Goal: Task Accomplishment & Management: Use online tool/utility

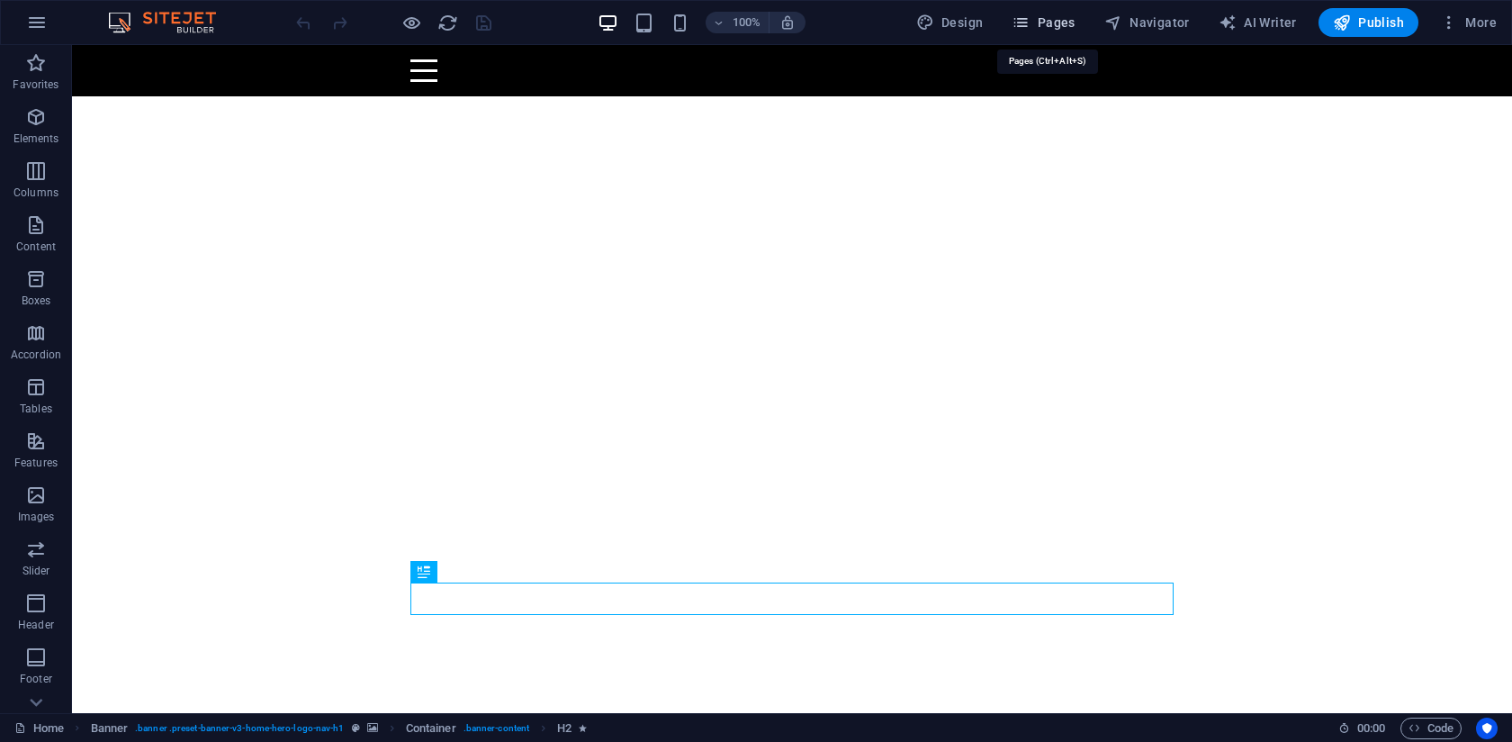
click at [1049, 24] on span "Pages" at bounding box center [1043, 23] width 63 height 18
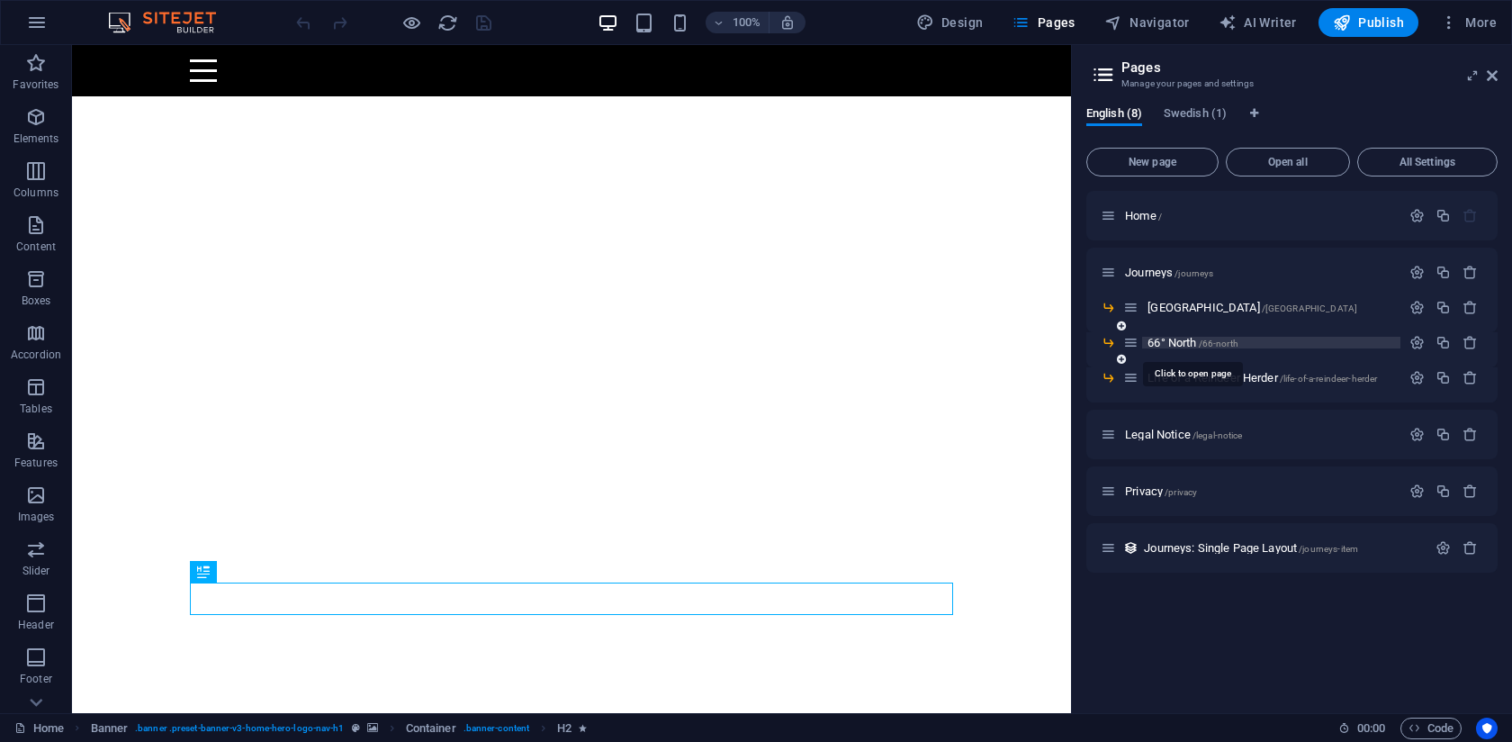
click at [1190, 338] on span "66° North /66-north" at bounding box center [1193, 343] width 91 height 14
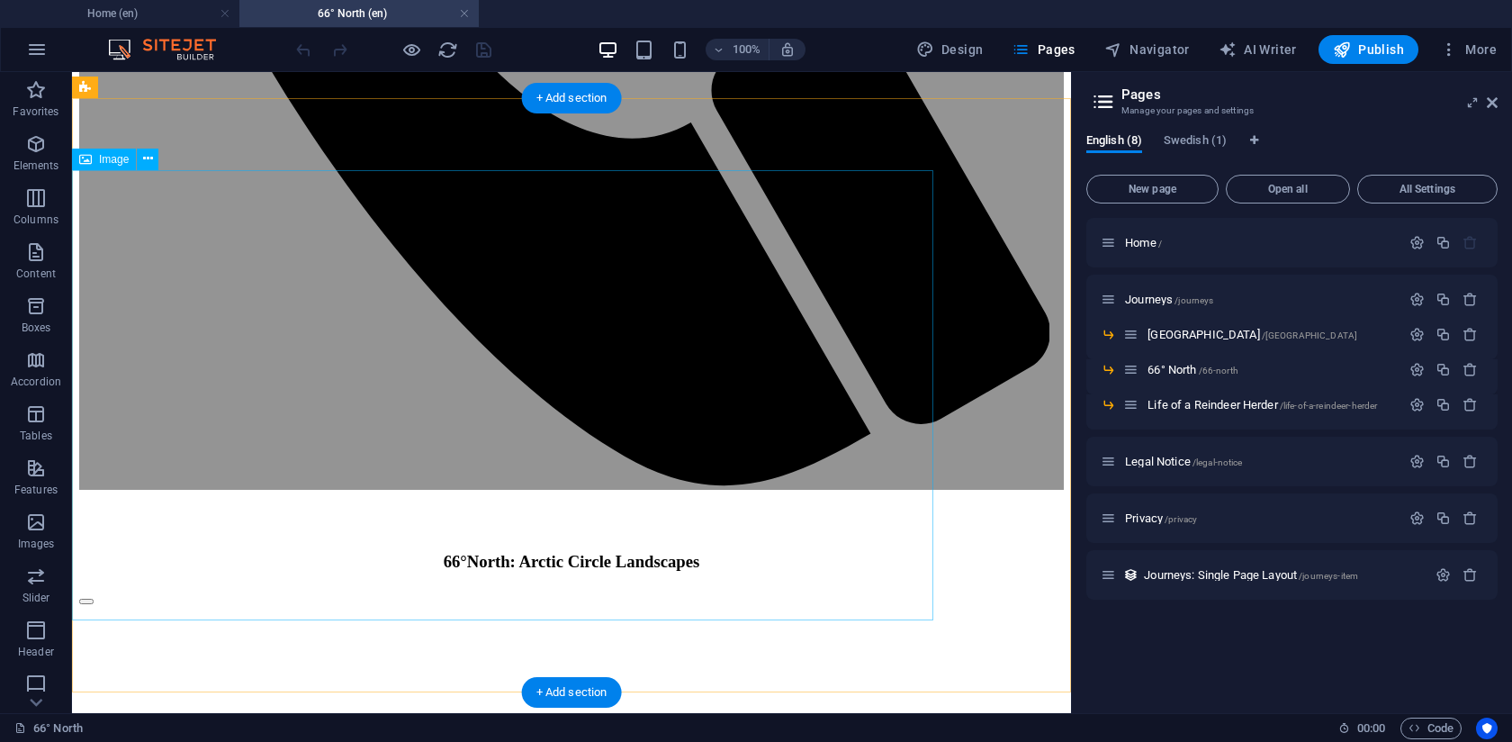
scroll to position [970, 0]
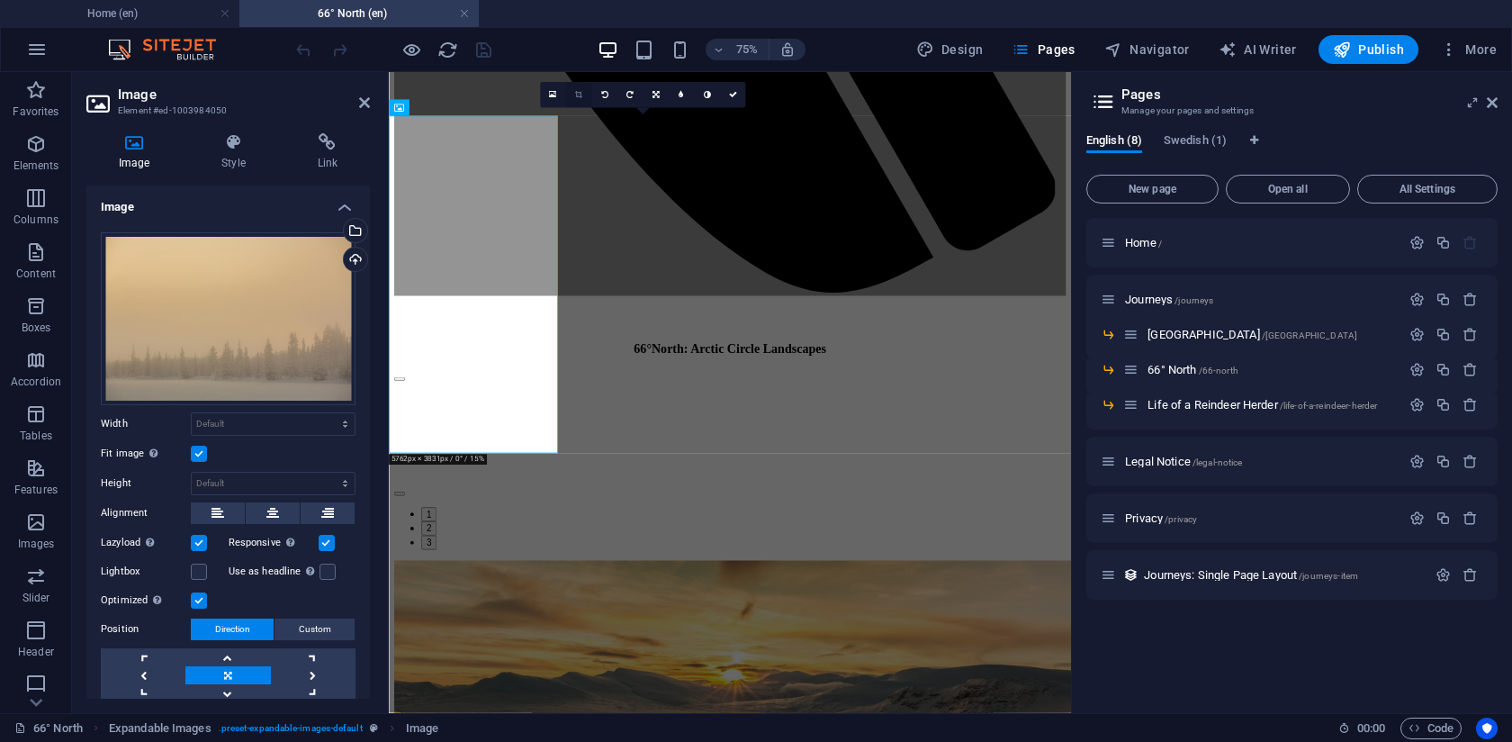
click at [586, 98] on link at bounding box center [578, 95] width 26 height 26
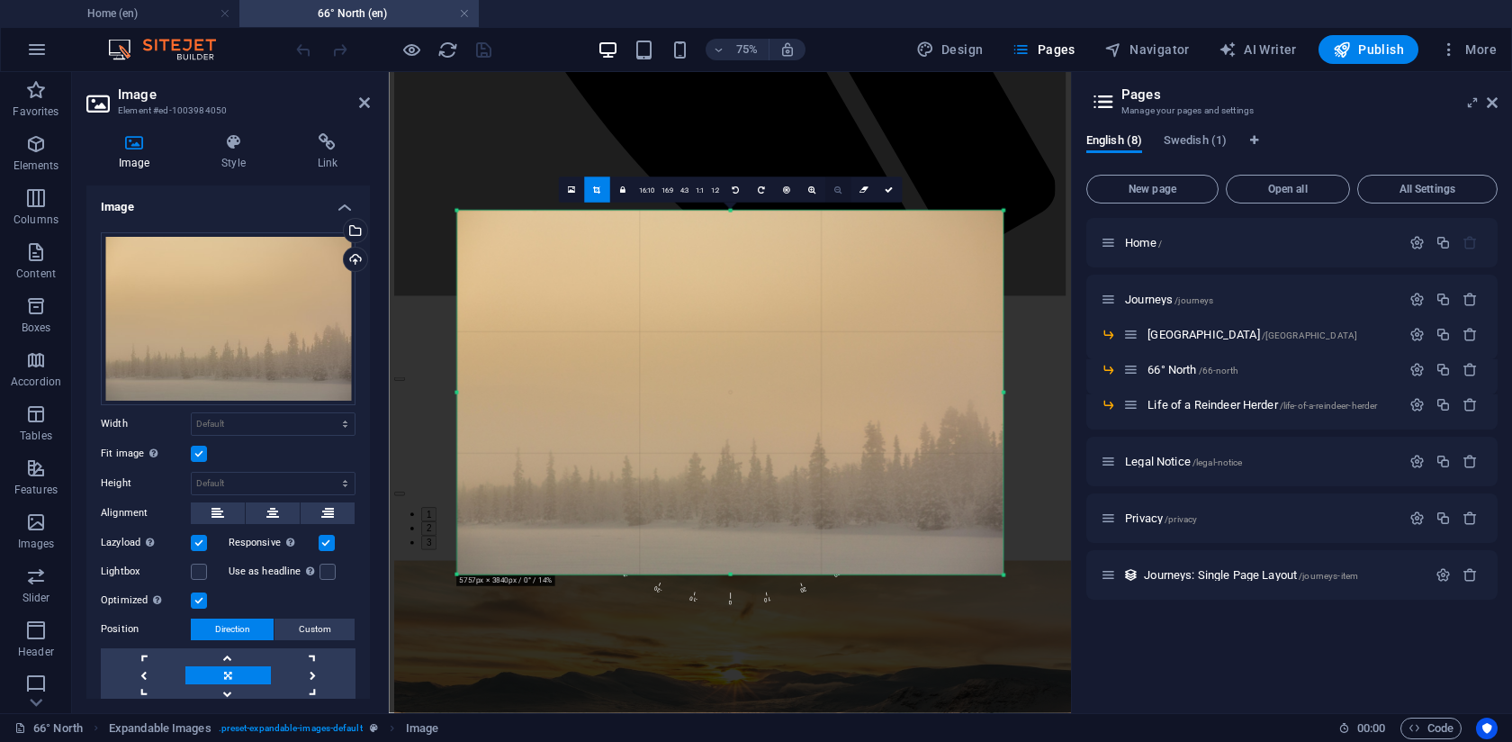
click at [834, 192] on icon at bounding box center [836, 189] width 7 height 8
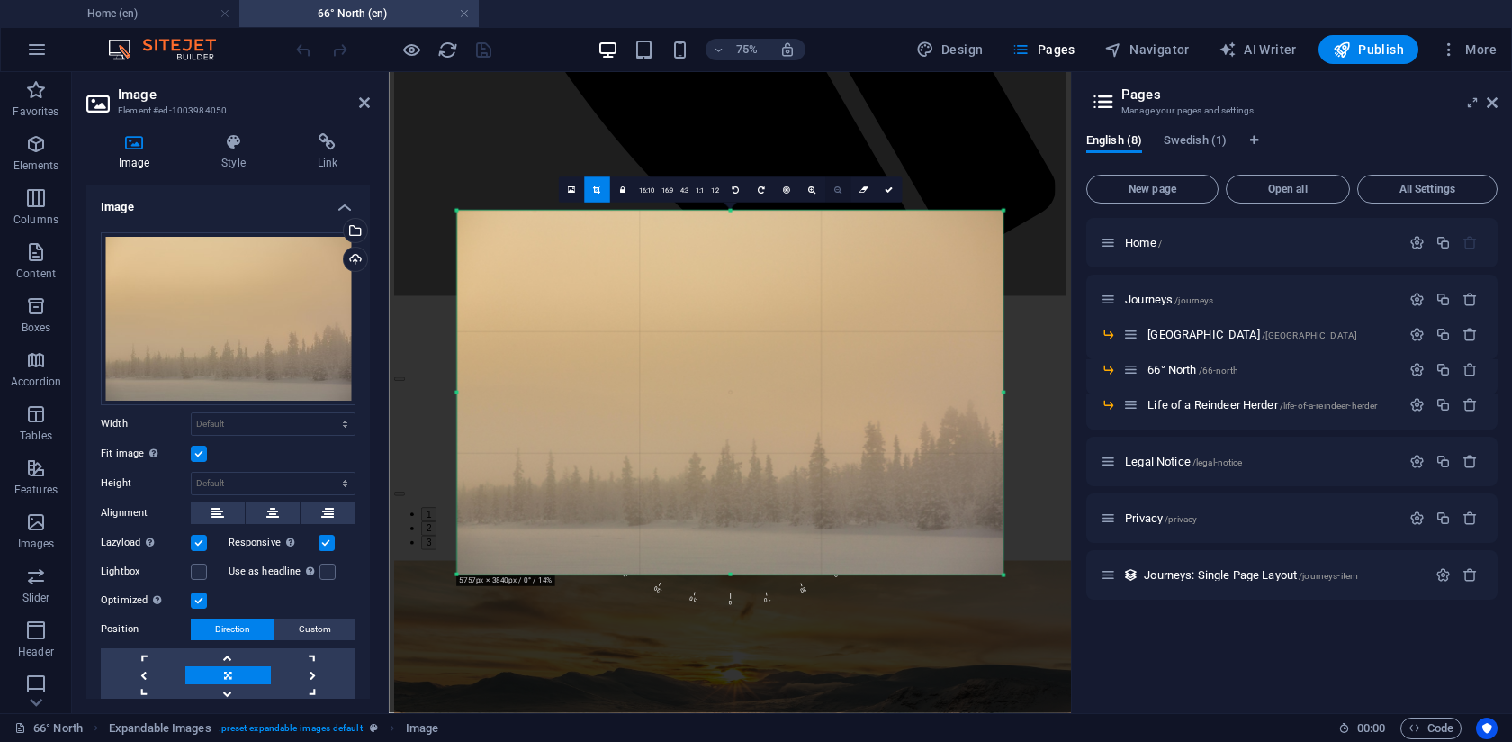
click at [834, 192] on icon at bounding box center [836, 189] width 7 height 8
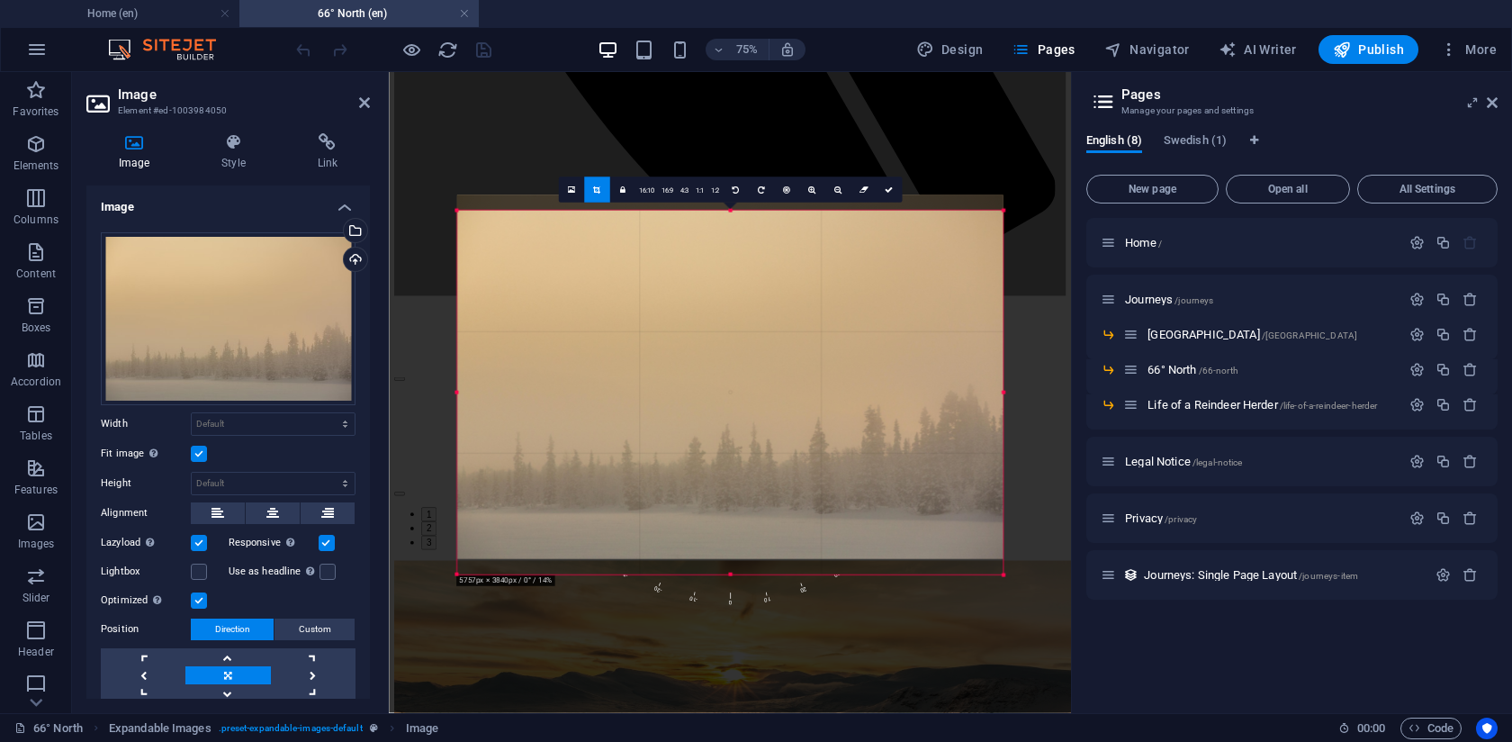
drag, startPoint x: 826, startPoint y: 391, endPoint x: 824, endPoint y: 329, distance: 61.2
click at [824, 330] on div at bounding box center [729, 377] width 546 height 364
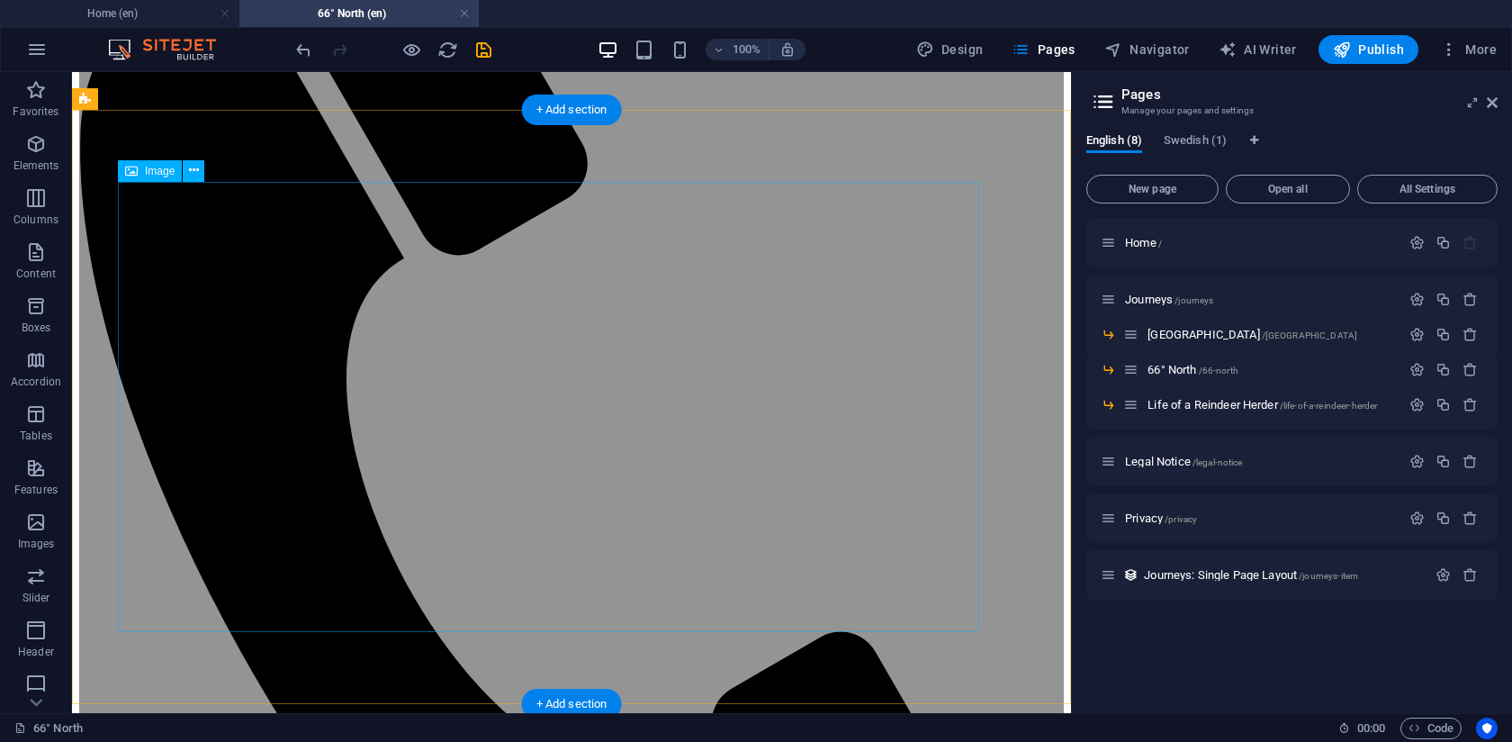
scroll to position [348, 0]
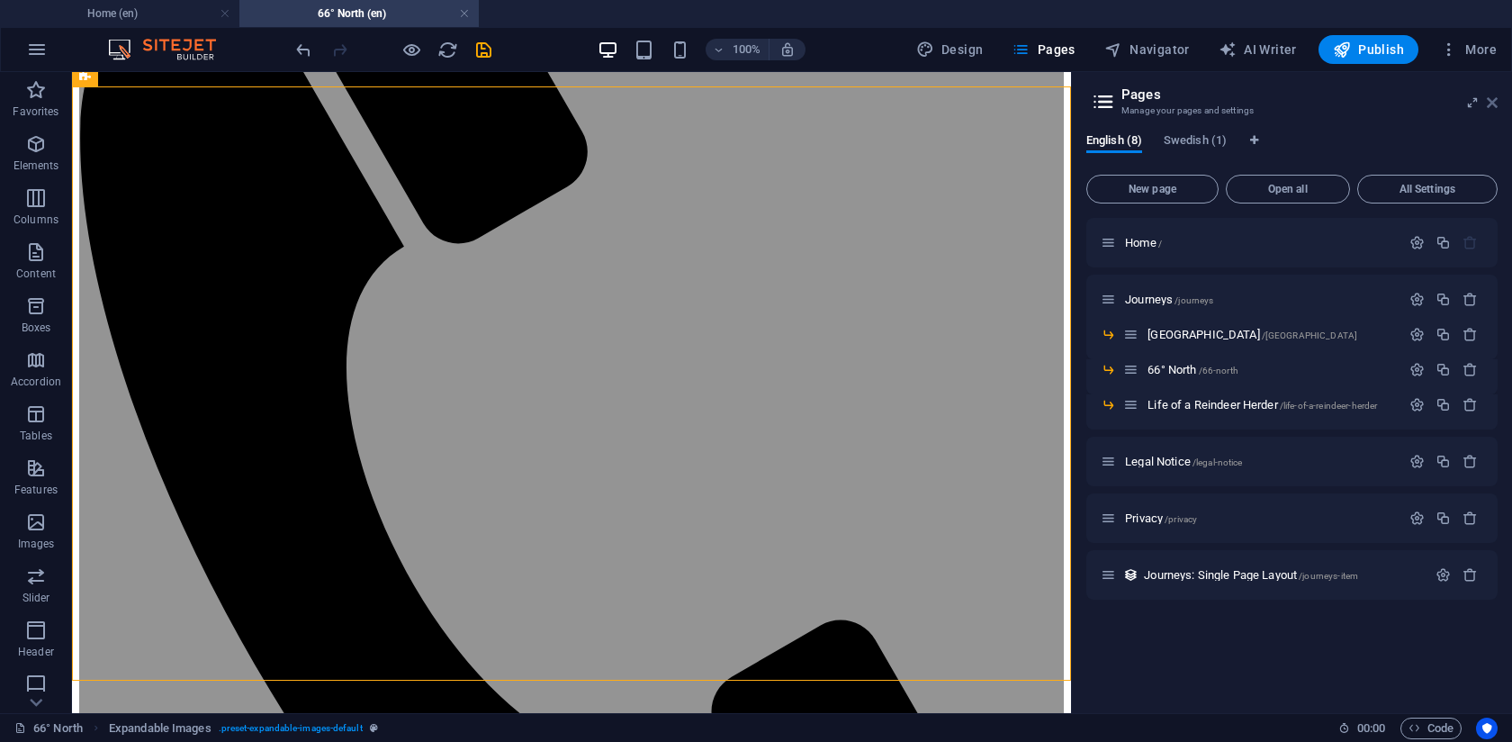
drag, startPoint x: 1491, startPoint y: 106, endPoint x: 1418, endPoint y: 34, distance: 102.5
click at [1491, 106] on icon at bounding box center [1492, 102] width 11 height 14
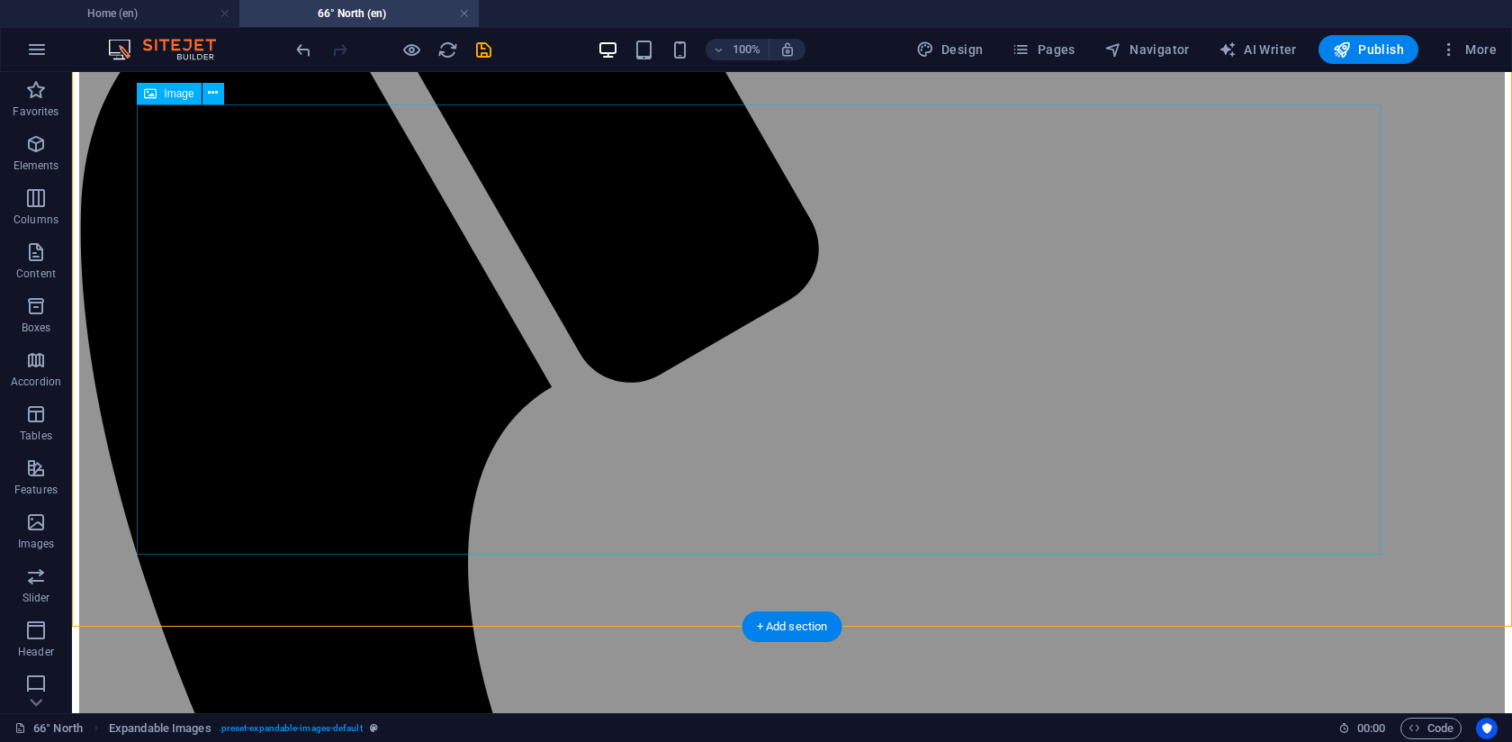
scroll to position [403, 0]
click at [1058, 52] on span "Pages" at bounding box center [1043, 50] width 63 height 18
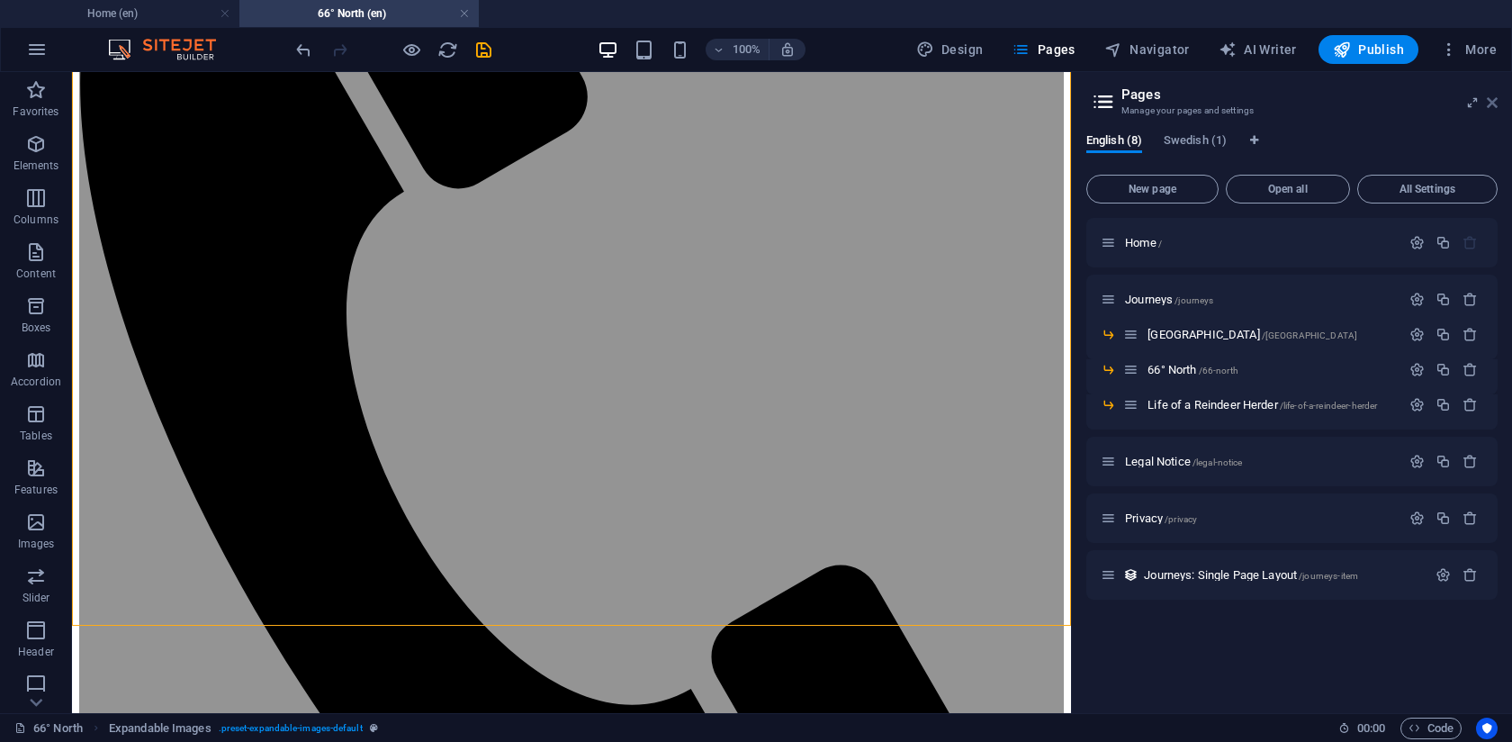
click at [1494, 110] on link at bounding box center [1492, 102] width 11 height 15
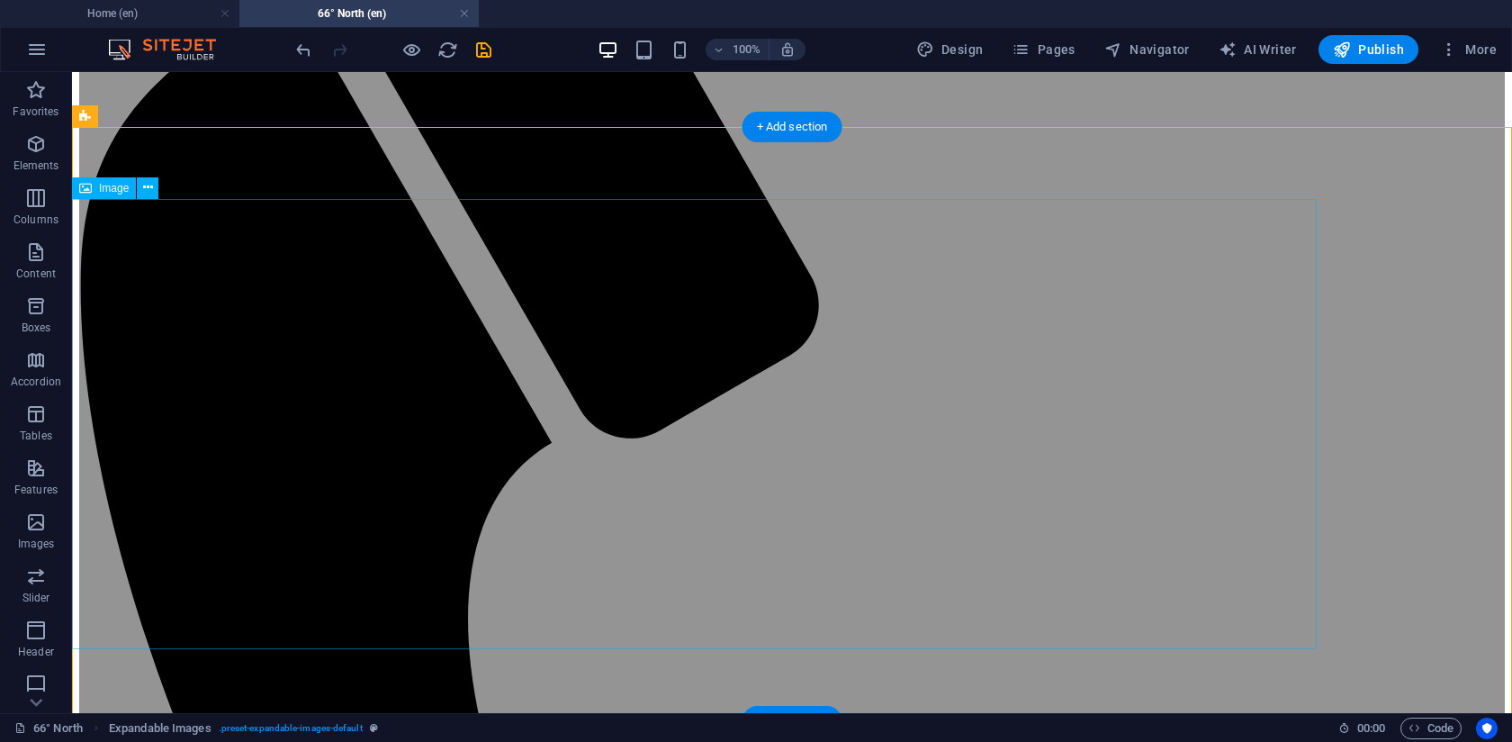
scroll to position [290, 0]
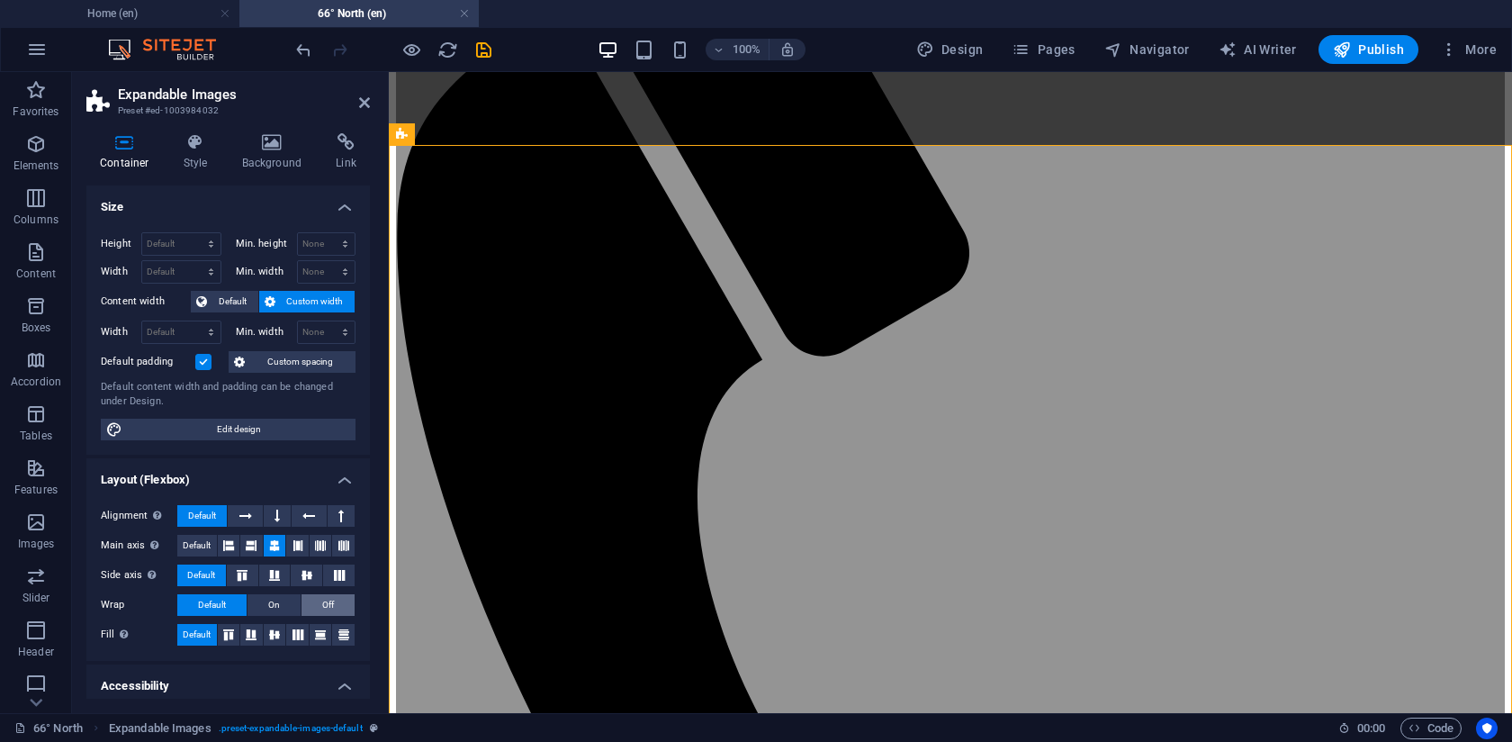
click at [330, 608] on span "Off" at bounding box center [328, 605] width 12 height 22
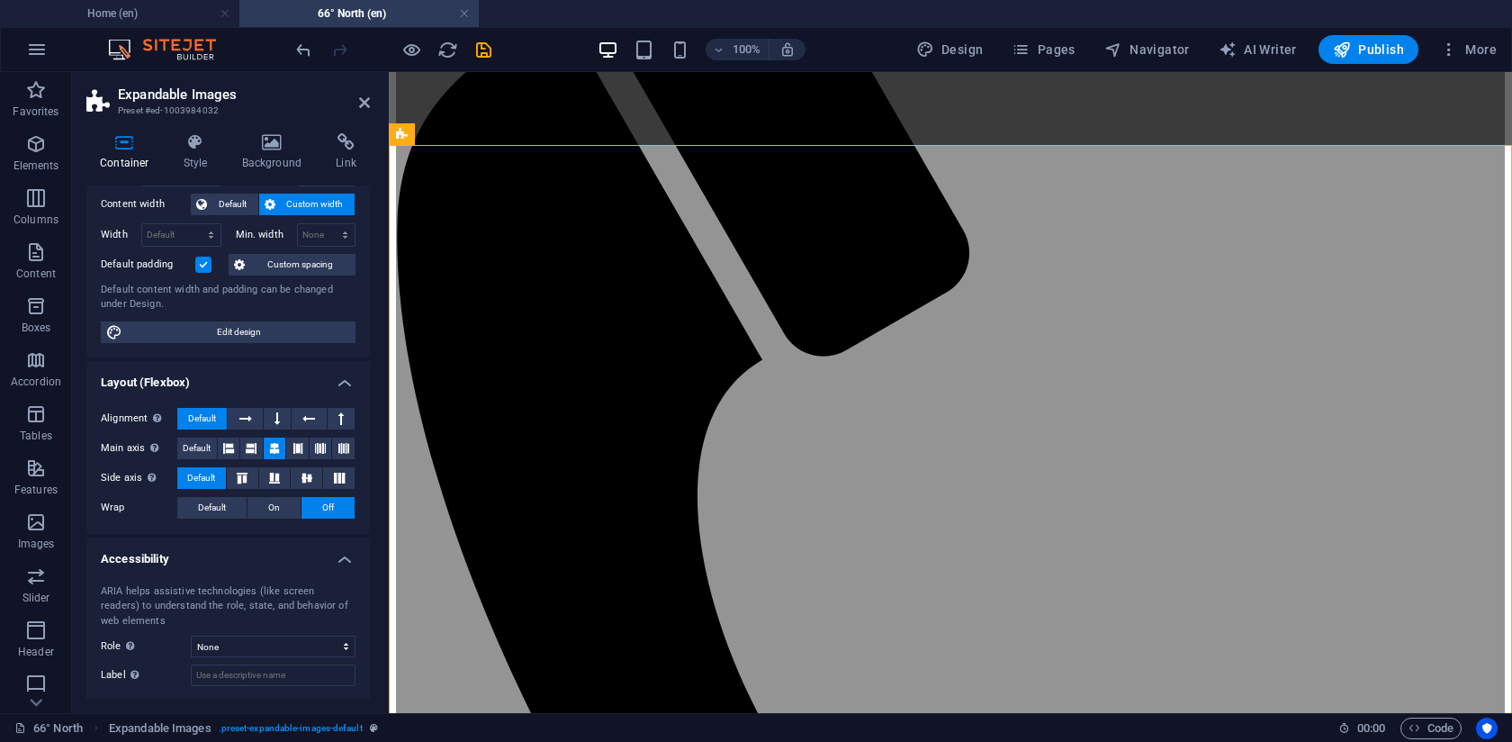
scroll to position [113, 0]
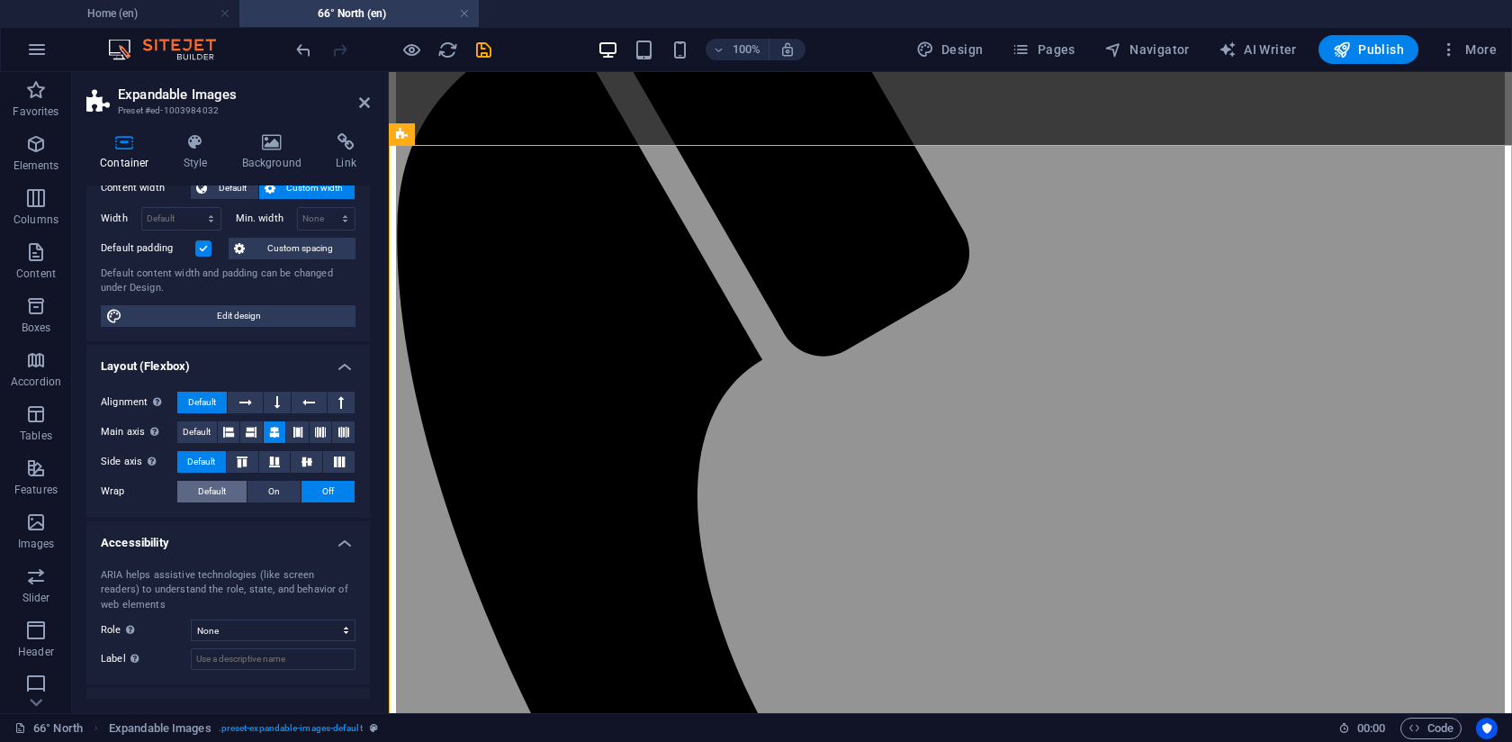
click at [206, 496] on span "Default" at bounding box center [212, 492] width 28 height 22
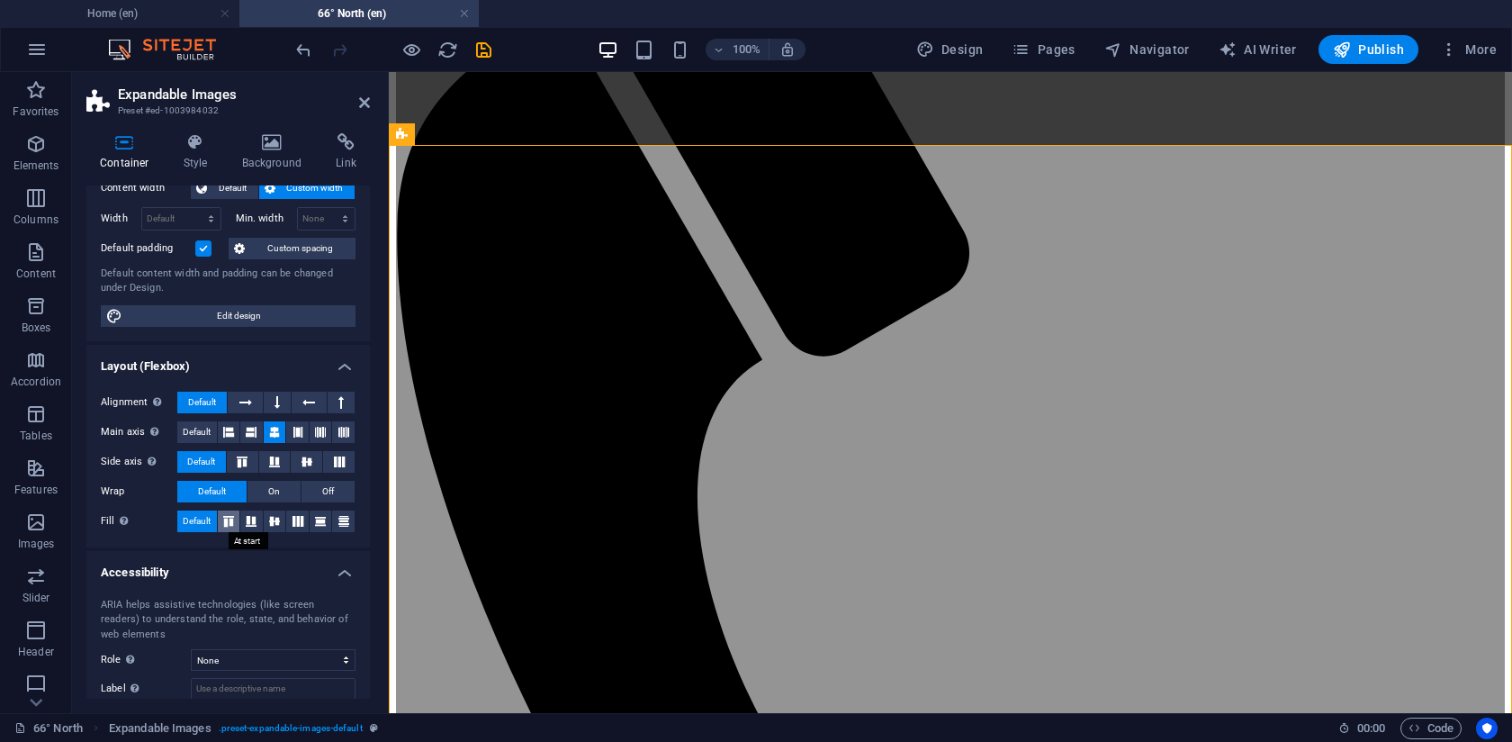
click at [230, 524] on icon at bounding box center [229, 521] width 22 height 11
click at [204, 524] on span "Default" at bounding box center [197, 521] width 28 height 22
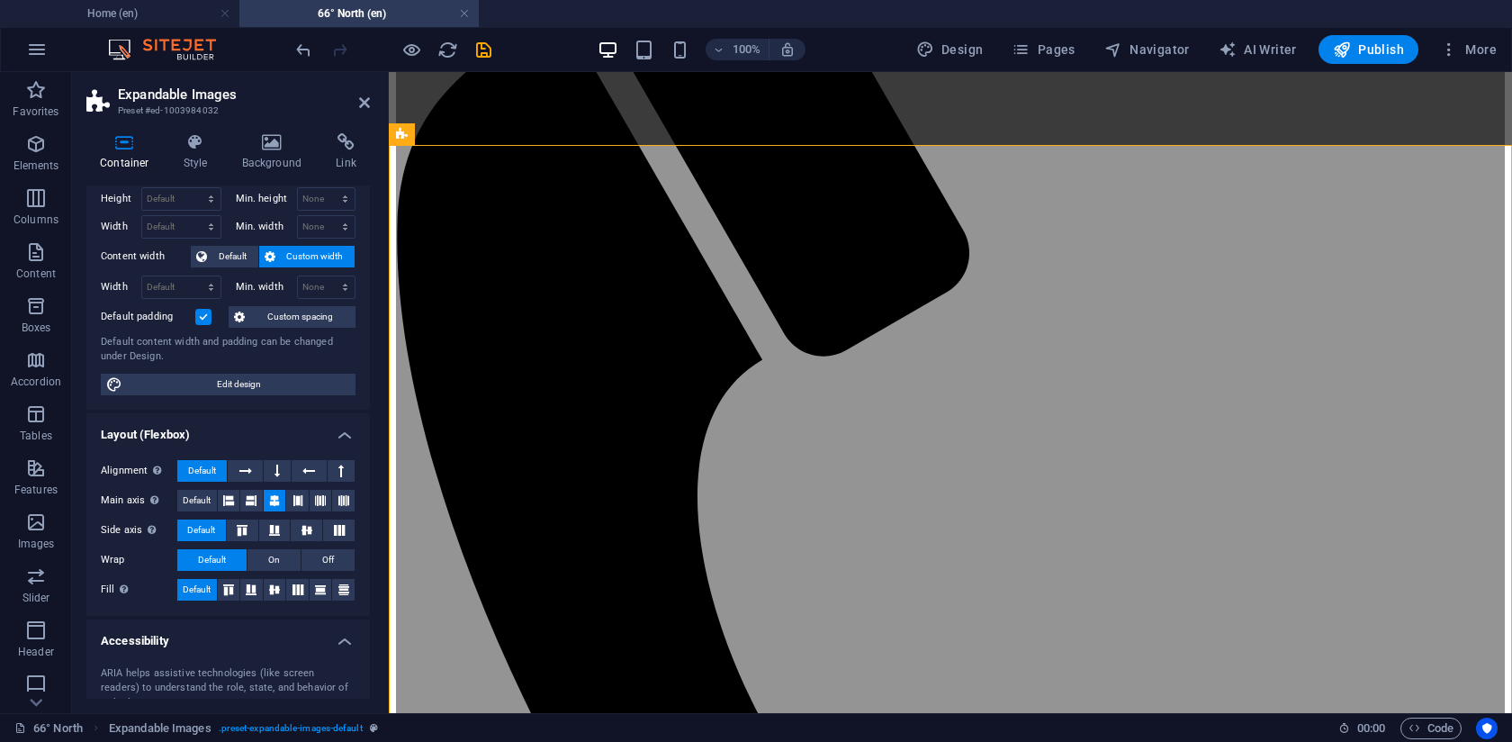
scroll to position [0, 0]
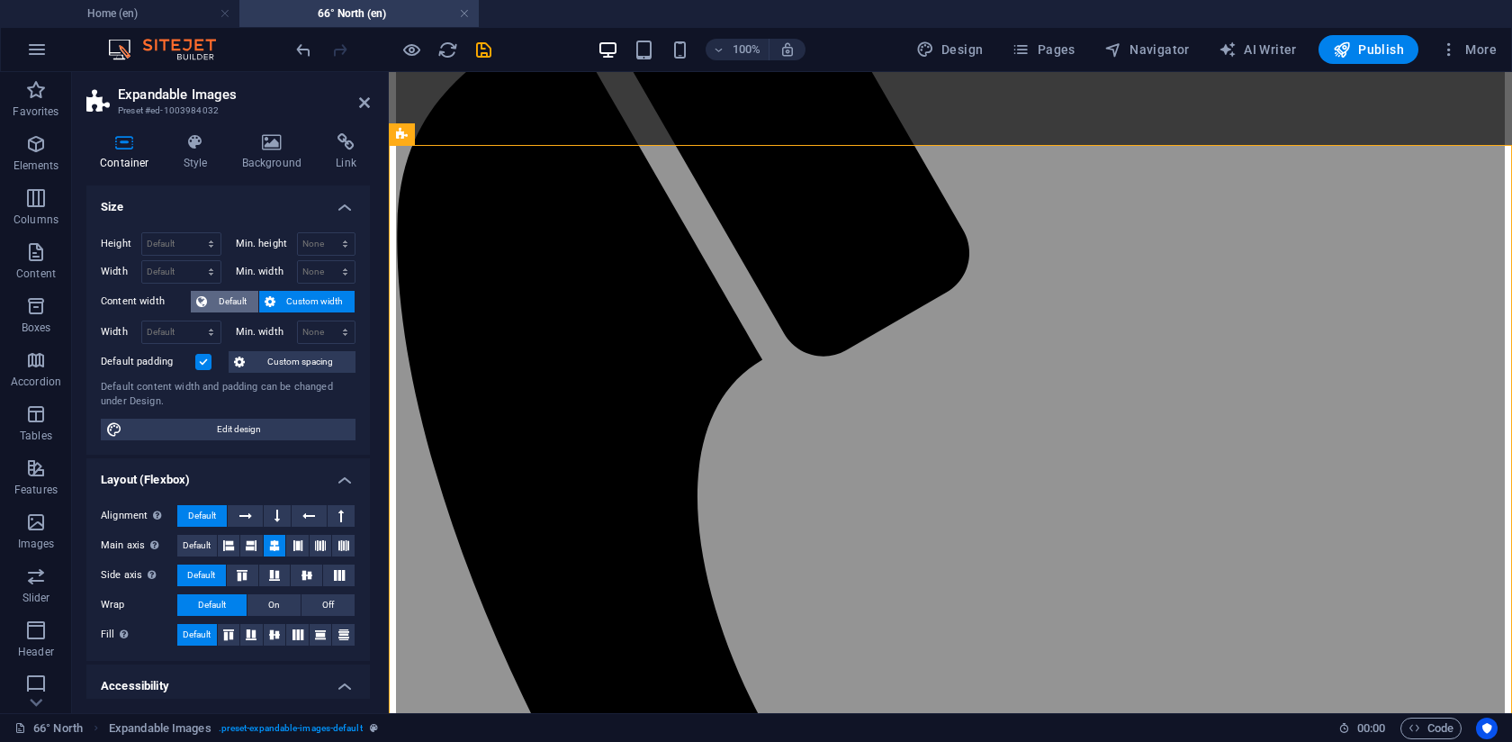
click at [215, 298] on span "Default" at bounding box center [232, 302] width 41 height 22
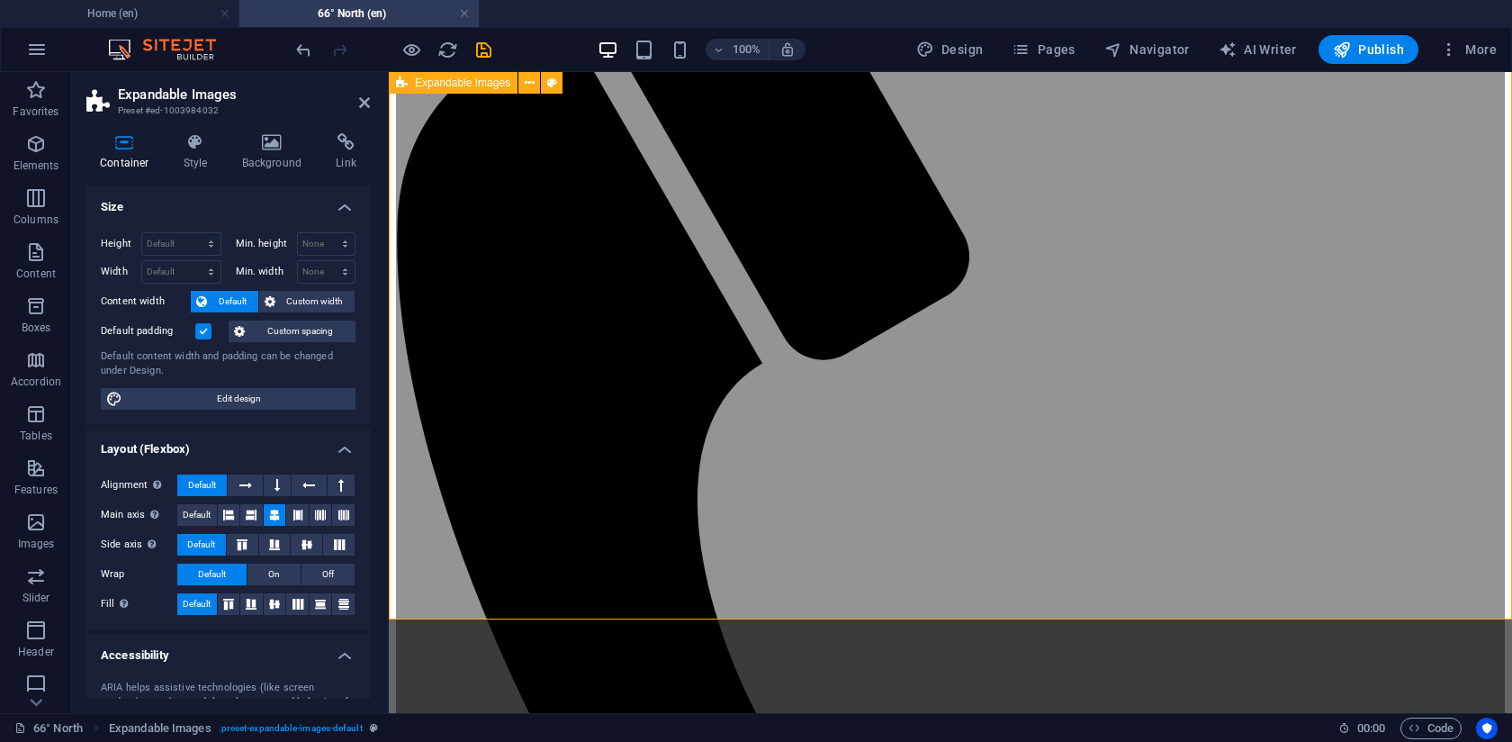
scroll to position [263, 0]
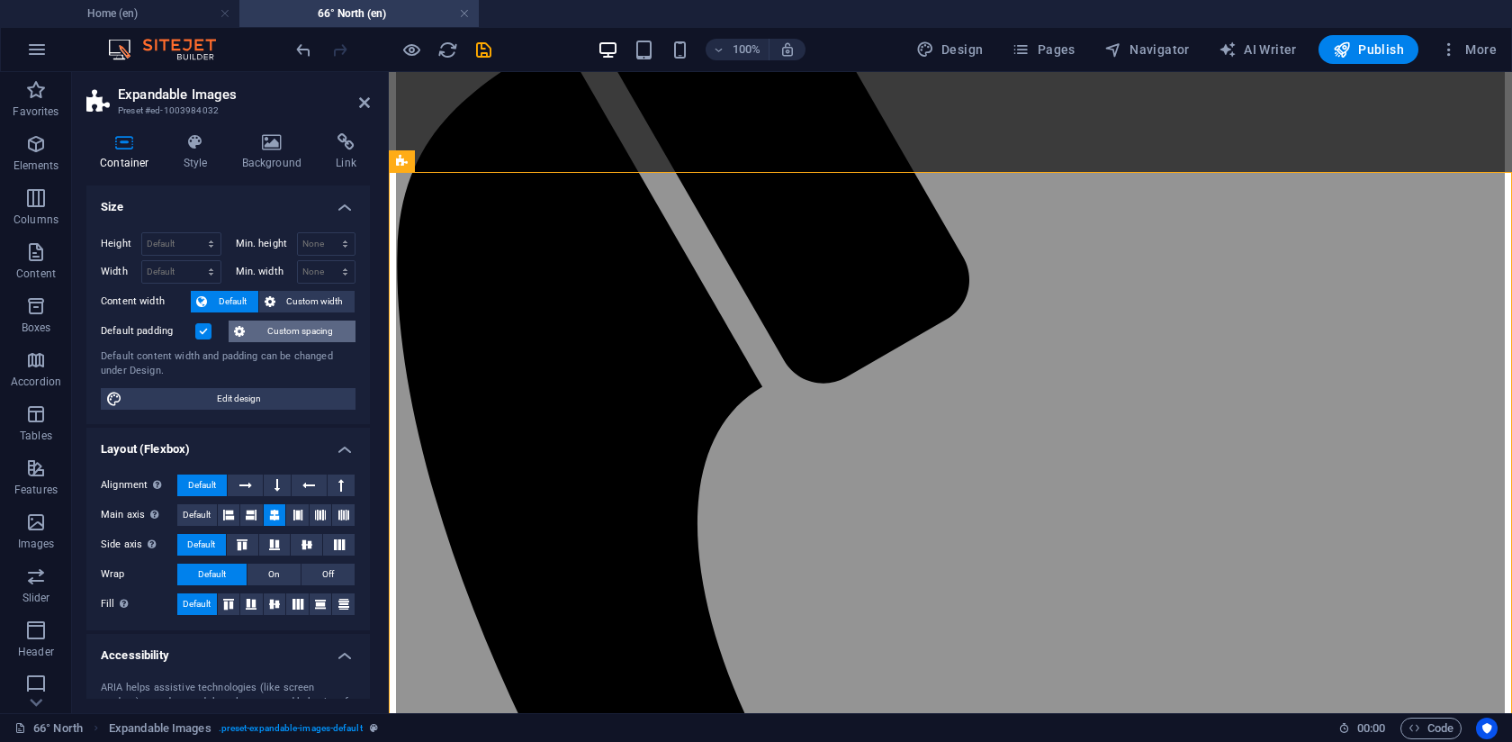
click at [292, 329] on span "Custom spacing" at bounding box center [300, 331] width 100 height 22
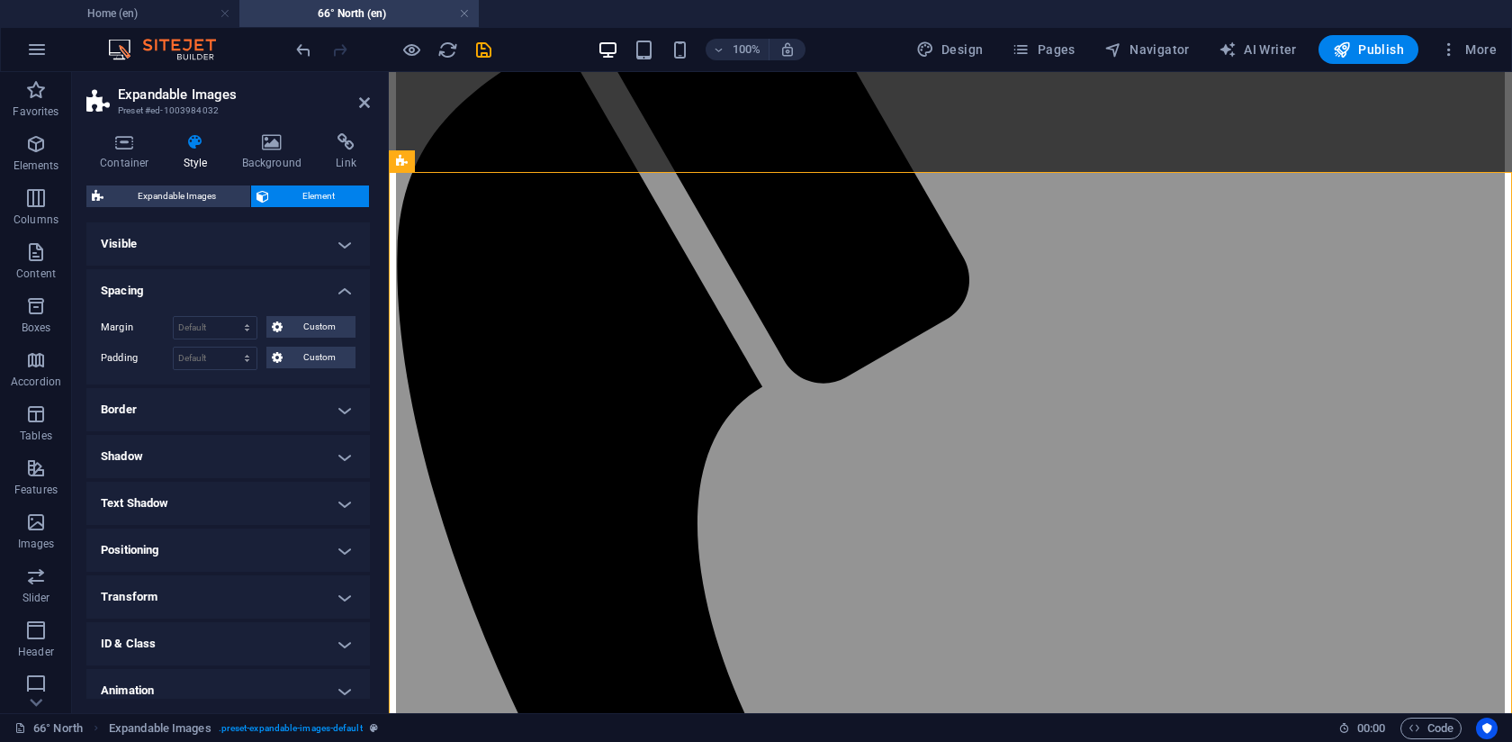
click at [256, 293] on h4 "Spacing" at bounding box center [228, 285] width 284 height 32
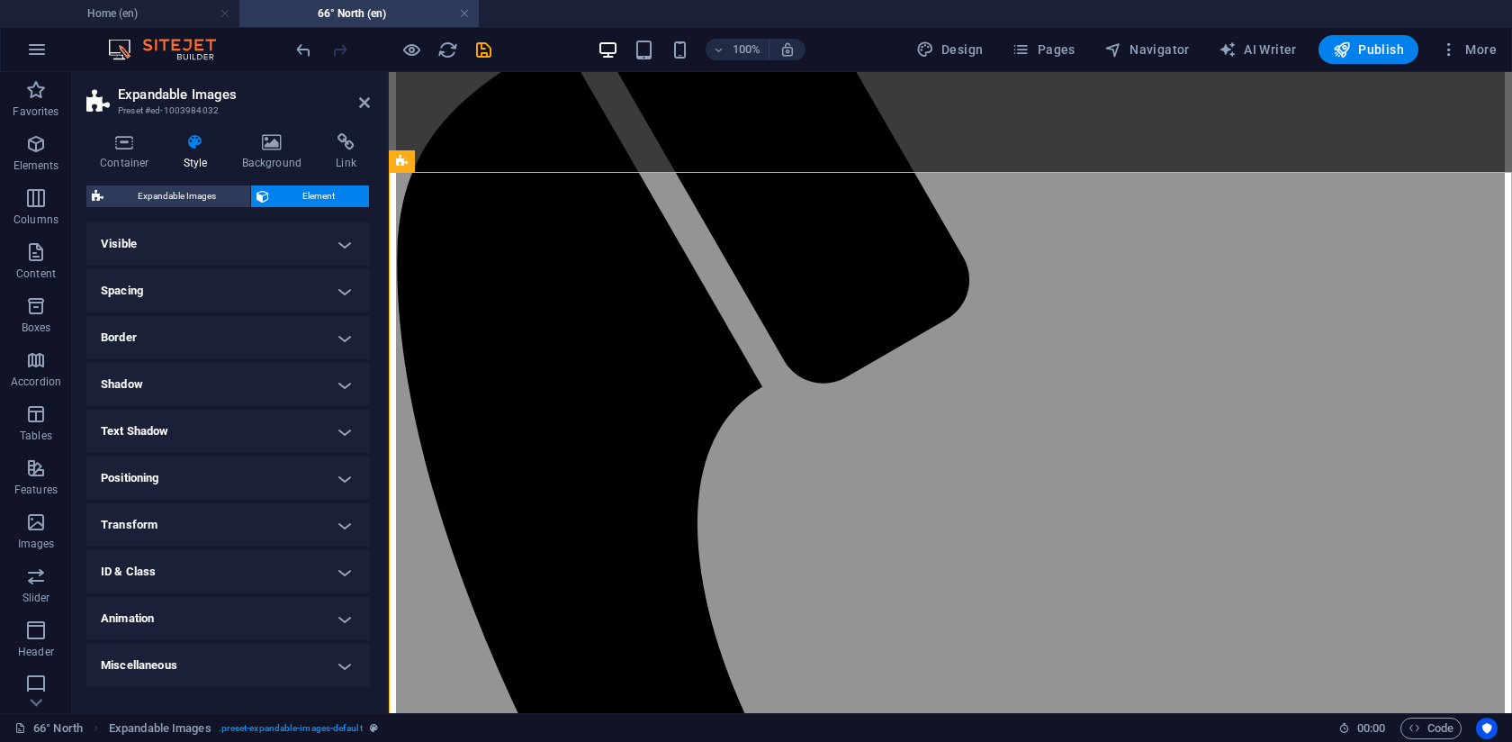
click at [209, 257] on h4 "Visible" at bounding box center [228, 243] width 284 height 43
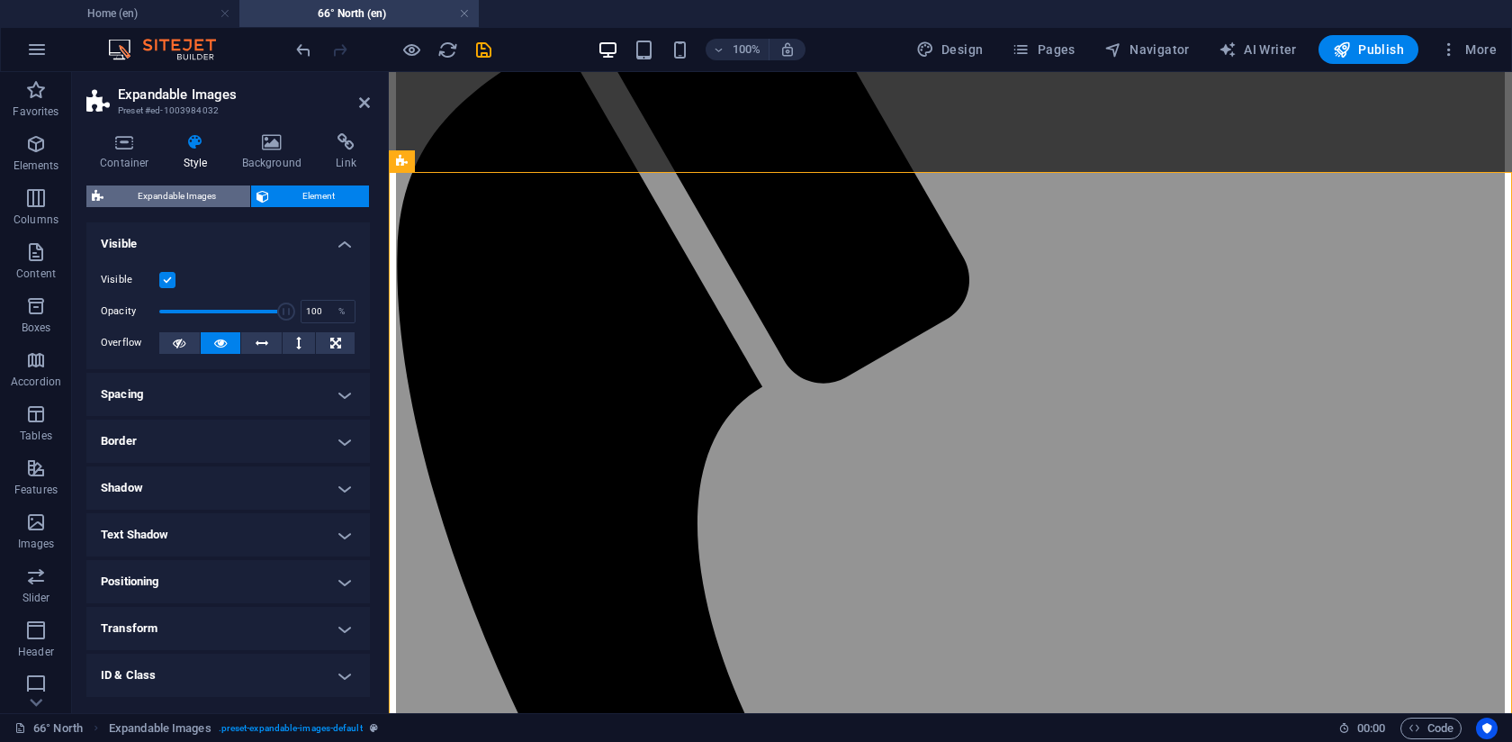
click at [181, 199] on span "Expandable Images" at bounding box center [177, 196] width 136 height 22
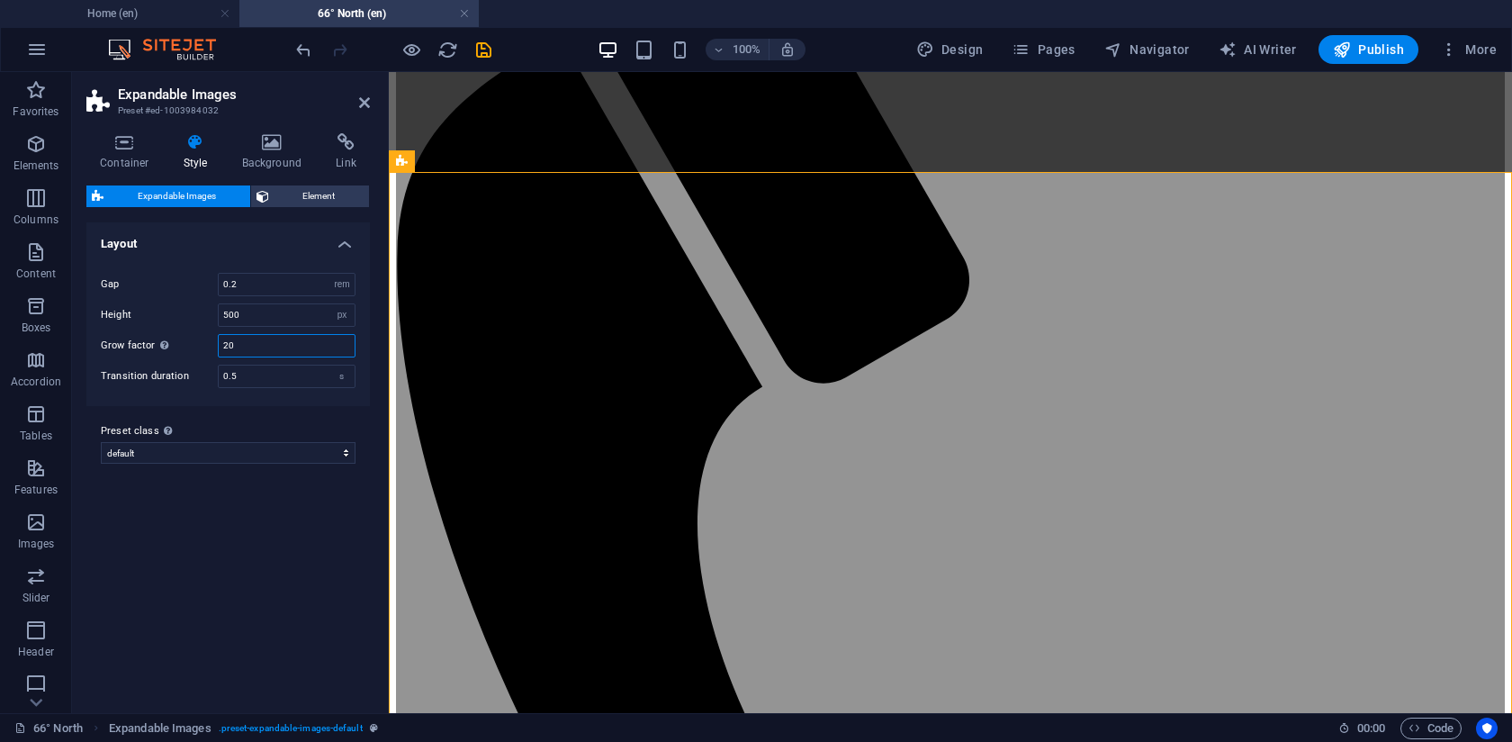
click at [266, 341] on input "20" at bounding box center [287, 346] width 136 height 22
type input "2"
type input "10"
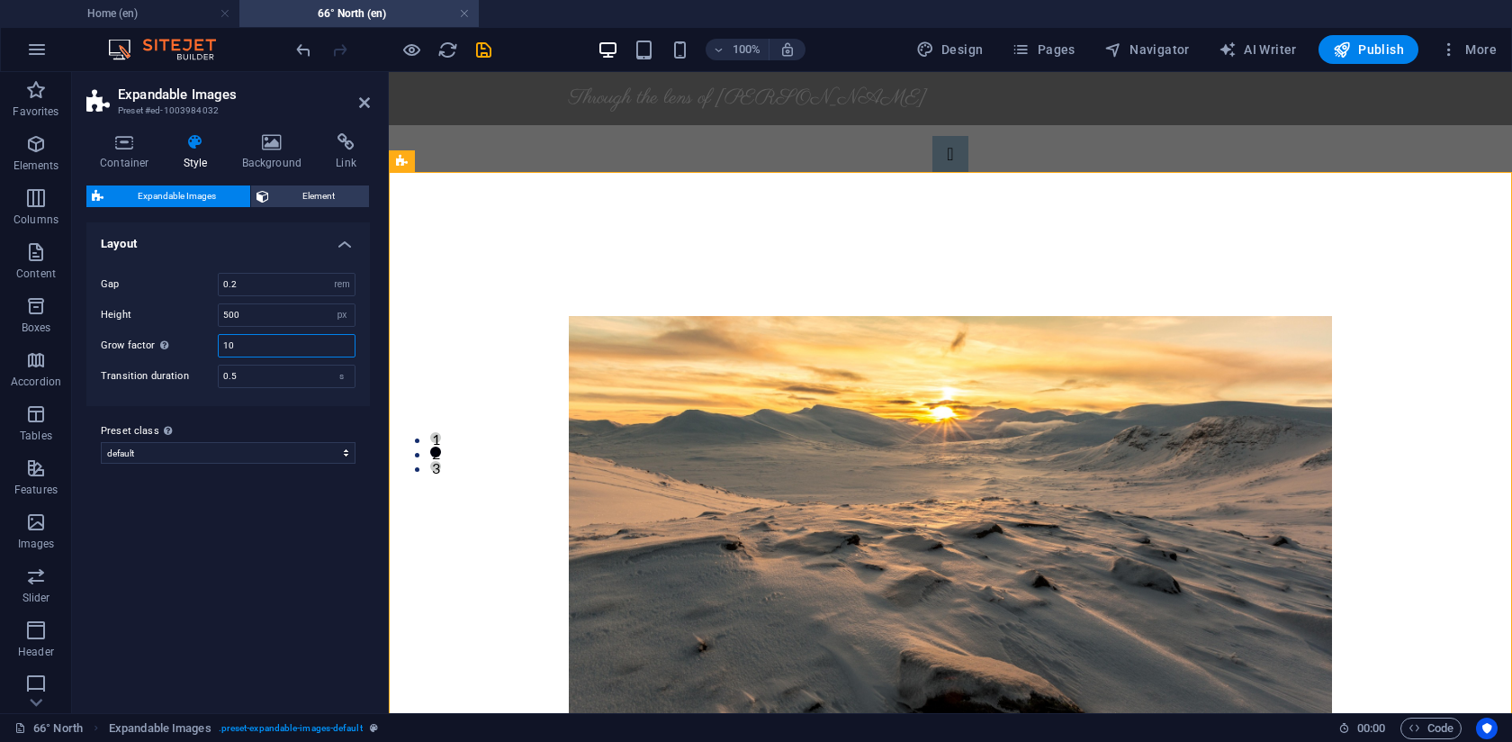
click at [260, 355] on input "10" at bounding box center [287, 346] width 136 height 22
type input "20"
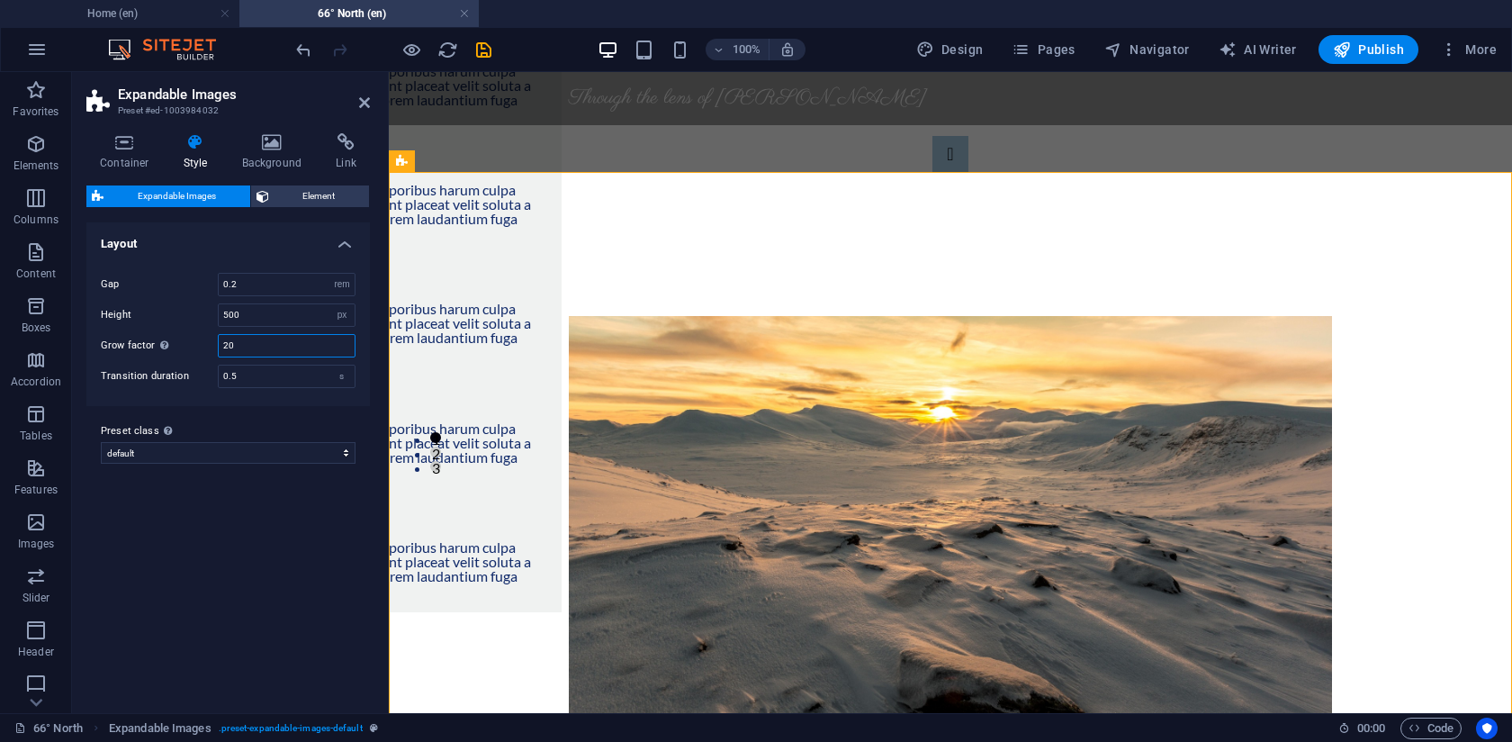
click at [270, 346] on input "20" at bounding box center [287, 346] width 136 height 22
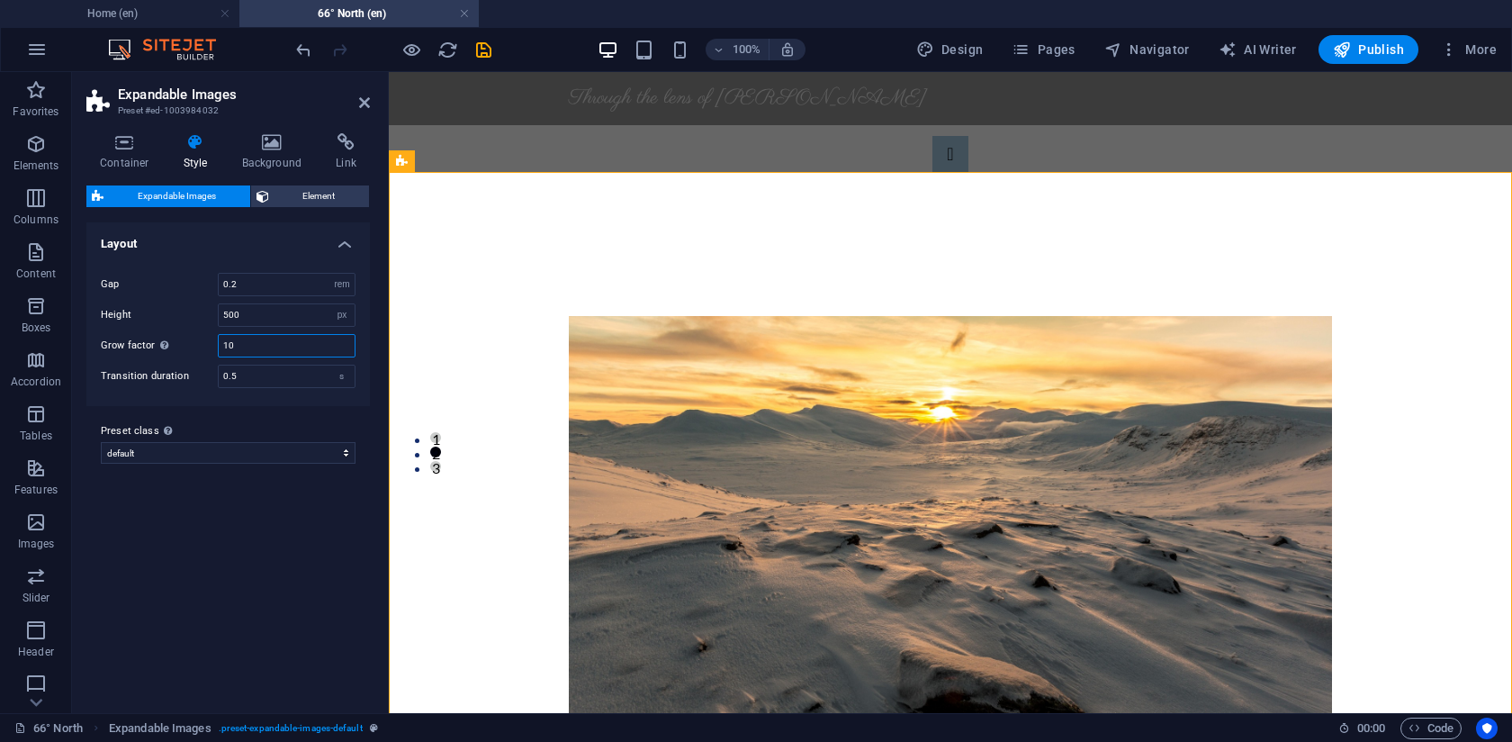
click at [248, 351] on input "10" at bounding box center [287, 346] width 136 height 22
type input "2"
type input "20"
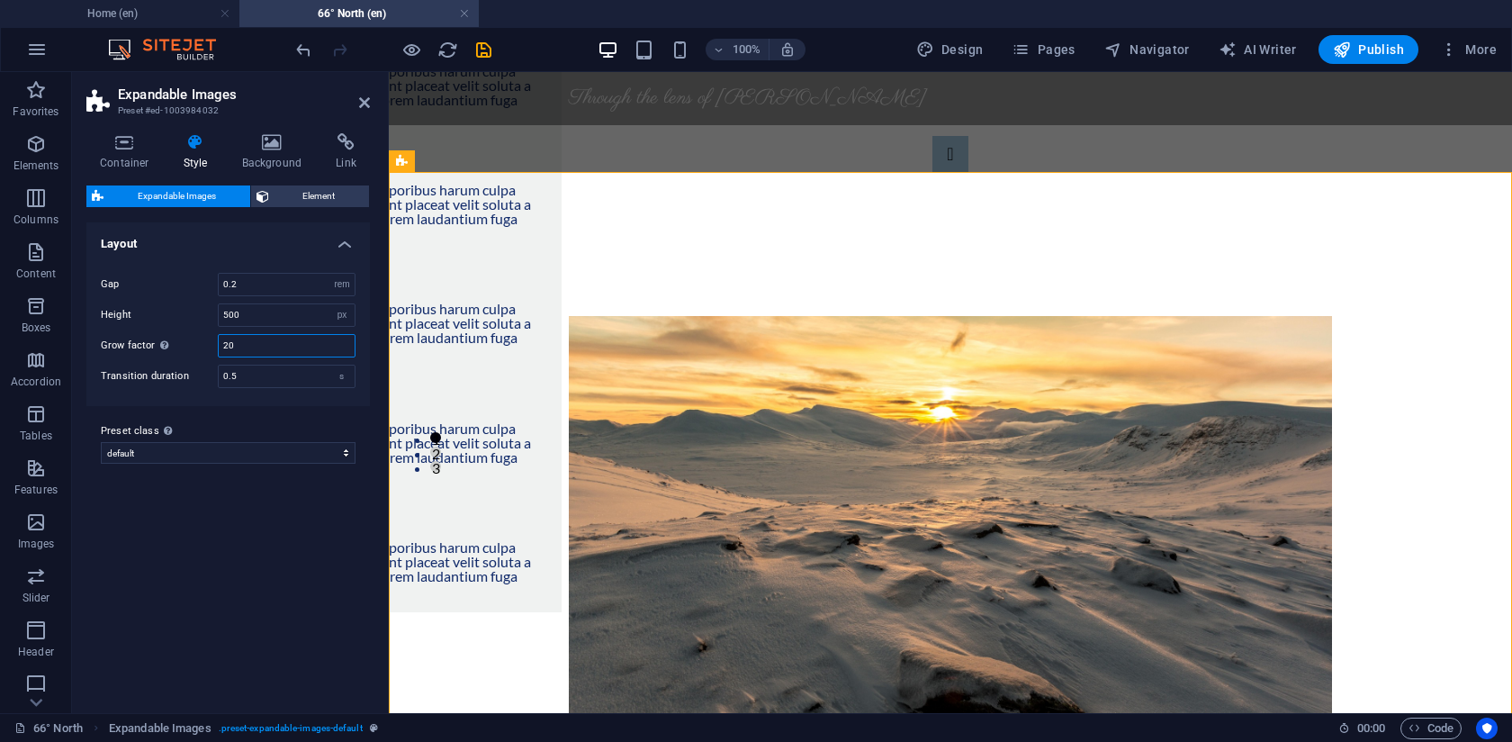
click at [254, 341] on input "20" at bounding box center [287, 346] width 136 height 22
type input "15"
click at [257, 289] on input "0.2" at bounding box center [287, 285] width 136 height 22
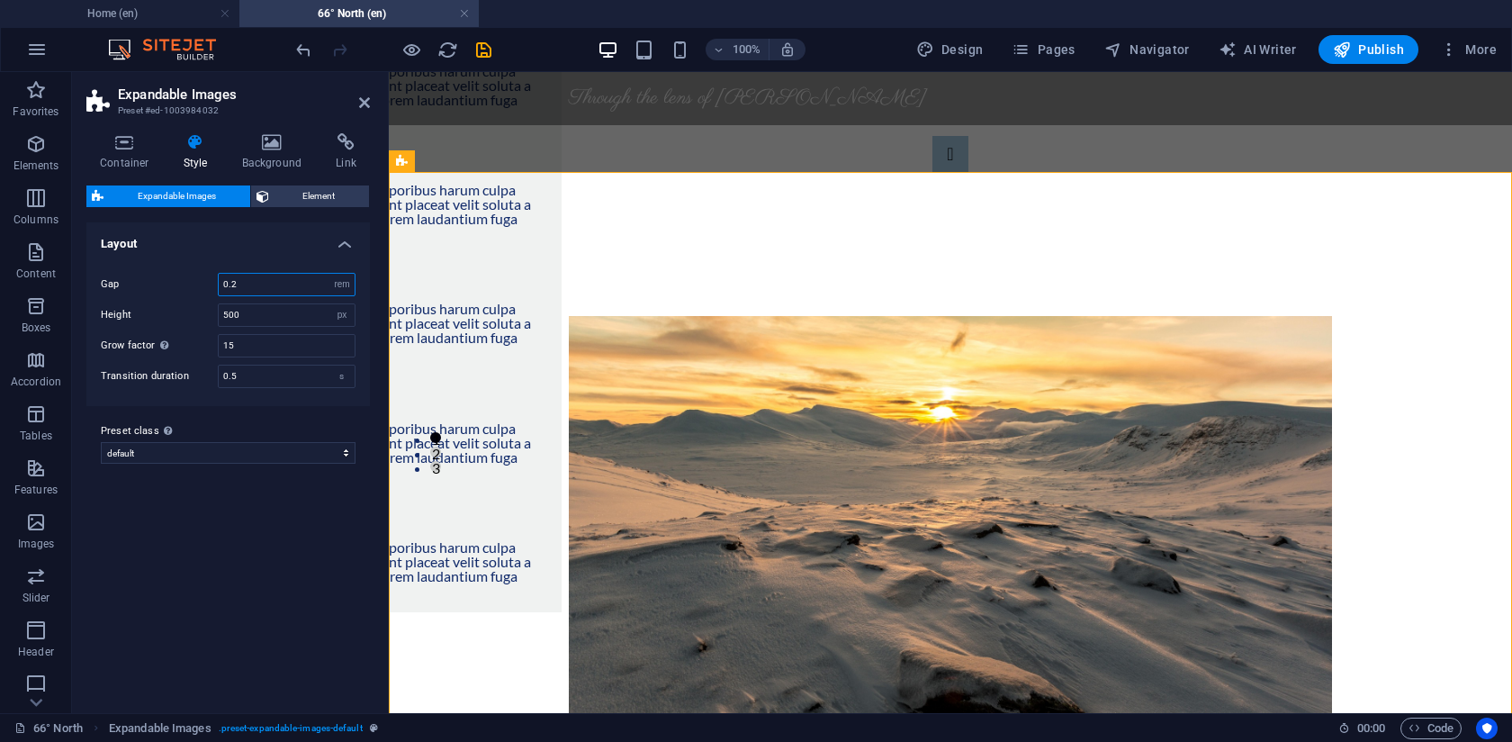
click at [257, 289] on input "0.2" at bounding box center [287, 285] width 136 height 22
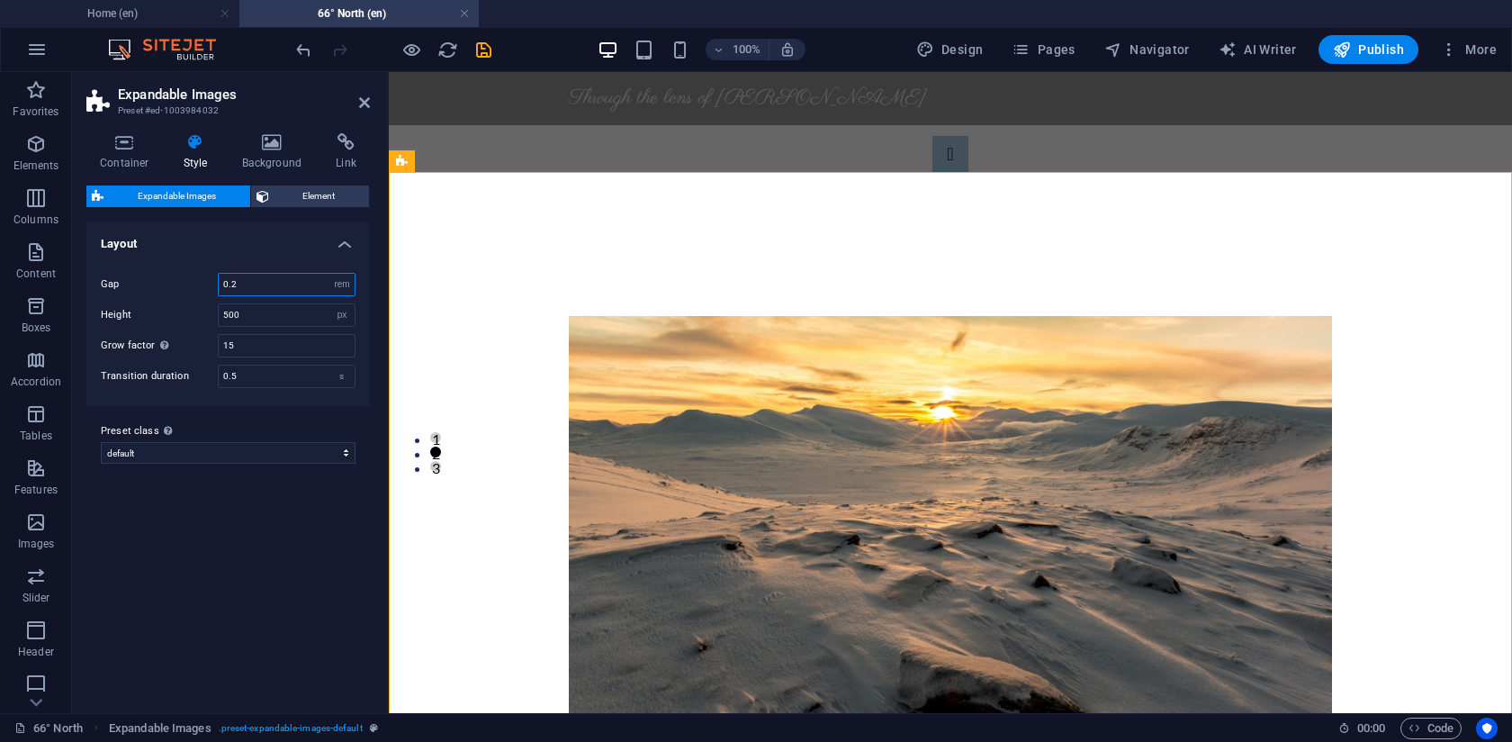
click at [251, 283] on input "0.2" at bounding box center [287, 285] width 136 height 22
type input "0.2"
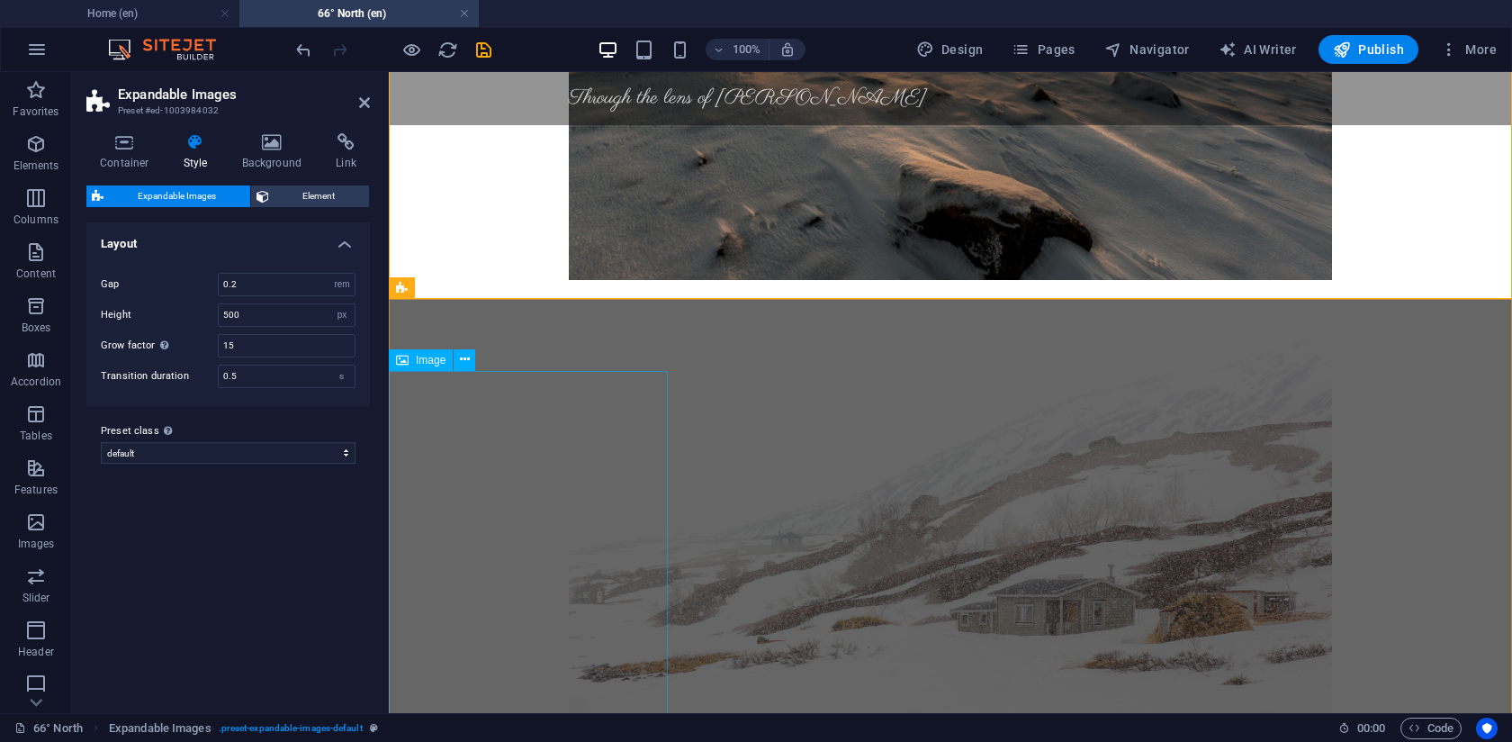
scroll to position [752, 0]
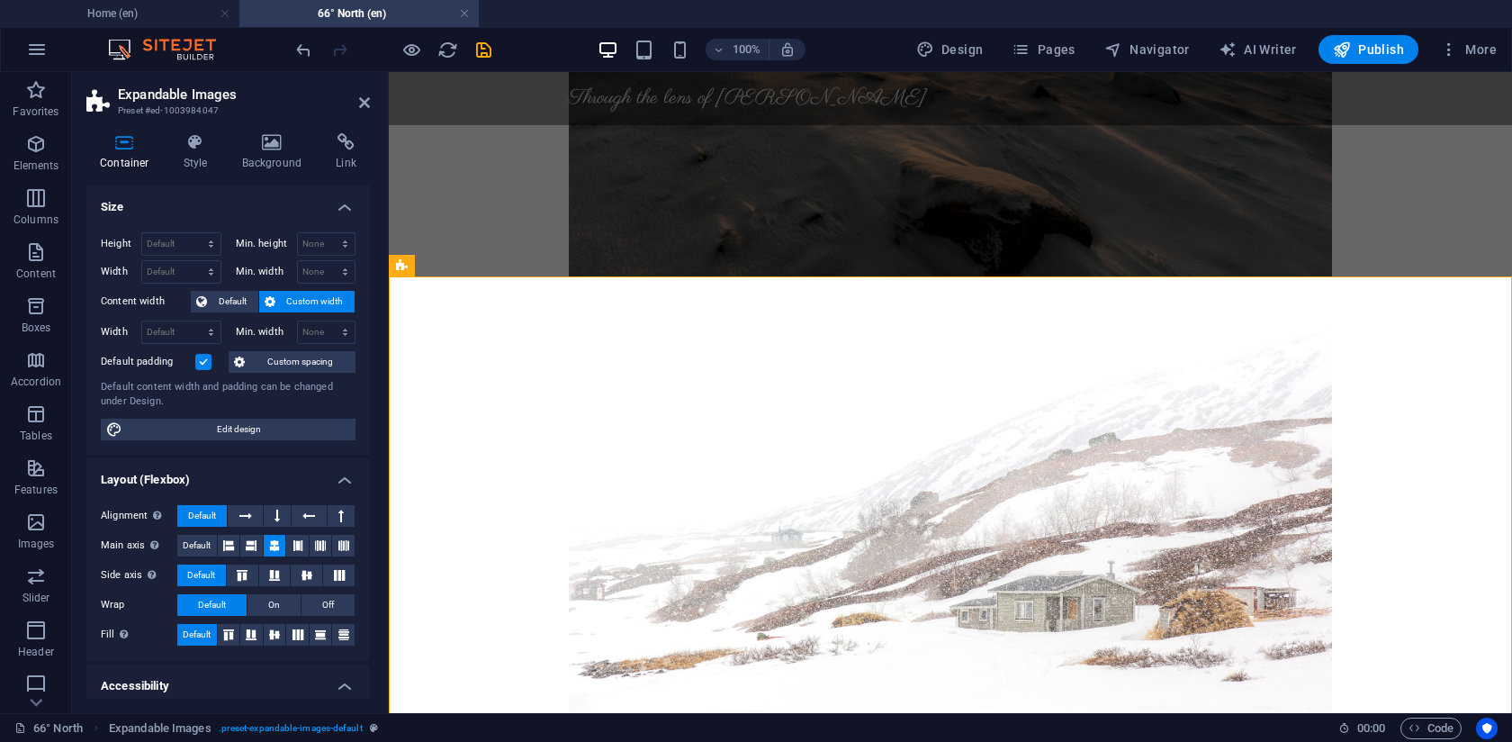
click at [296, 301] on span "Custom width" at bounding box center [315, 302] width 69 height 22
click at [232, 302] on span "Default" at bounding box center [232, 302] width 41 height 22
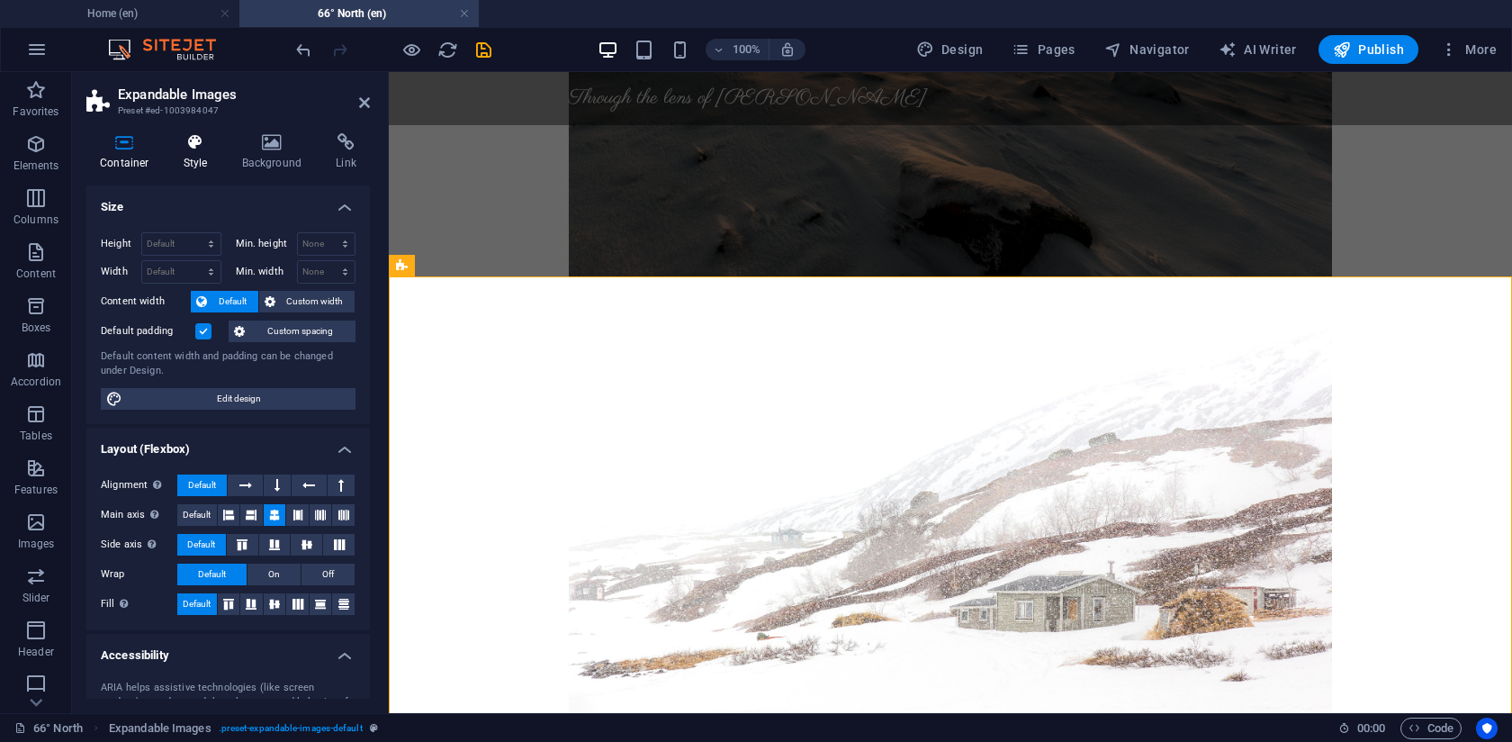
click at [184, 160] on h4 "Style" at bounding box center [199, 152] width 59 height 38
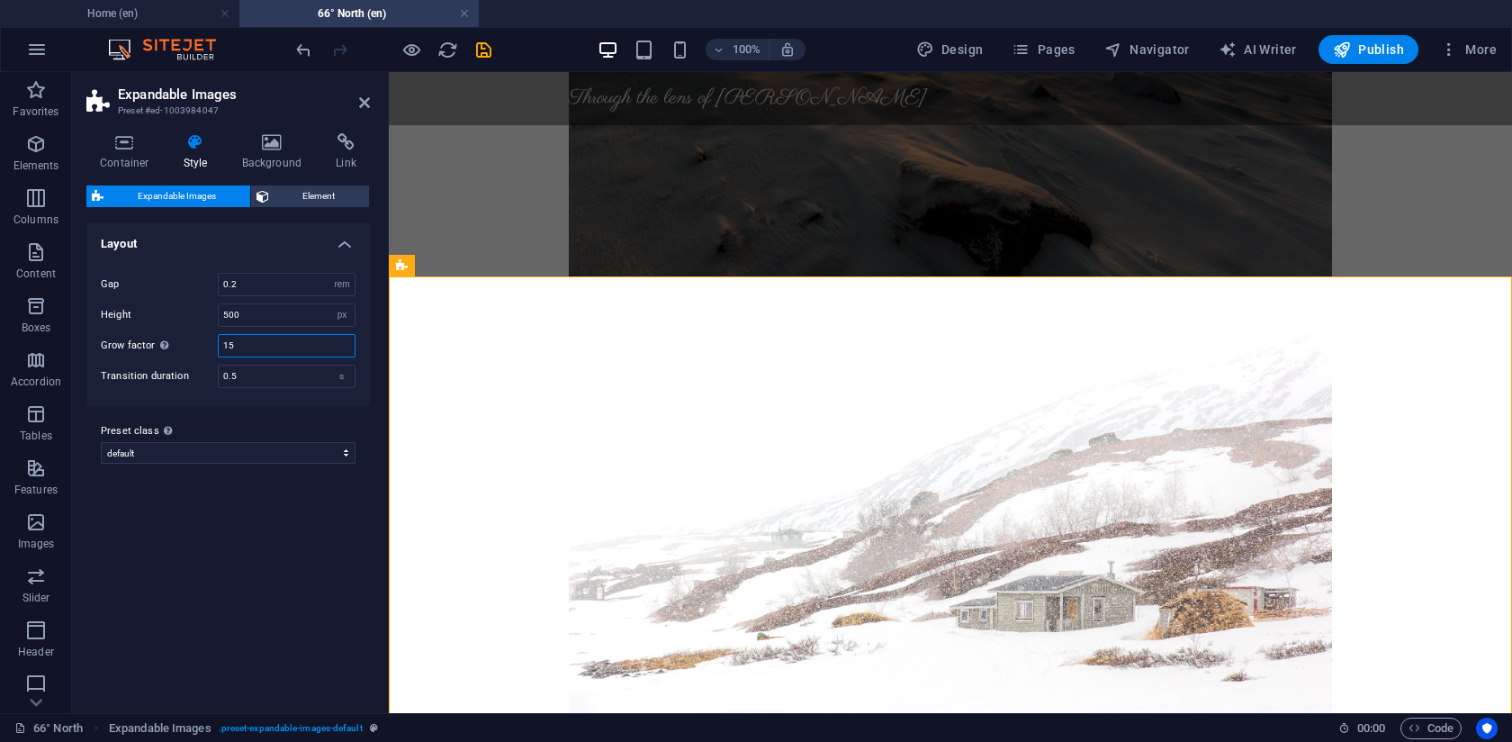
click at [269, 347] on input "15" at bounding box center [287, 346] width 136 height 22
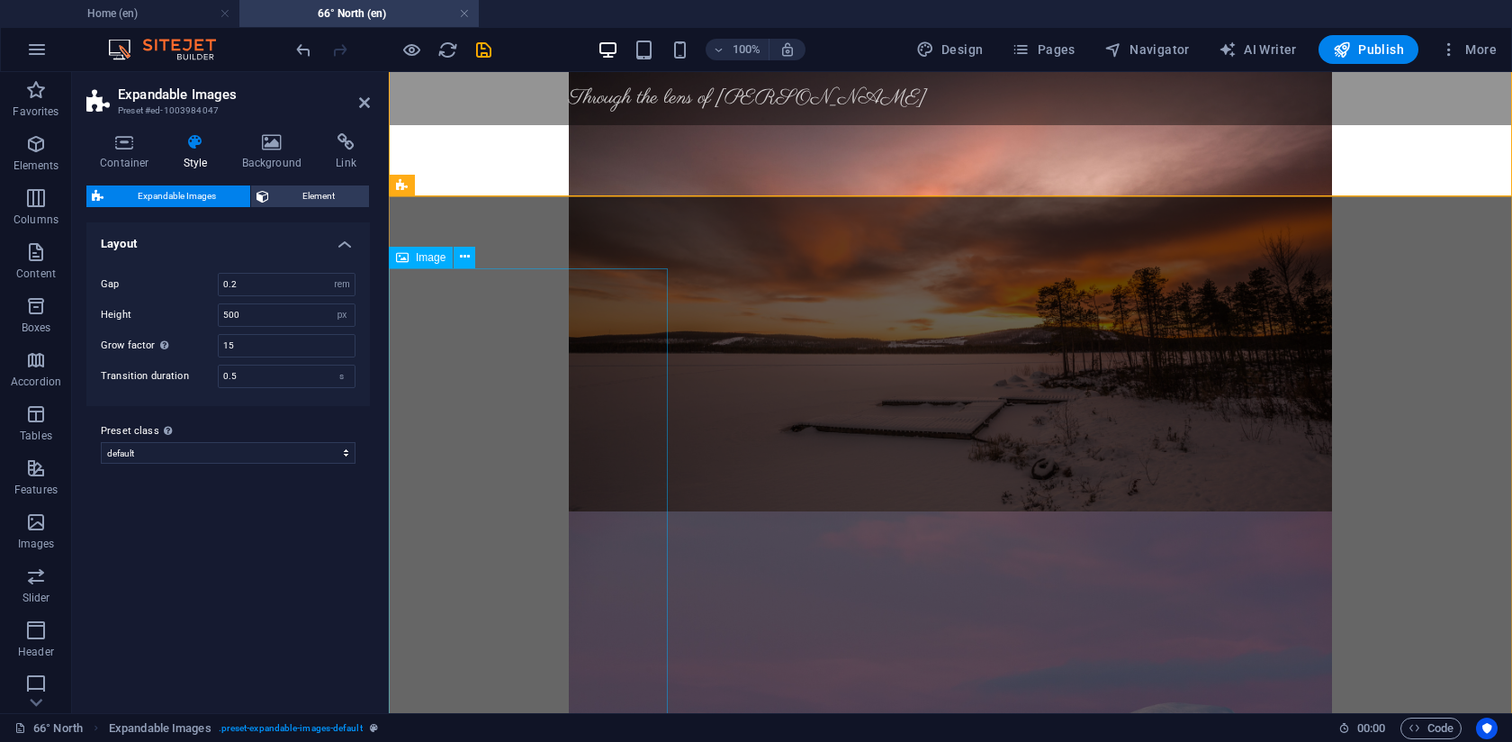
scroll to position [1466, 0]
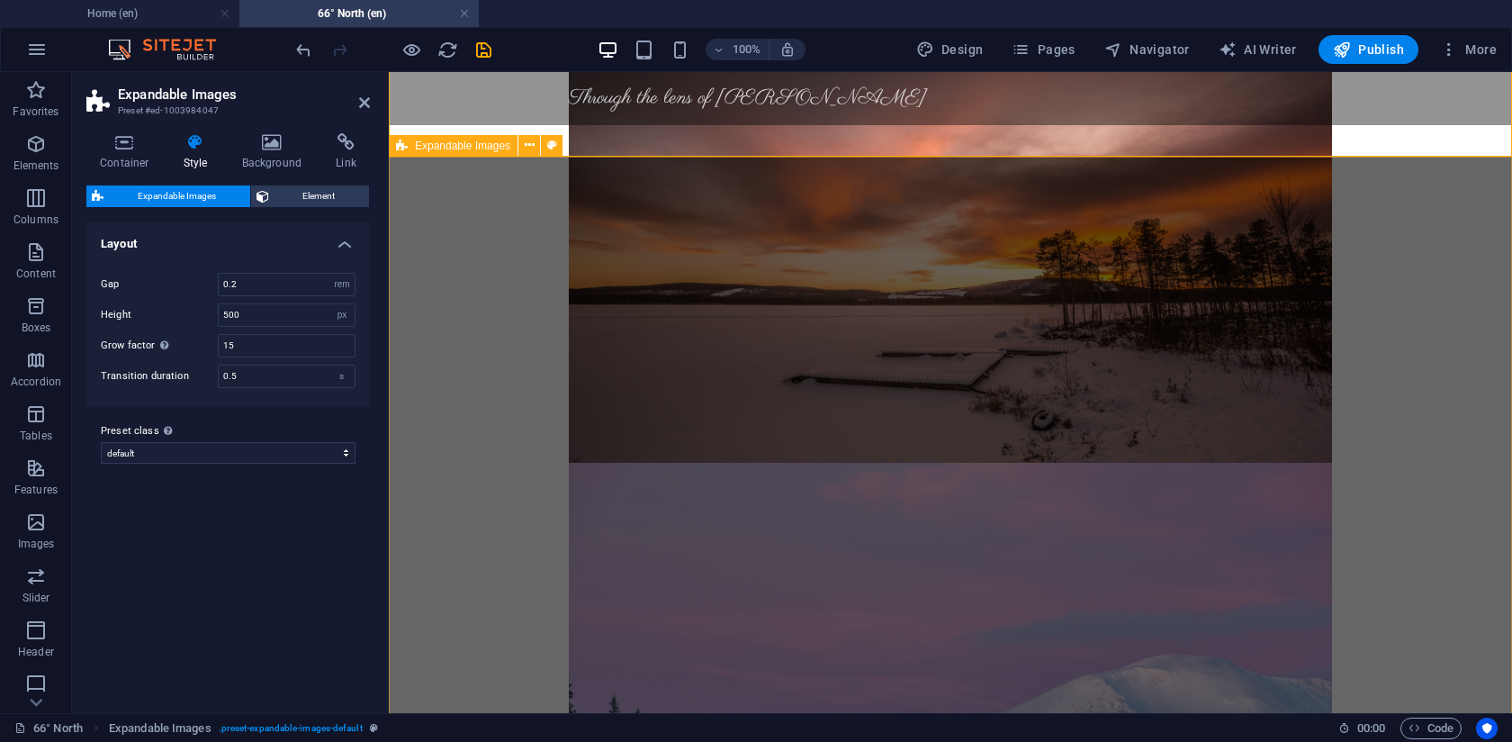
select select "rem"
select select "px"
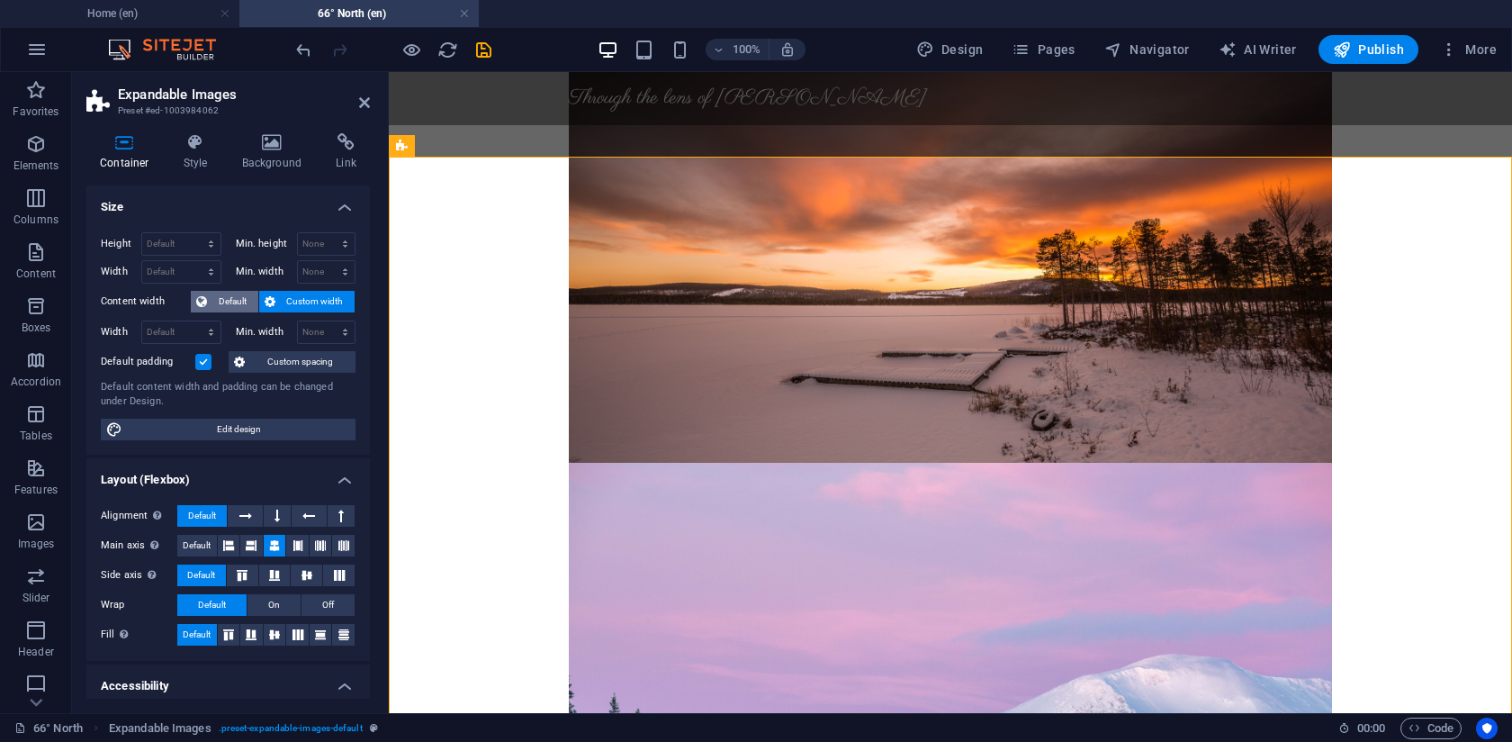
click at [228, 310] on span "Default" at bounding box center [232, 302] width 41 height 22
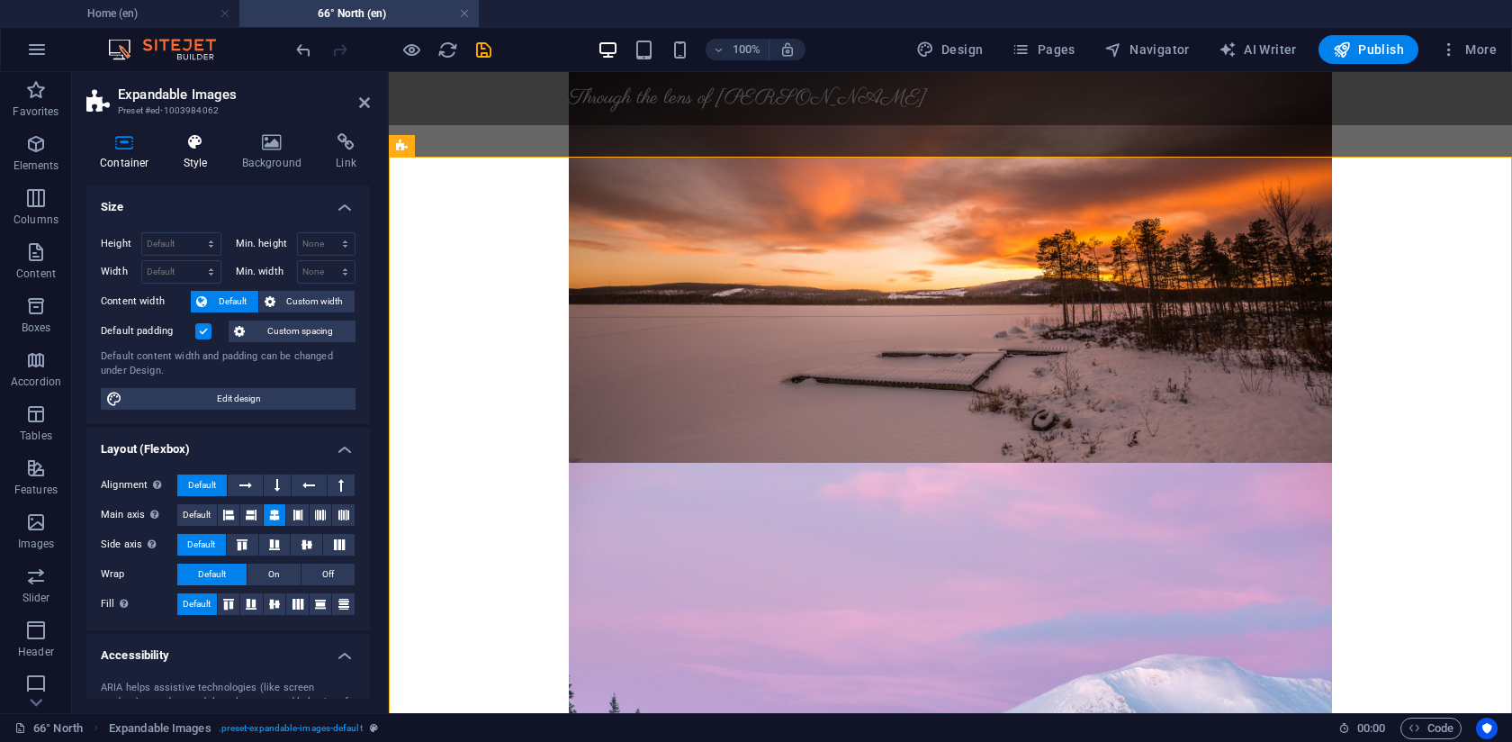
click at [195, 164] on h4 "Style" at bounding box center [199, 152] width 59 height 38
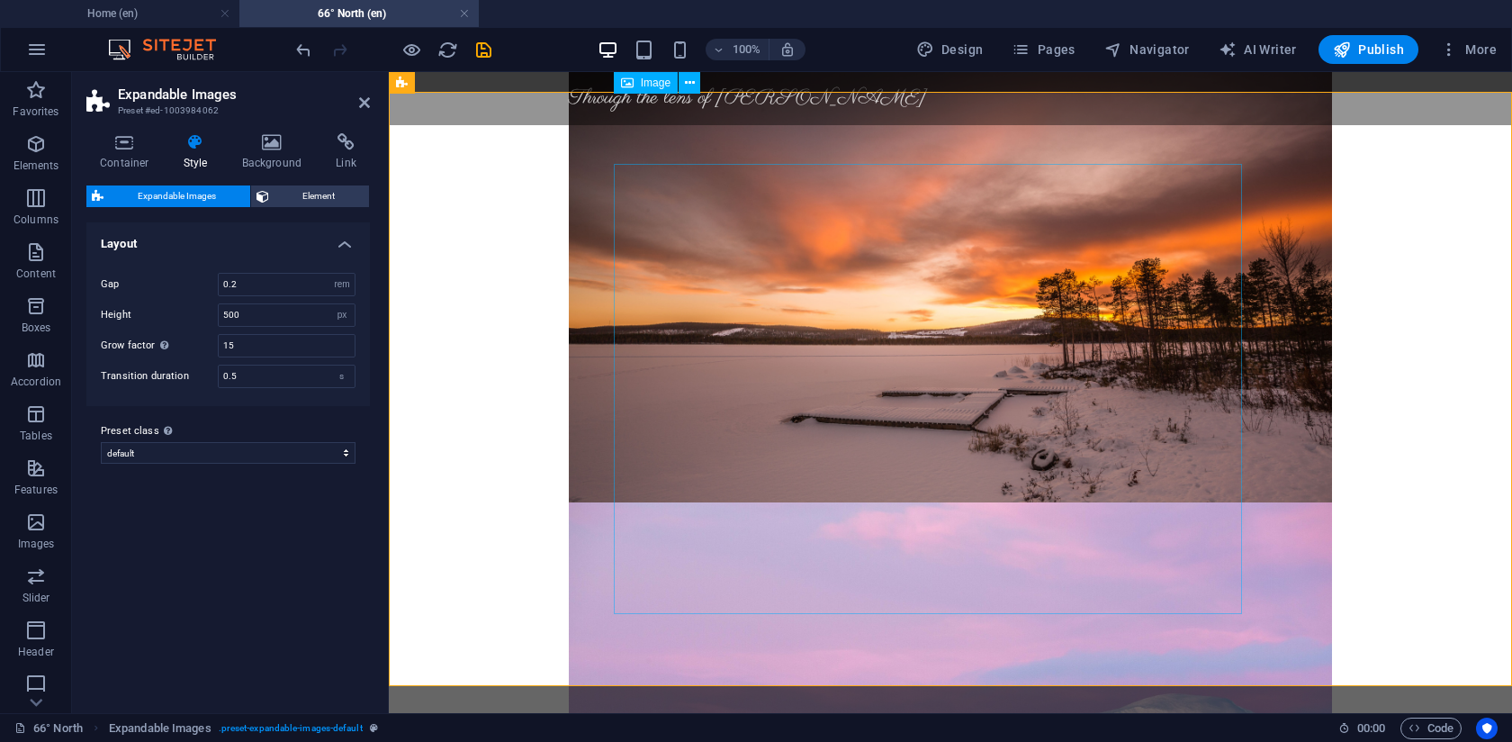
scroll to position [1407, 0]
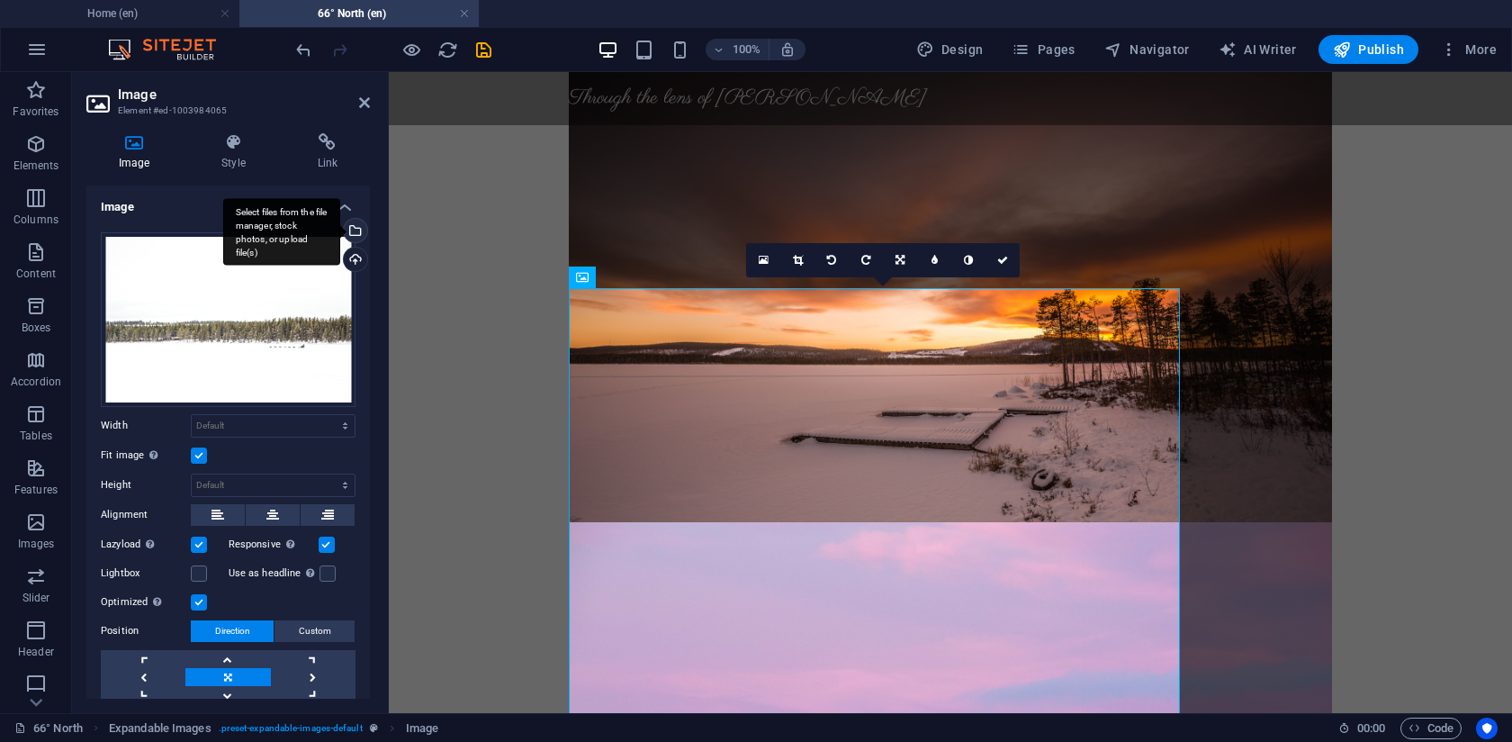
click at [340, 226] on div "Select files from the file manager, stock photos, or upload file(s)" at bounding box center [281, 232] width 117 height 68
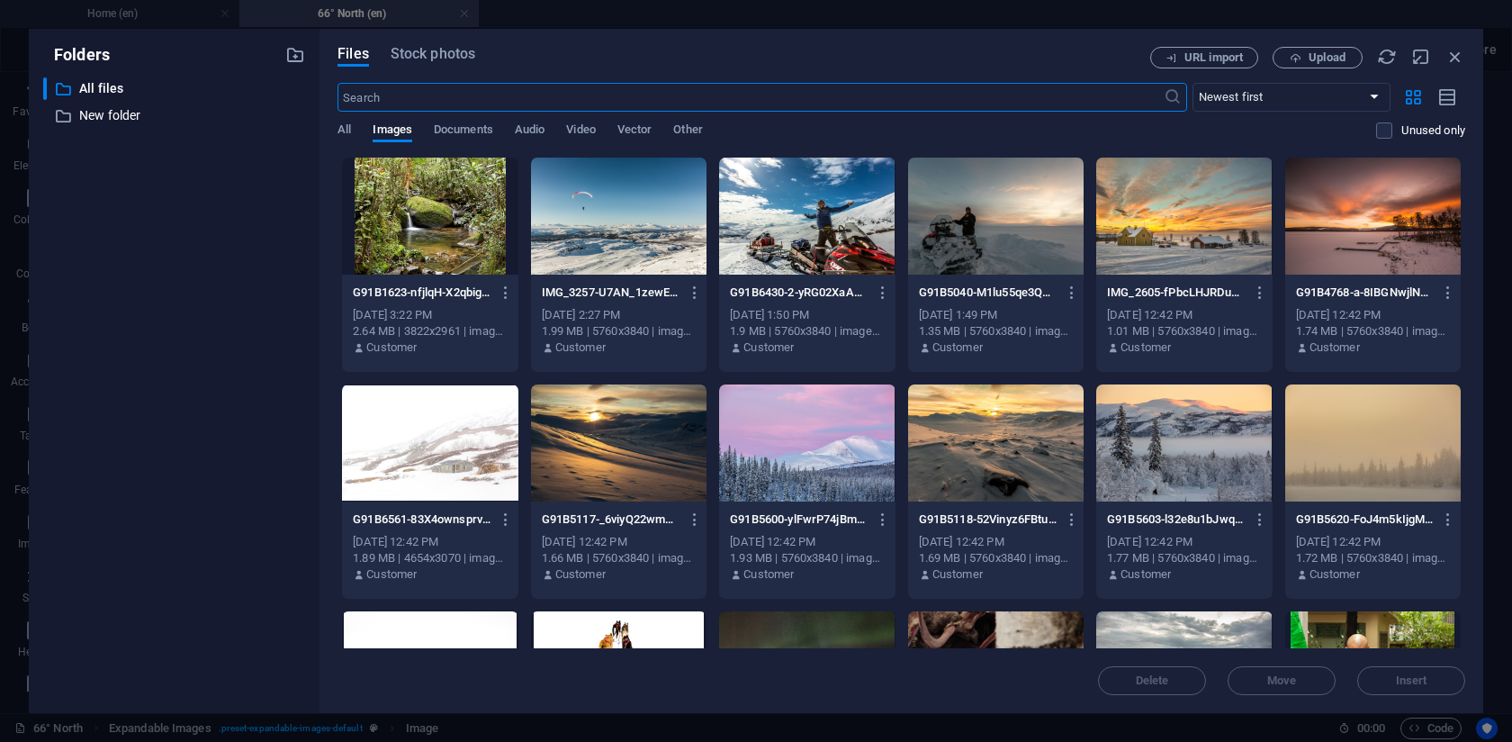
click at [658, 214] on div at bounding box center [619, 216] width 176 height 117
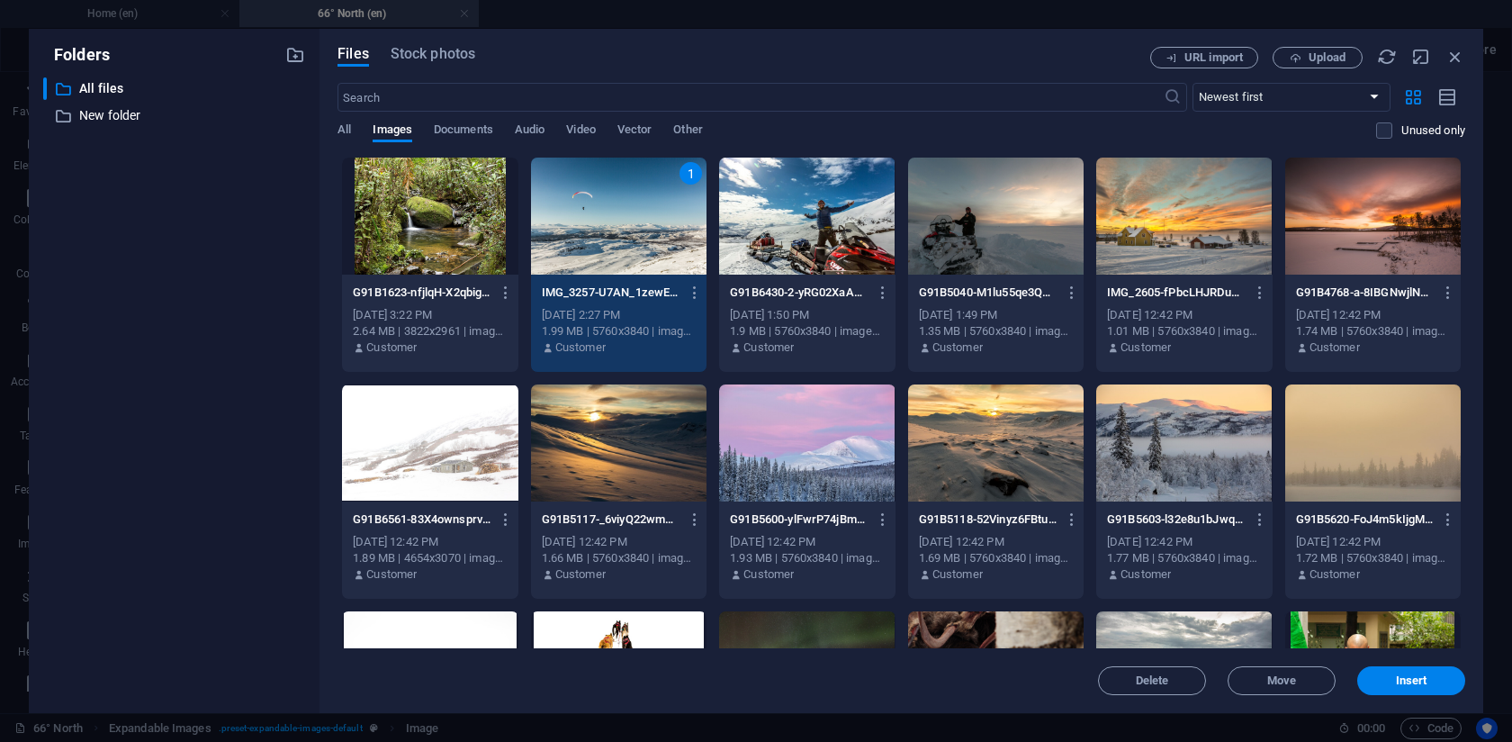
click at [658, 214] on div "1" at bounding box center [619, 216] width 176 height 117
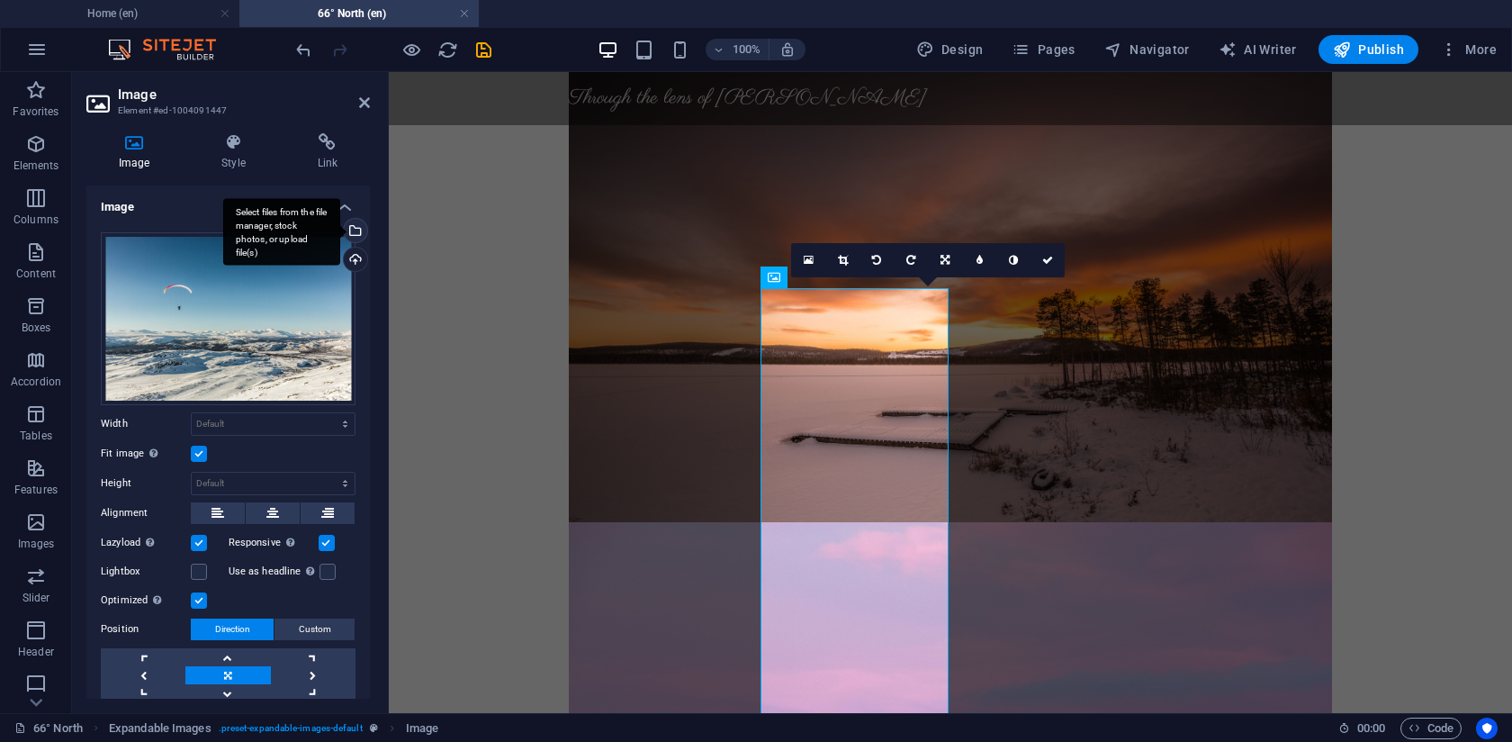
click at [350, 230] on div "Select files from the file manager, stock photos, or upload file(s)" at bounding box center [353, 232] width 27 height 27
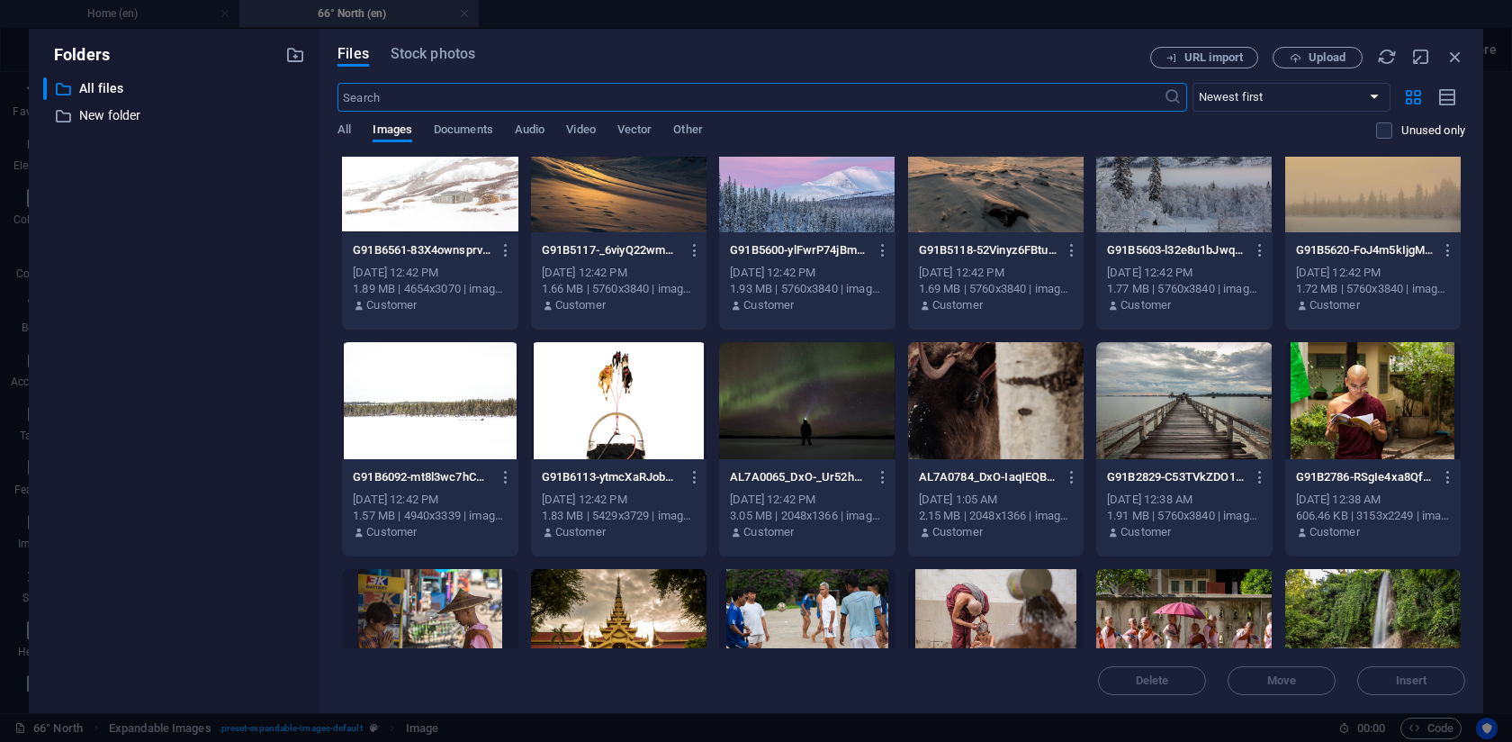
scroll to position [208, 0]
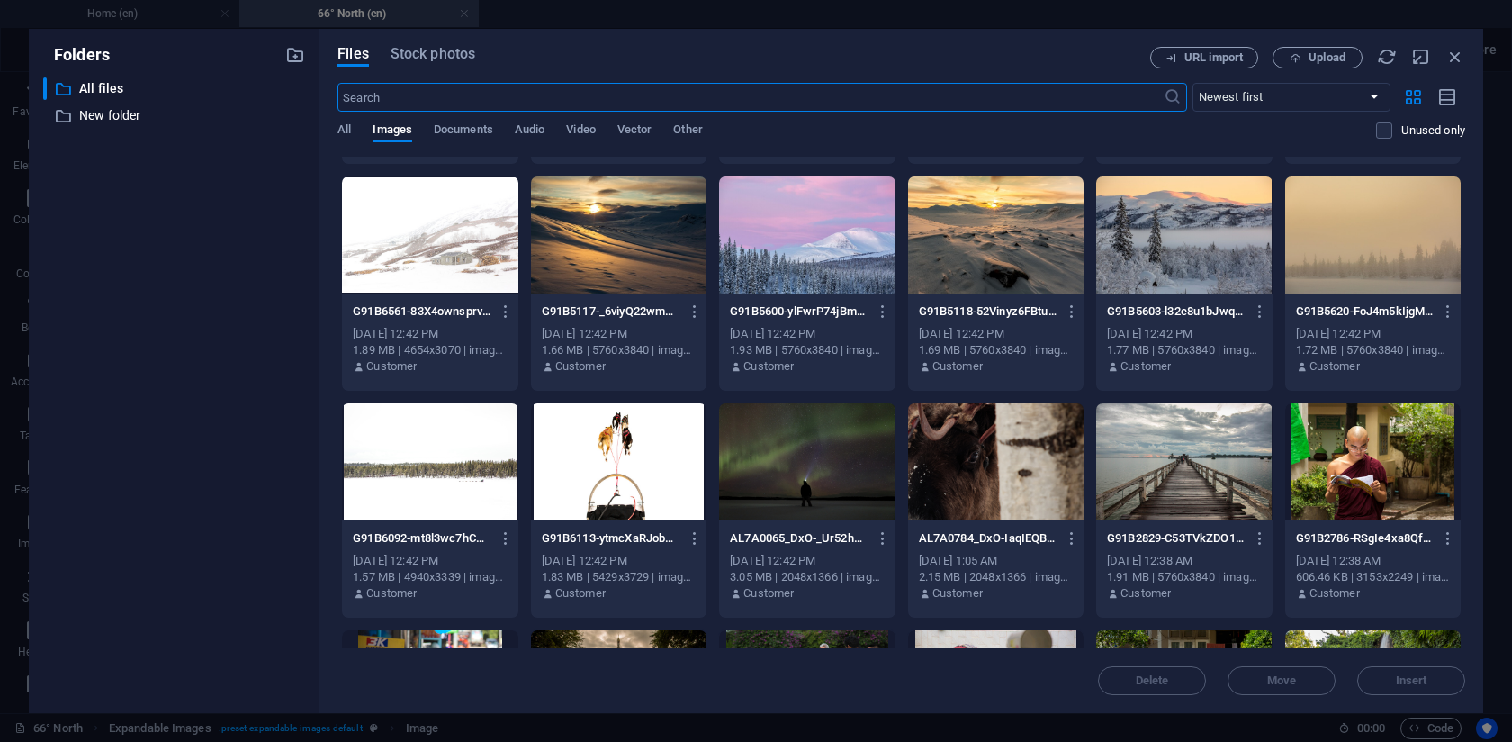
click at [407, 467] on div at bounding box center [430, 461] width 176 height 117
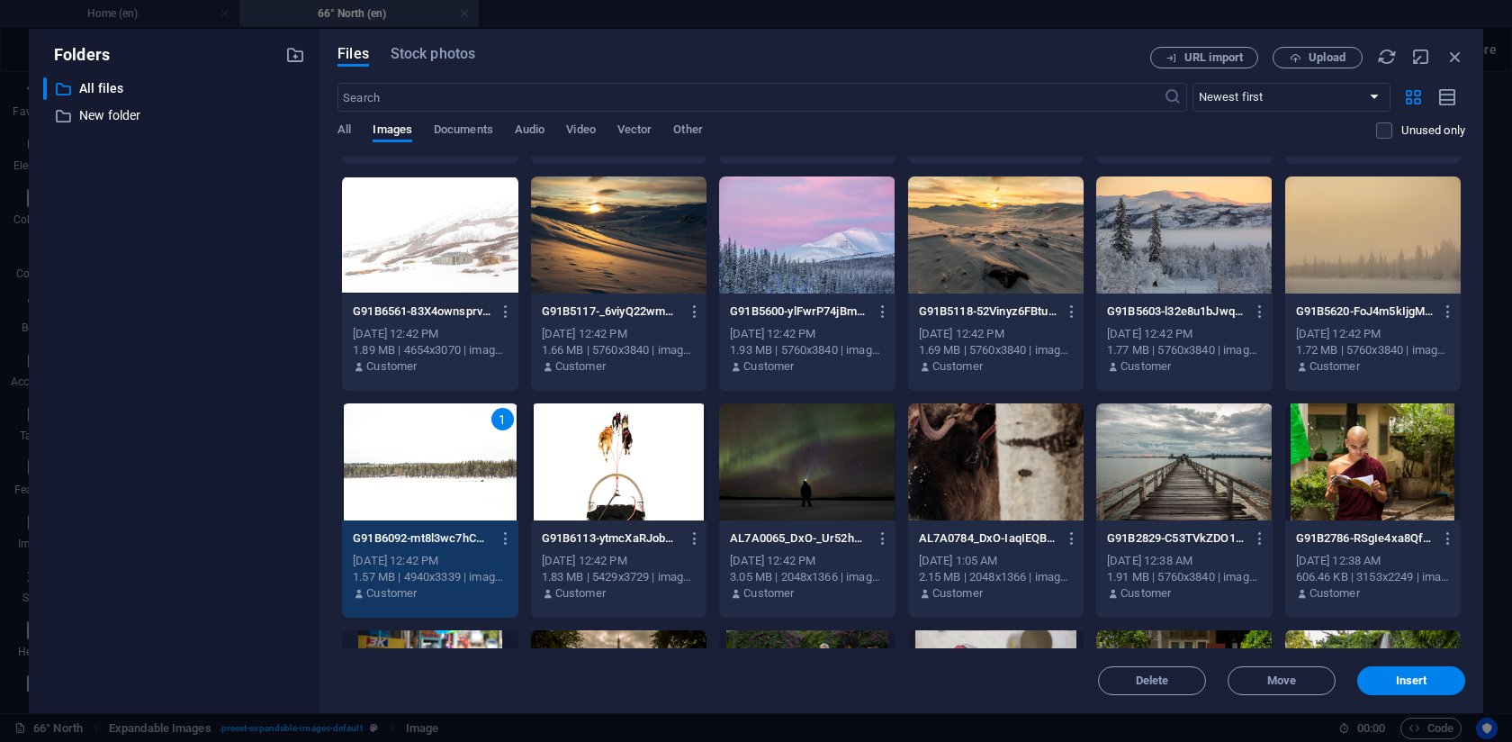
click at [407, 467] on div "1" at bounding box center [430, 461] width 176 height 117
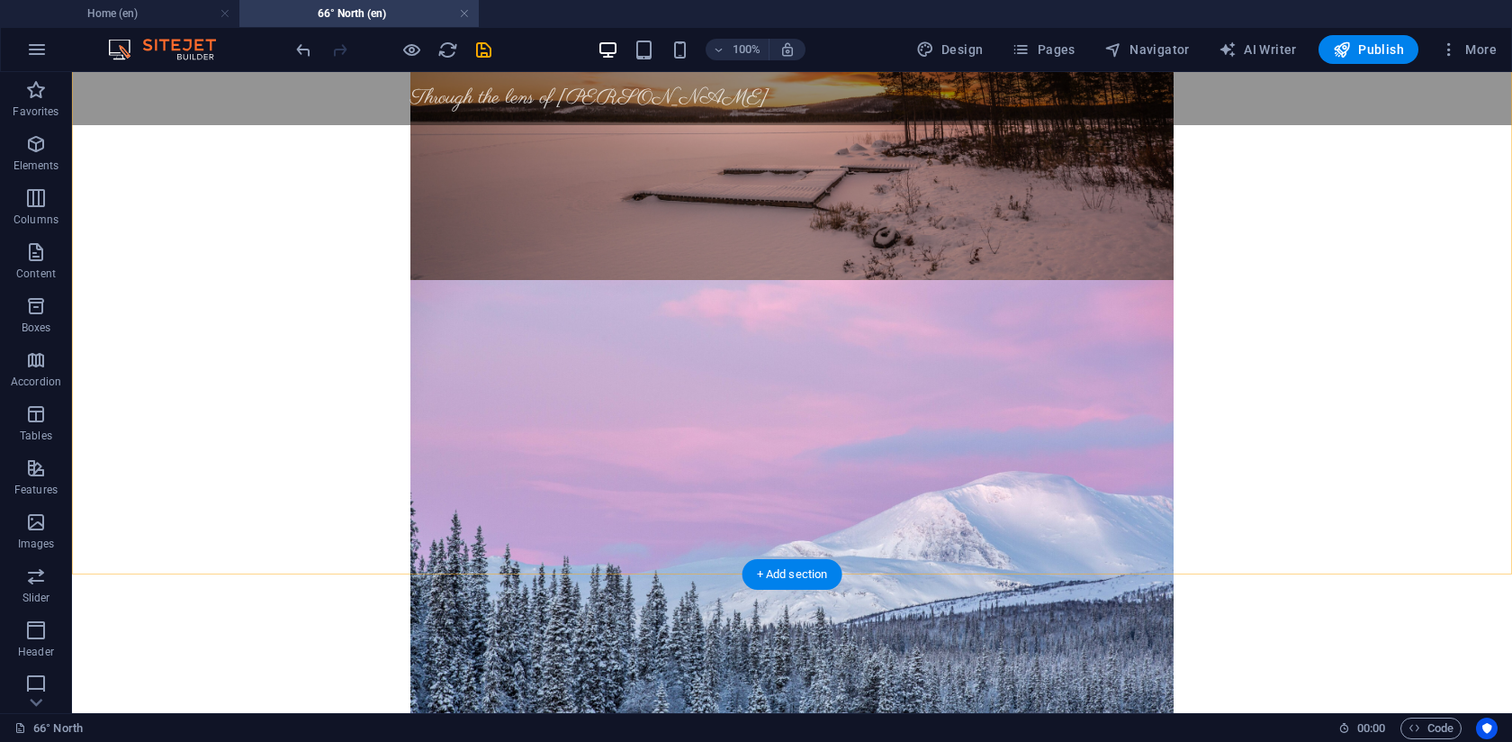
scroll to position [1655, 0]
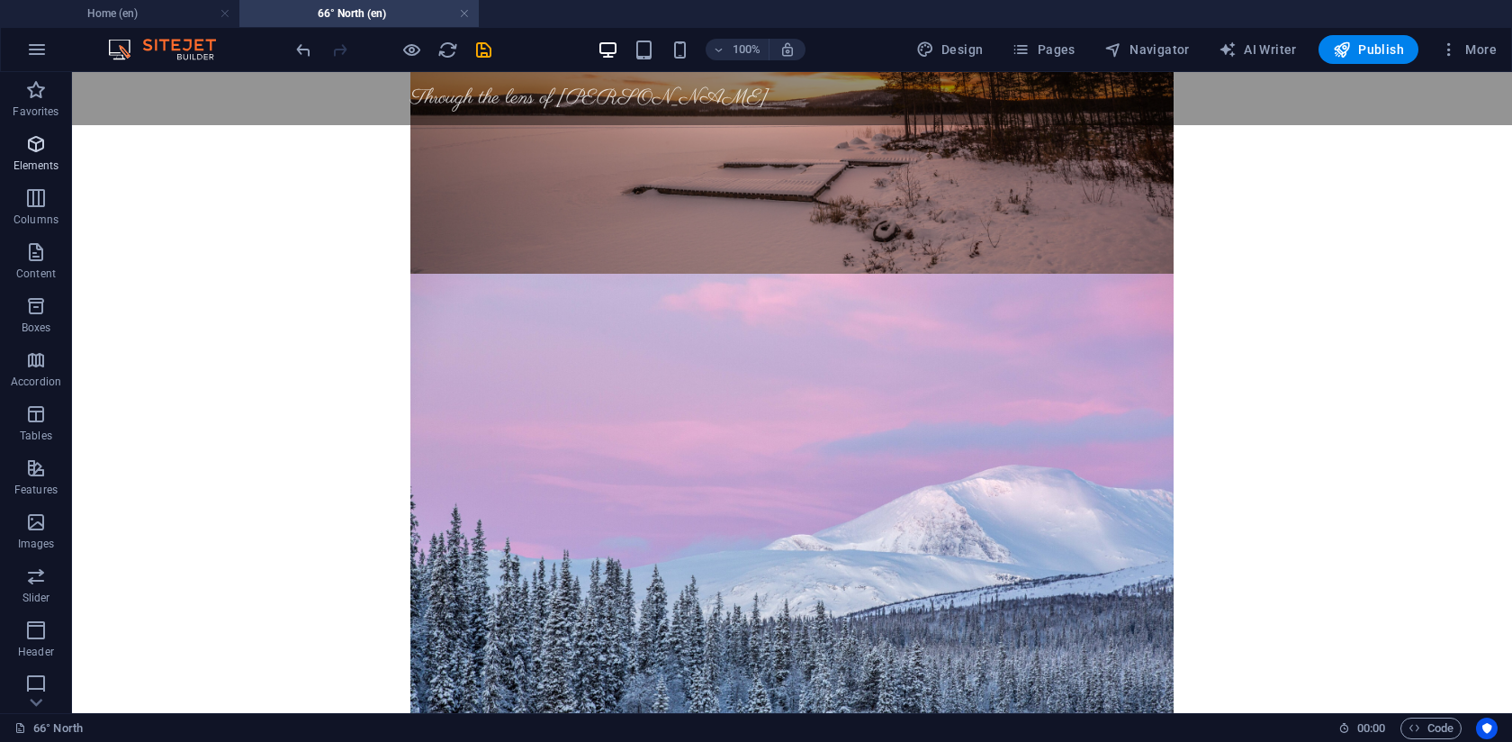
click at [41, 160] on p "Elements" at bounding box center [37, 165] width 46 height 14
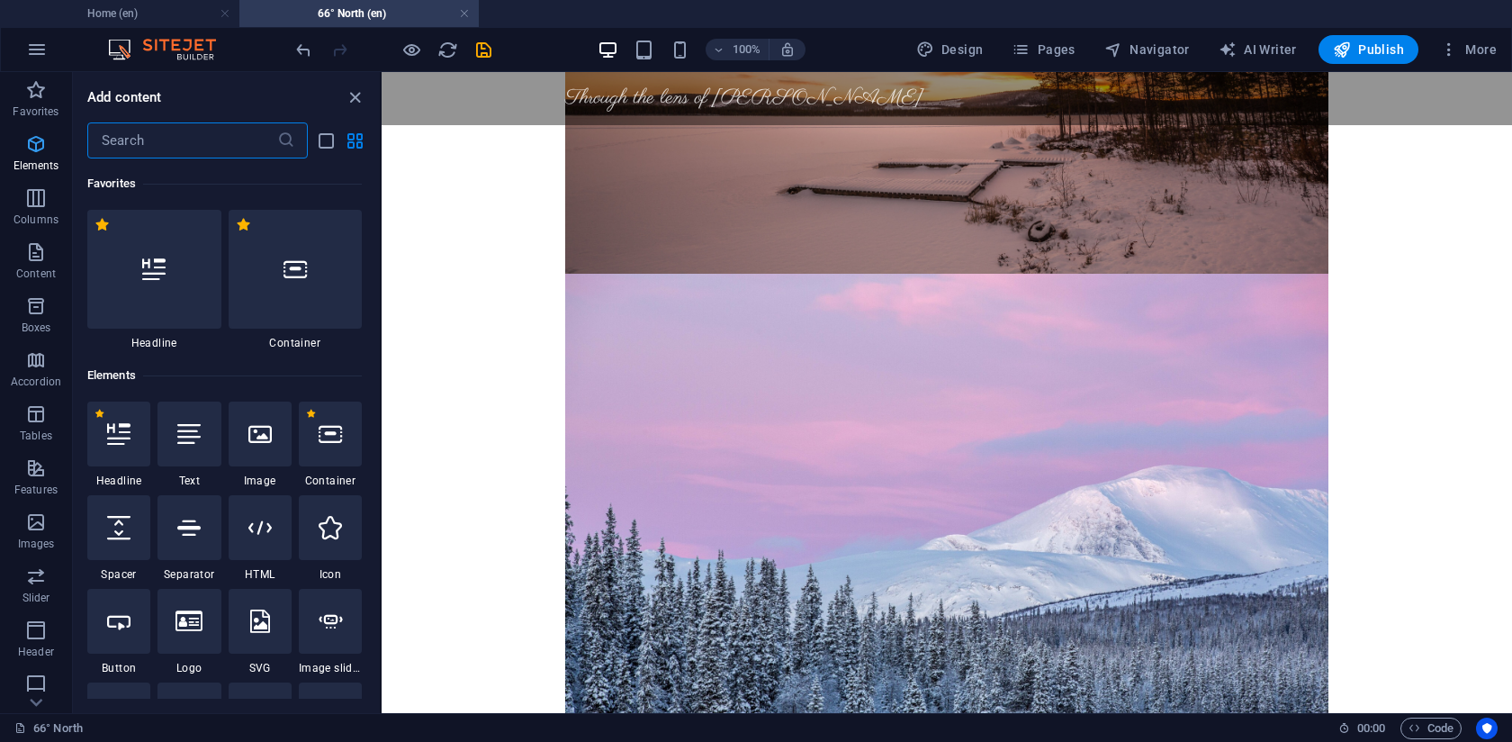
scroll to position [192, 0]
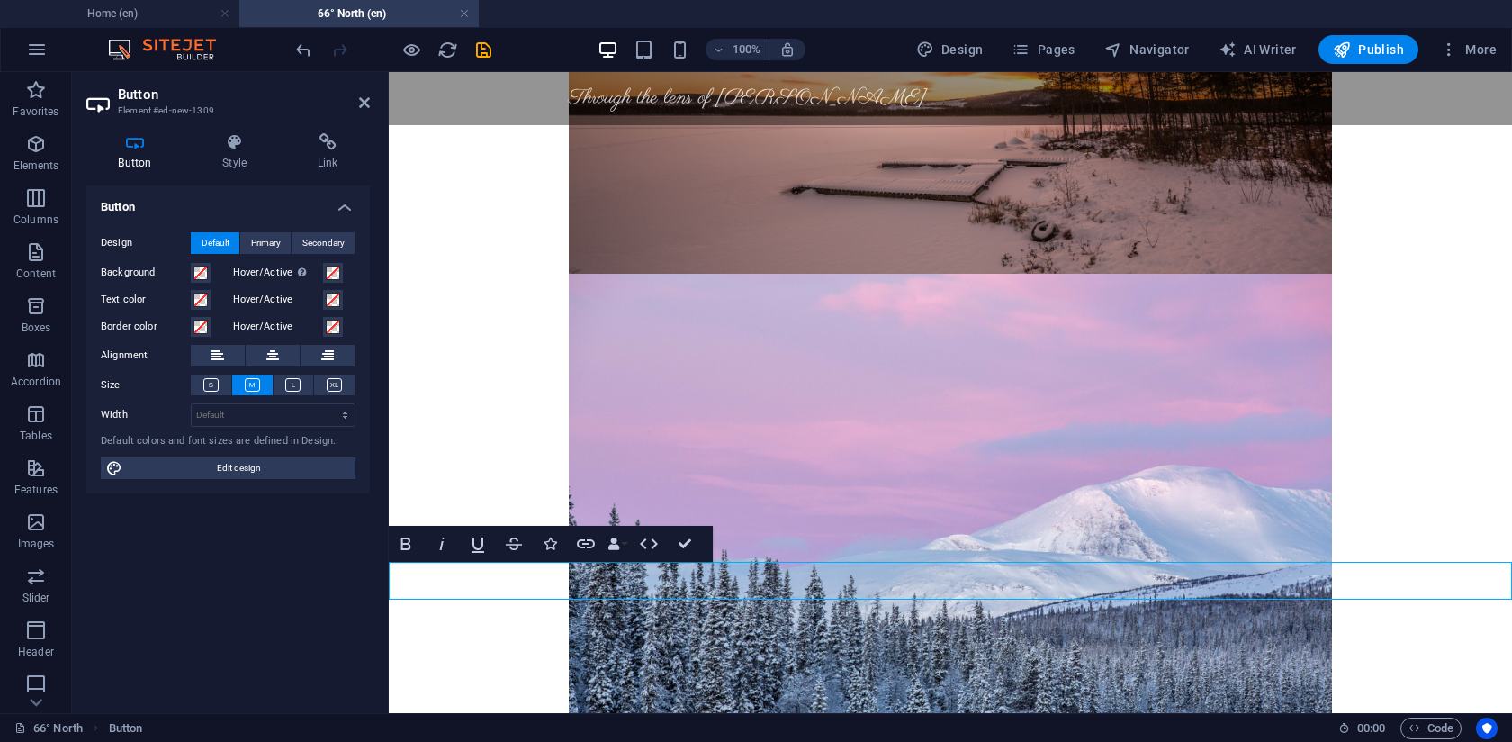
click at [328, 160] on h4 "Link" at bounding box center [327, 152] width 85 height 38
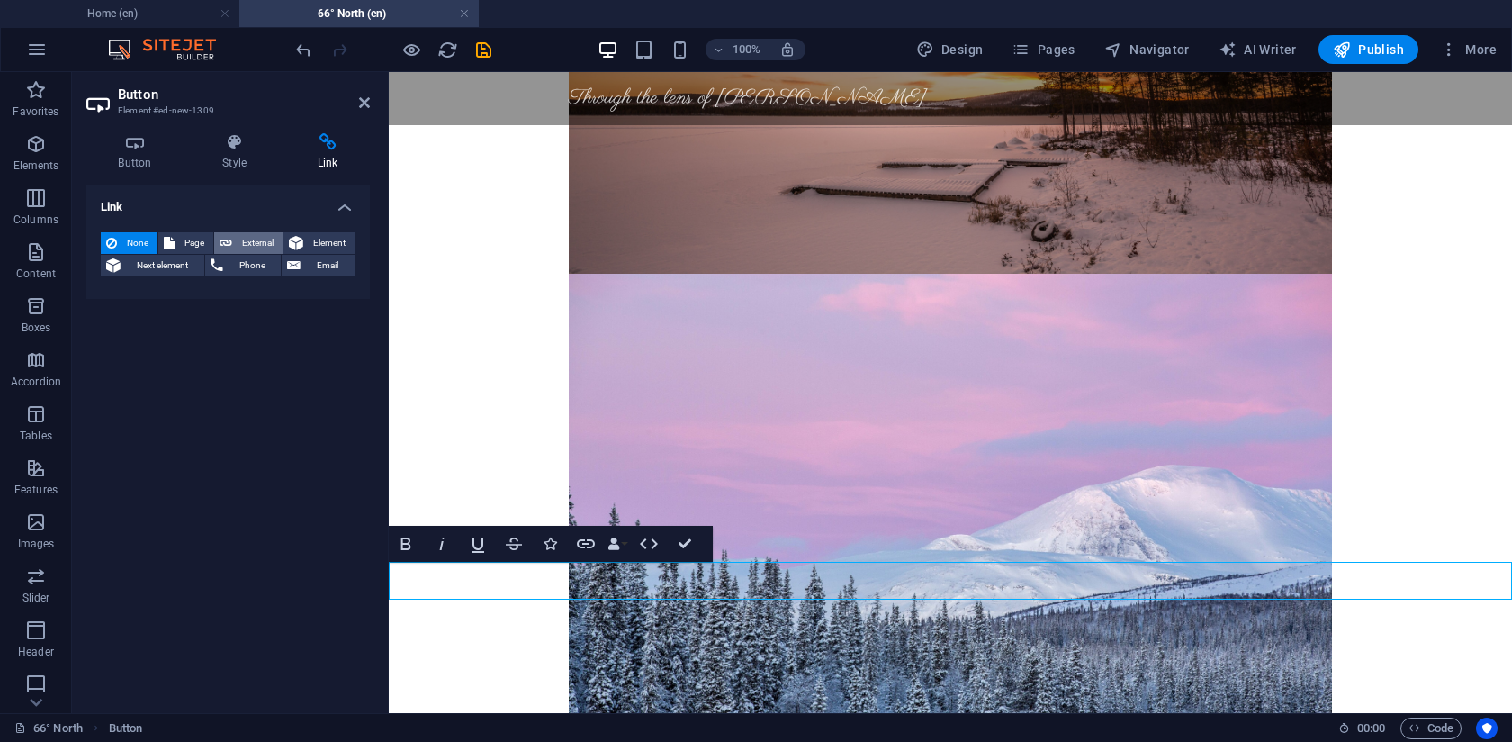
click at [242, 243] on span "External" at bounding box center [258, 243] width 40 height 22
select select "blank"
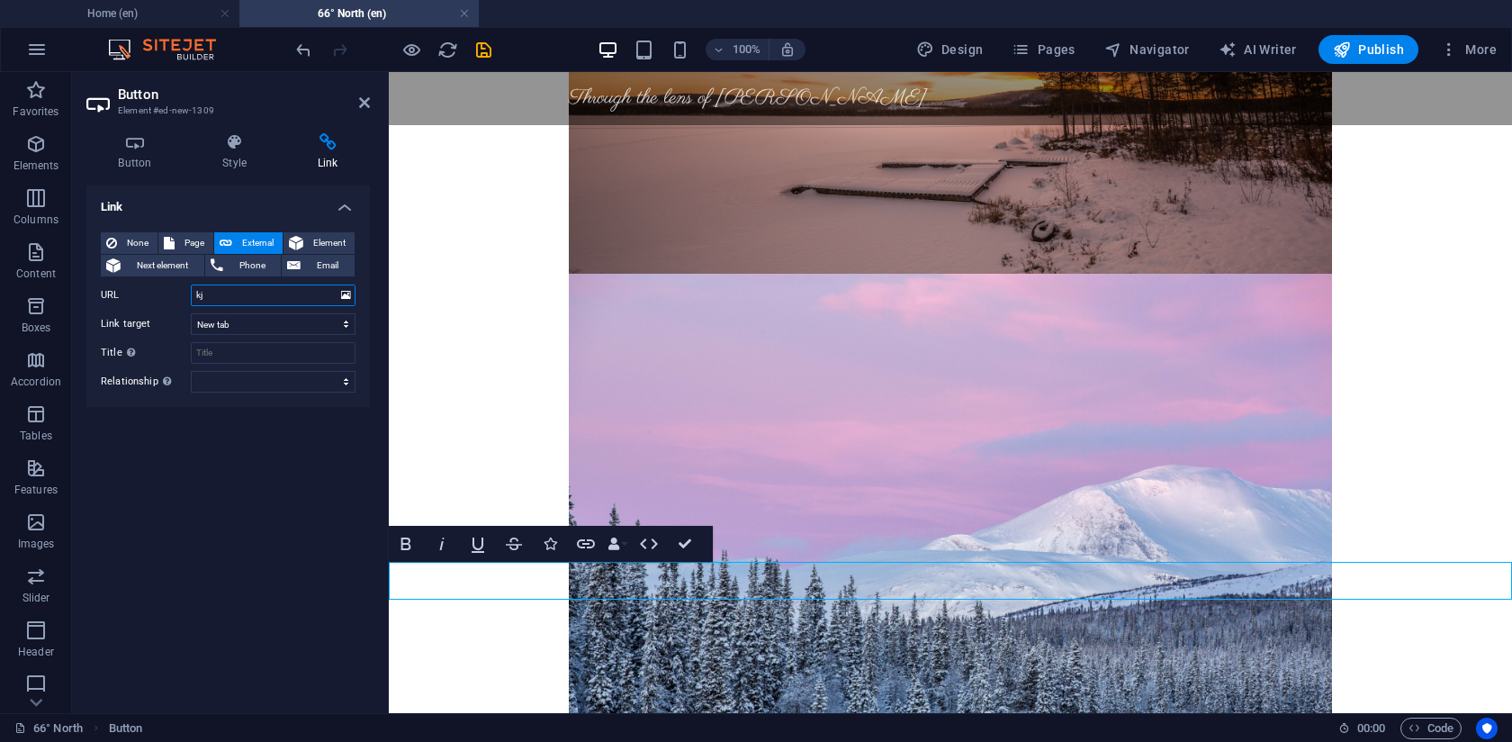
type input "k"
type input "[DOMAIN_NAME]"
click at [248, 328] on select "New tab Same tab Overlay" at bounding box center [273, 324] width 165 height 22
click at [366, 104] on icon at bounding box center [364, 102] width 11 height 14
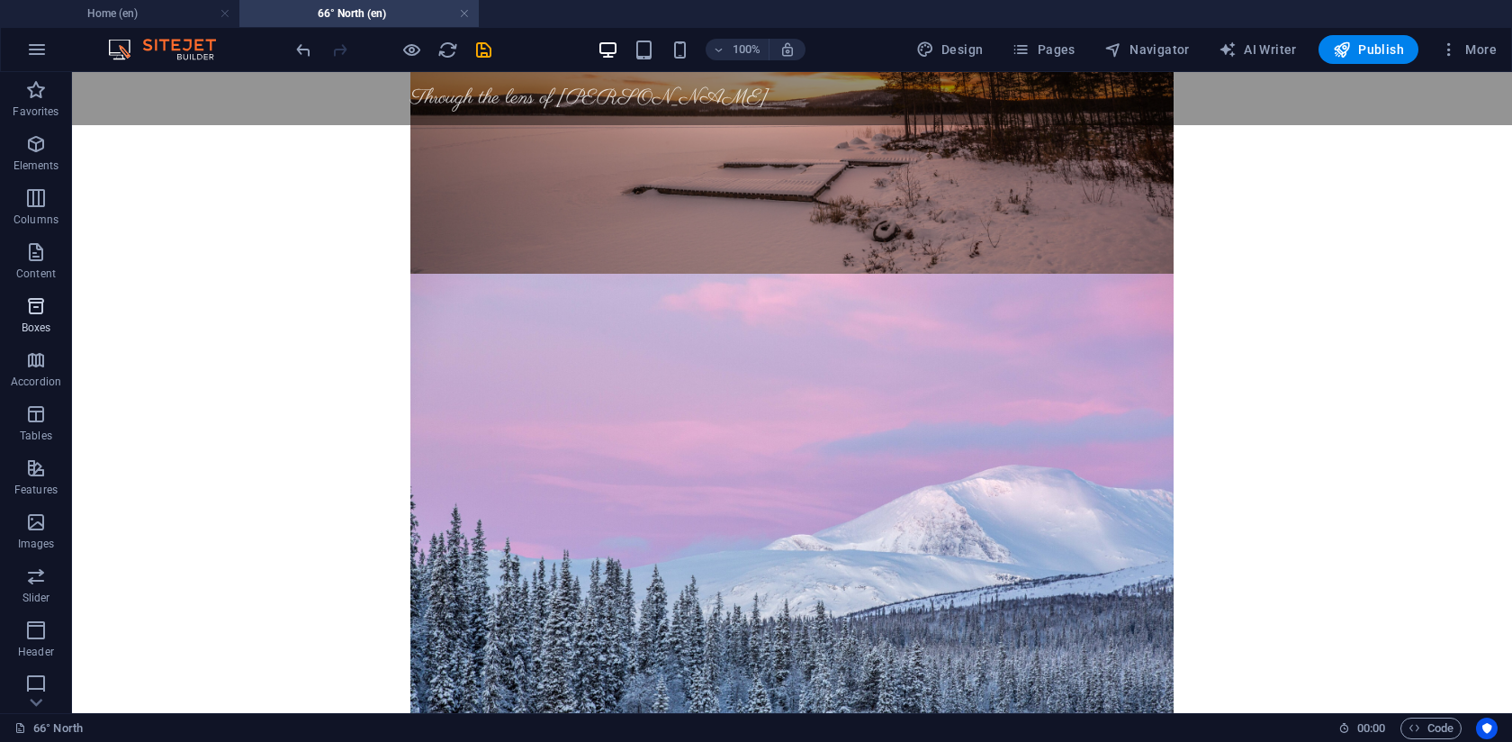
click at [43, 300] on icon "button" at bounding box center [36, 306] width 22 height 22
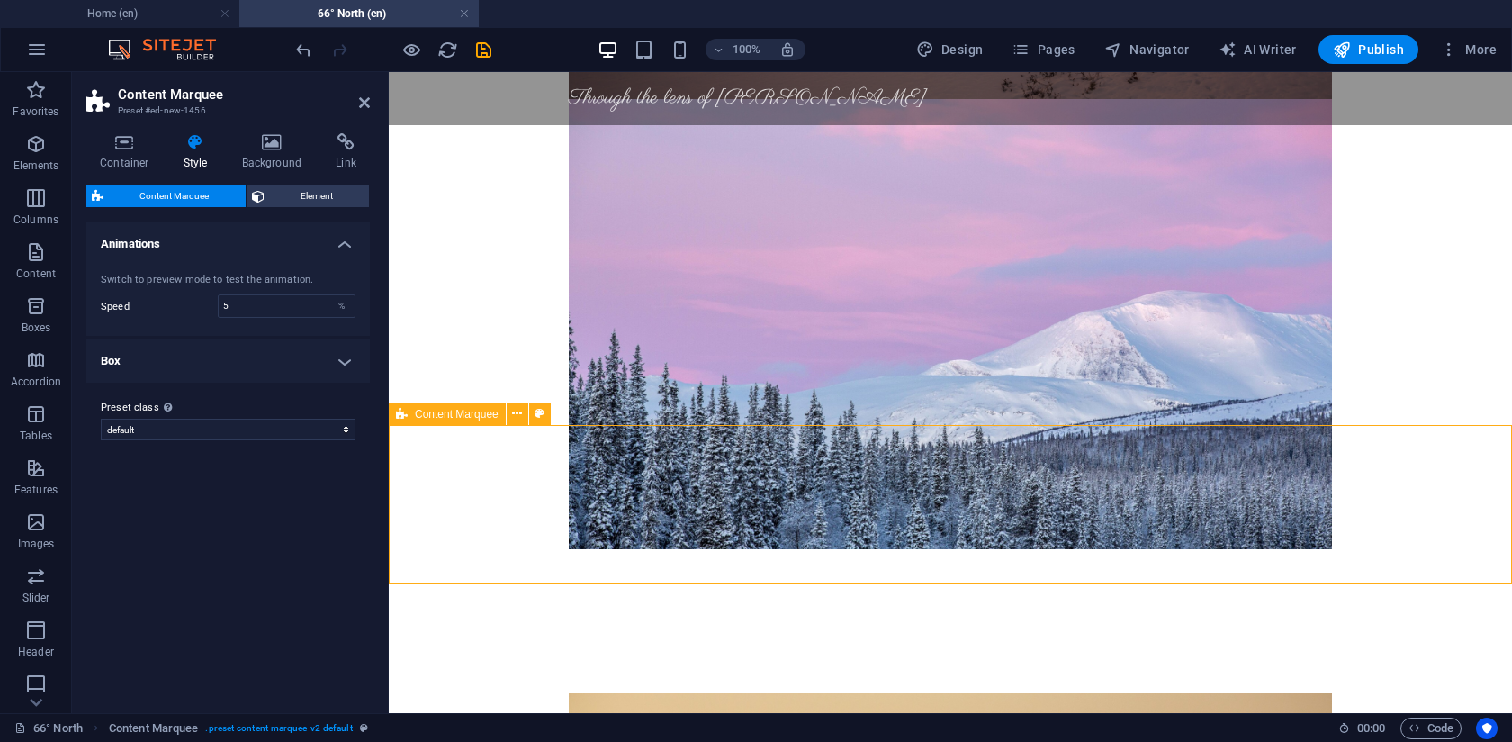
scroll to position [1855, 0]
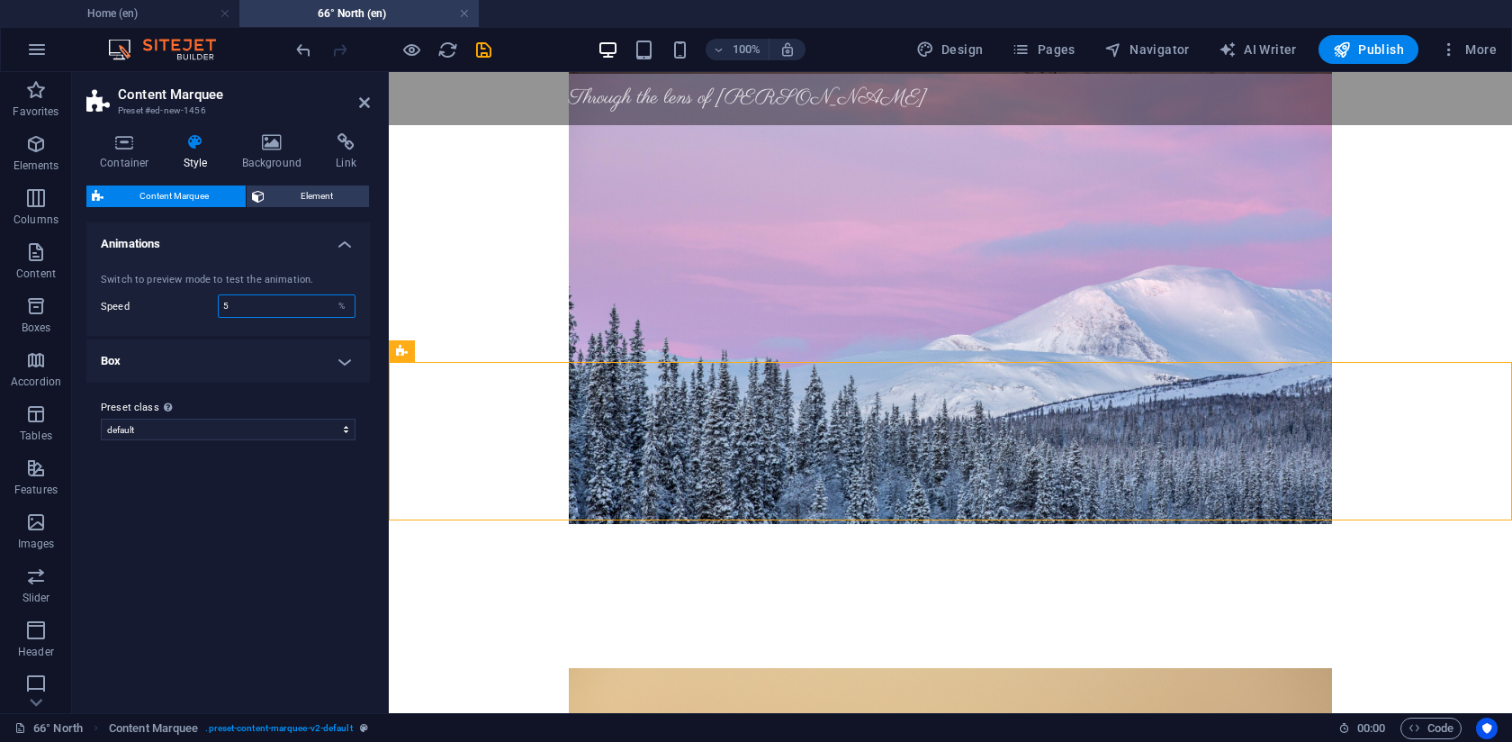
click at [291, 299] on input "5" at bounding box center [287, 306] width 136 height 22
type input "30"
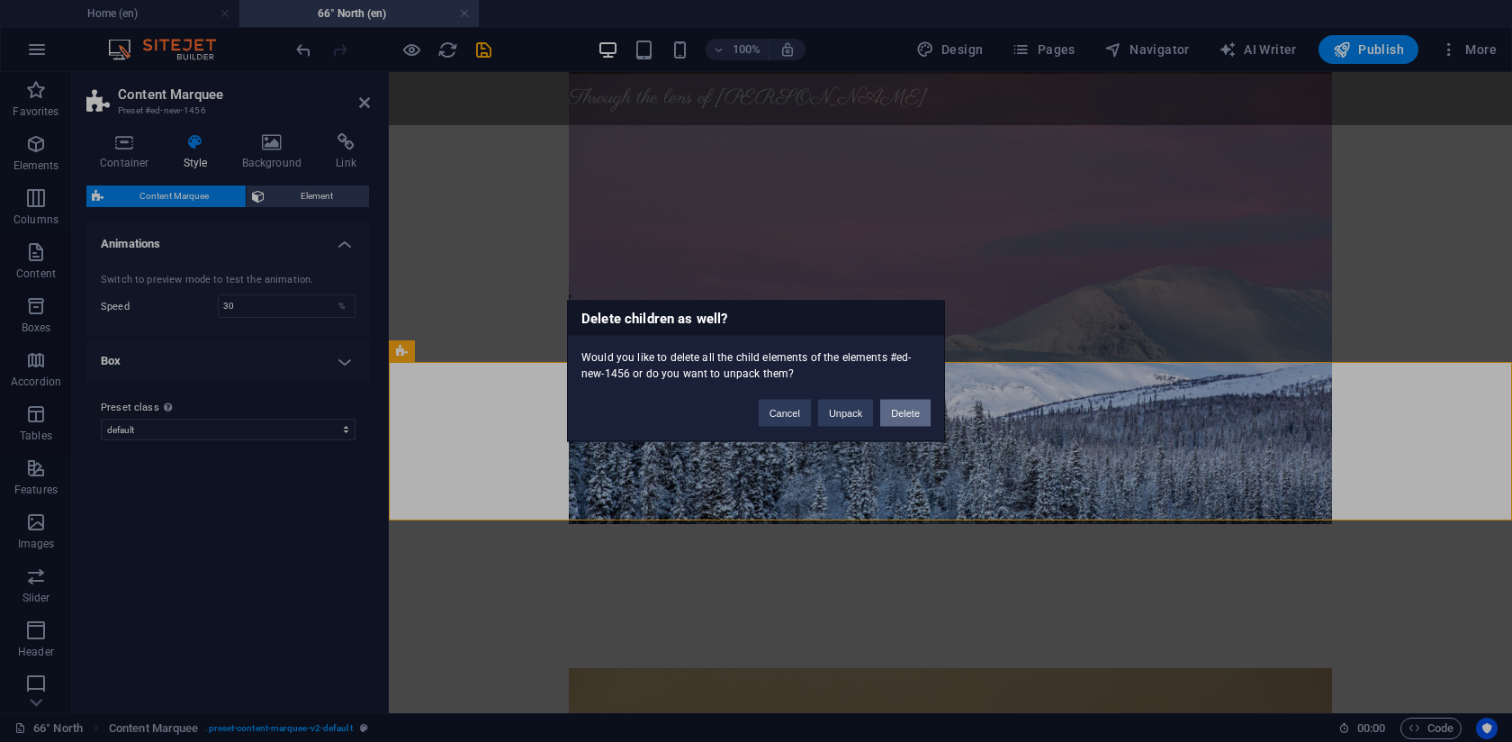
drag, startPoint x: 906, startPoint y: 419, endPoint x: 835, endPoint y: 348, distance: 100.6
click at [906, 419] on button "Delete" at bounding box center [905, 413] width 50 height 27
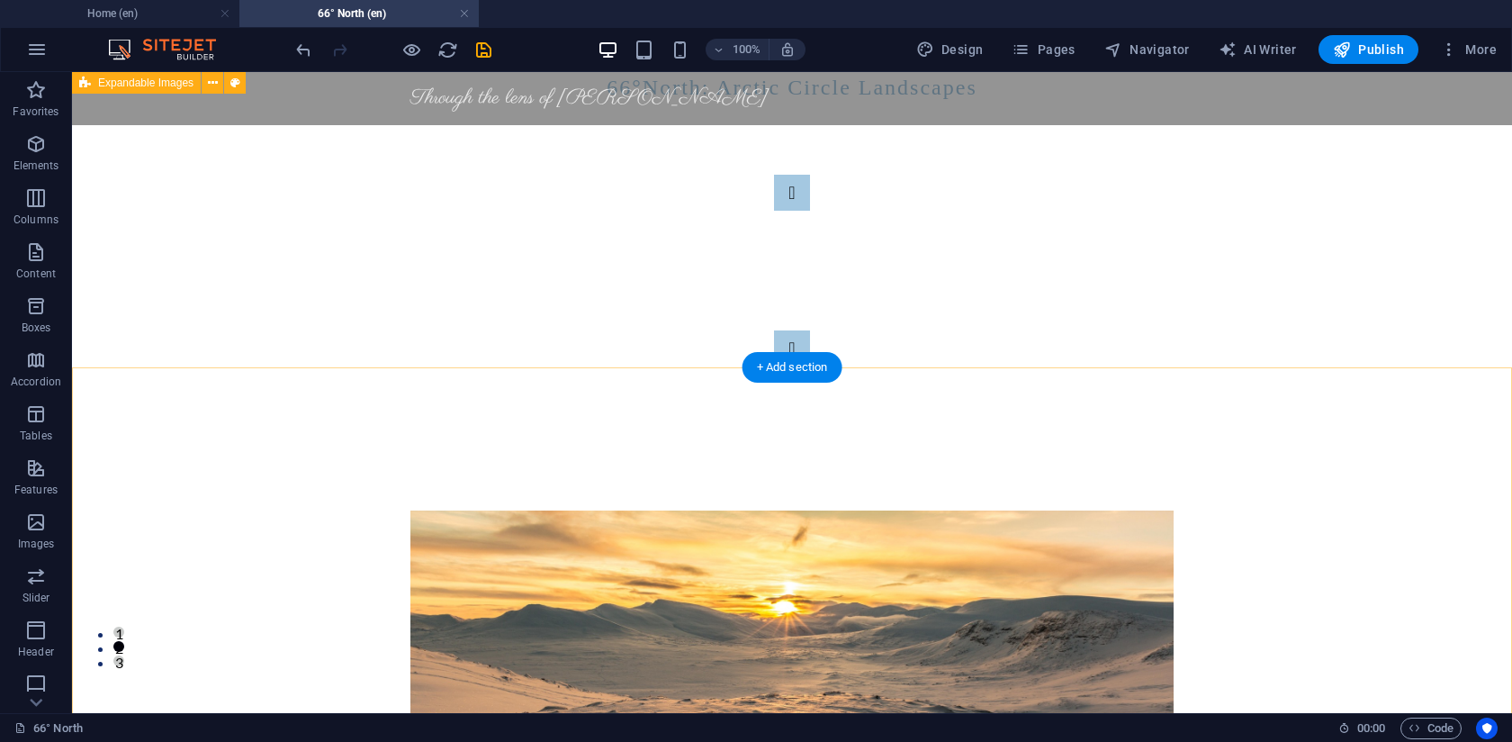
scroll to position [67, 0]
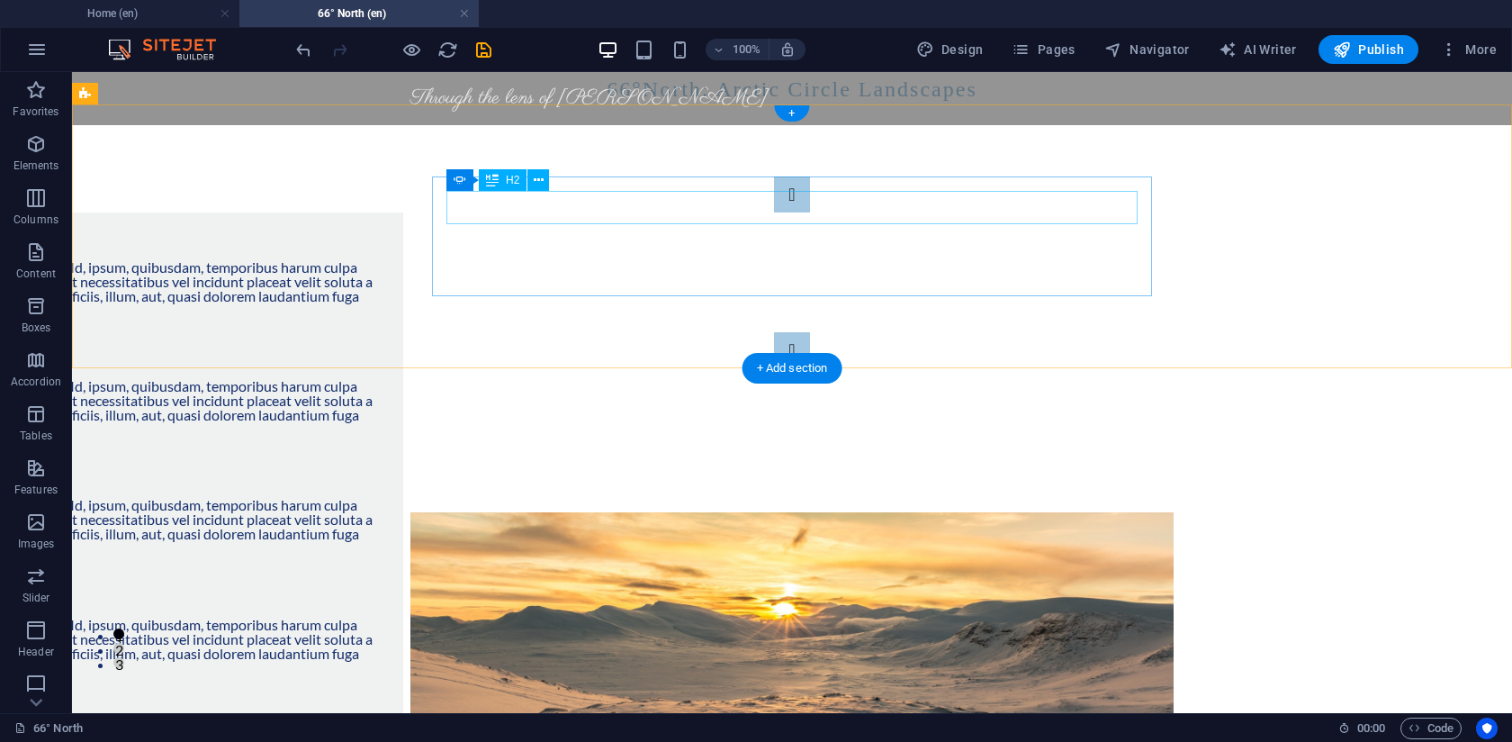
click at [389, 347] on div "Slide 1" at bounding box center [57, 363] width 662 height 32
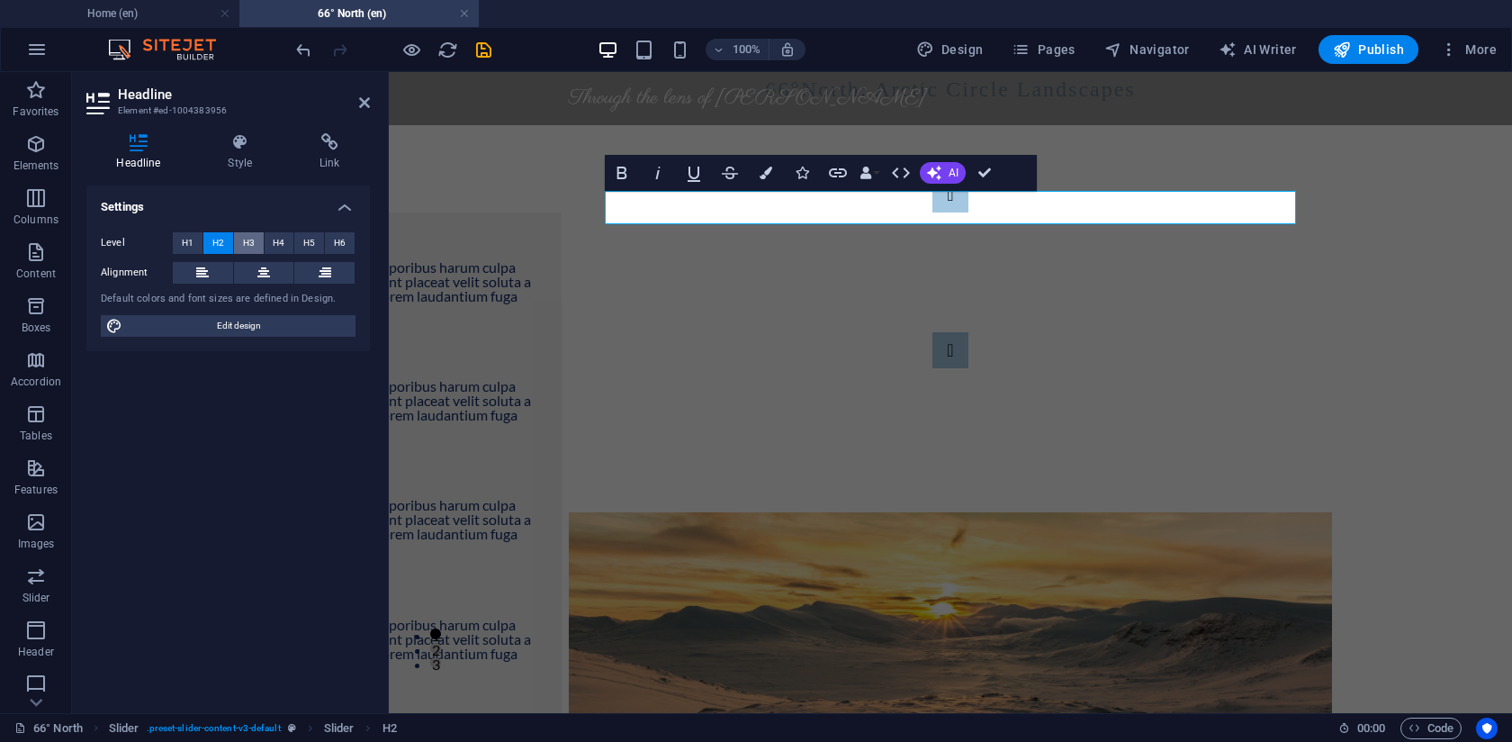
click at [253, 247] on span "H3" at bounding box center [249, 243] width 12 height 22
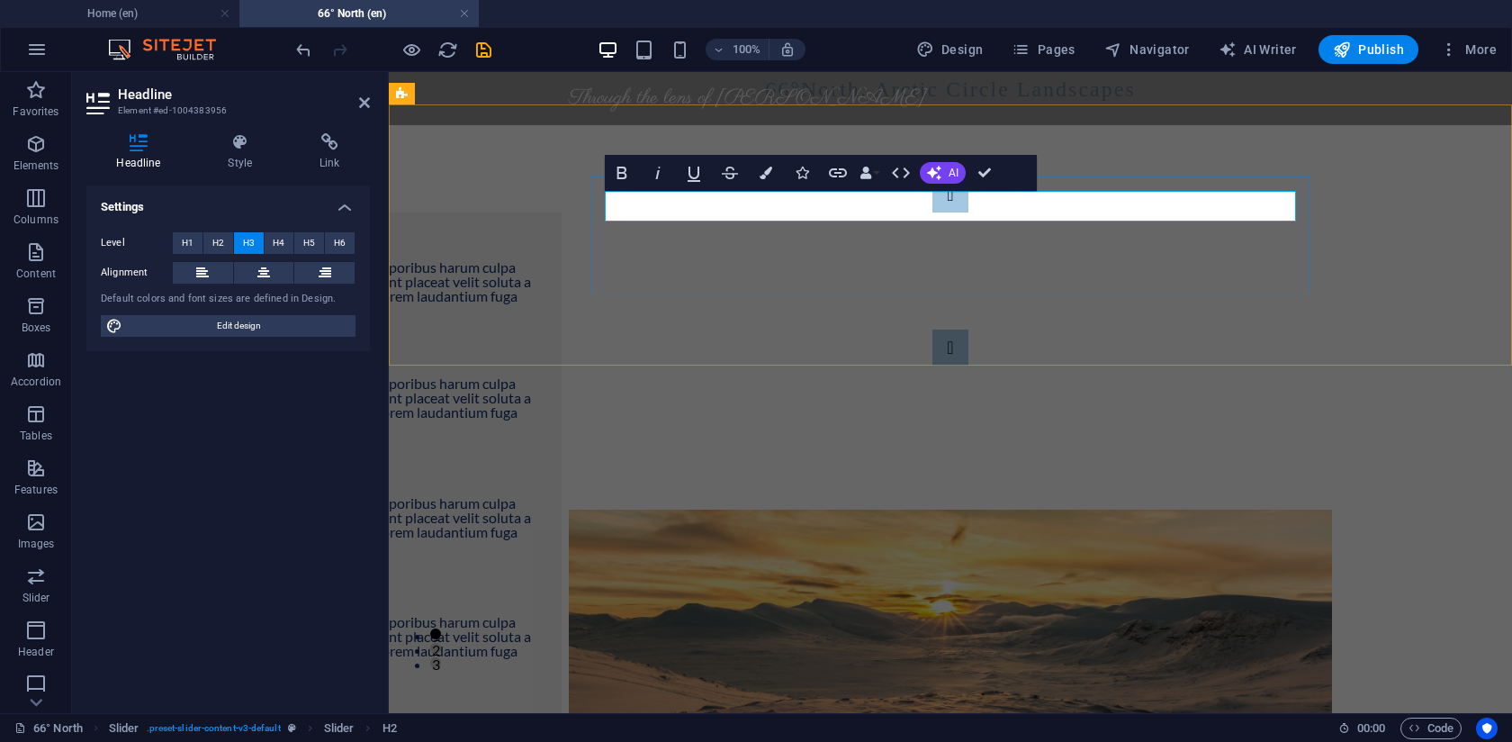
click at [547, 347] on h3 "Slide 1" at bounding box center [216, 362] width 662 height 31
click at [561, 309] on div "Slide 3 Lorem ipsum dolor sit amet, consectetur adipisicing elit. Id, ipsum, qu…" at bounding box center [950, 270] width 1123 height 333
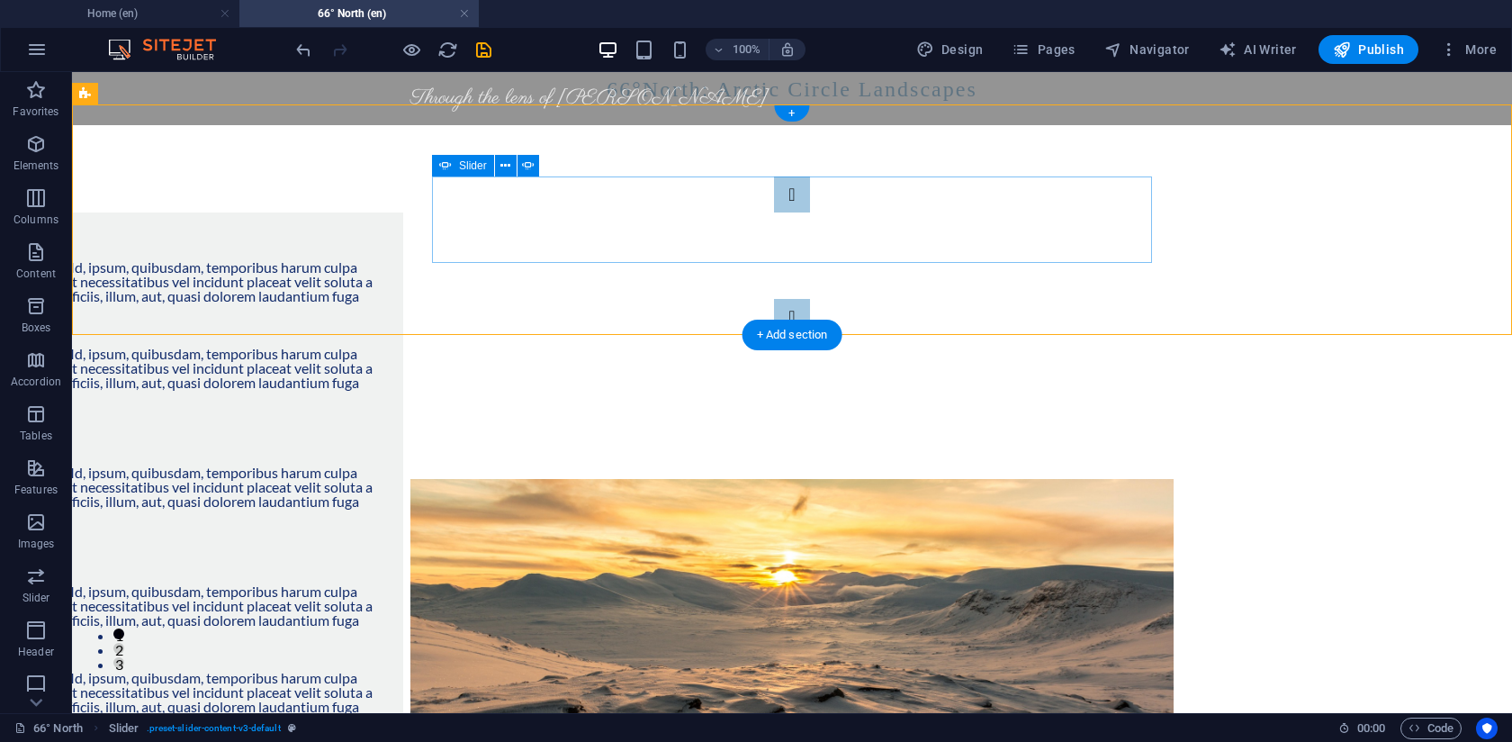
click at [440, 250] on div "Slide 3 Lorem ipsum dolor sit amet, consectetur adipisicing elit. Id, ipsum, qu…" at bounding box center [792, 255] width 720 height 158
click at [372, 262] on div "Slide 3 Lorem ipsum dolor sit amet, consectetur adipisicing elit. Id, ipsum, qu…" at bounding box center [792, 255] width 1440 height 302
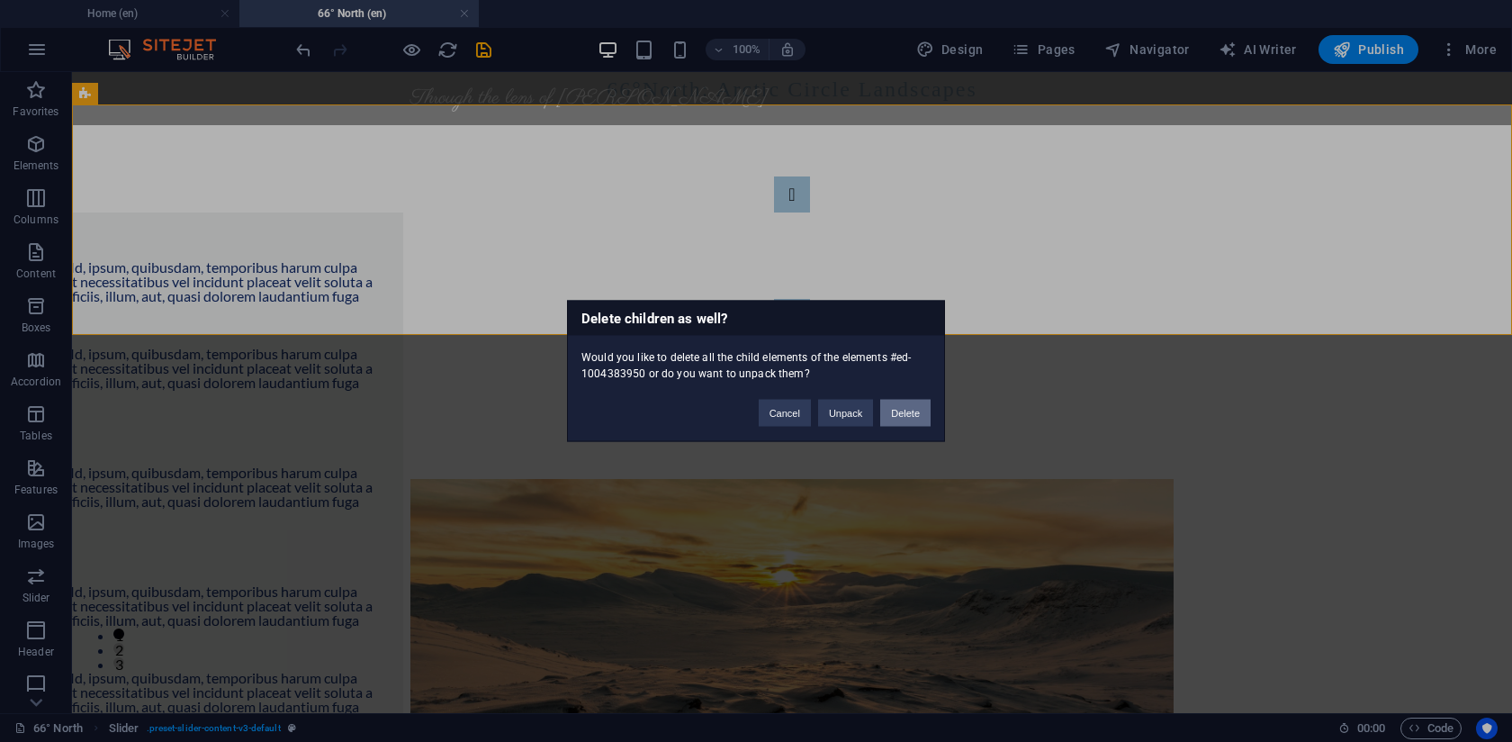
click at [905, 416] on button "Delete" at bounding box center [905, 413] width 50 height 27
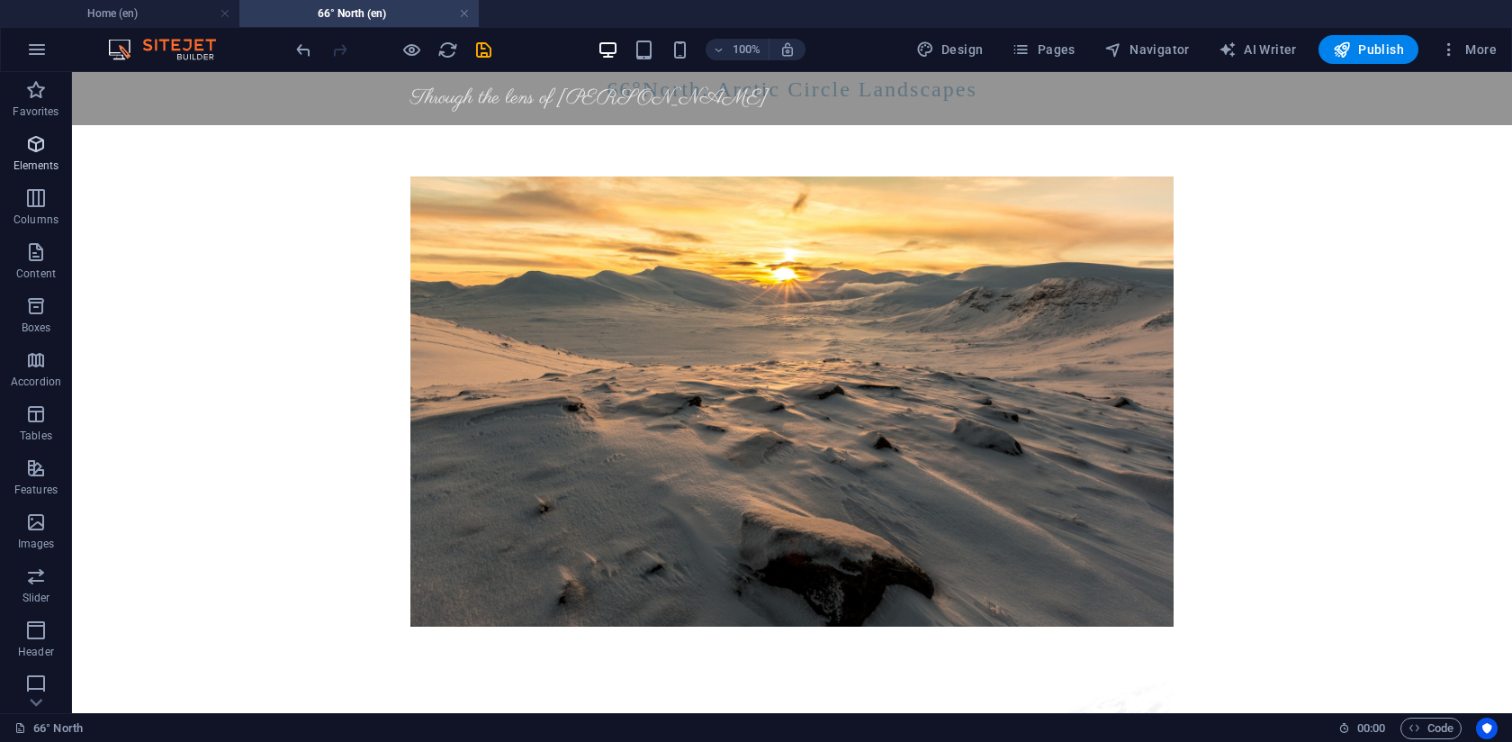
click at [35, 138] on icon "button" at bounding box center [36, 144] width 22 height 22
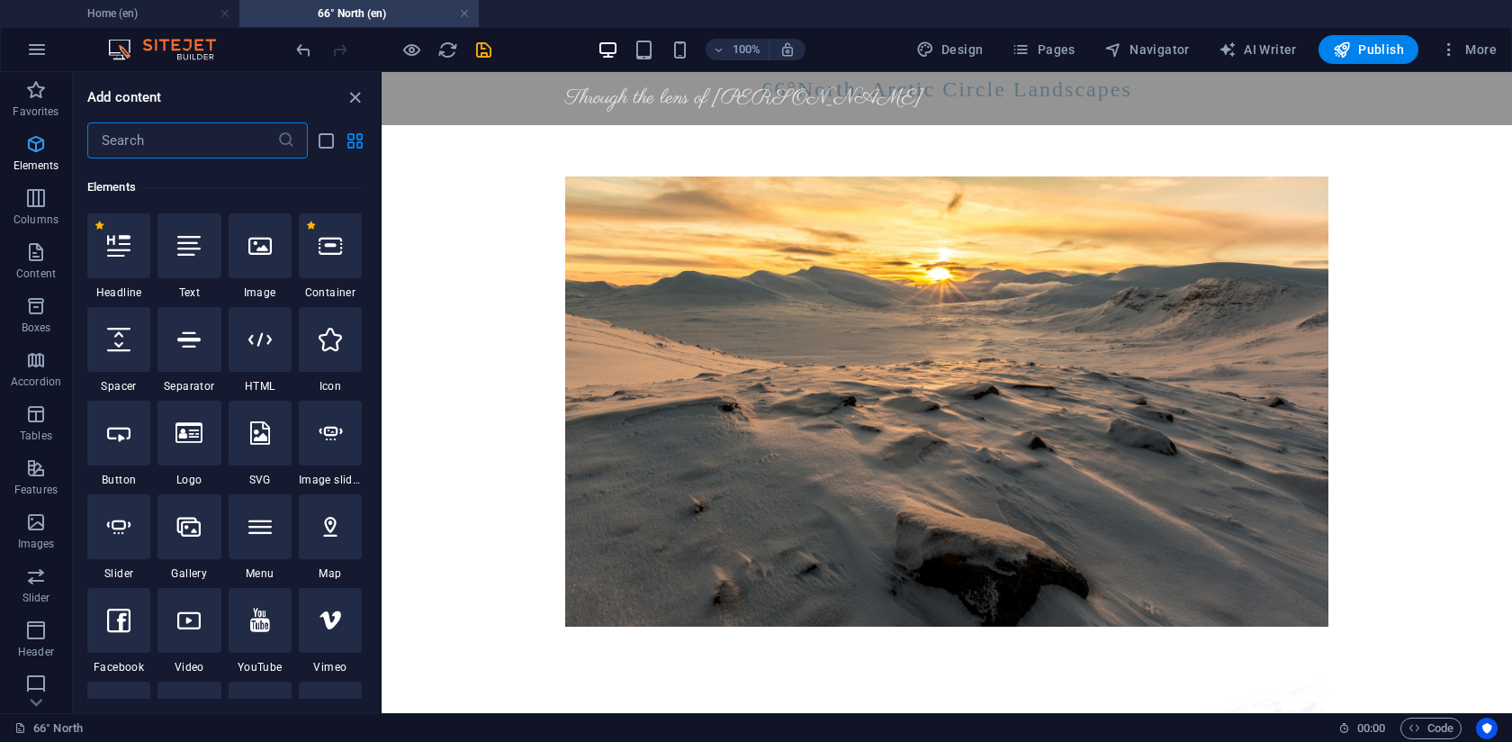
scroll to position [192, 0]
click at [42, 254] on icon "button" at bounding box center [36, 252] width 22 height 22
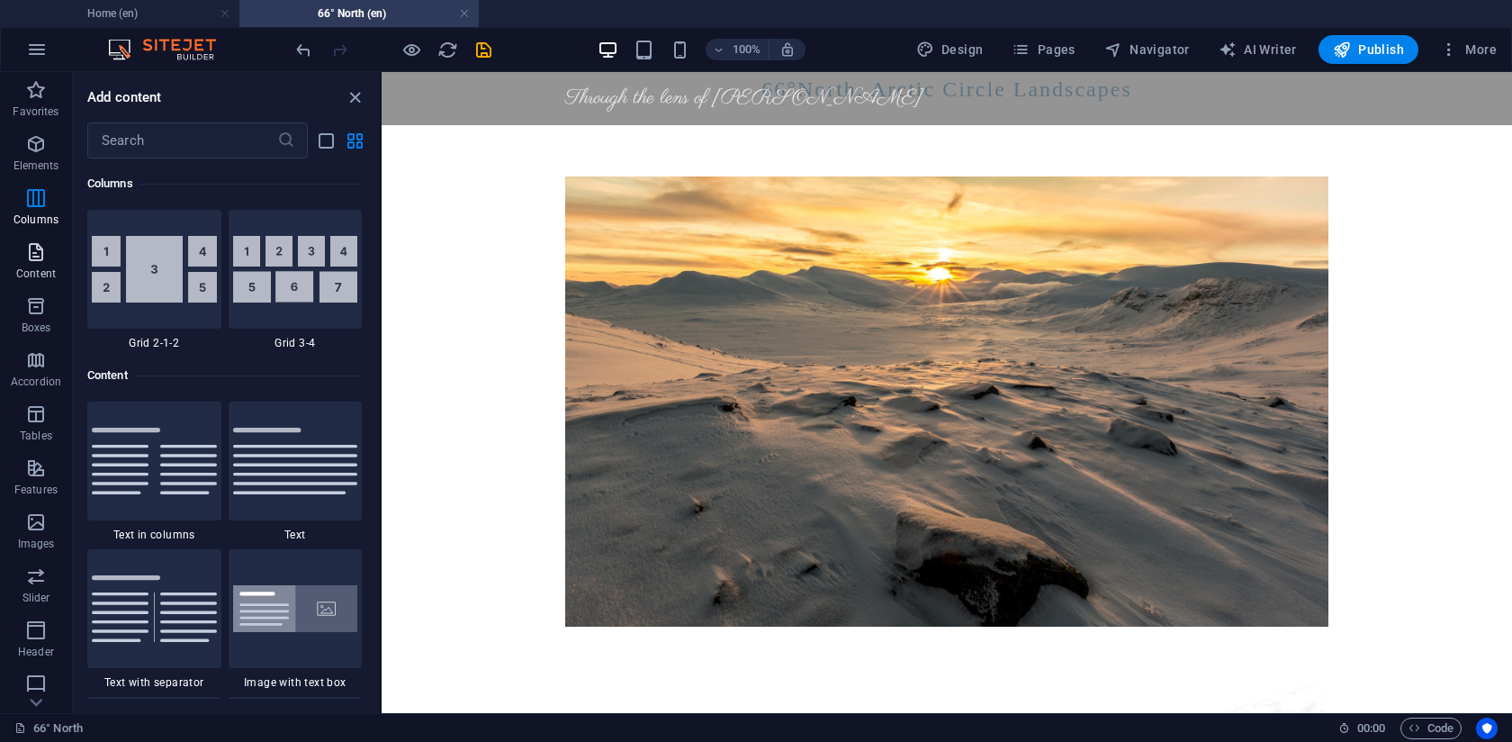
scroll to position [3149, 0]
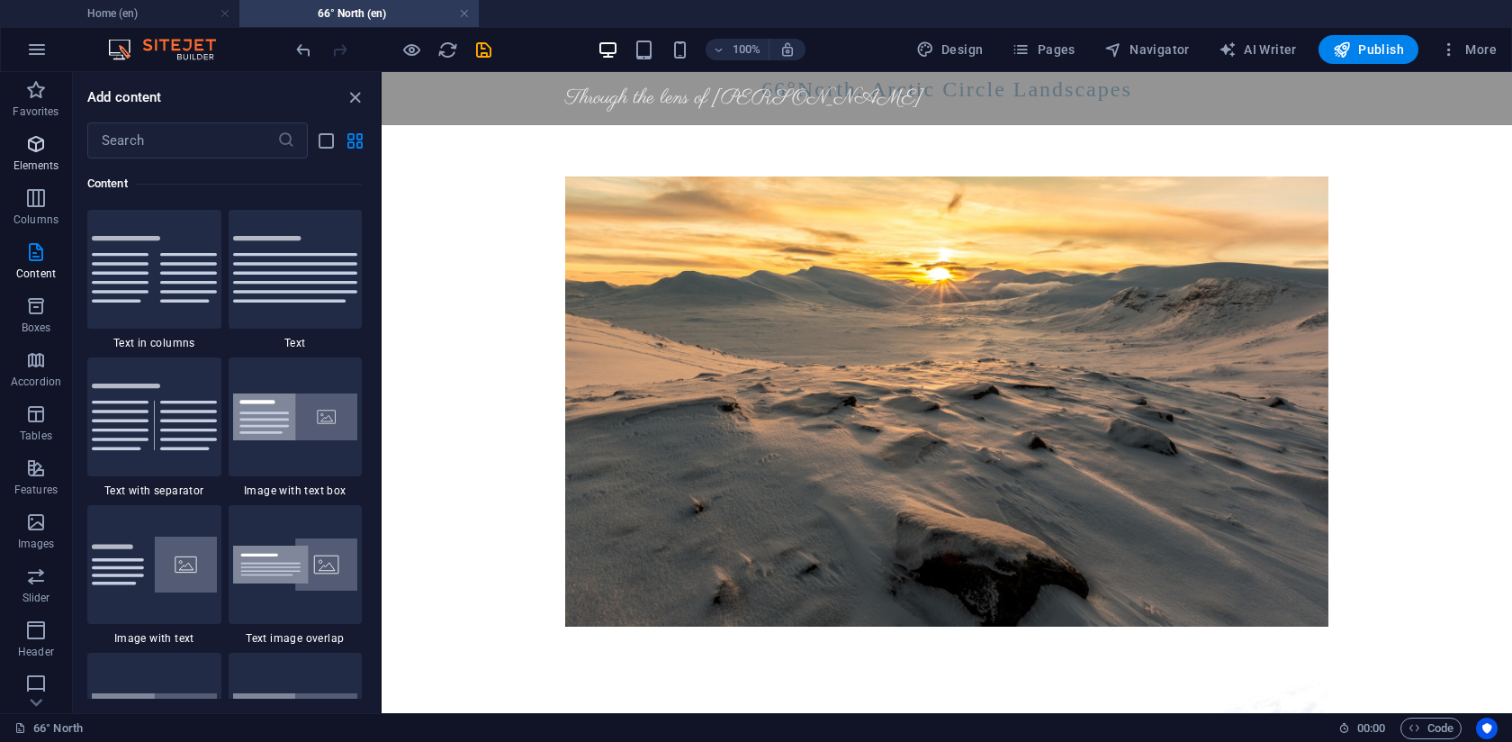
click at [36, 147] on icon "button" at bounding box center [36, 144] width 22 height 22
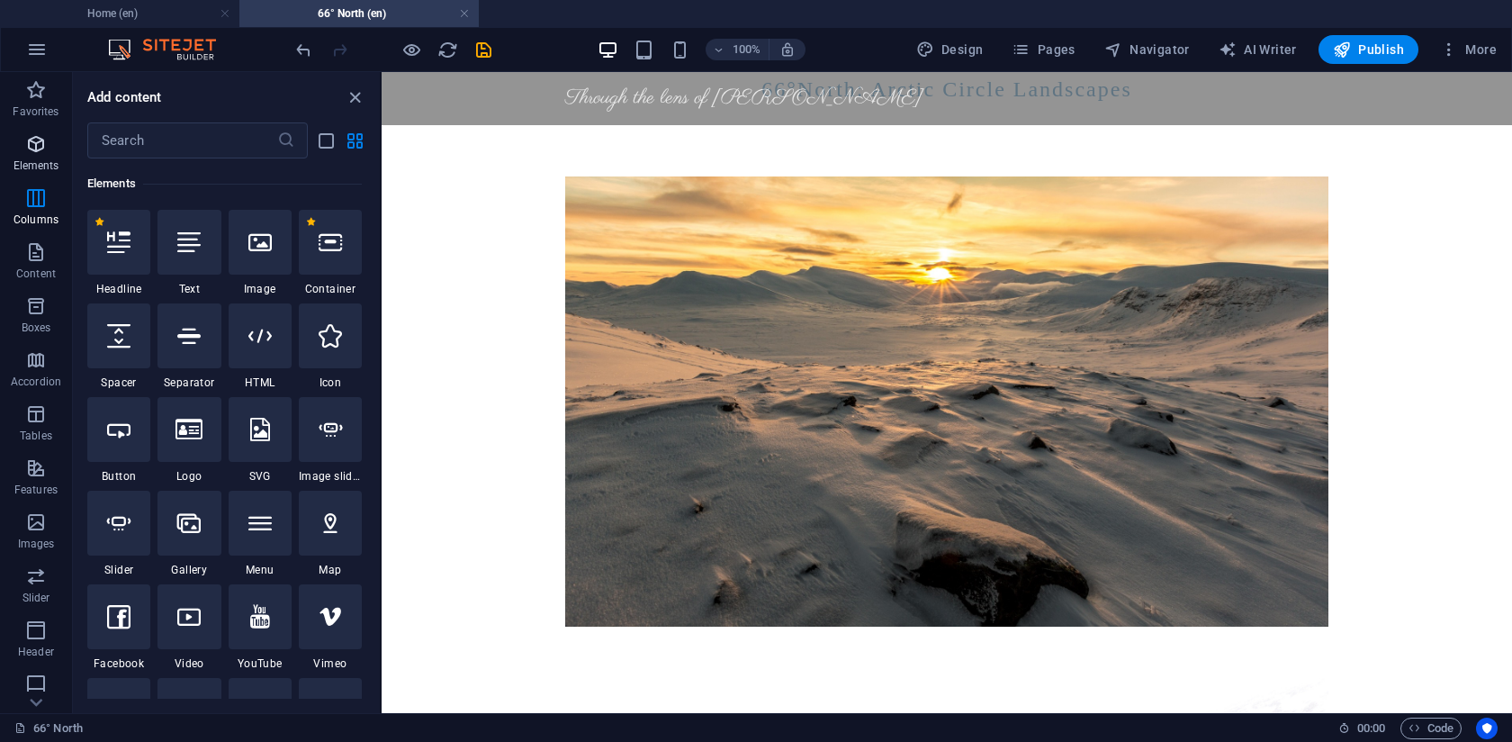
scroll to position [192, 0]
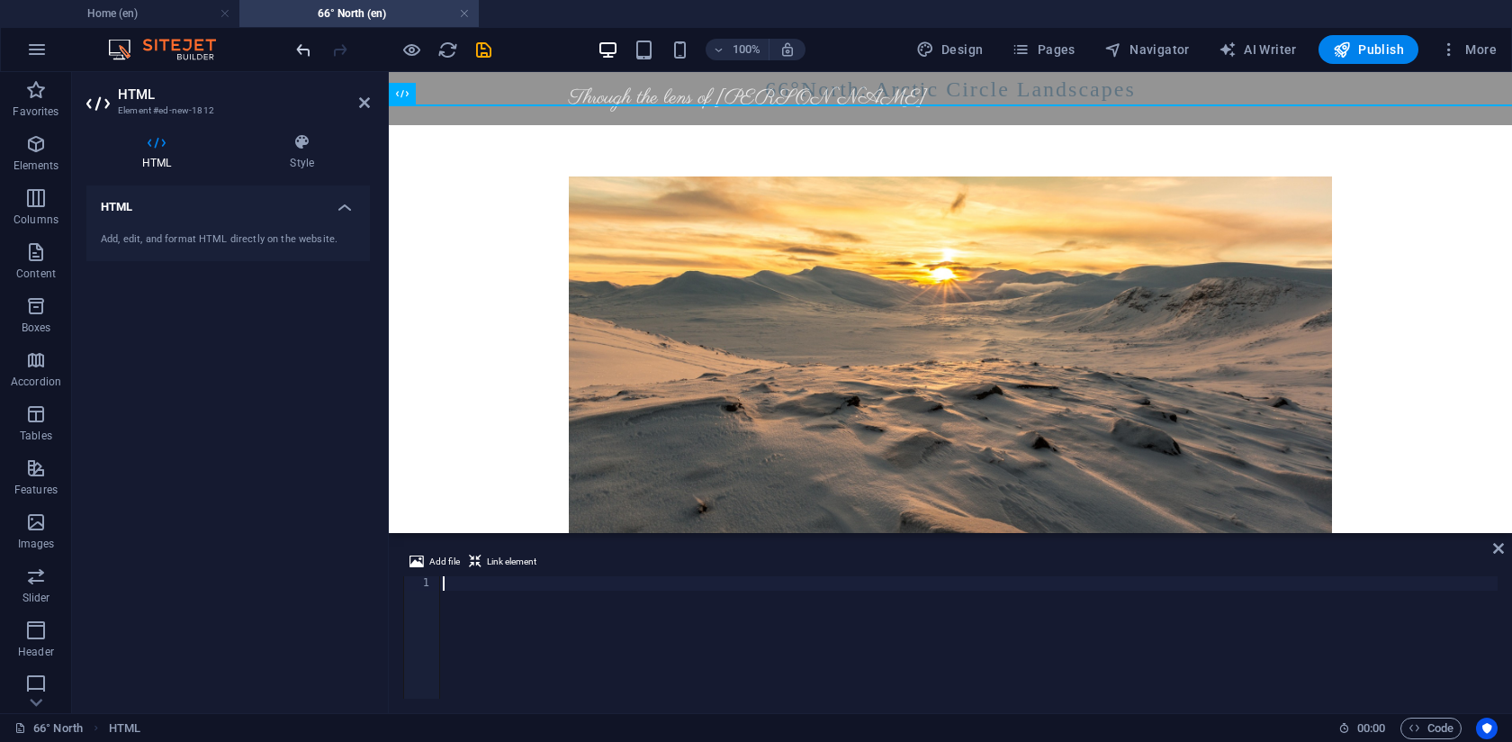
click at [302, 53] on icon "undo" at bounding box center [303, 50] width 21 height 21
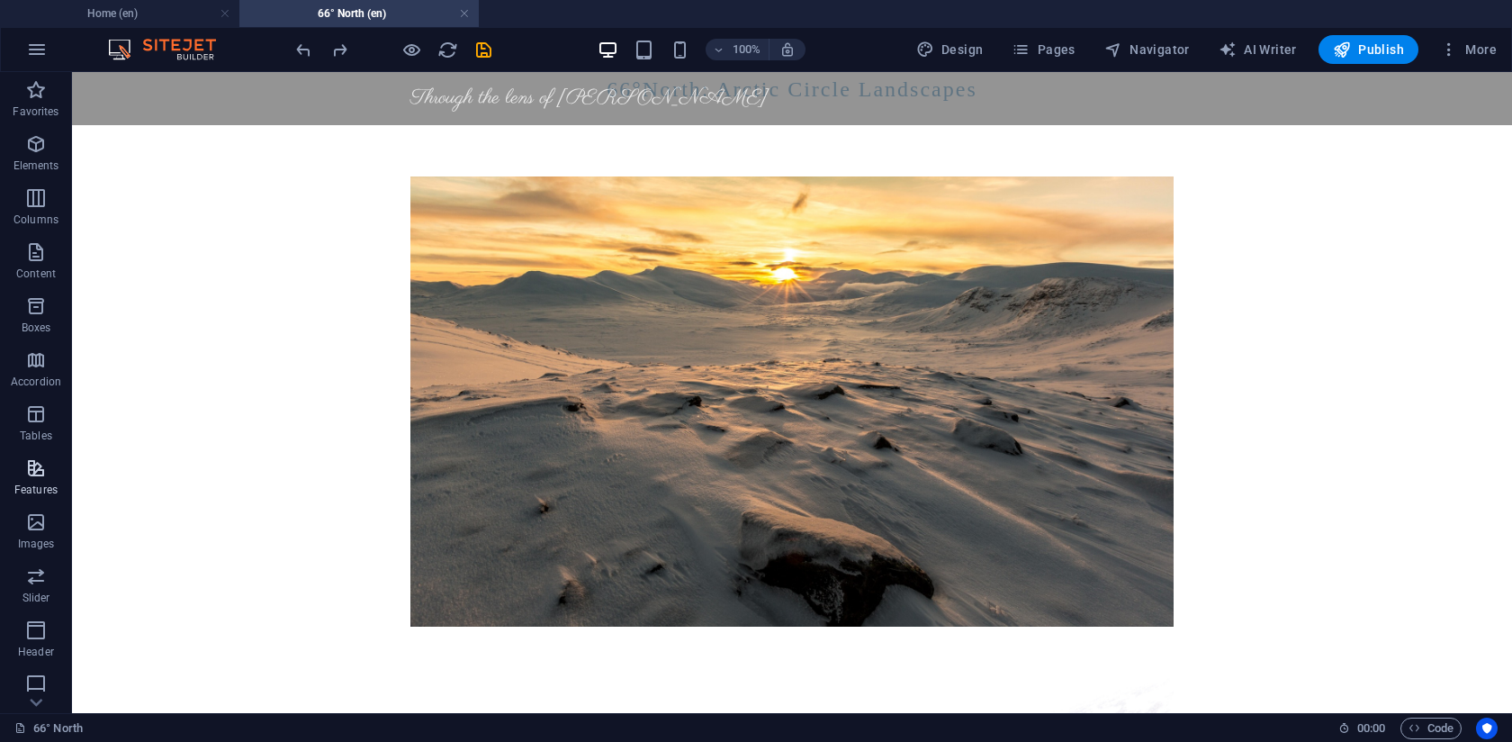
click at [33, 470] on icon "button" at bounding box center [36, 468] width 22 height 22
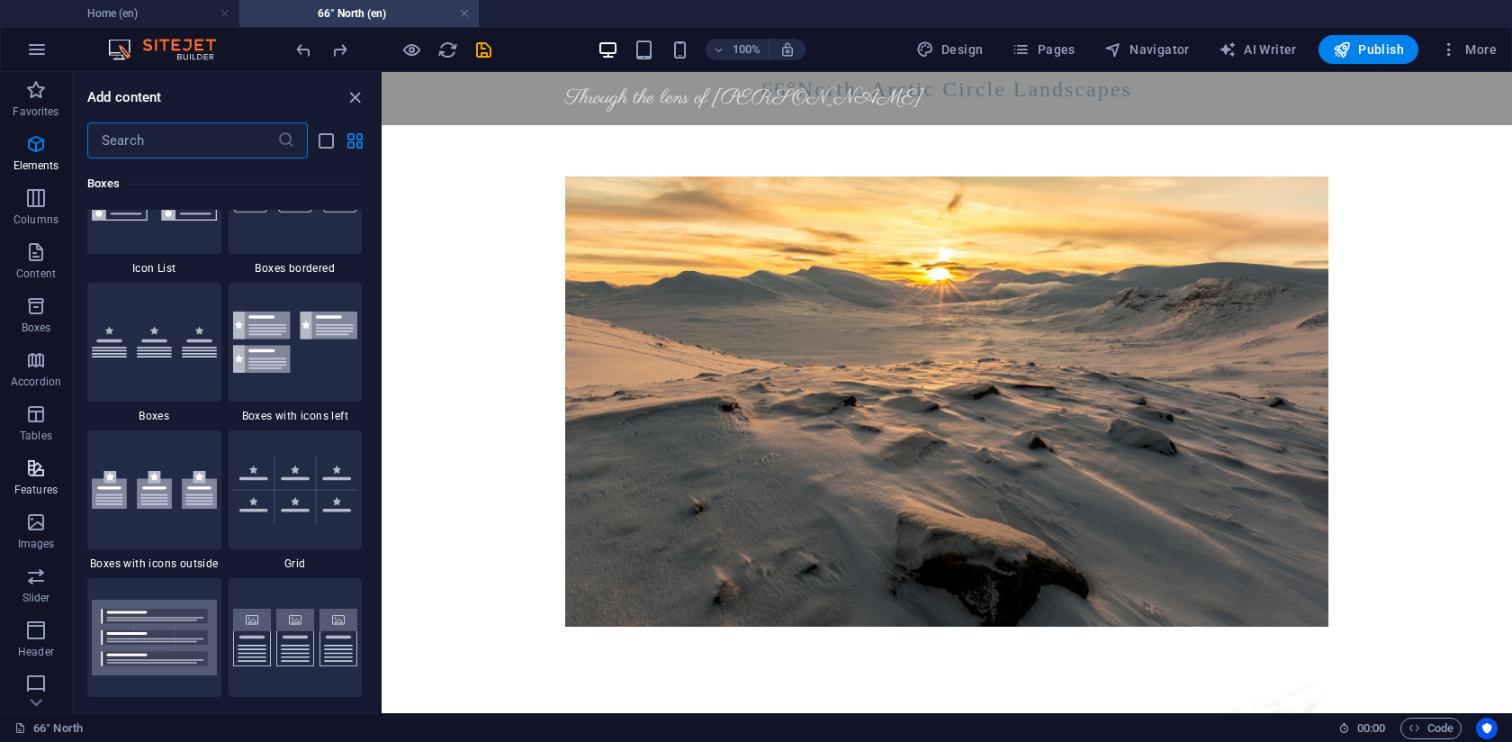
scroll to position [7016, 0]
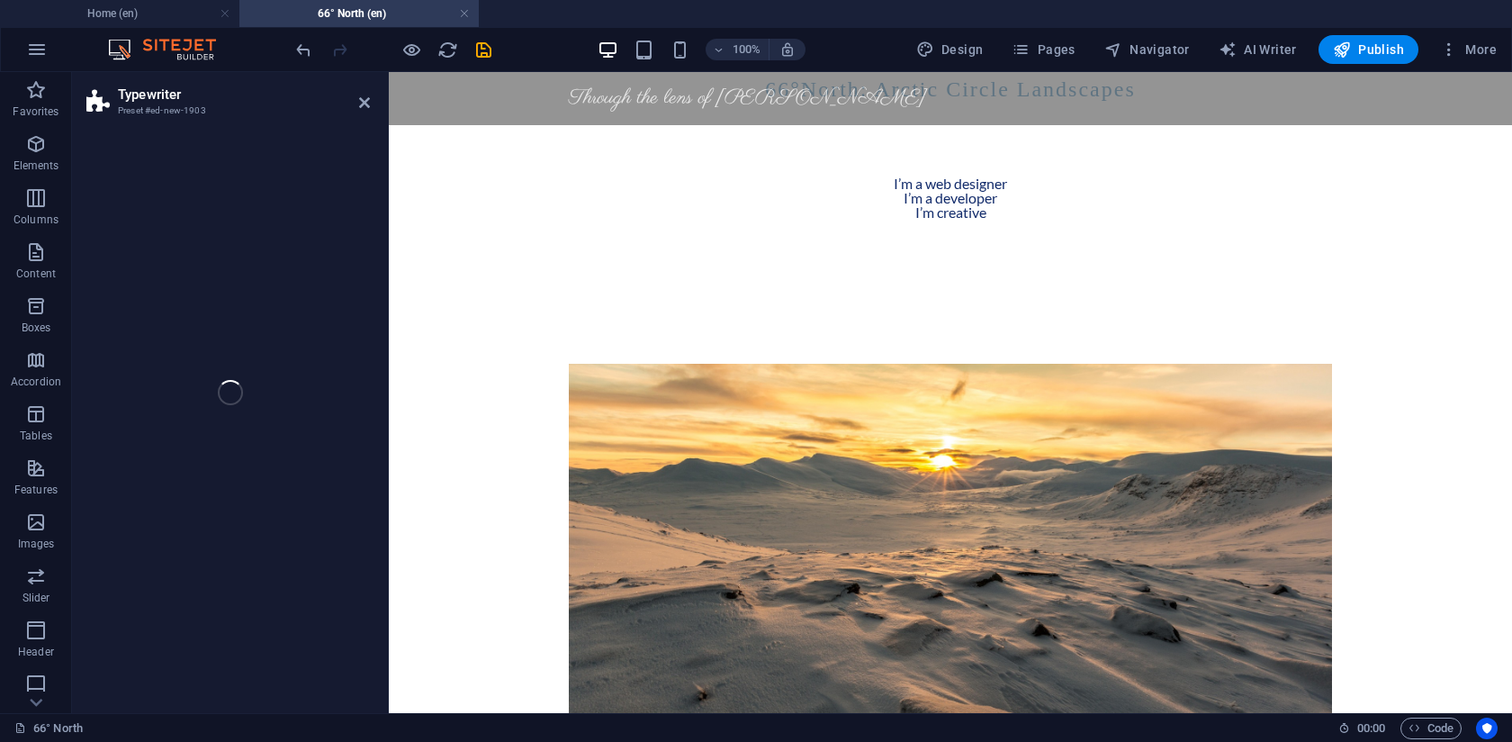
select select "ms"
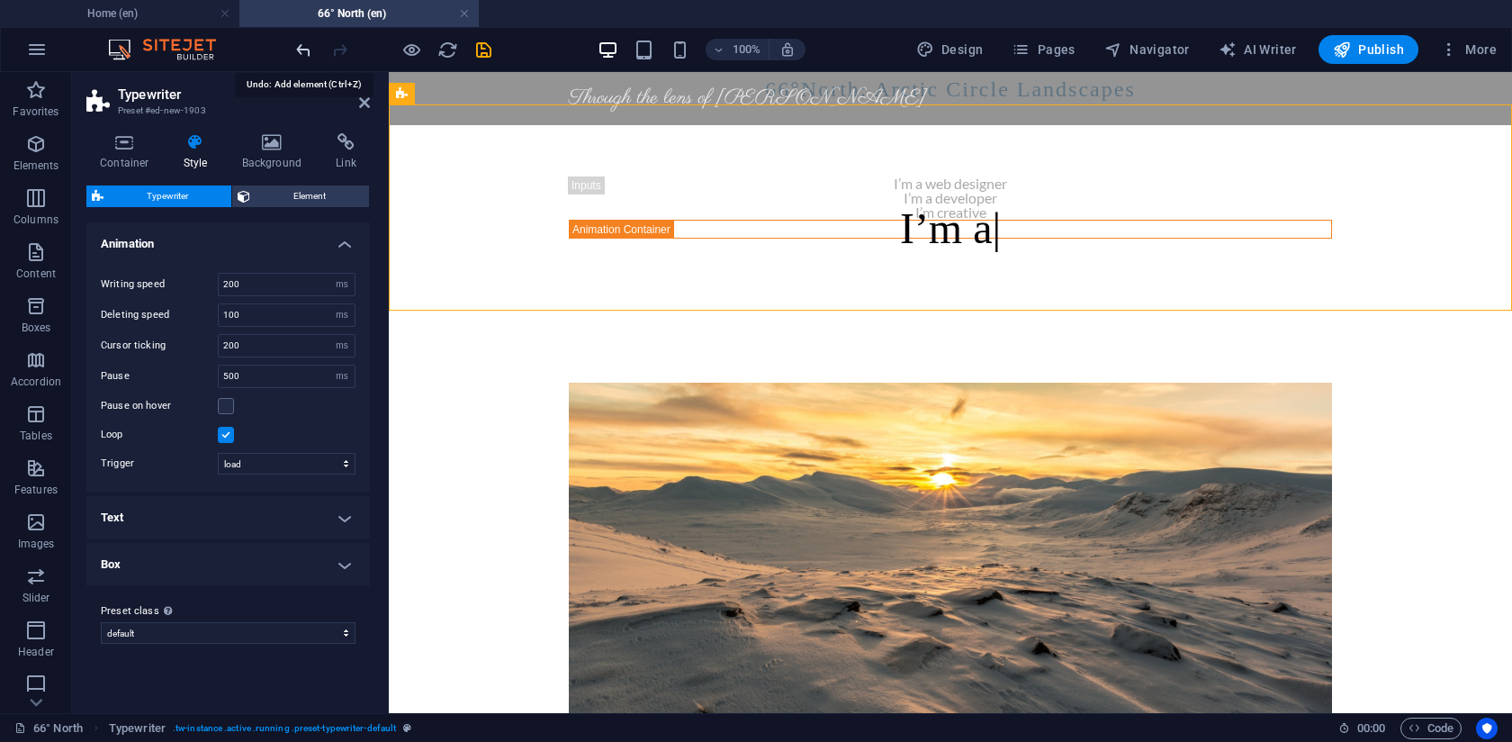
click at [305, 51] on icon "undo" at bounding box center [303, 50] width 21 height 21
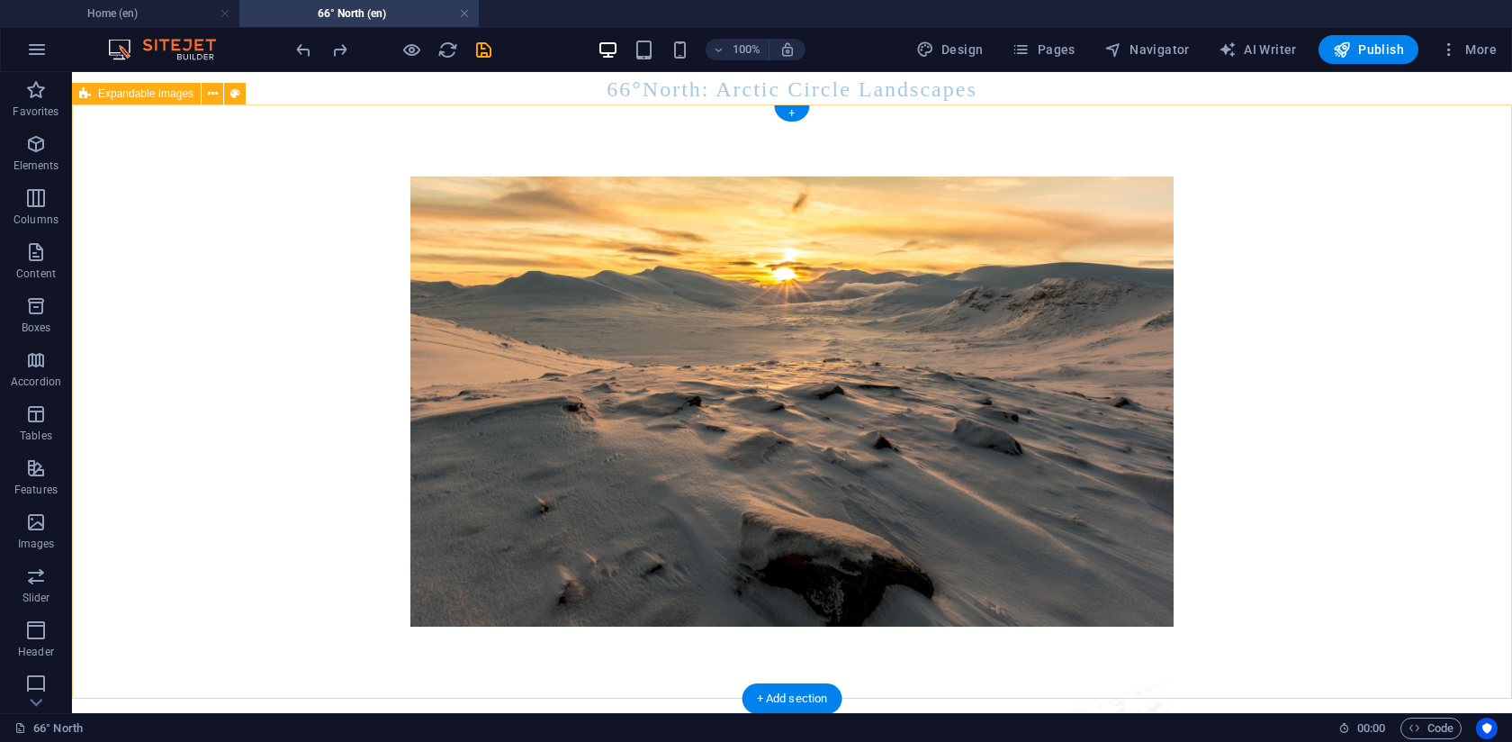
scroll to position [0, 0]
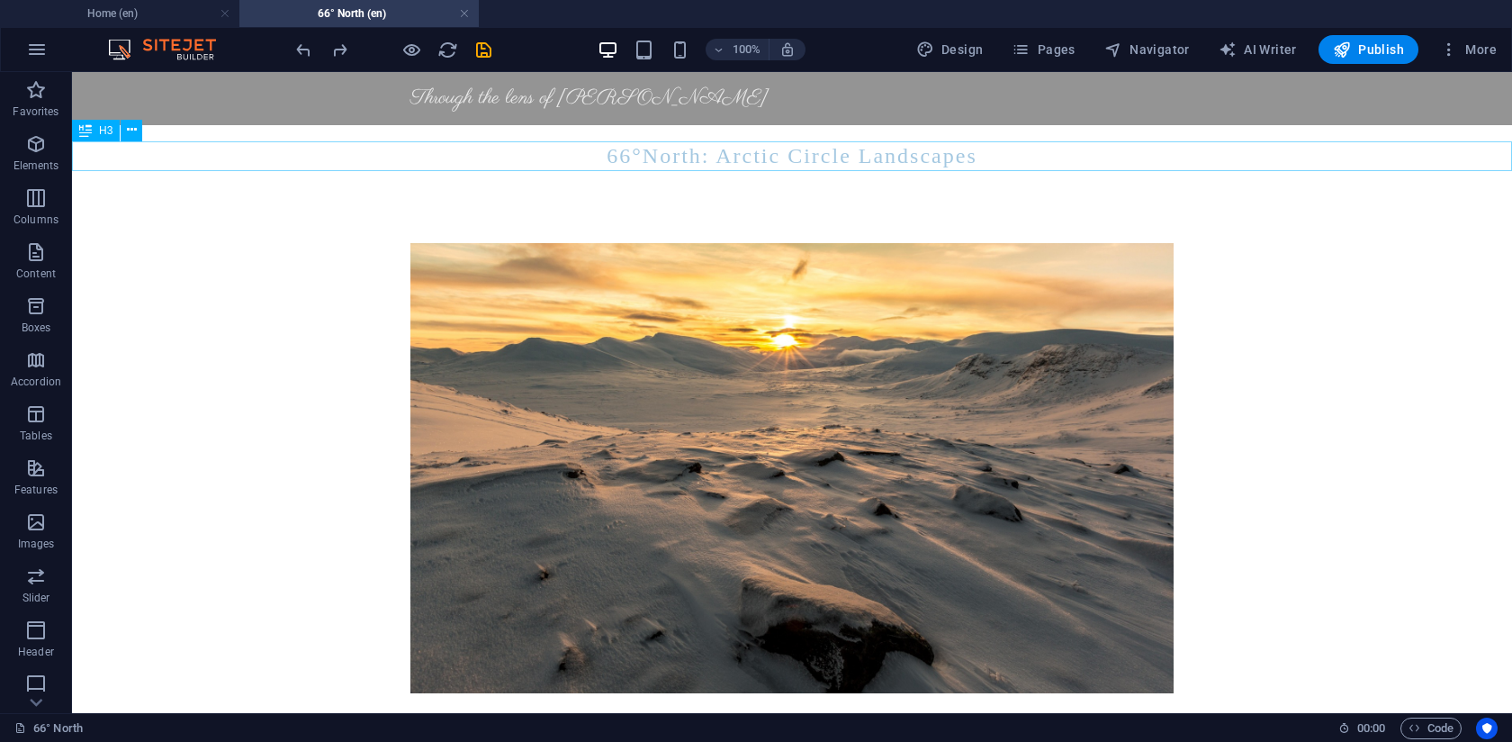
click at [644, 160] on div "66°North: Arctic Circle Landscapes" at bounding box center [792, 156] width 1440 height 31
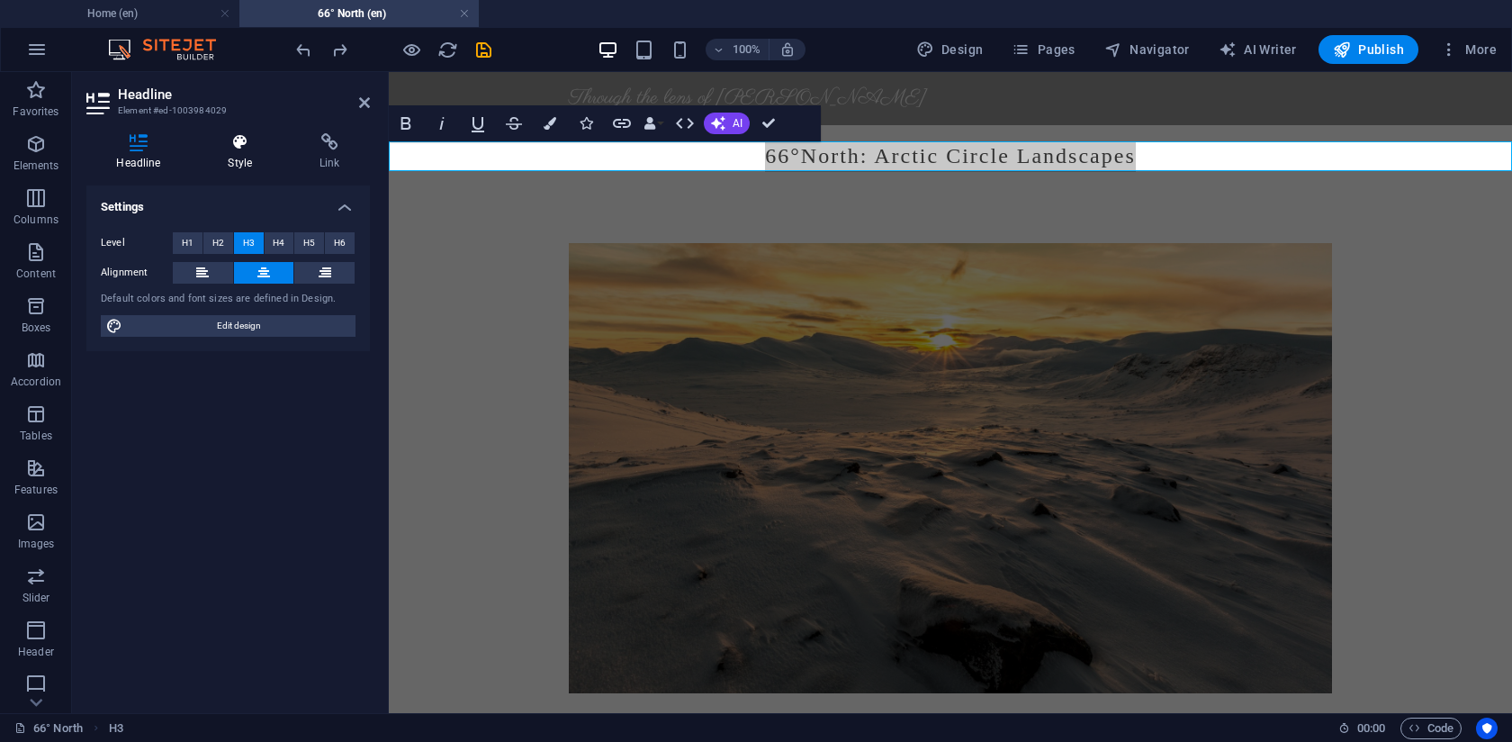
click at [237, 137] on icon at bounding box center [240, 142] width 85 height 18
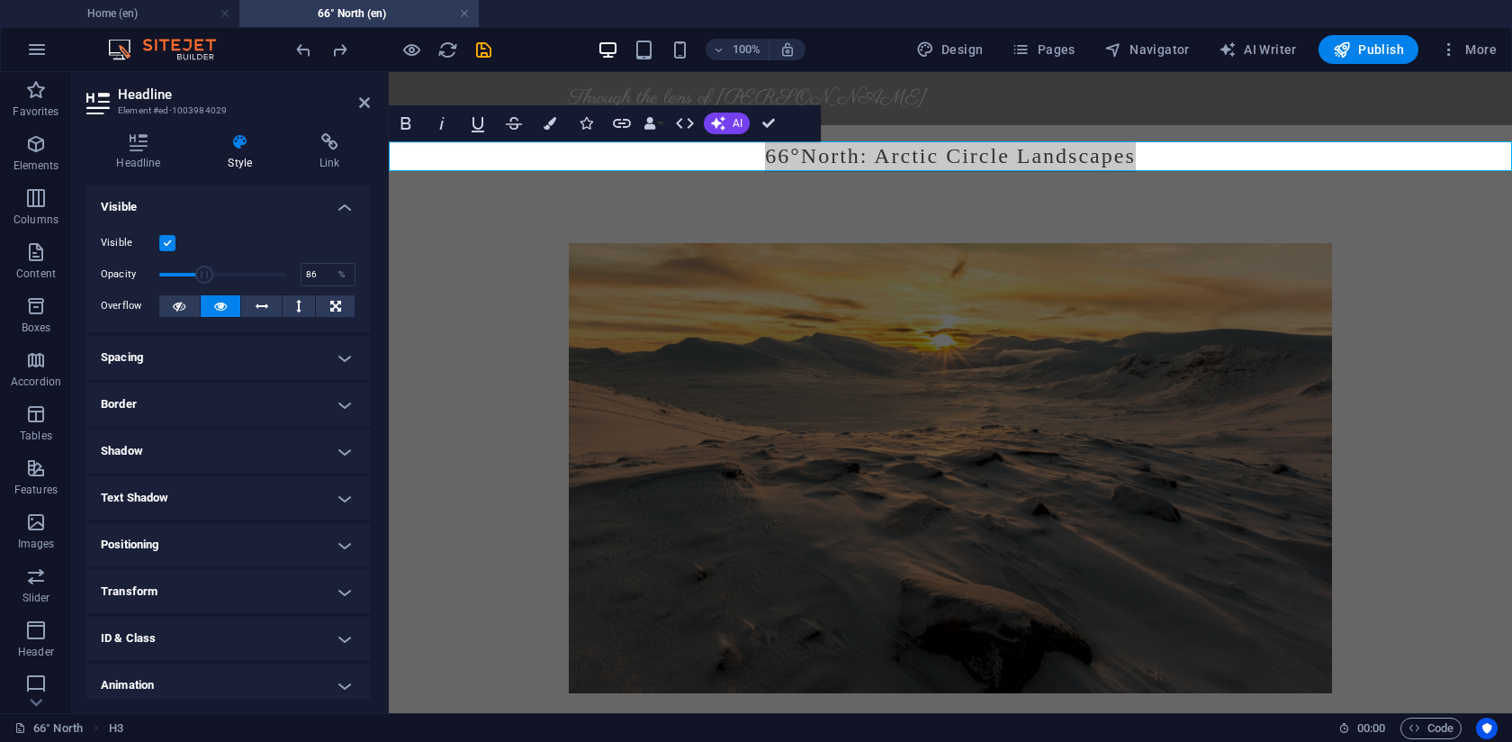
type input "100"
drag, startPoint x: 279, startPoint y: 277, endPoint x: 388, endPoint y: 263, distance: 109.9
click at [367, 263] on div "Layout How this element expands within the layout (Flexbox). Size Default auto …" at bounding box center [228, 441] width 284 height 513
click at [554, 128] on icon "button" at bounding box center [550, 123] width 13 height 13
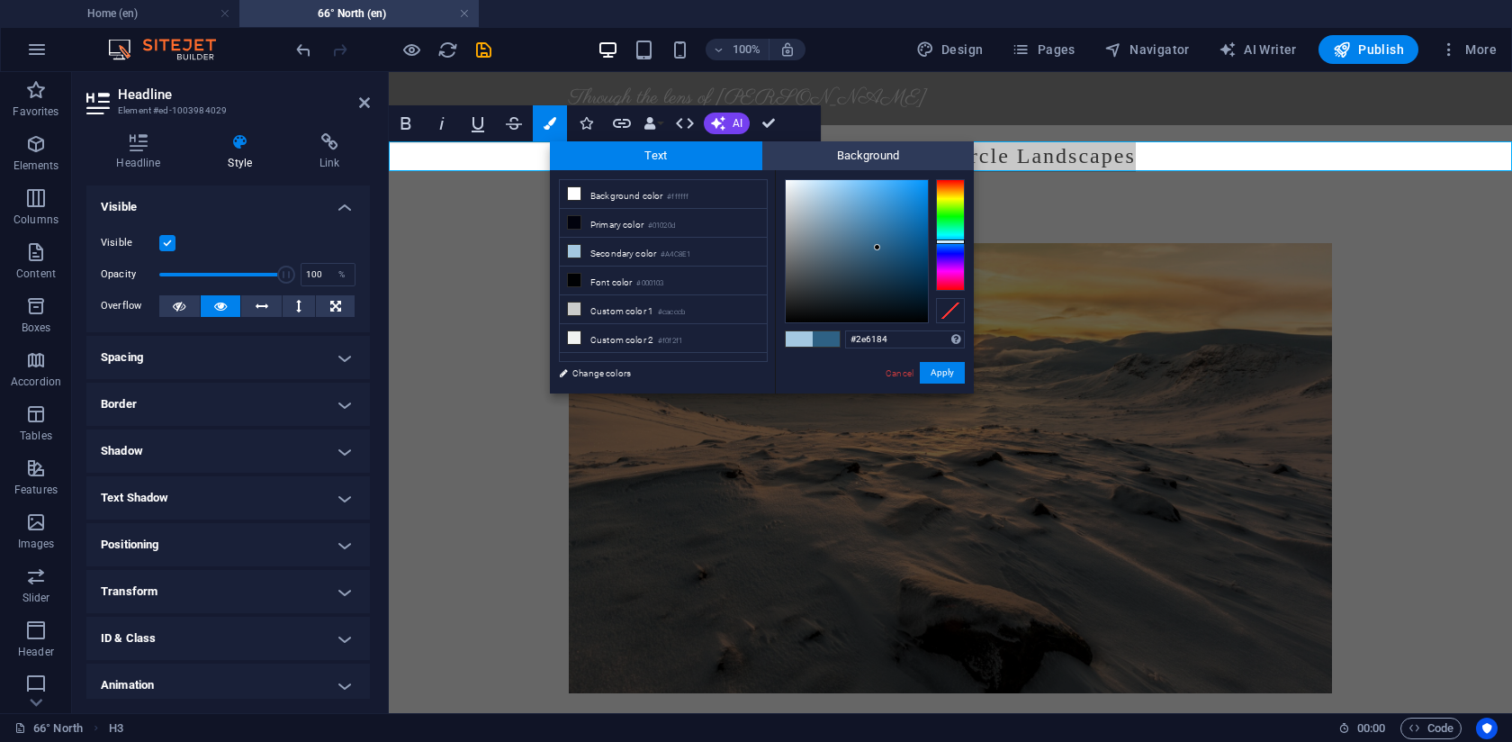
click at [878, 248] on div at bounding box center [857, 251] width 142 height 142
drag, startPoint x: 875, startPoint y: 271, endPoint x: 919, endPoint y: 295, distance: 50.4
click at [918, 293] on div at bounding box center [857, 251] width 142 height 142
click at [848, 230] on div at bounding box center [857, 251] width 142 height 142
click at [637, 221] on li "Primary color #01020d" at bounding box center [663, 223] width 207 height 29
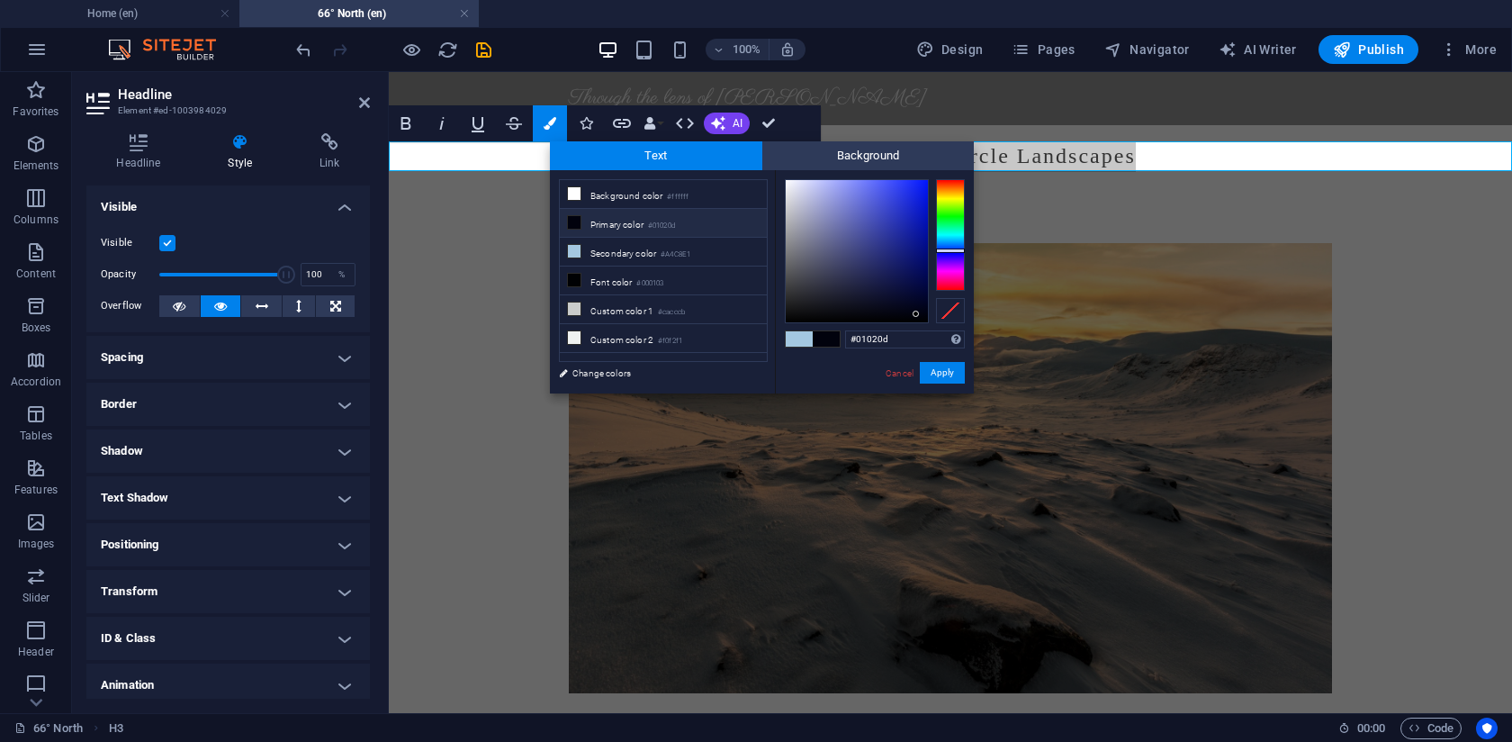
type input "#0d1357"
click at [905, 273] on div at bounding box center [857, 251] width 142 height 142
click at [896, 367] on link "Cancel" at bounding box center [900, 373] width 32 height 14
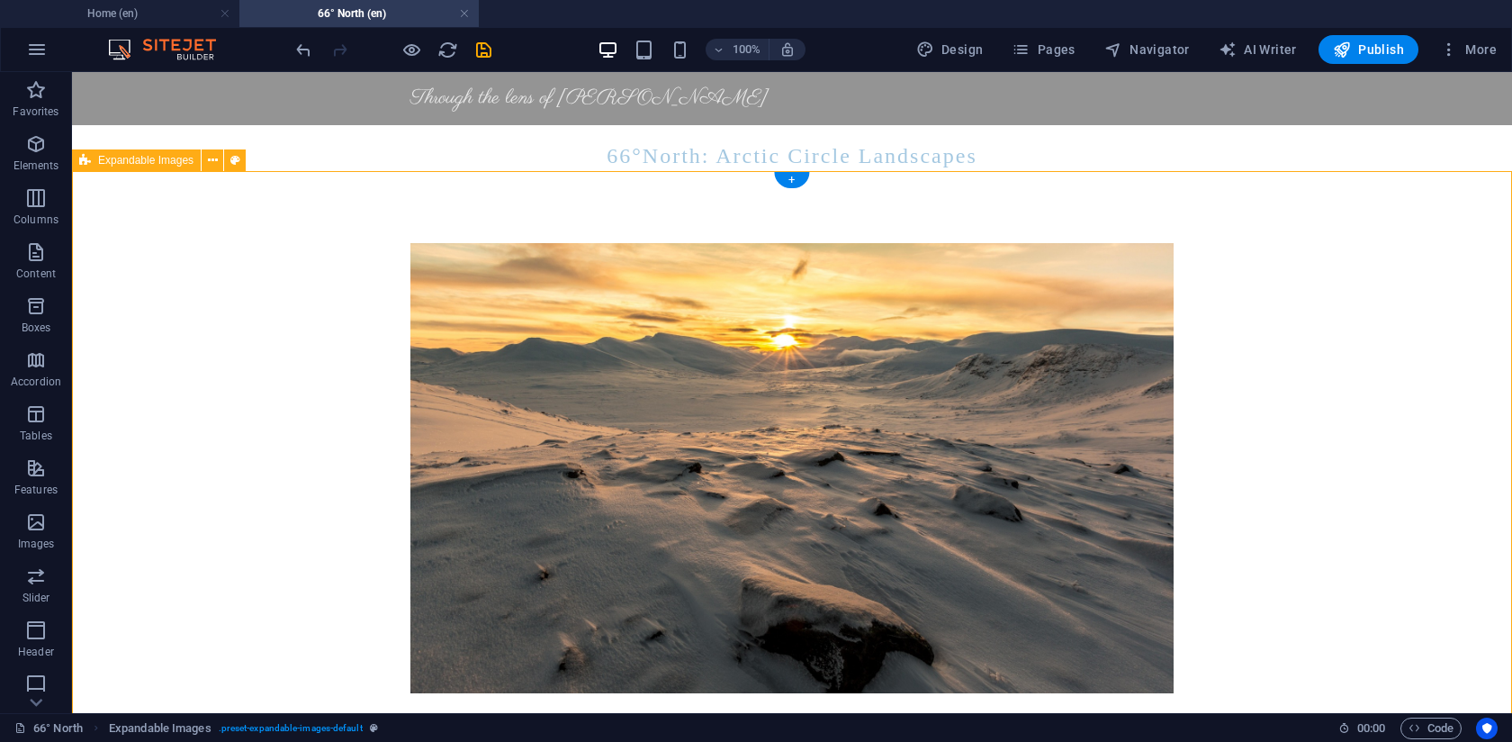
click at [33, 512] on icon "button" at bounding box center [36, 522] width 22 height 22
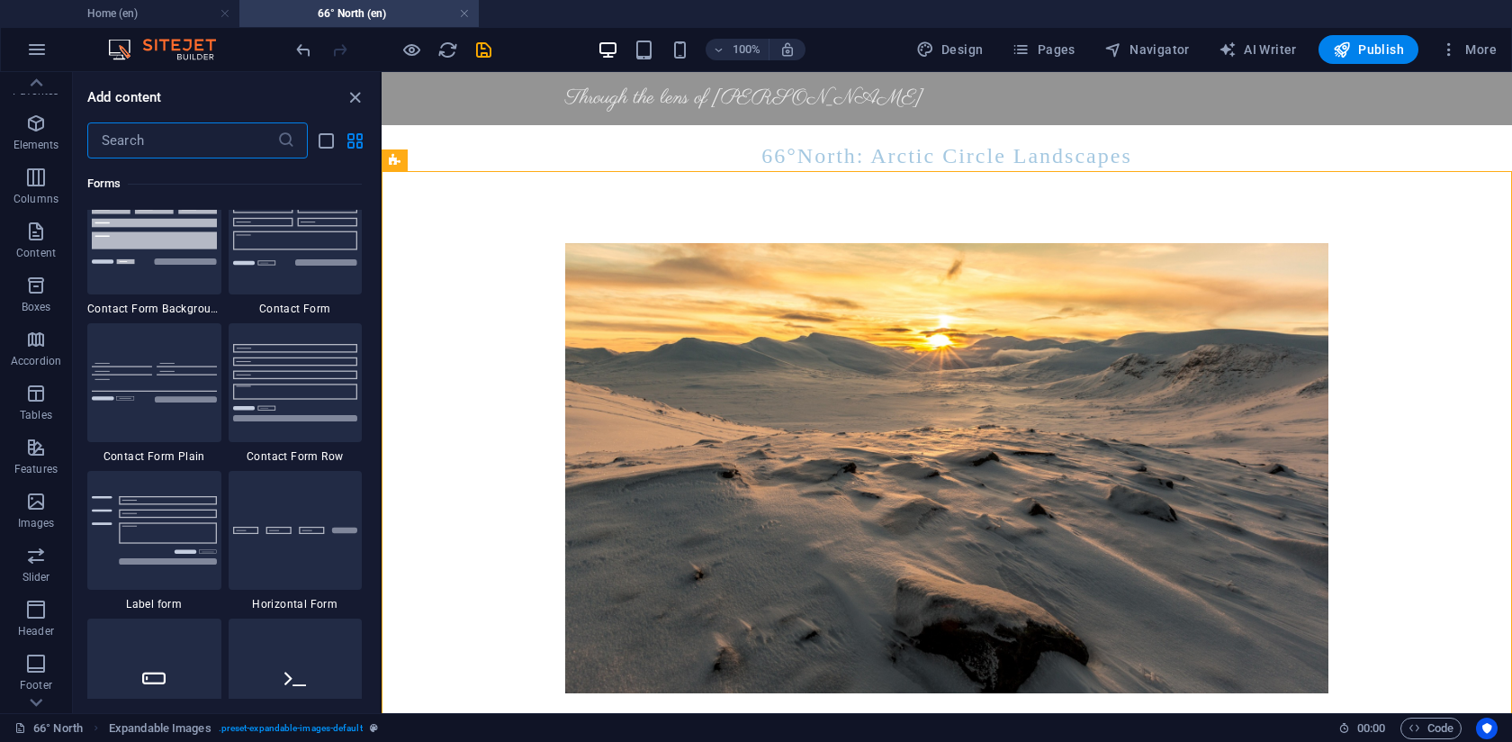
scroll to position [13178, 0]
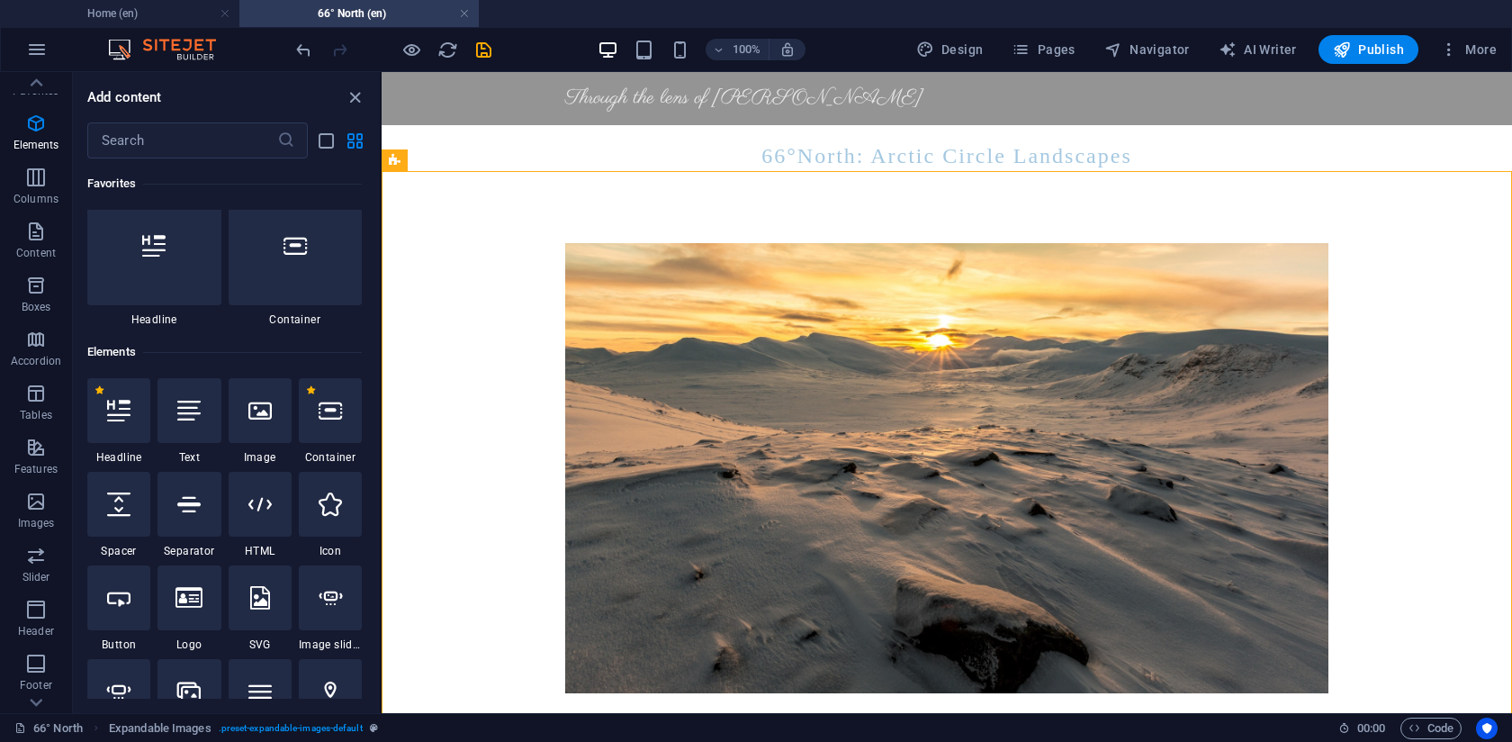
scroll to position [23, 0]
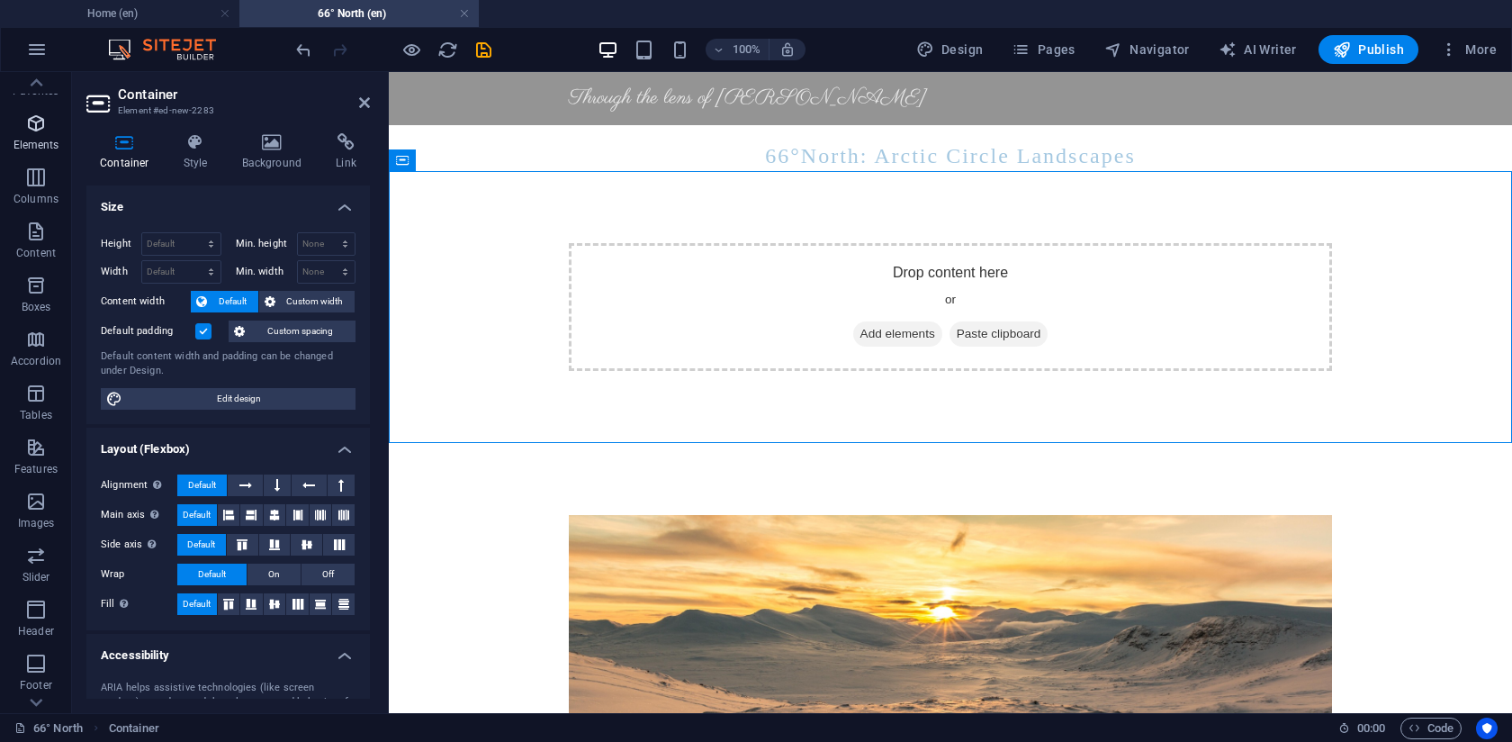
click at [46, 130] on span "Elements" at bounding box center [36, 134] width 72 height 43
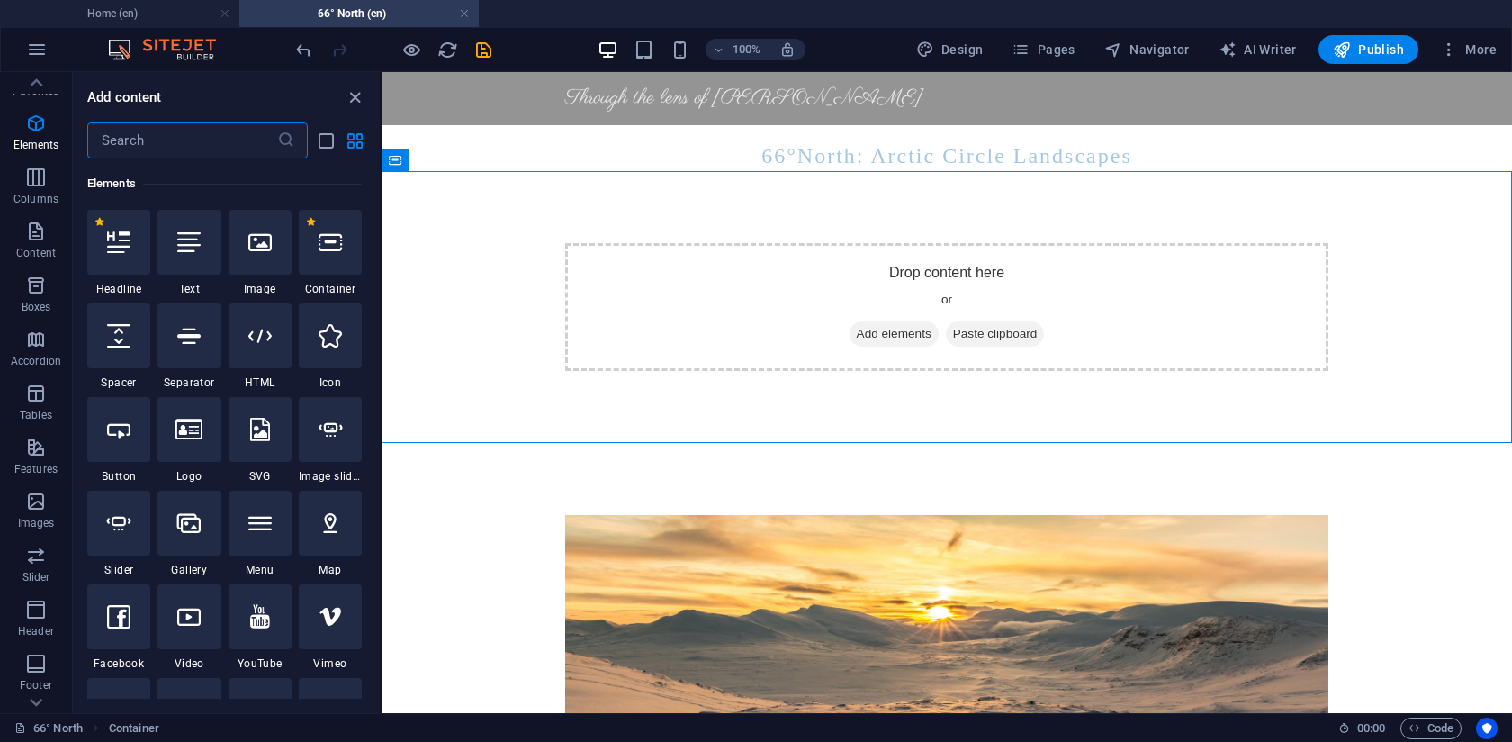
scroll to position [0, 0]
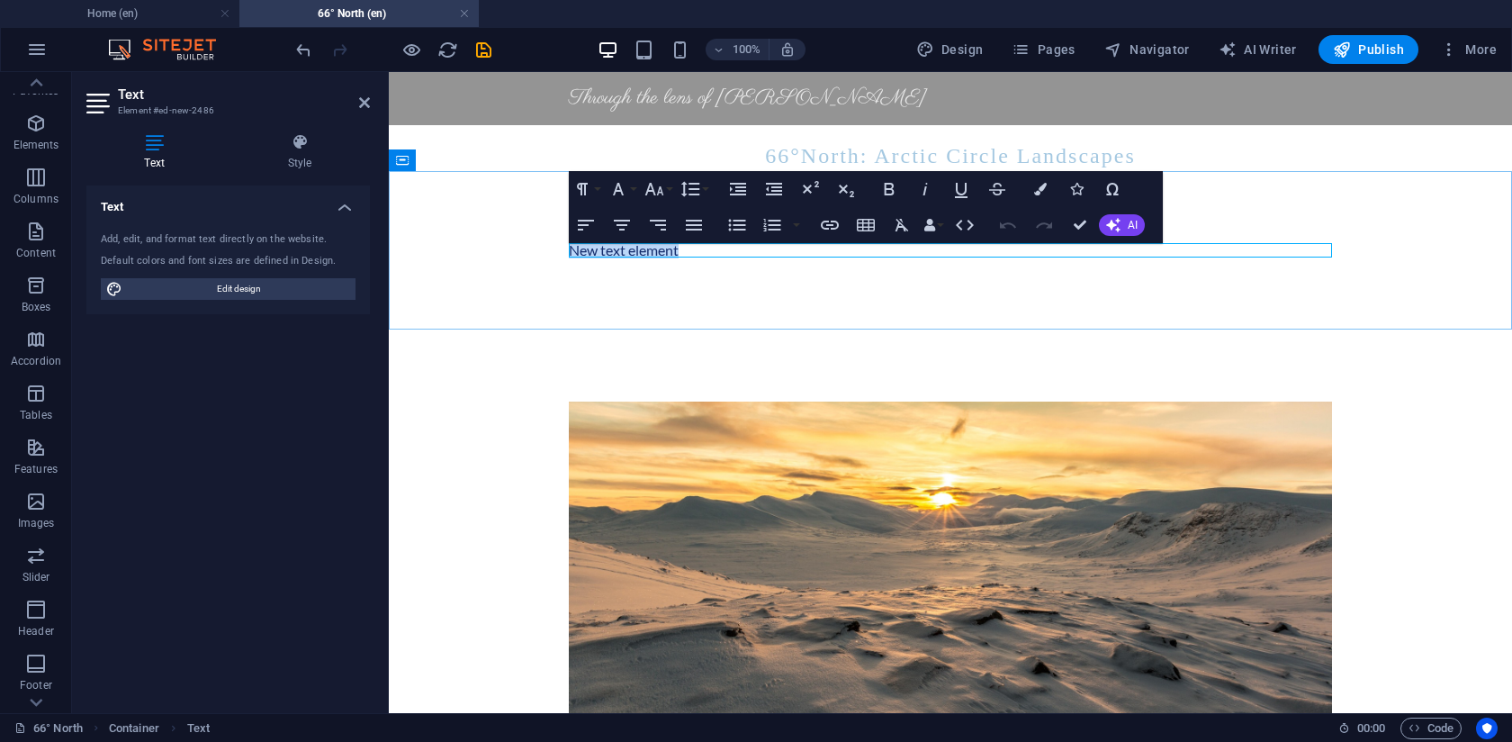
click at [688, 255] on p "New text element" at bounding box center [950, 250] width 763 height 14
click at [288, 53] on div "100% Design Pages Navigator AI Writer Publish More" at bounding box center [756, 49] width 1510 height 43
click at [307, 50] on icon "undo" at bounding box center [303, 50] width 21 height 21
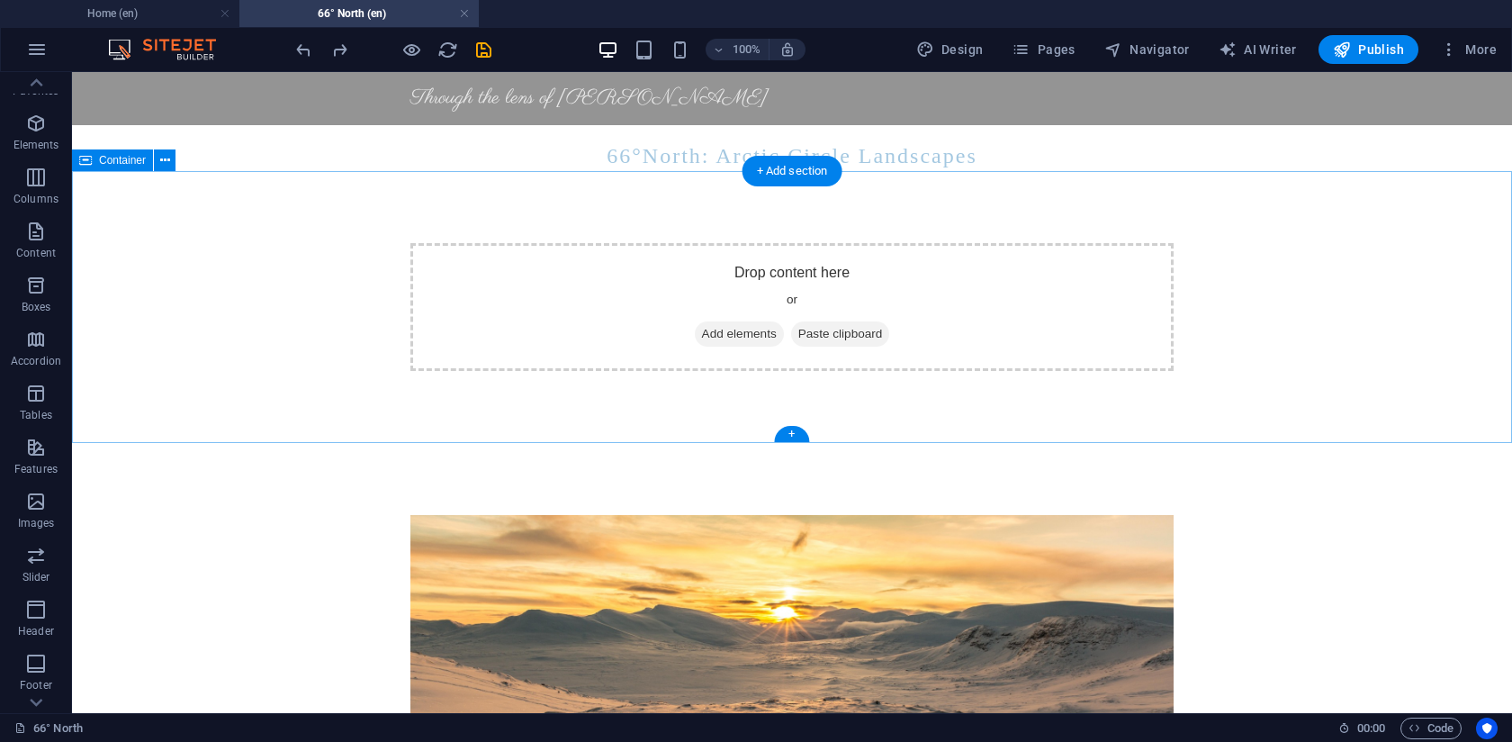
click at [713, 334] on span "Add elements" at bounding box center [739, 333] width 89 height 25
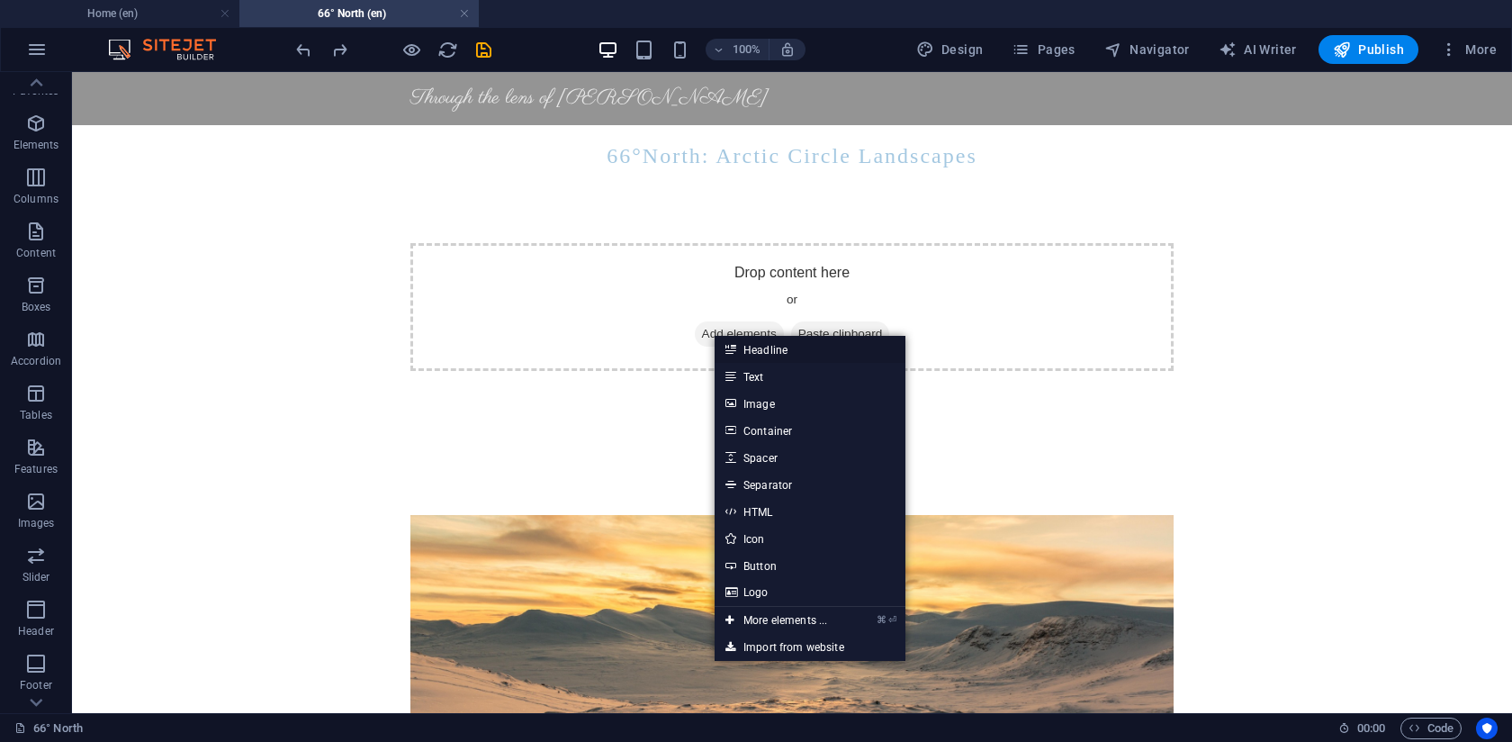
click at [764, 350] on link "Headline" at bounding box center [810, 349] width 191 height 27
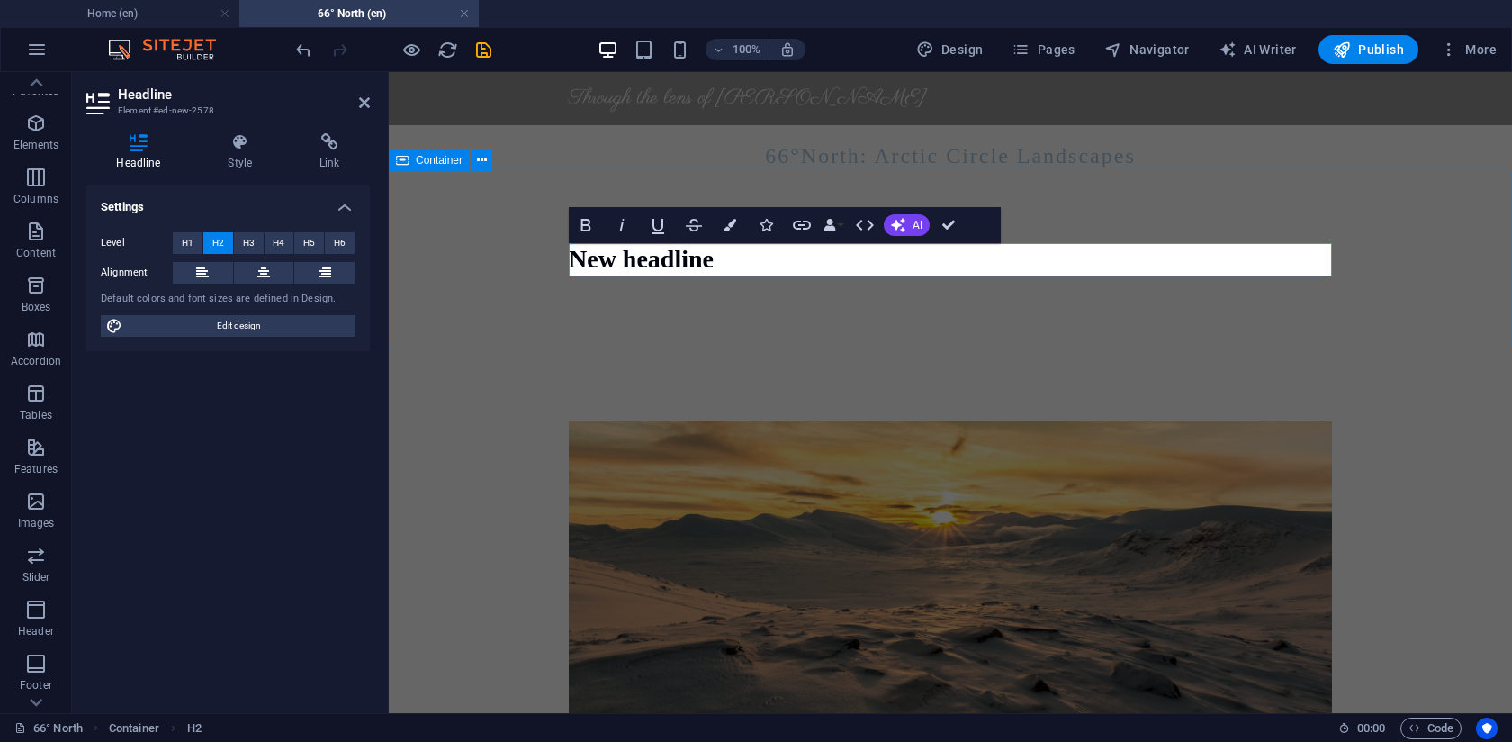
click at [735, 311] on div "New headline" at bounding box center [950, 259] width 1123 height 176
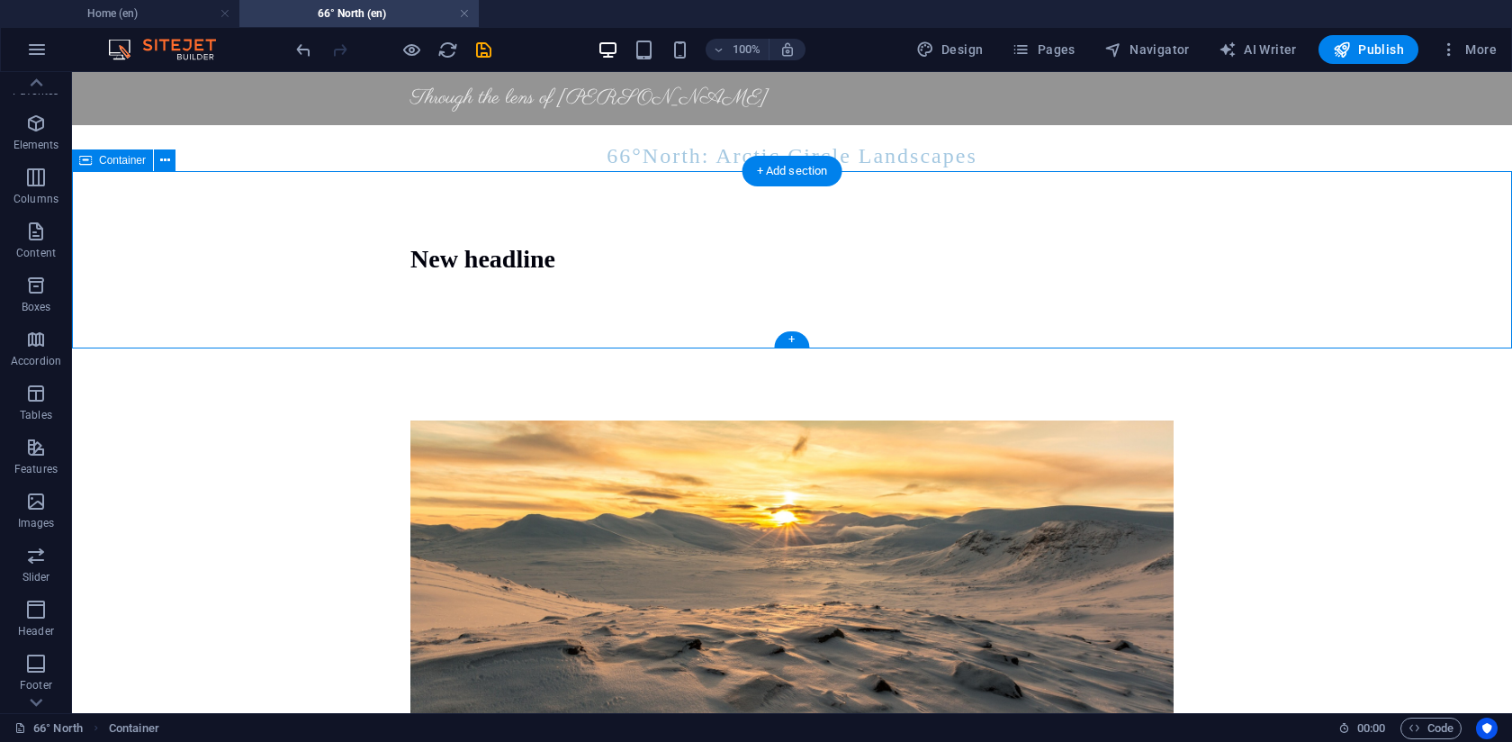
click at [656, 305] on div "New headline" at bounding box center [792, 259] width 1440 height 176
click at [665, 239] on div "New headline" at bounding box center [792, 259] width 1440 height 176
click at [665, 240] on div "New headline" at bounding box center [792, 259] width 1440 height 176
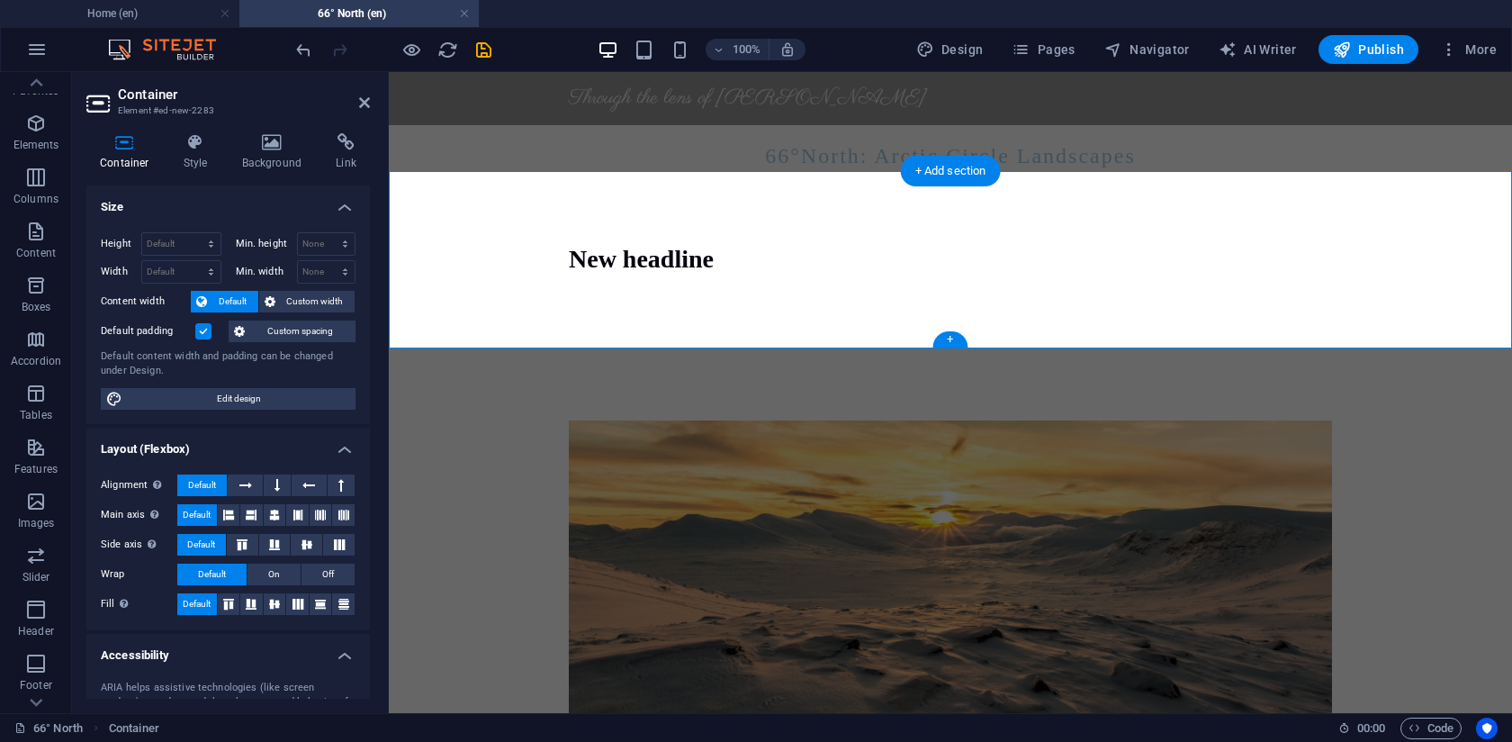
click at [673, 228] on div "New headline" at bounding box center [950, 259] width 1123 height 176
click at [724, 303] on div "New headline" at bounding box center [950, 259] width 1123 height 176
click at [724, 304] on div "New headline" at bounding box center [950, 259] width 1123 height 176
click at [482, 161] on icon at bounding box center [482, 160] width 10 height 19
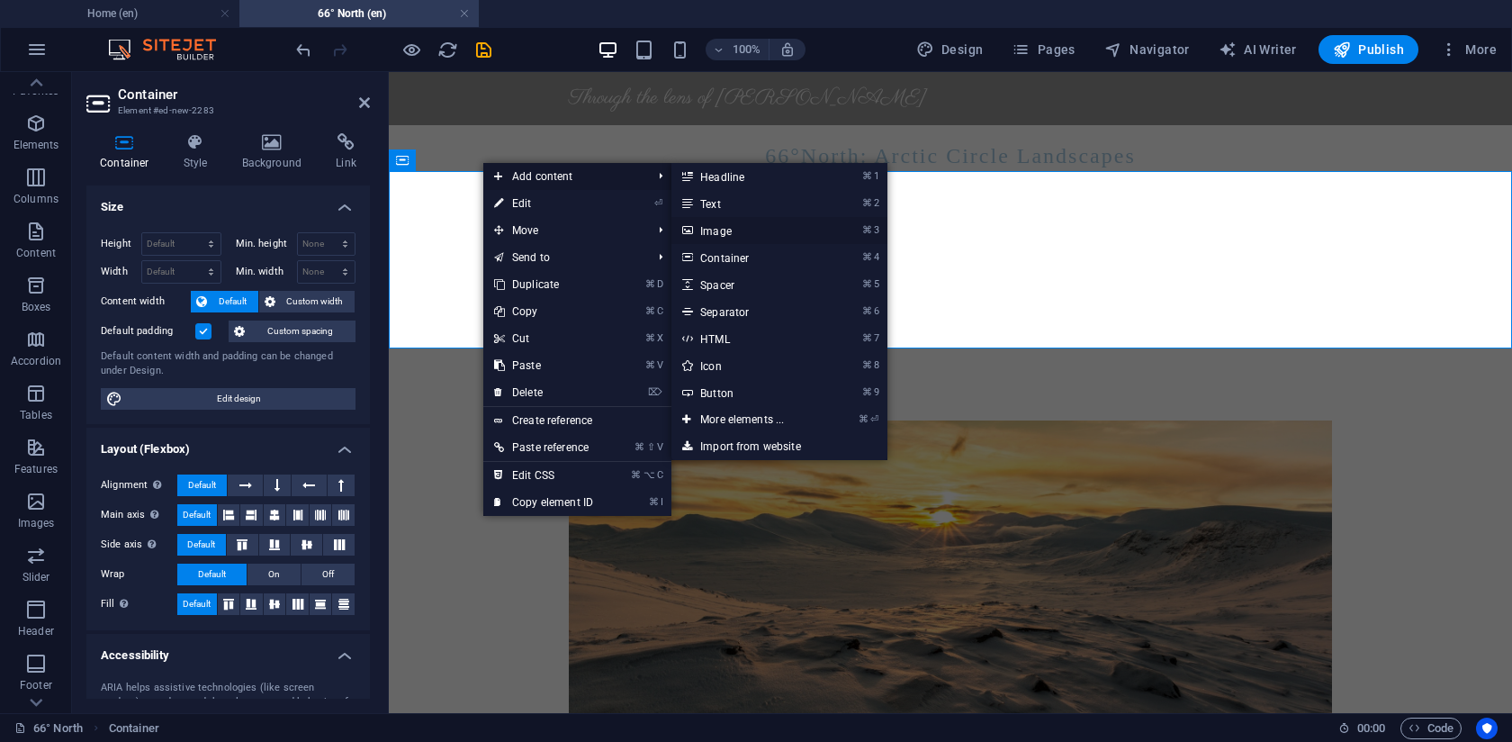
click at [745, 237] on link "⌘ 3 Image" at bounding box center [745, 230] width 149 height 27
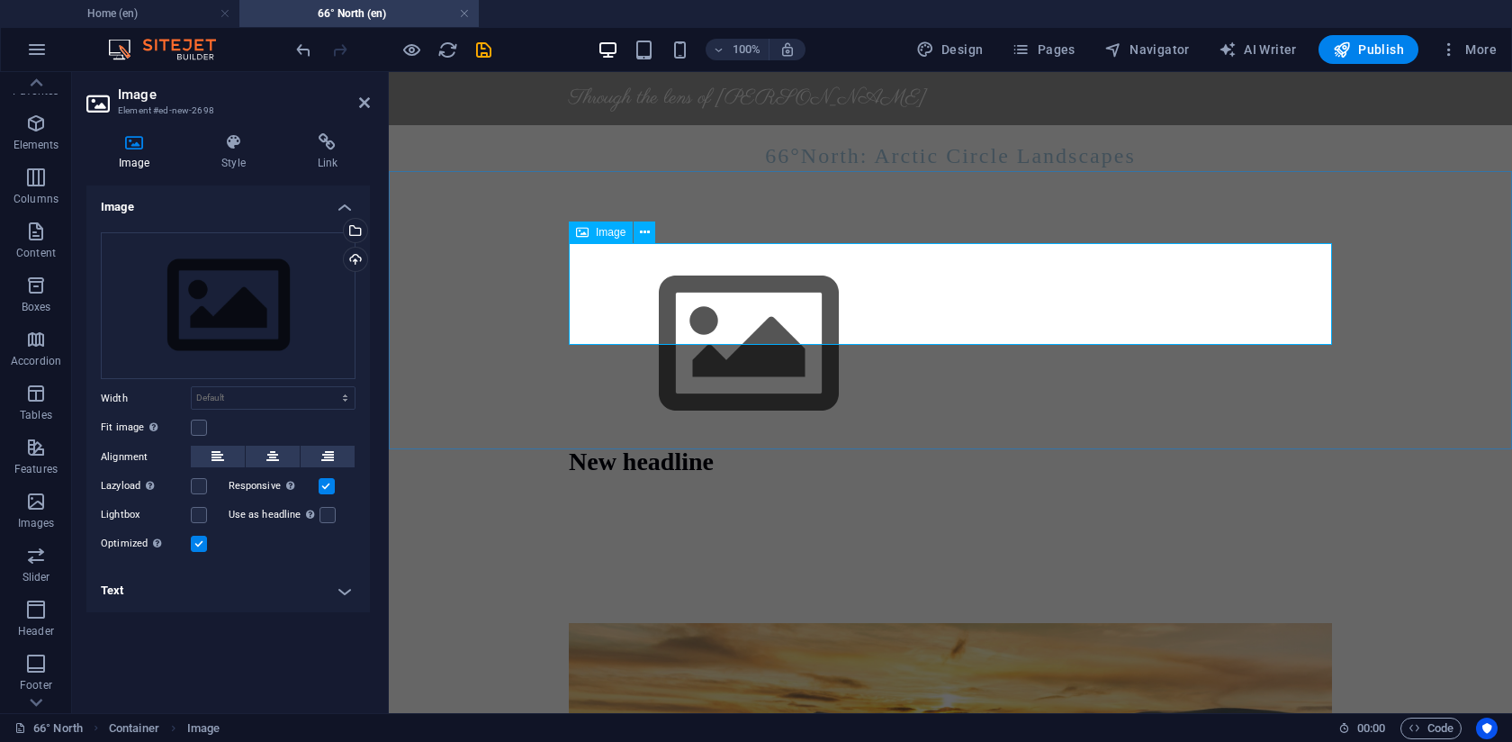
click at [594, 238] on div "Image" at bounding box center [601, 232] width 64 height 22
click at [649, 232] on icon at bounding box center [645, 232] width 10 height 19
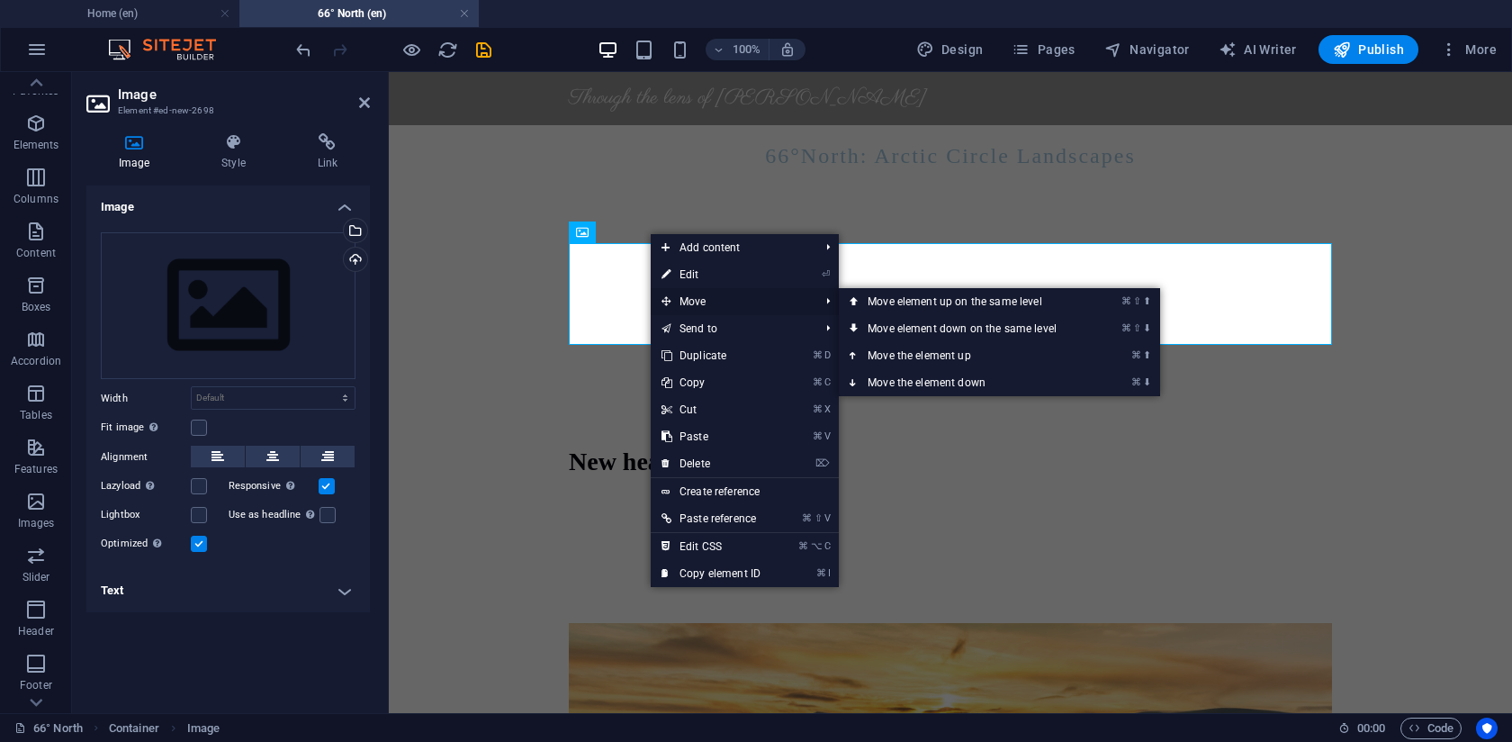
click at [739, 295] on span "Move" at bounding box center [731, 301] width 161 height 27
drag, startPoint x: 983, startPoint y: 331, endPoint x: 593, endPoint y: 259, distance: 396.3
click at [983, 331] on link "⌘ ⇧ ⬇ Move element down on the same level" at bounding box center [966, 328] width 254 height 27
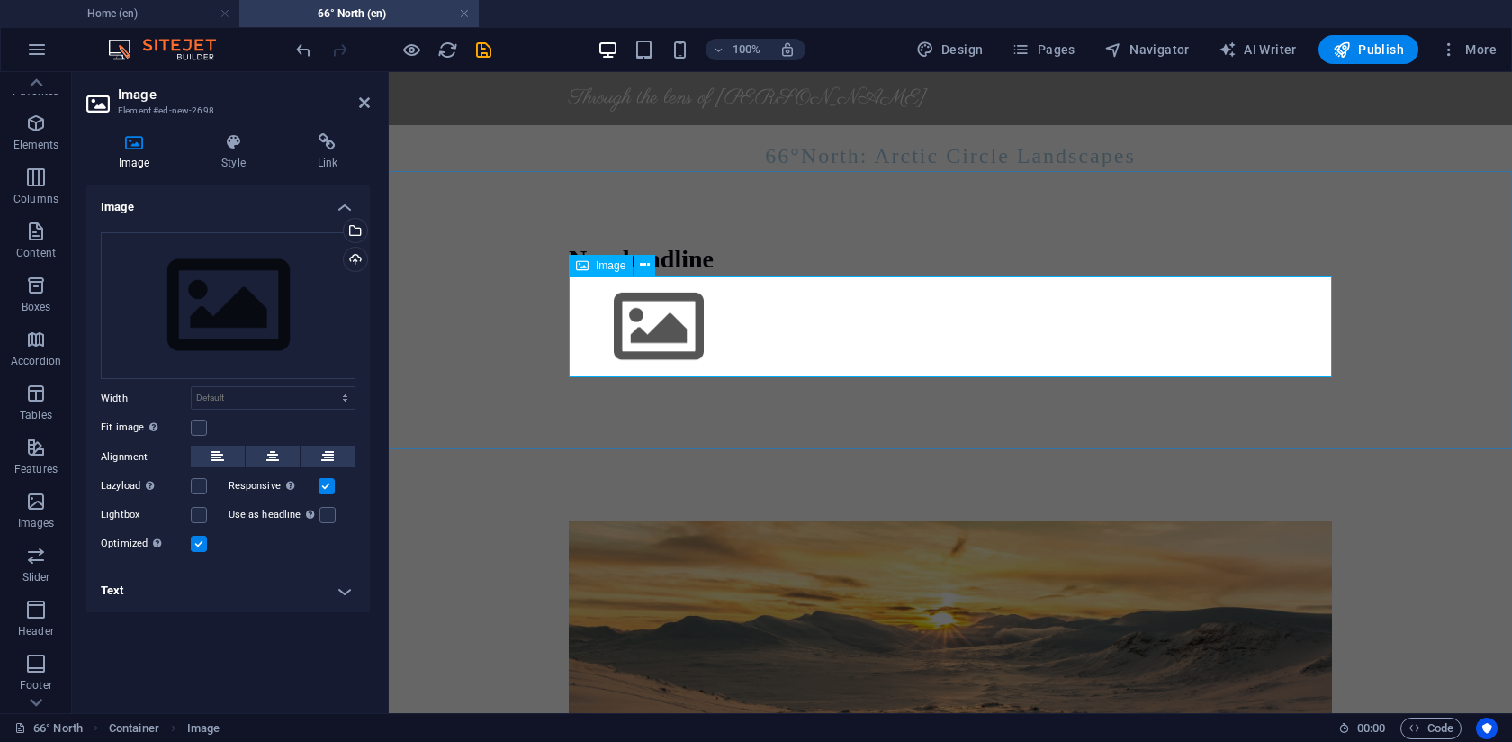
click at [900, 331] on figure at bounding box center [950, 327] width 763 height 102
click at [645, 265] on icon at bounding box center [645, 265] width 10 height 19
click at [587, 361] on figure at bounding box center [950, 327] width 763 height 102
click at [332, 452] on icon at bounding box center [327, 457] width 13 height 22
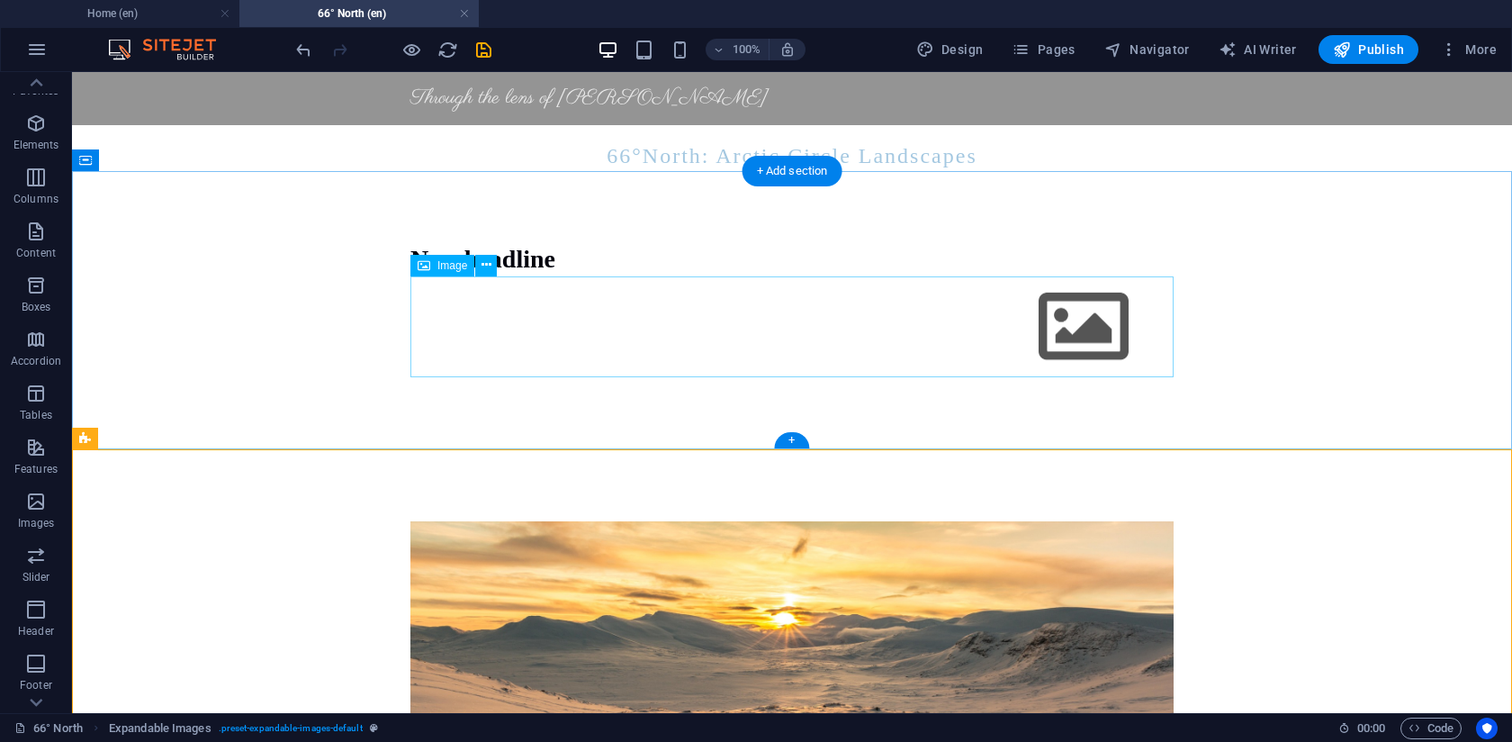
click at [1090, 328] on figure at bounding box center [791, 327] width 763 height 102
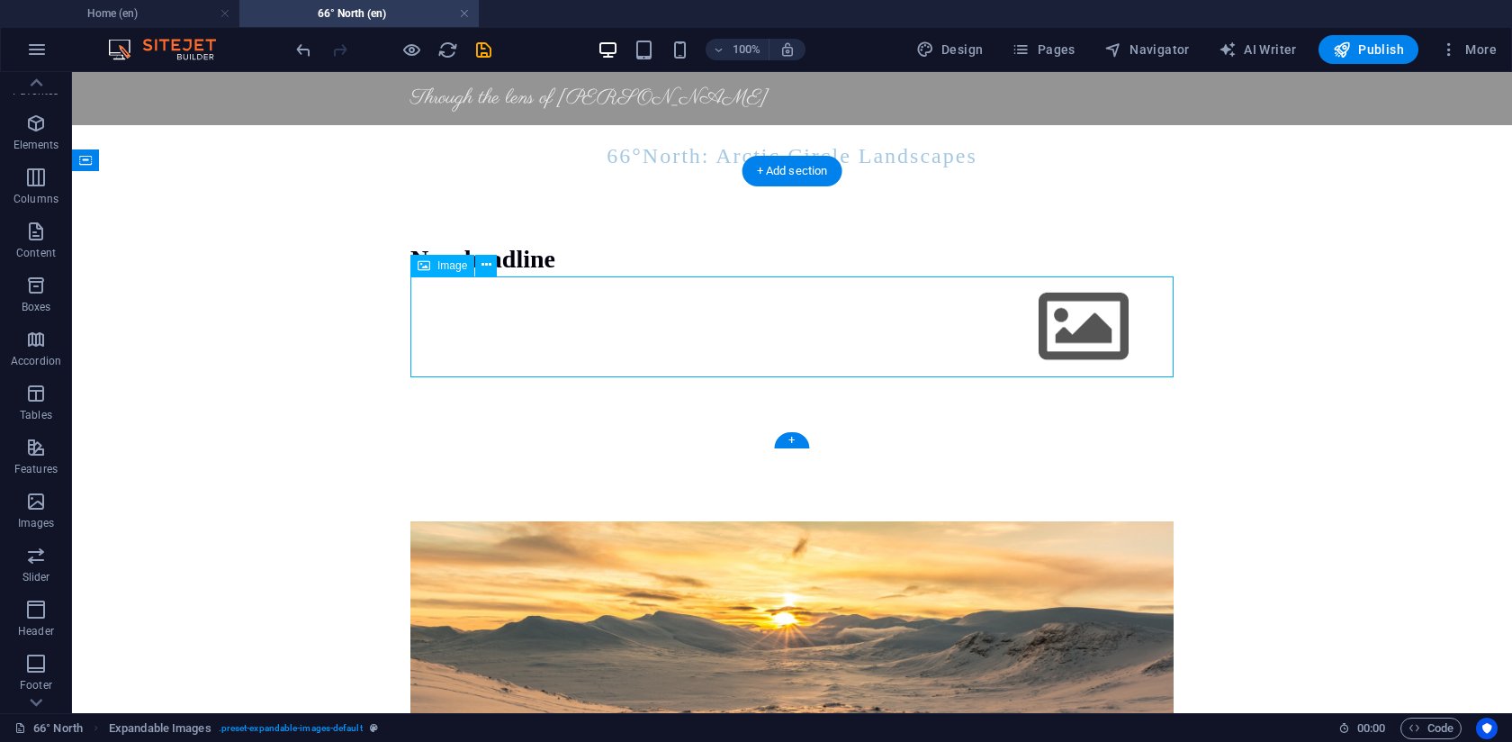
click at [1090, 328] on figure at bounding box center [791, 327] width 763 height 102
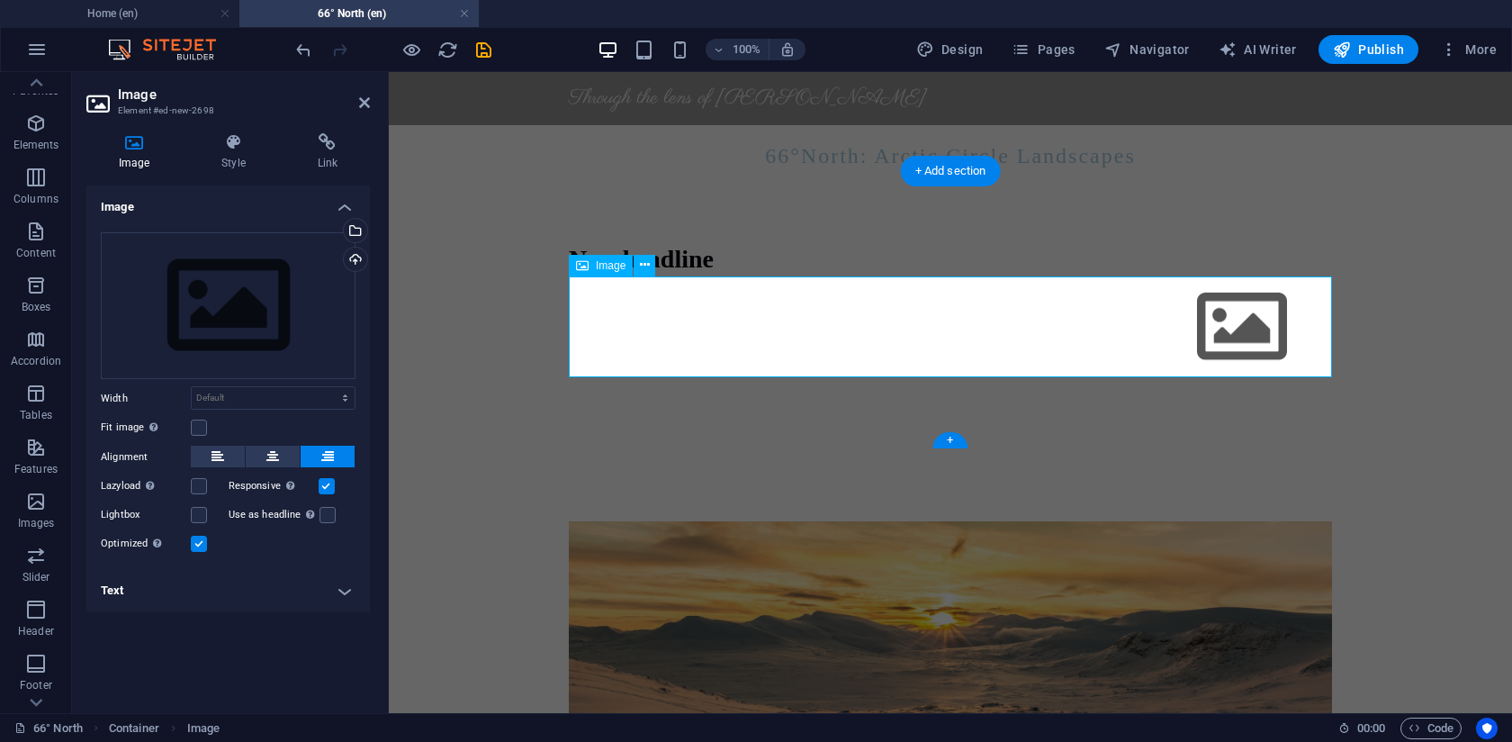
click at [1220, 321] on figure at bounding box center [950, 327] width 763 height 102
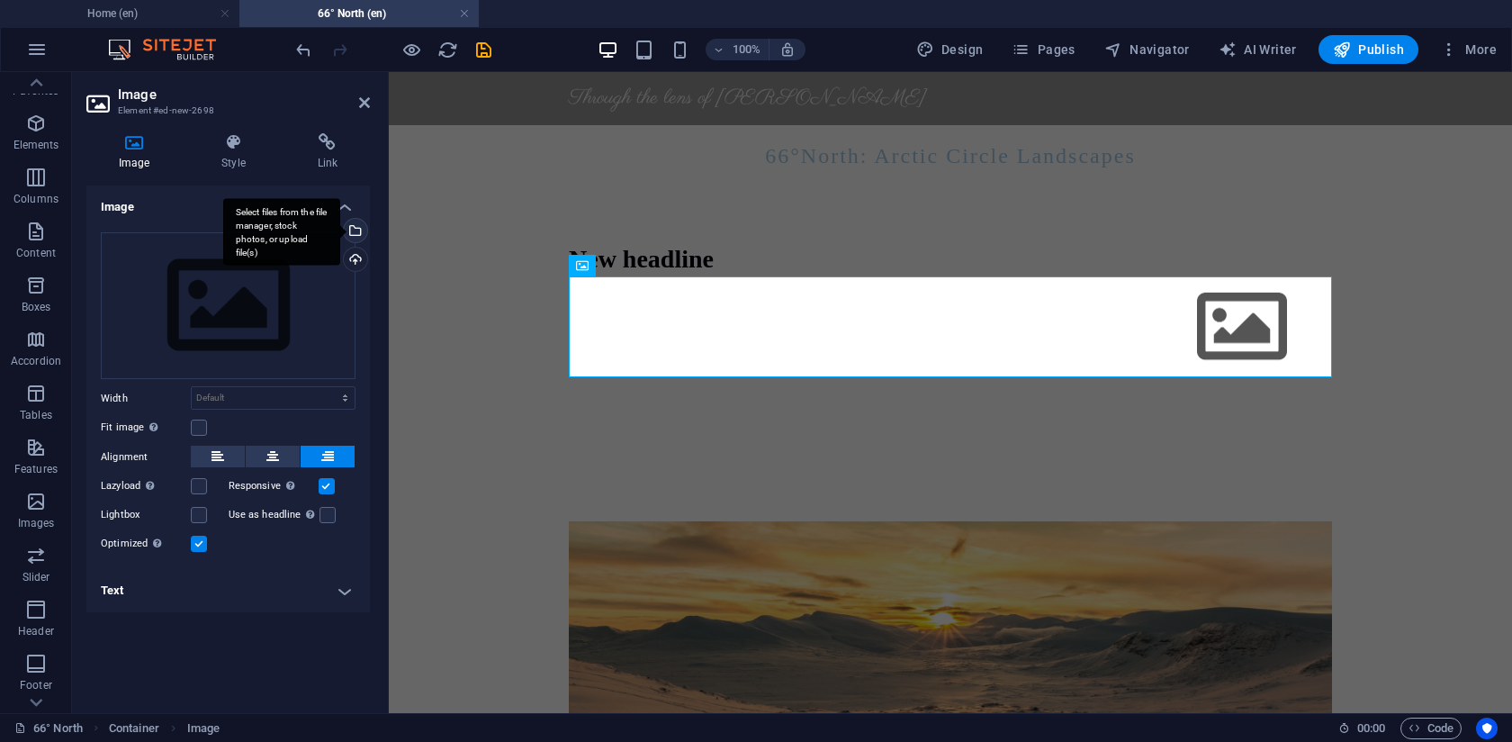
click at [340, 234] on div "Select files from the file manager, stock photos, or upload file(s)" at bounding box center [281, 232] width 117 height 68
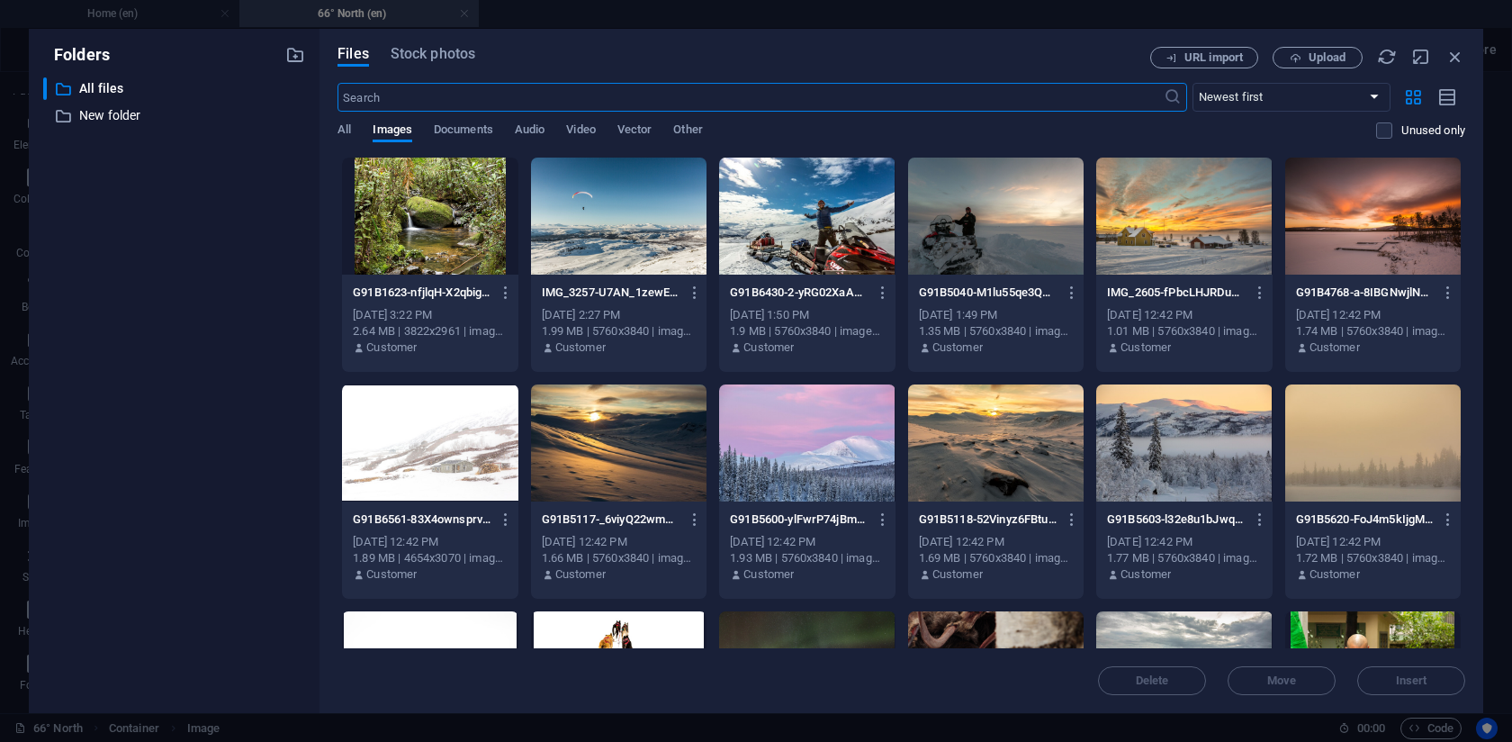
click at [820, 221] on div at bounding box center [807, 216] width 176 height 117
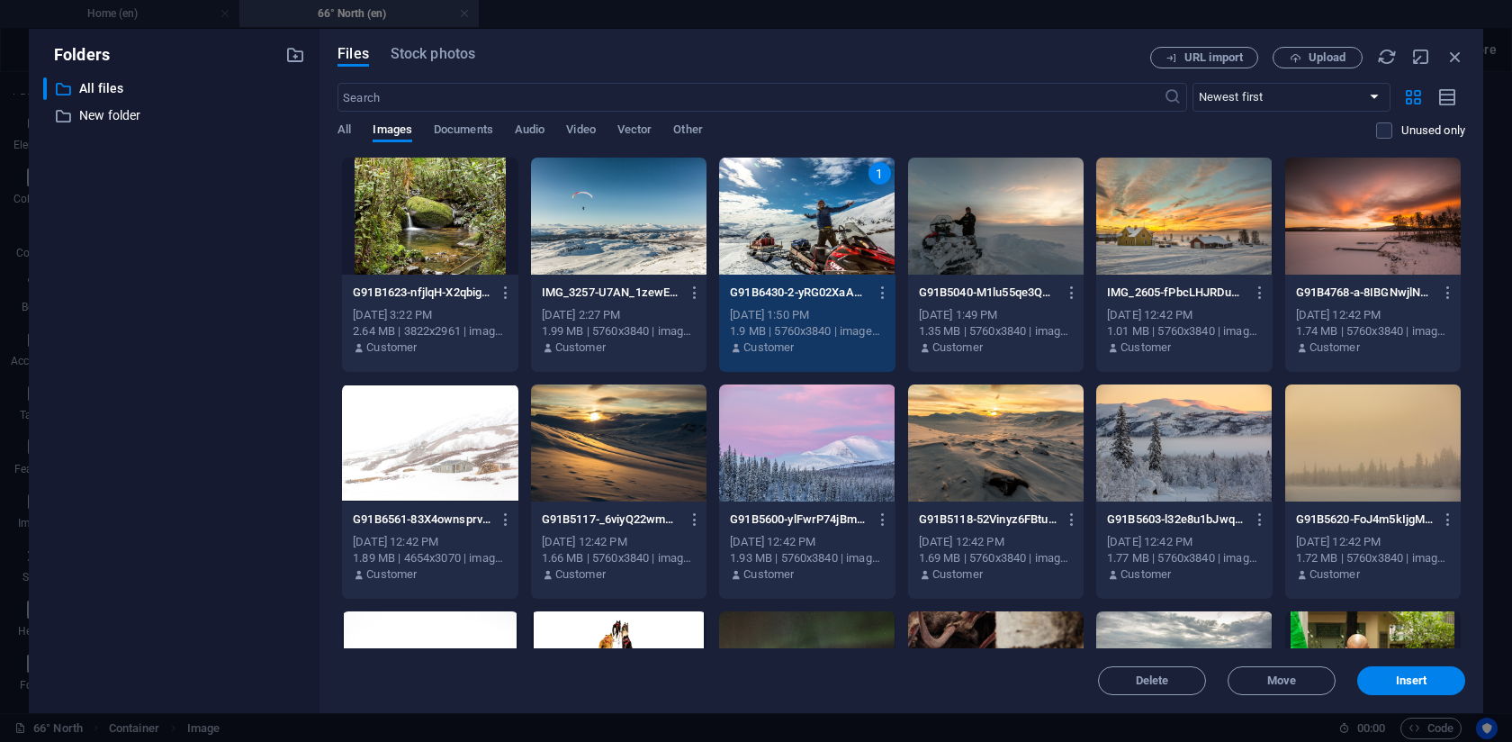
click at [820, 221] on div "1" at bounding box center [807, 216] width 176 height 117
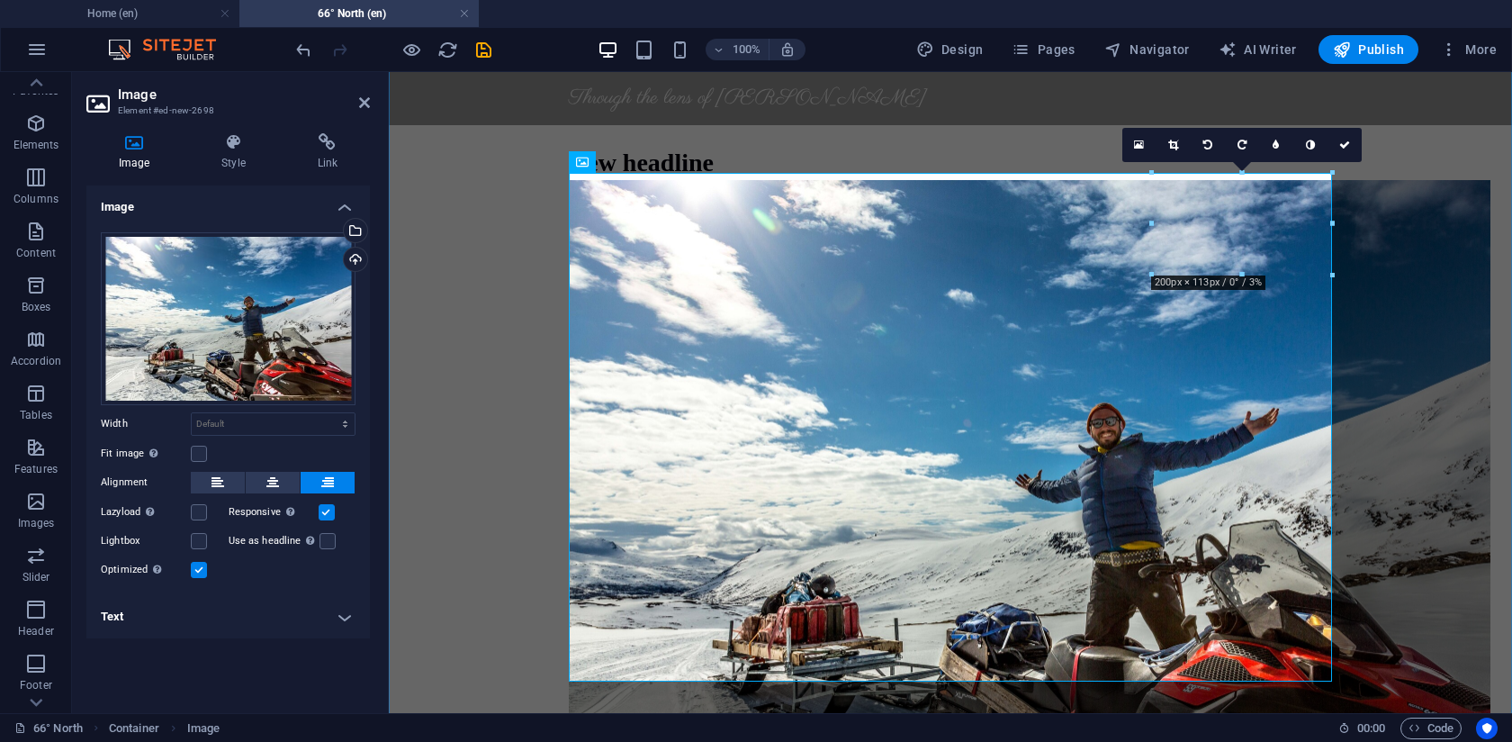
scroll to position [110, 0]
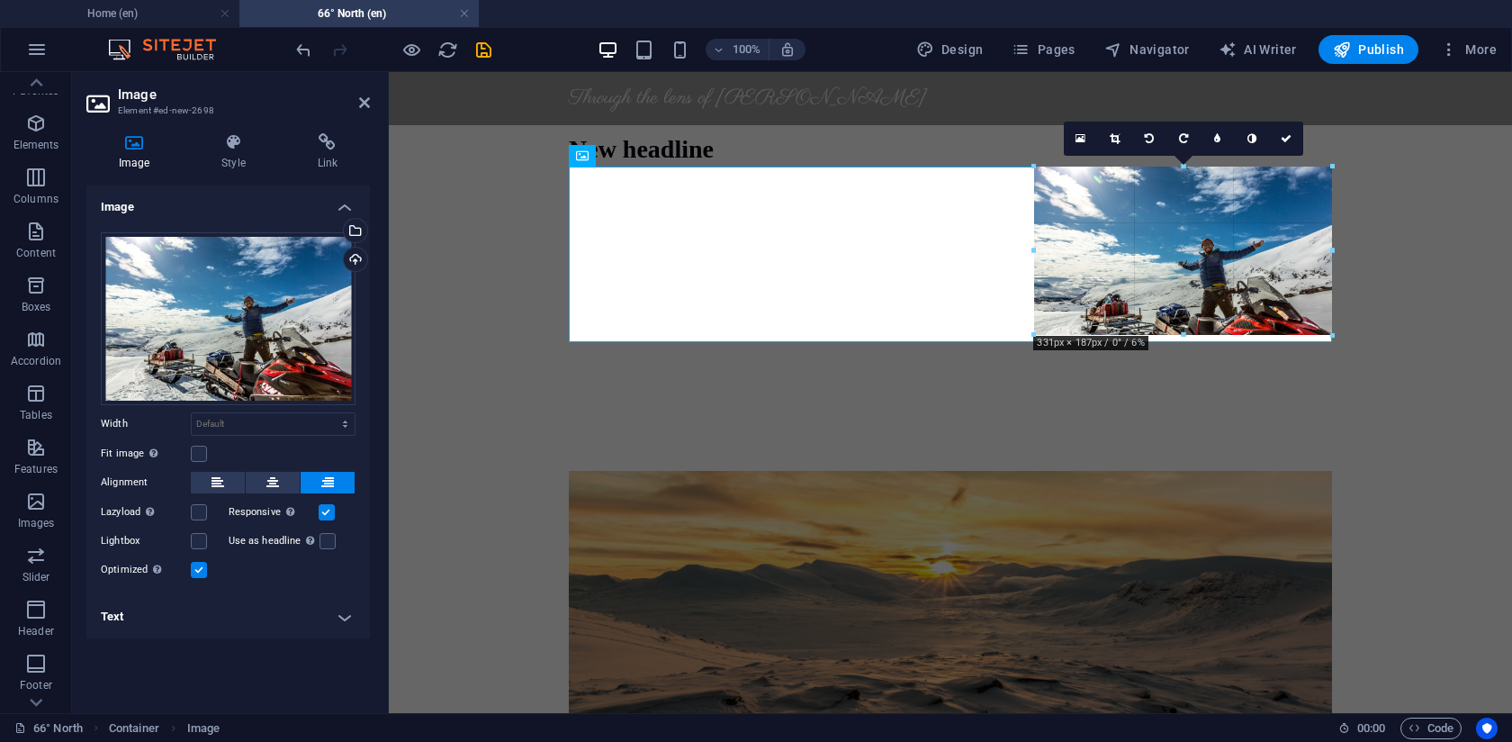
drag, startPoint x: 1328, startPoint y: 169, endPoint x: 1233, endPoint y: 228, distance: 111.1
type input "314"
select select "px"
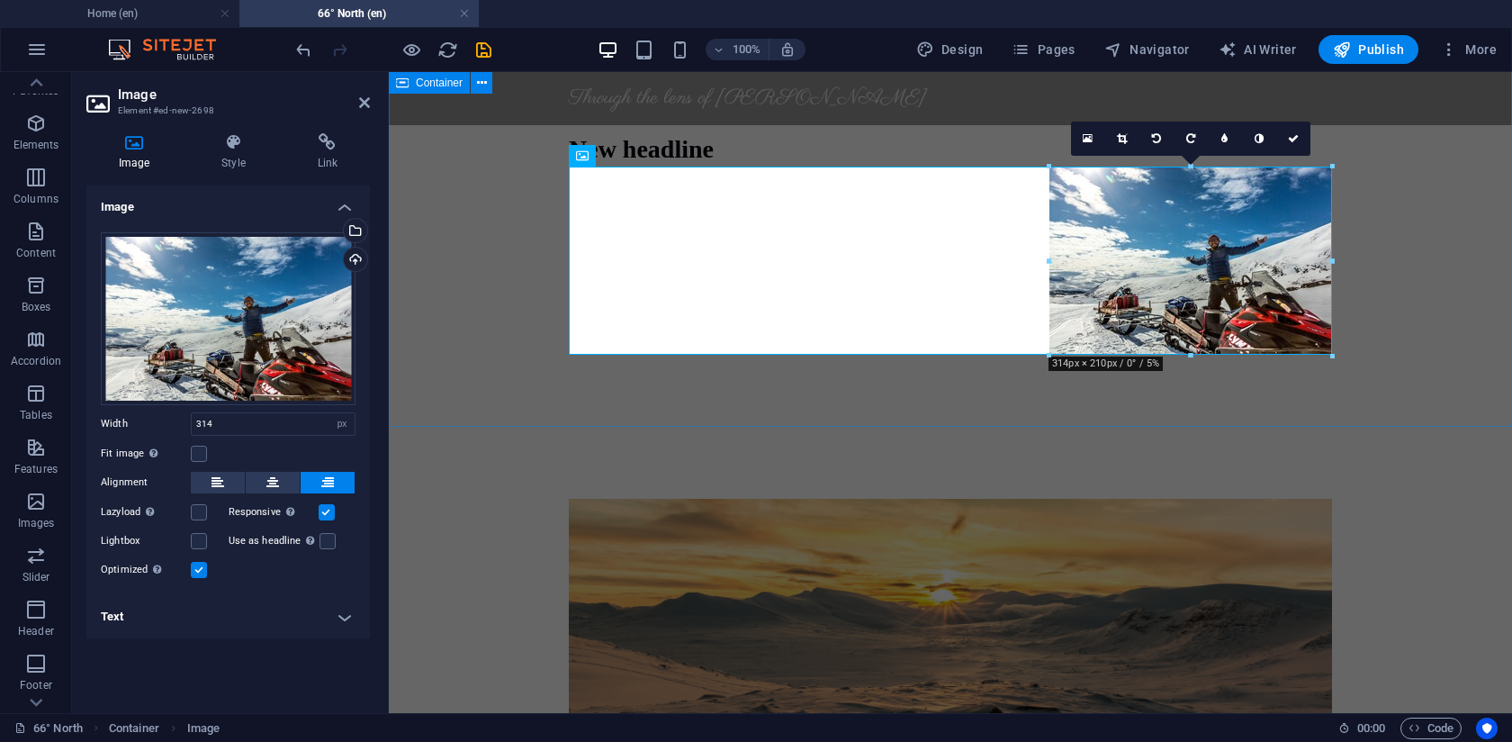
click at [518, 310] on div "New headline" at bounding box center [950, 243] width 1123 height 365
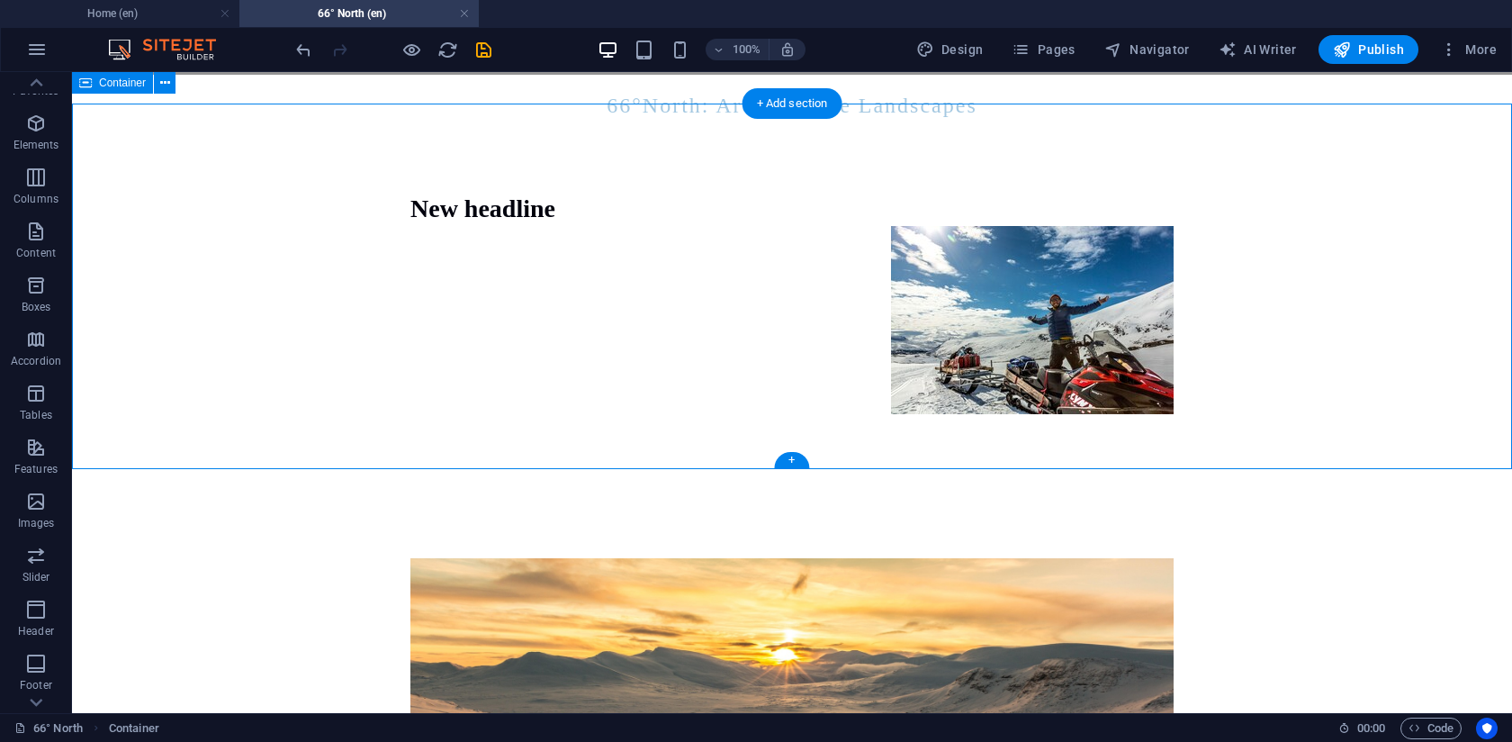
scroll to position [0, 0]
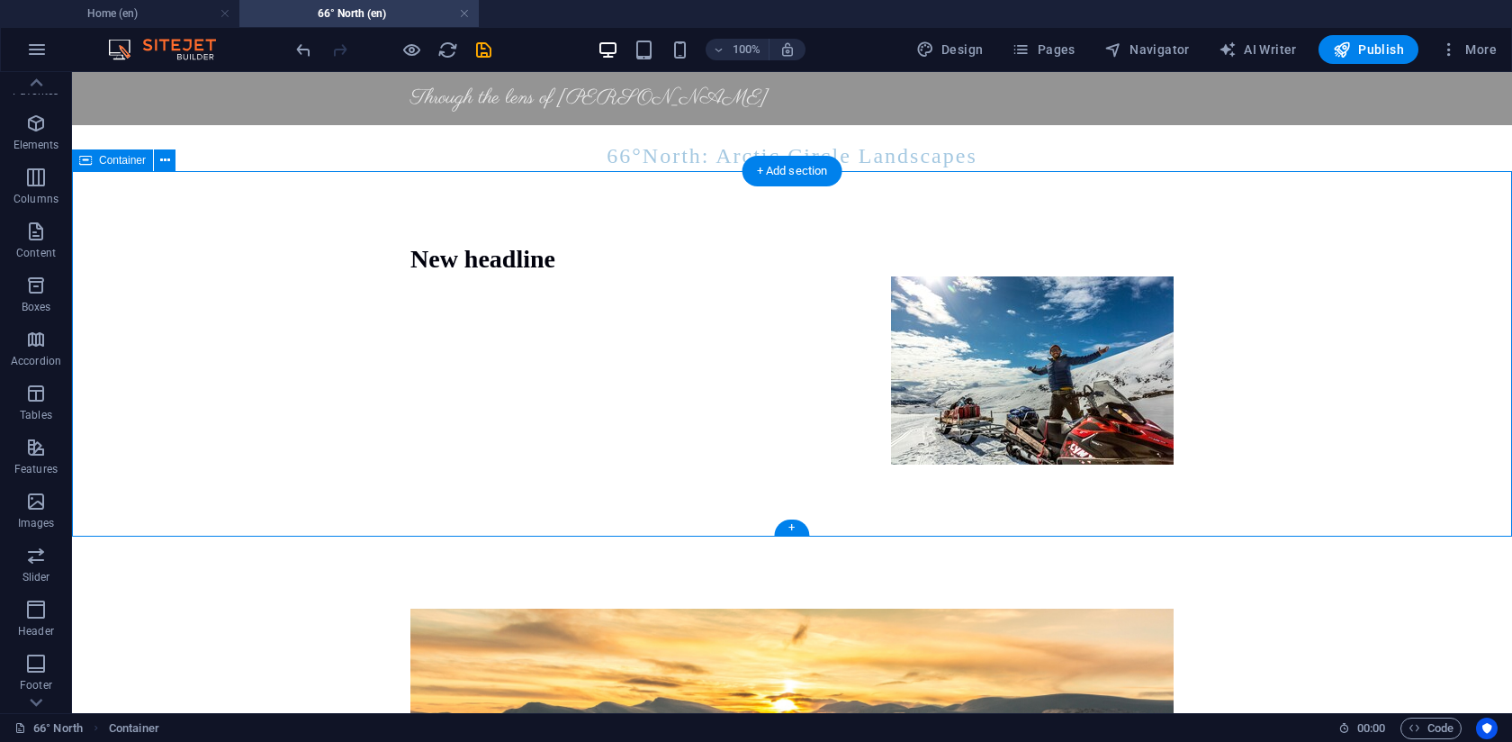
click at [317, 336] on div "New headline" at bounding box center [792, 353] width 1440 height 365
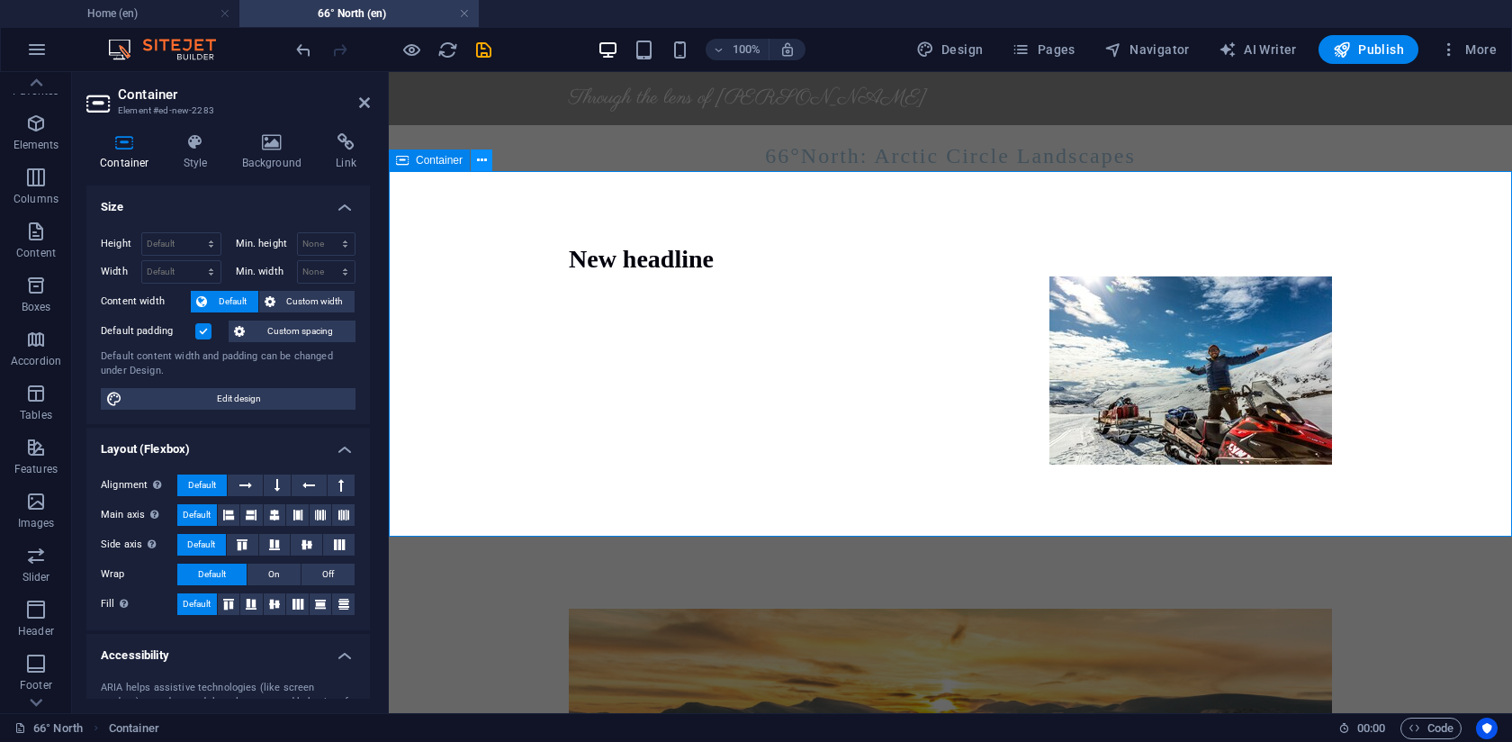
click at [489, 158] on button at bounding box center [482, 160] width 22 height 22
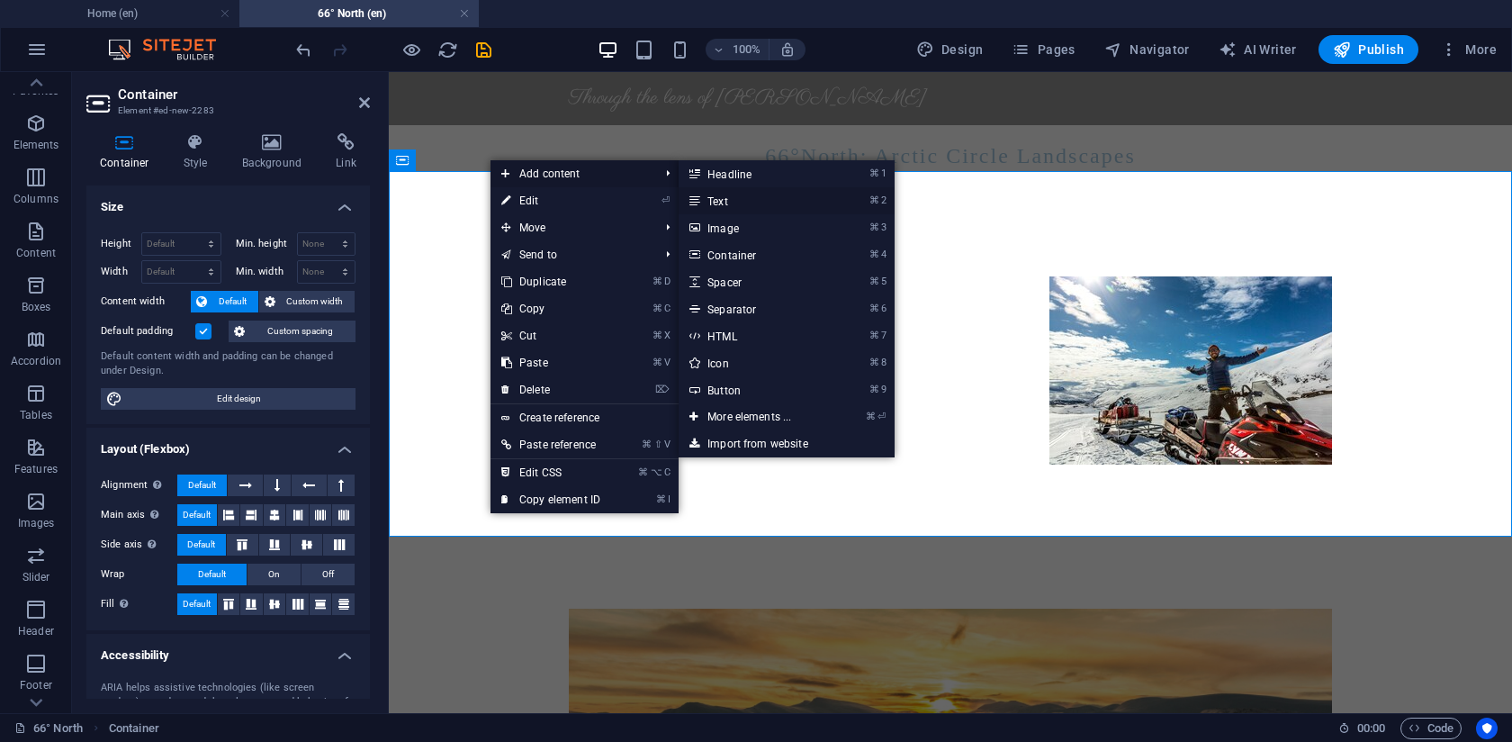
click at [734, 209] on link "⌘ 2 Text" at bounding box center [753, 200] width 149 height 27
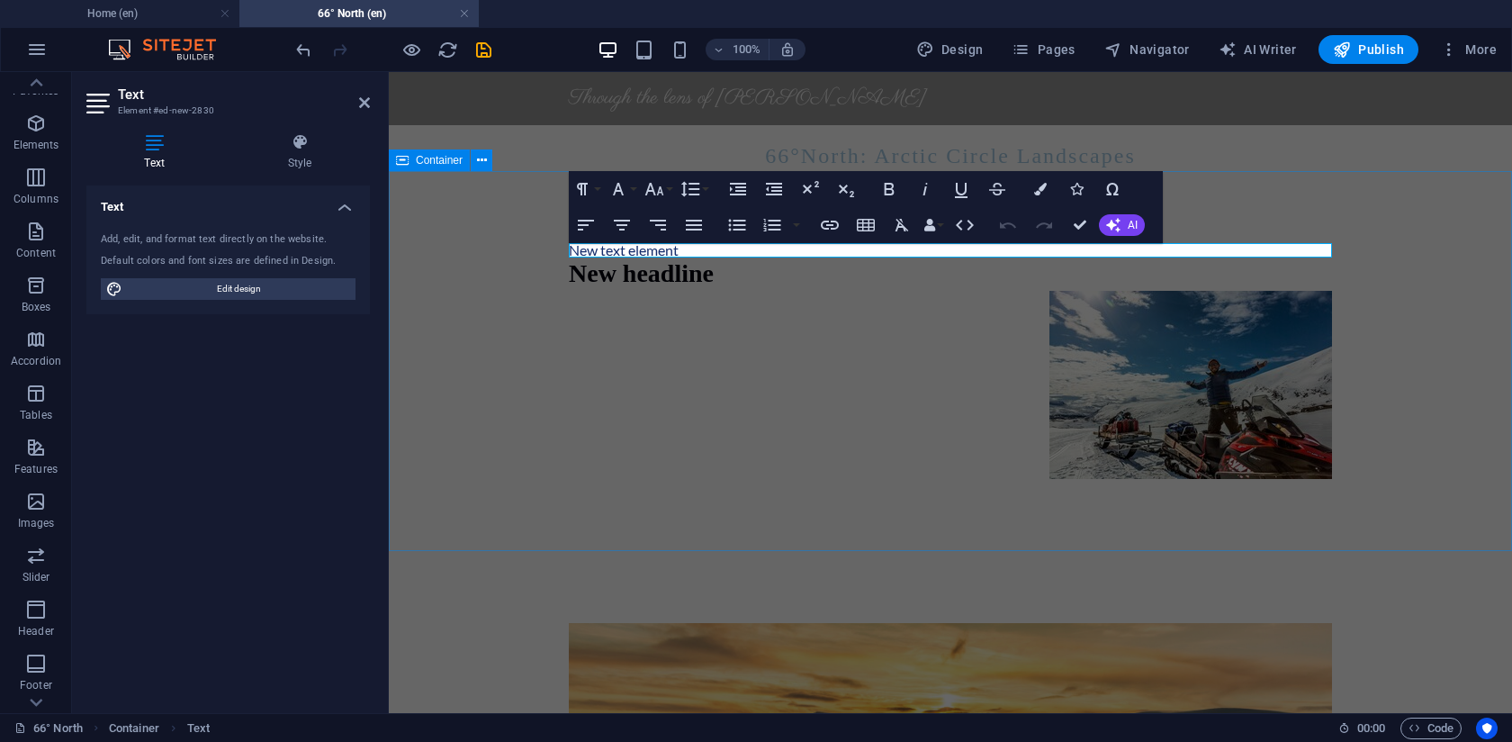
click at [421, 404] on div "New text element New headline" at bounding box center [950, 360] width 1123 height 379
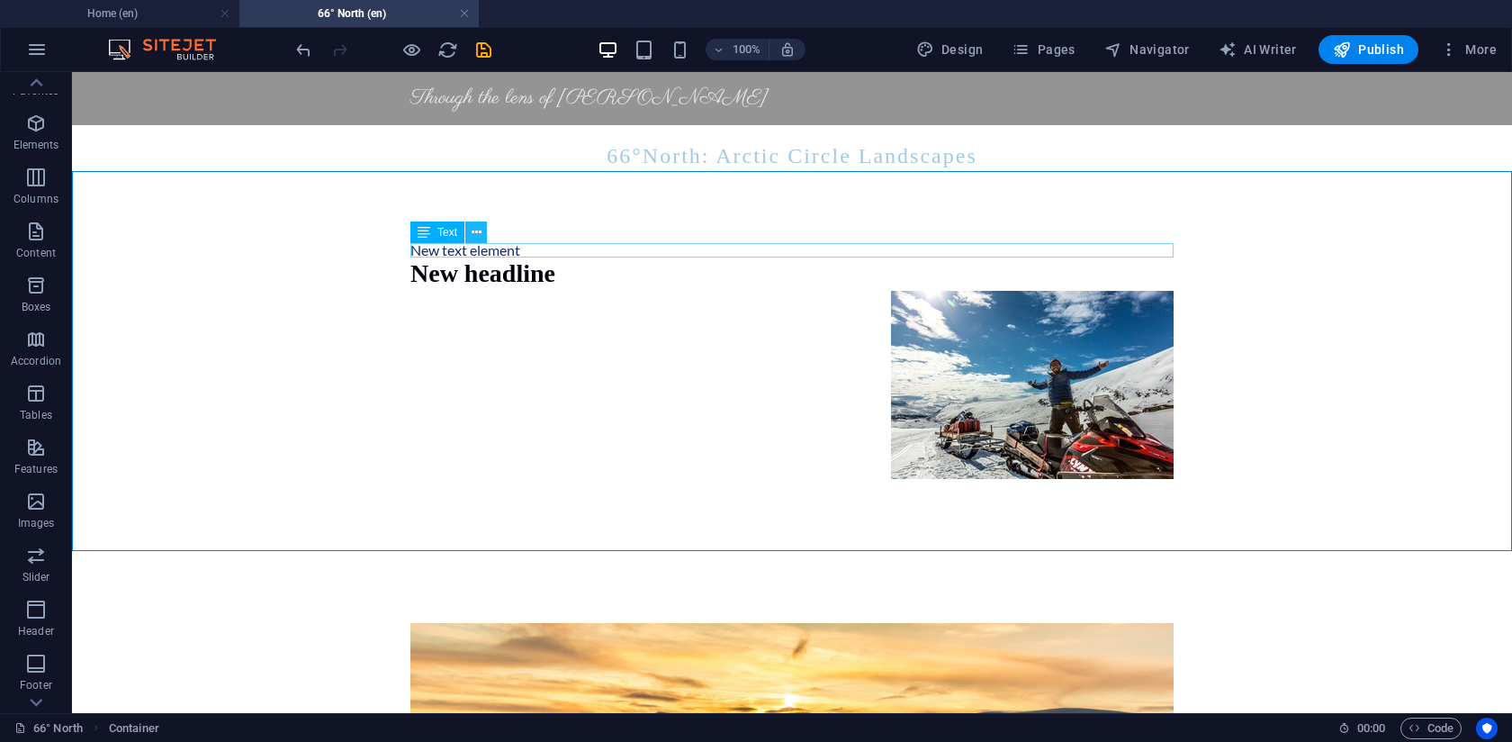
click at [475, 236] on icon at bounding box center [477, 232] width 10 height 19
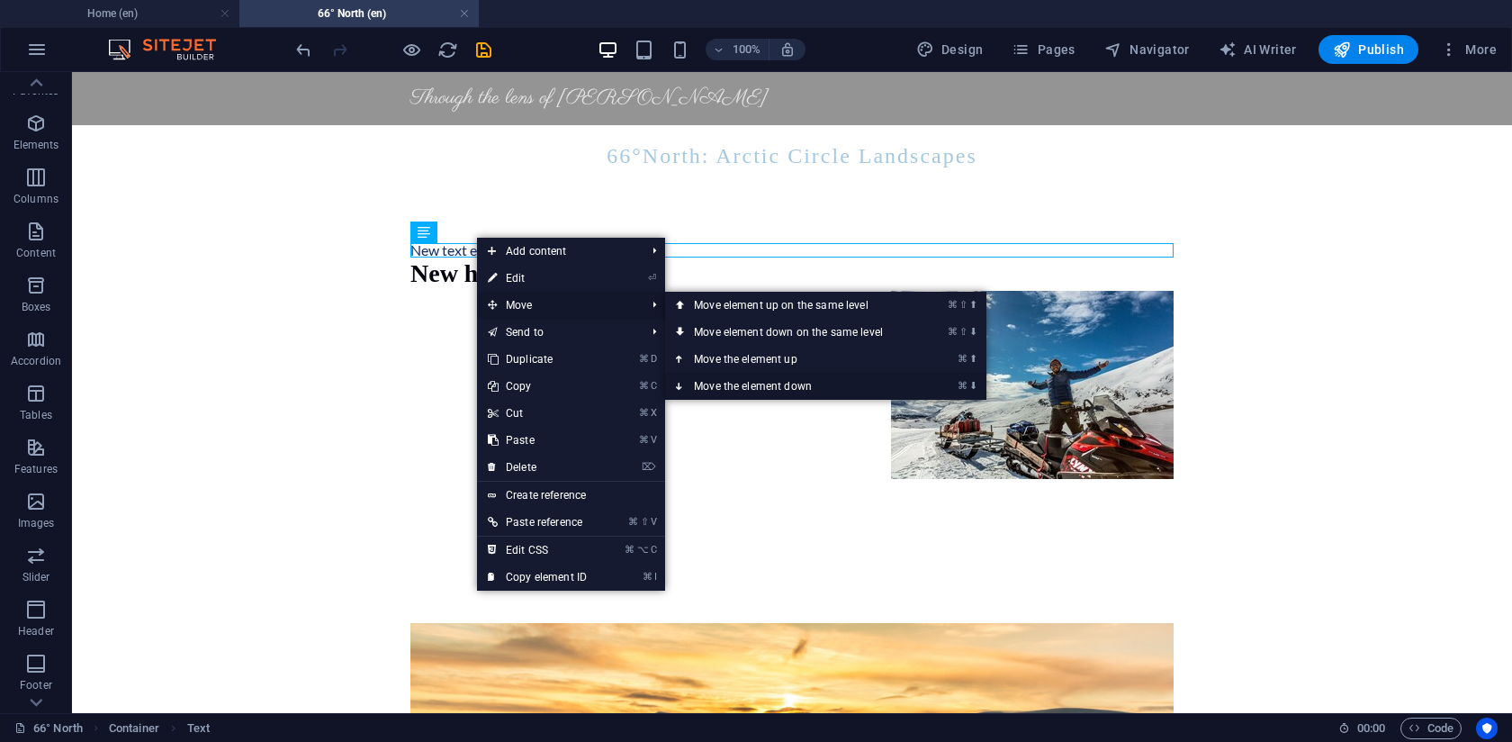
click at [764, 388] on link "⌘ ⬇ Move the element down" at bounding box center [792, 386] width 254 height 27
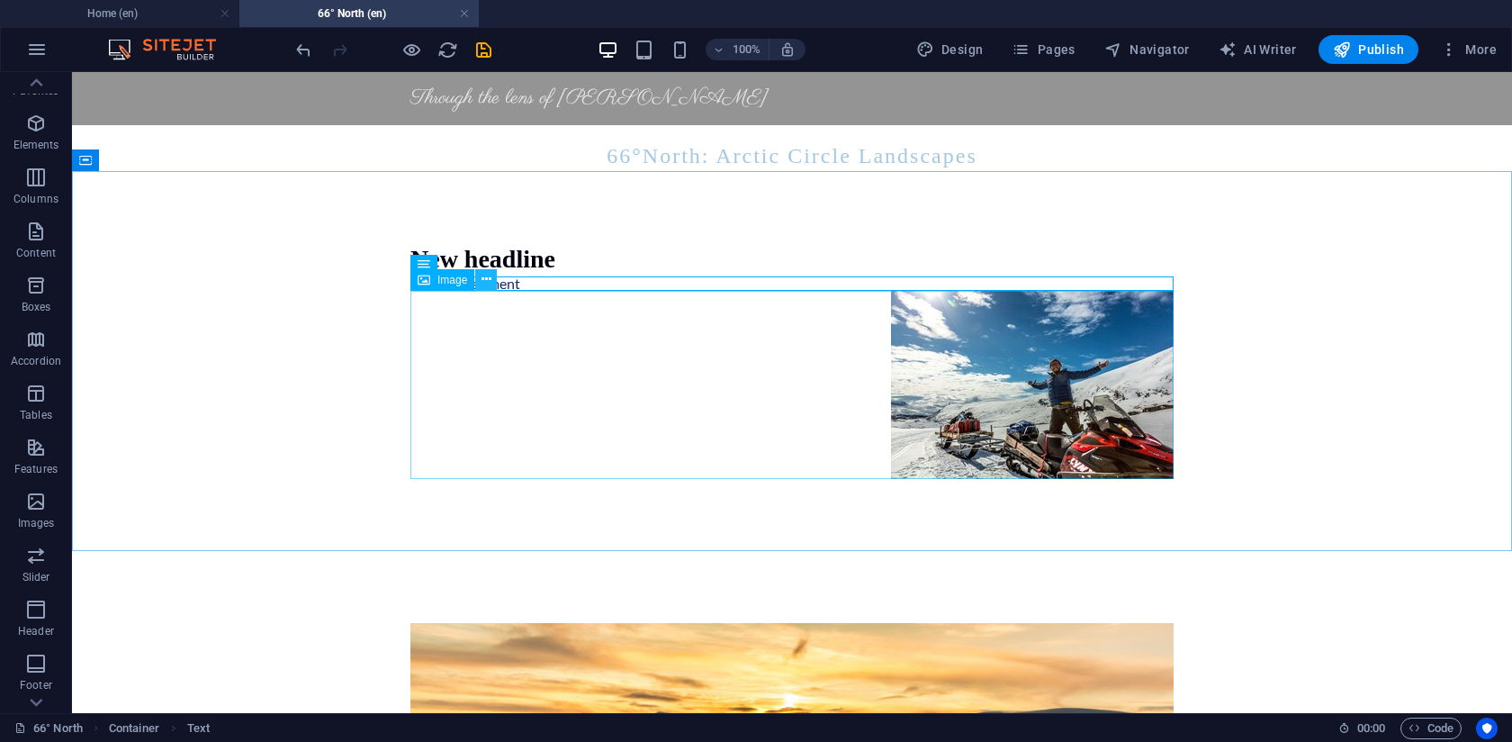
click at [485, 284] on icon at bounding box center [487, 279] width 10 height 19
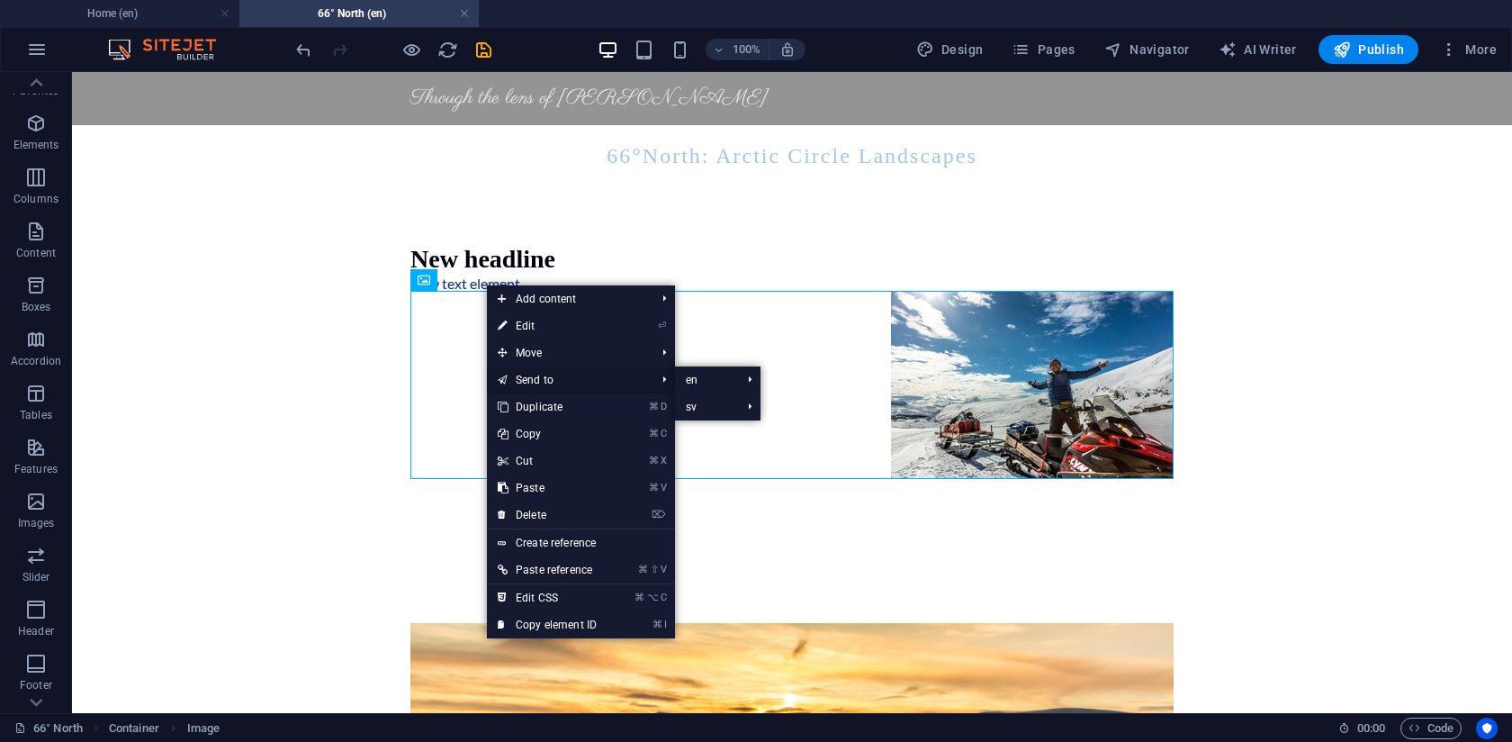
click at [547, 386] on link "Send to" at bounding box center [567, 379] width 161 height 27
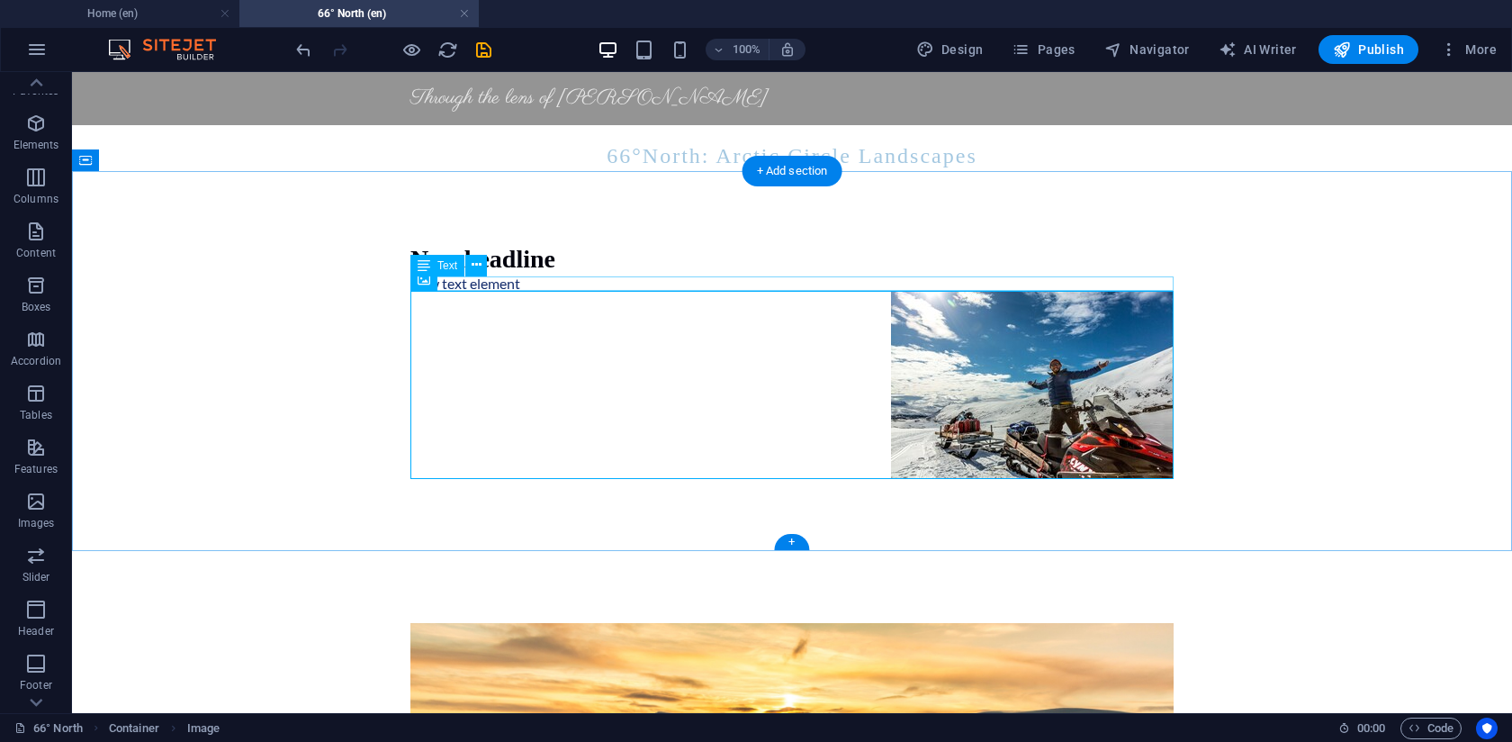
click at [521, 283] on div "New text element" at bounding box center [791, 283] width 763 height 14
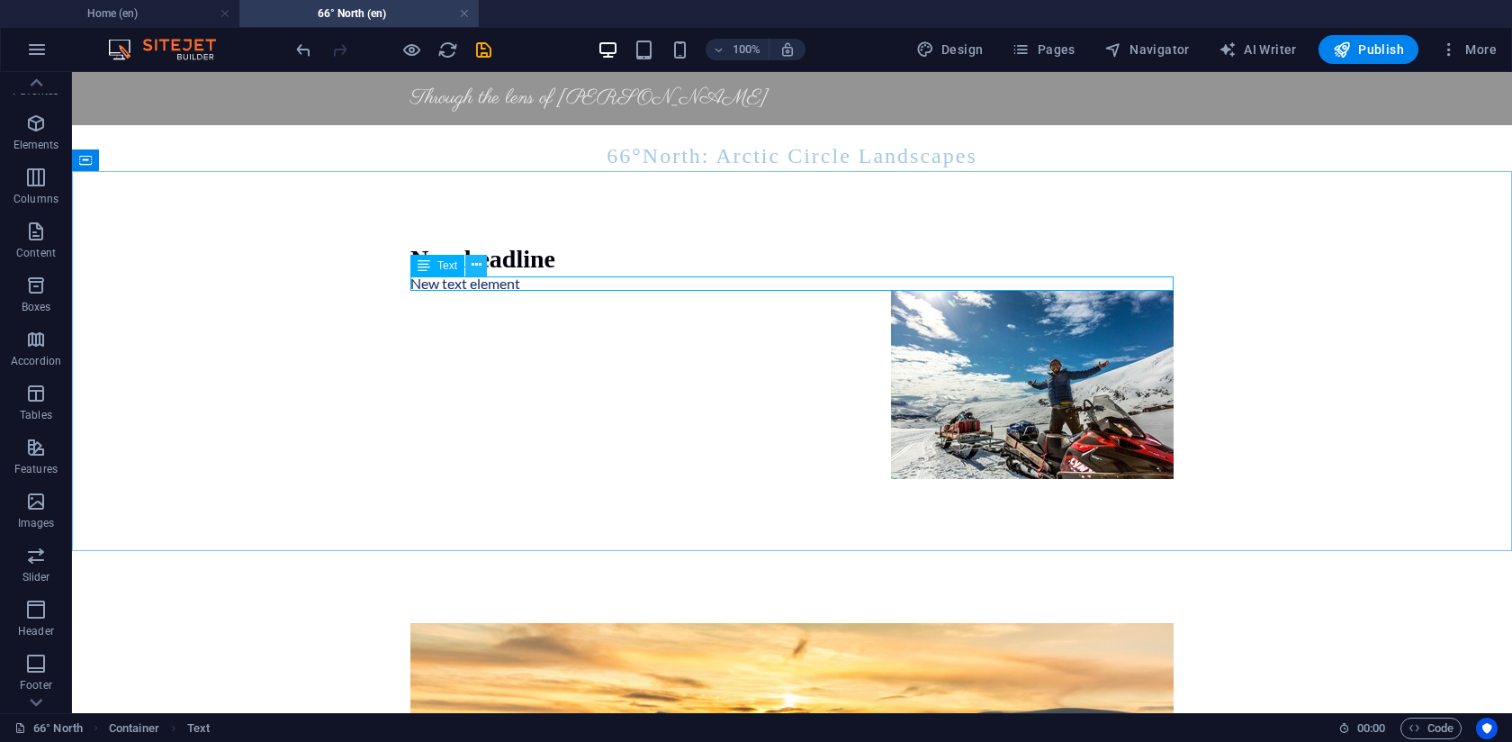
click at [481, 268] on button at bounding box center [476, 266] width 22 height 22
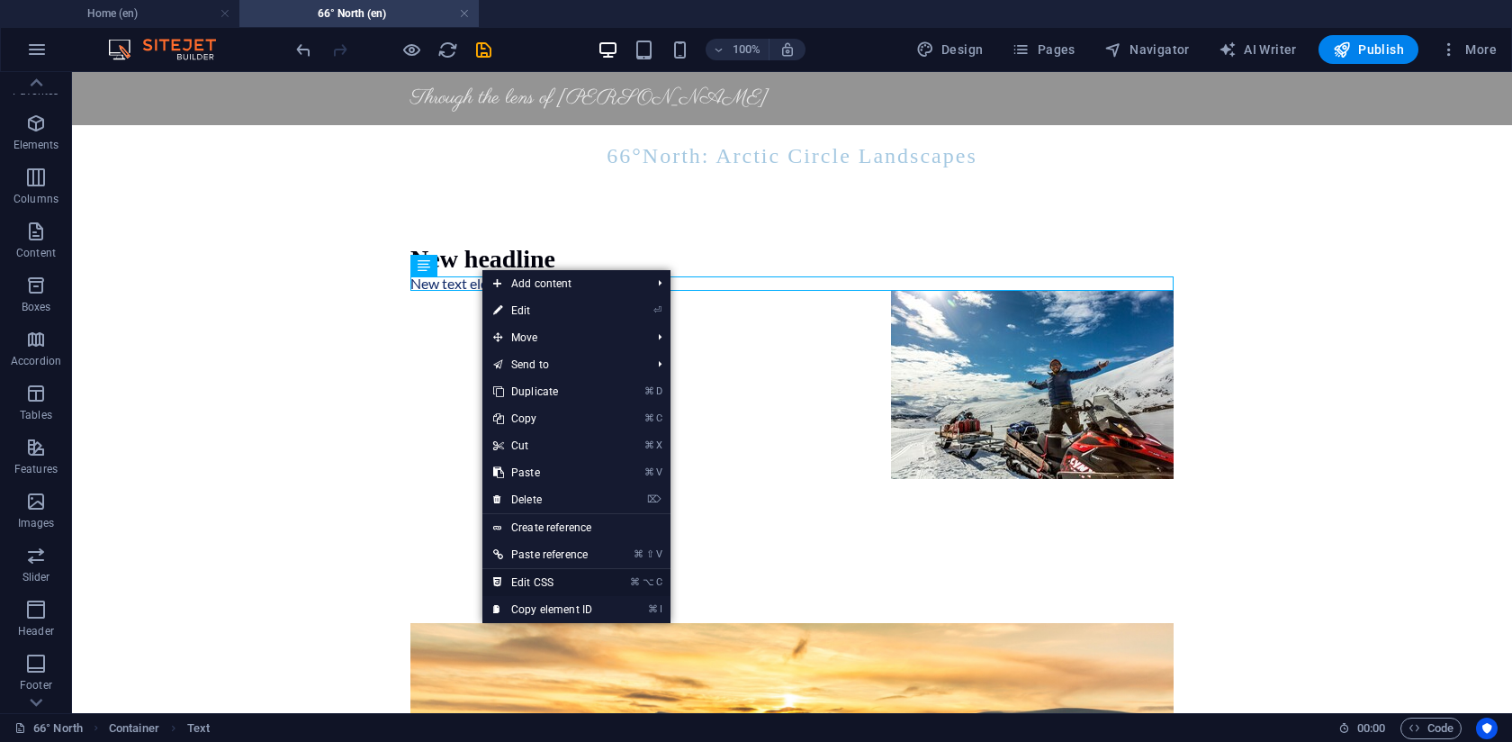
click at [581, 583] on link "⌘ ⌥ C Edit CSS" at bounding box center [542, 582] width 121 height 27
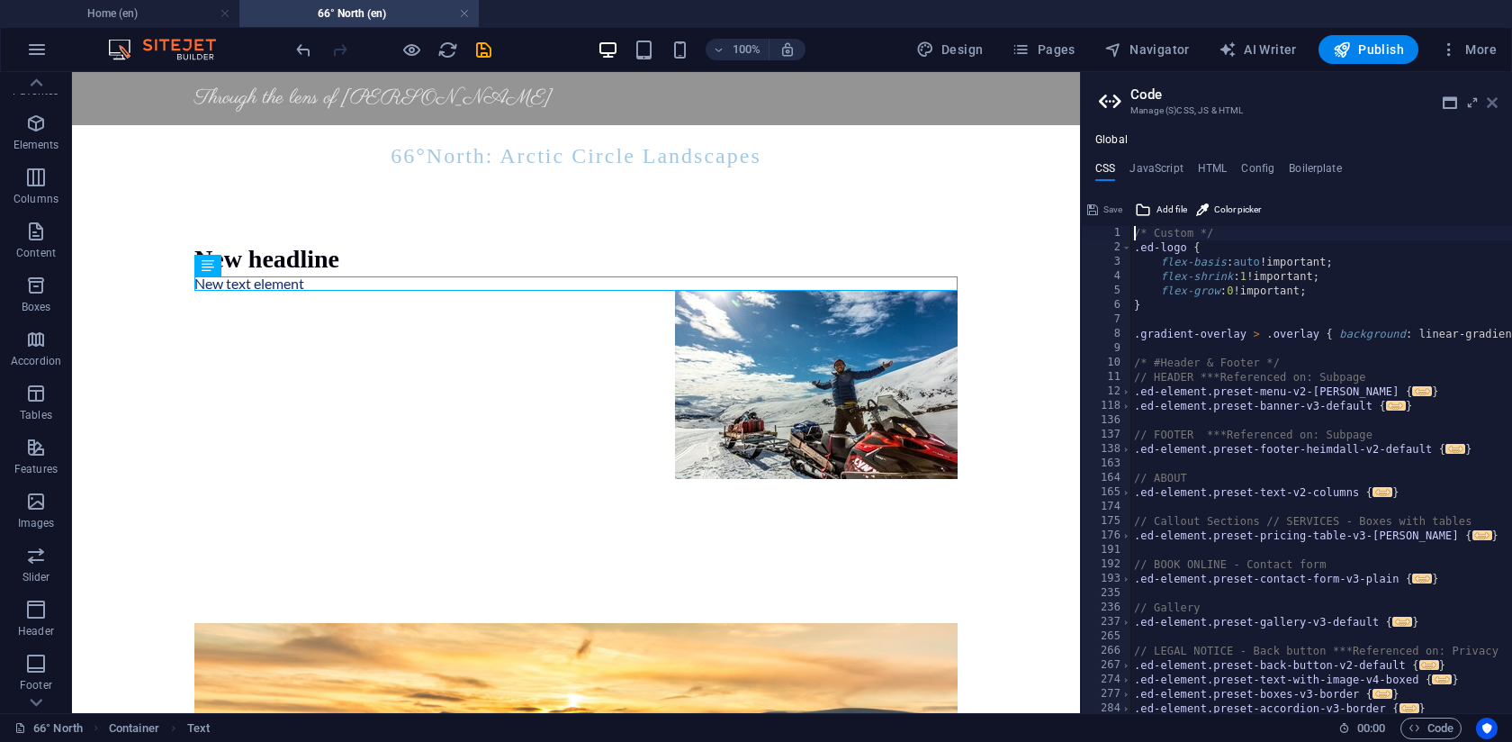
drag, startPoint x: 1497, startPoint y: 109, endPoint x: 1425, endPoint y: 37, distance: 101.8
click at [1497, 109] on icon at bounding box center [1492, 102] width 11 height 14
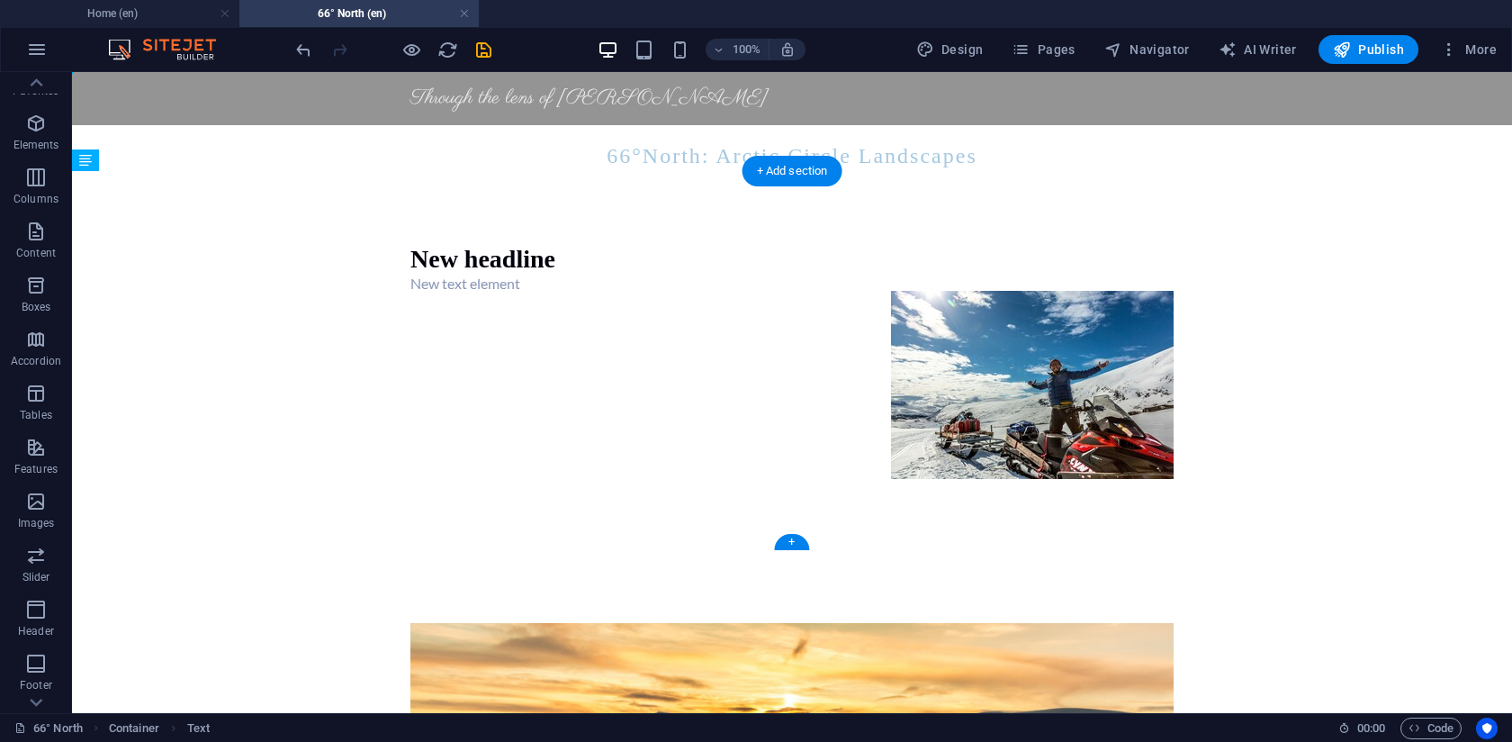
drag, startPoint x: 509, startPoint y: 334, endPoint x: 488, endPoint y: 278, distance: 59.8
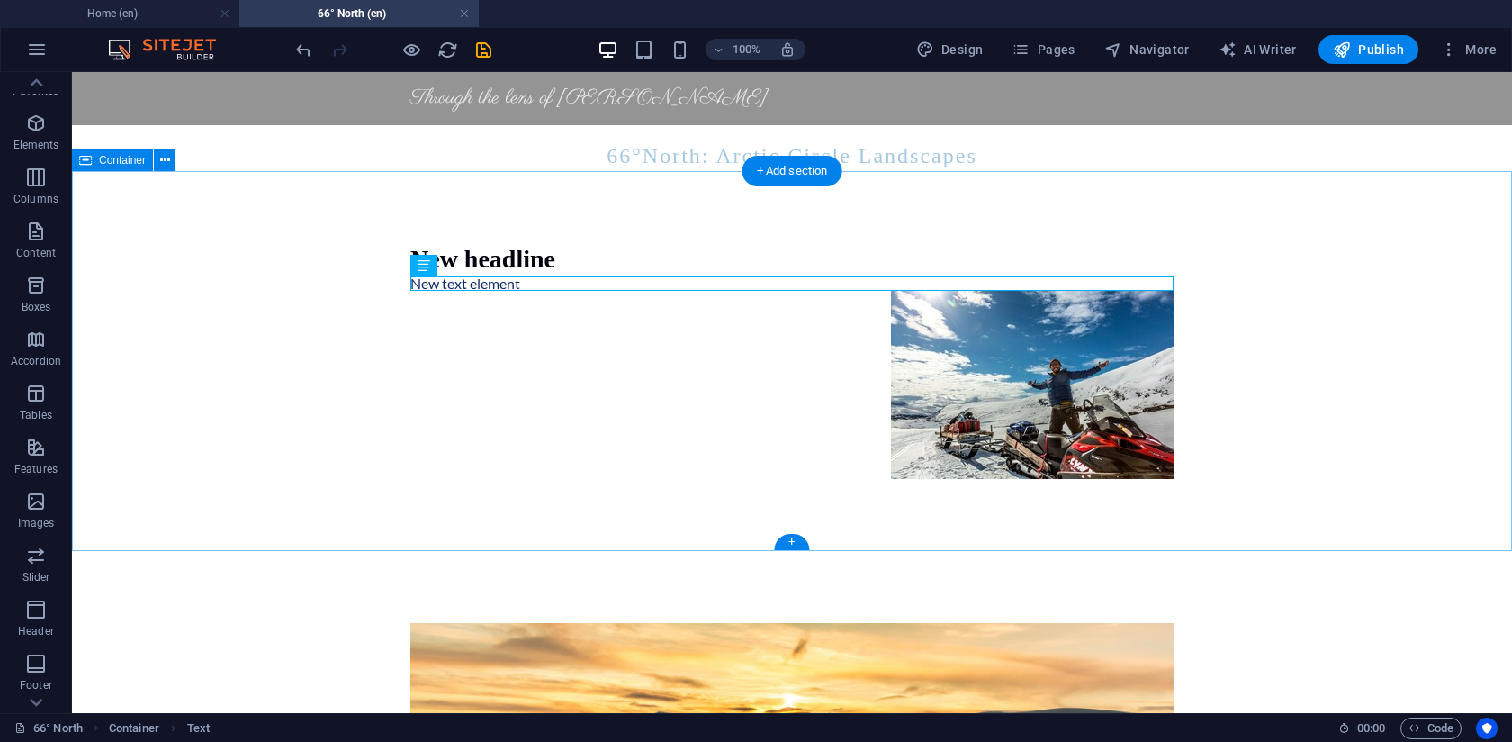
click at [313, 325] on div "New headline New text element" at bounding box center [792, 360] width 1440 height 379
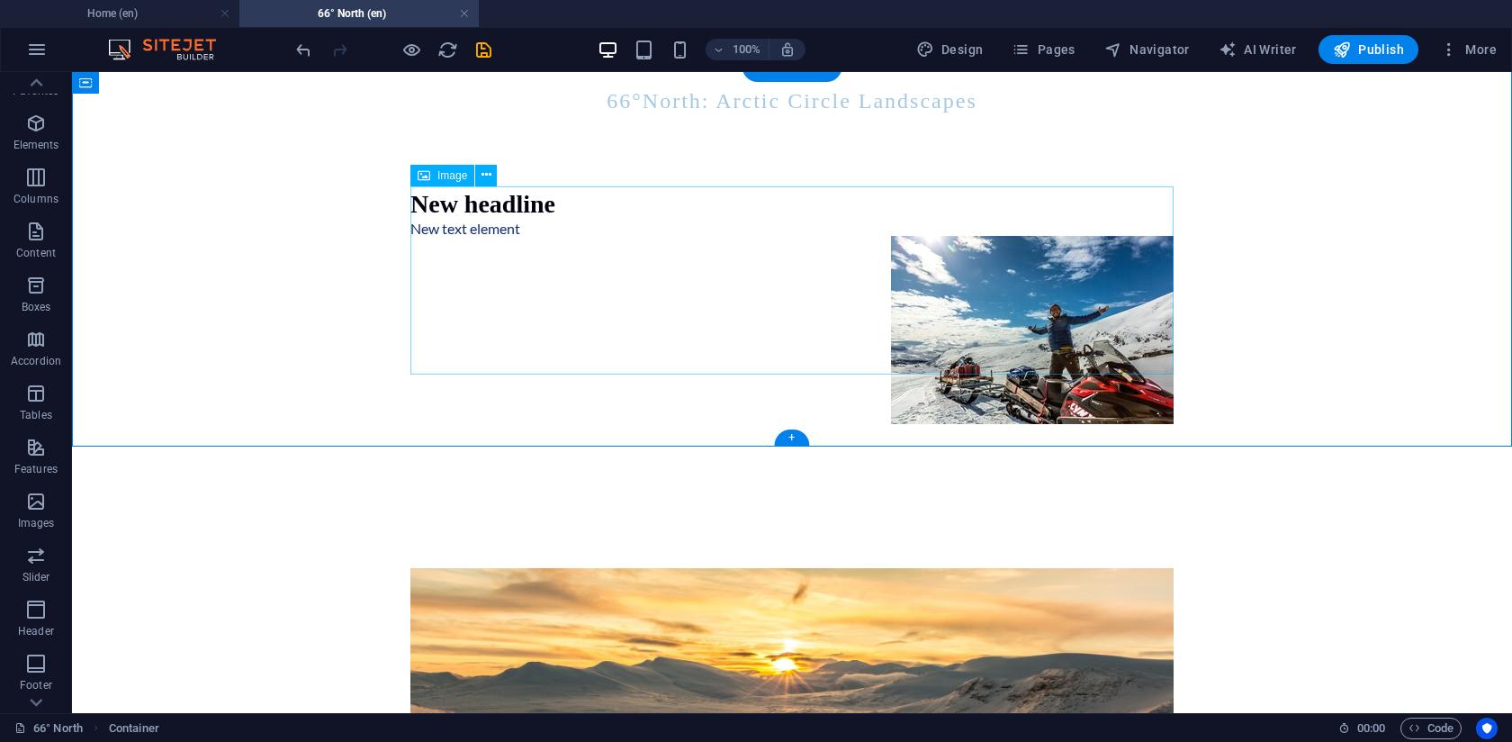
scroll to position [14, 0]
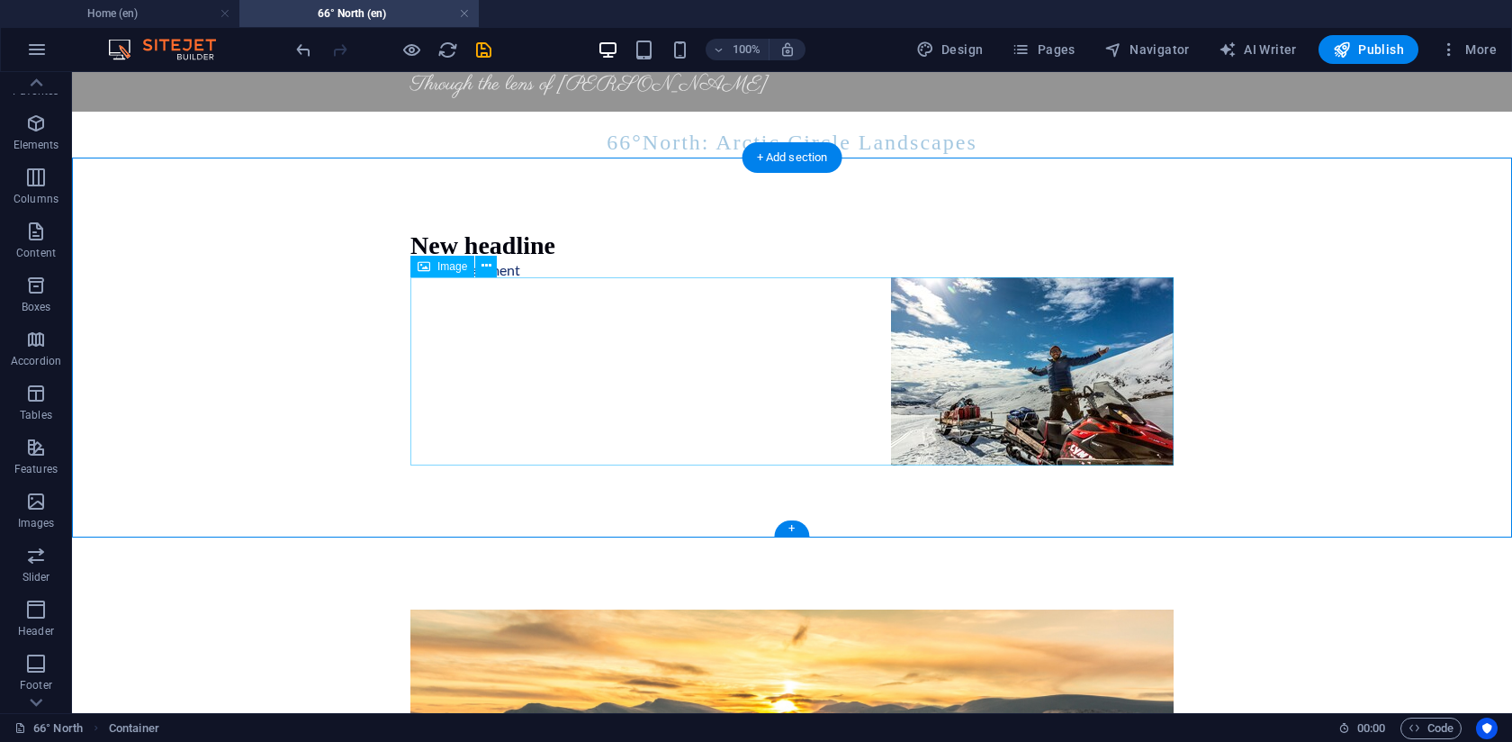
click at [919, 354] on figure at bounding box center [791, 371] width 763 height 188
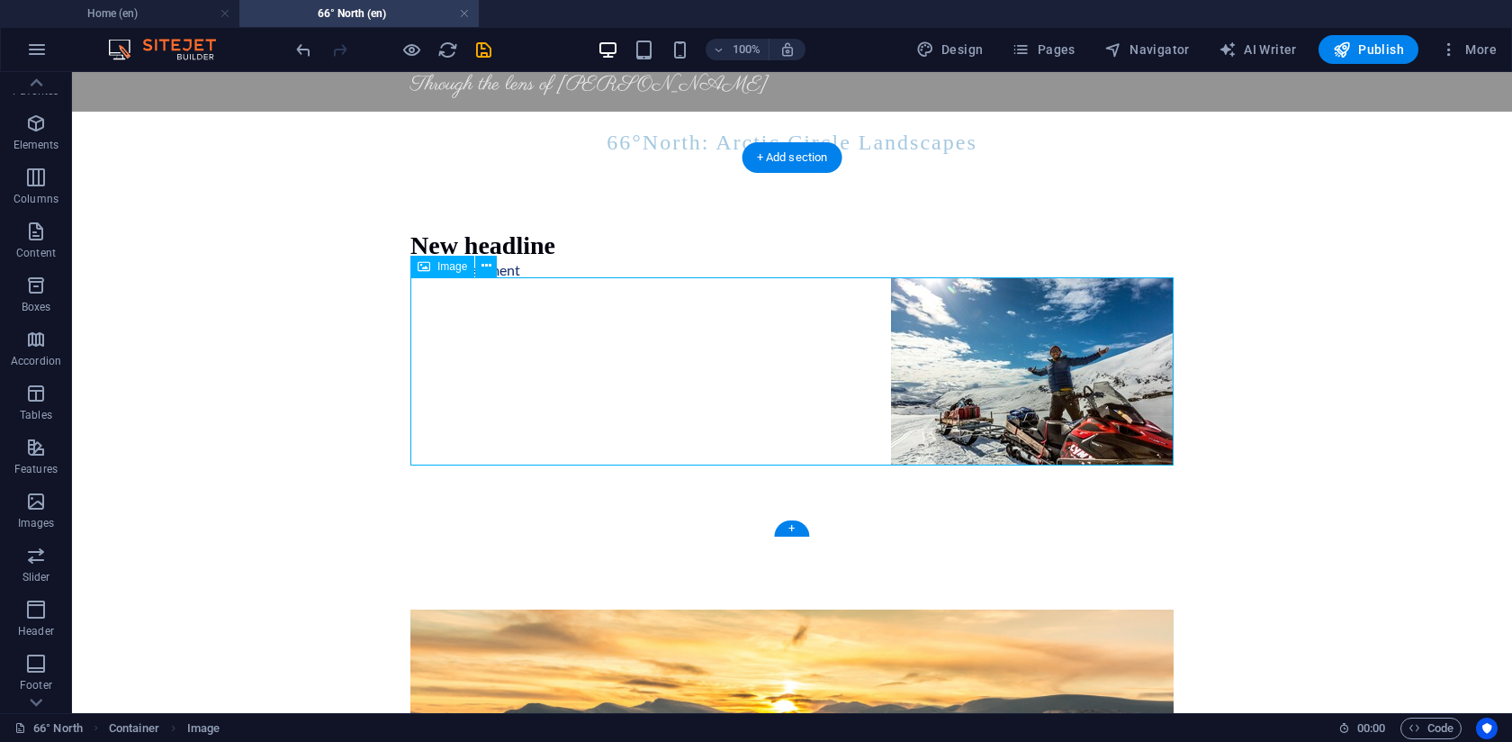
click at [919, 354] on figure at bounding box center [791, 371] width 763 height 188
select select "px"
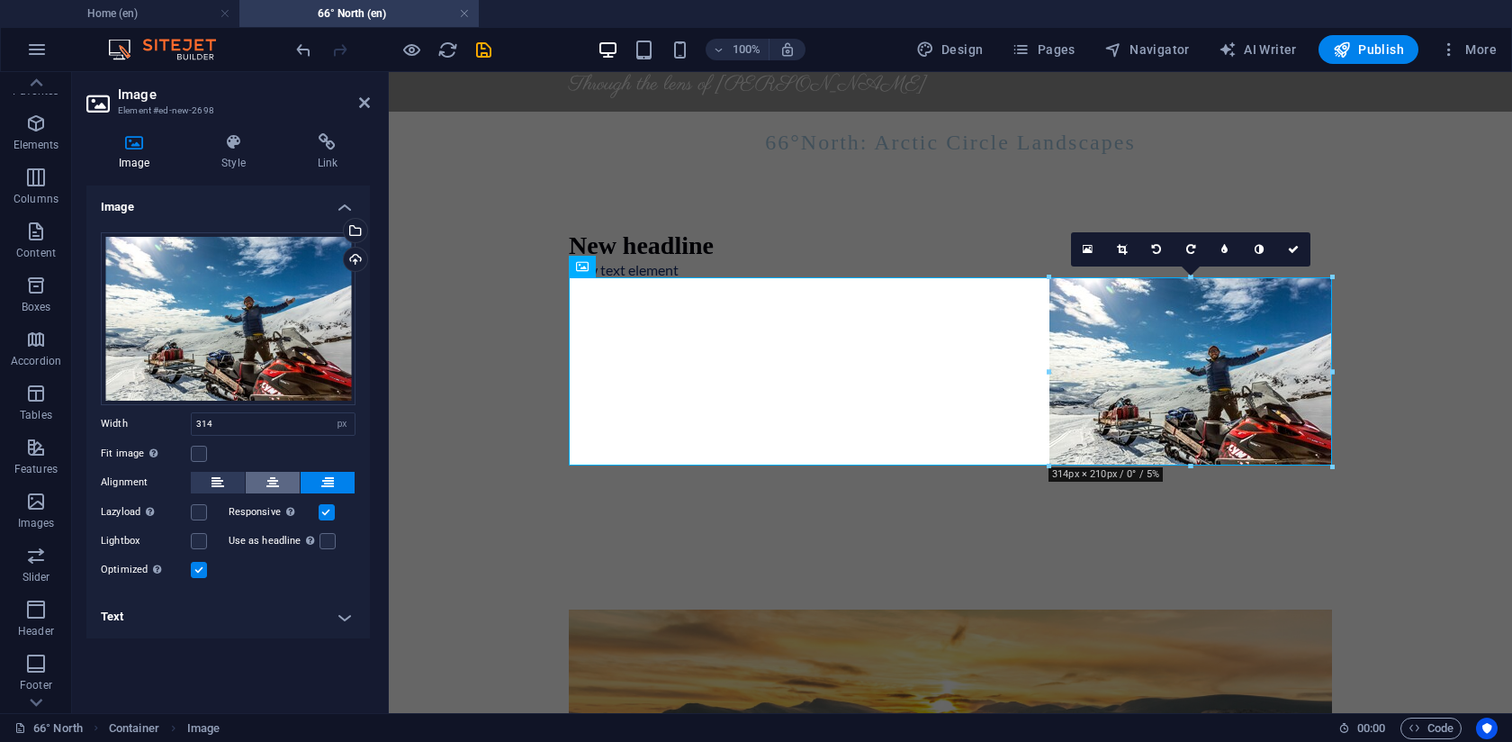
click at [281, 483] on button at bounding box center [273, 483] width 54 height 22
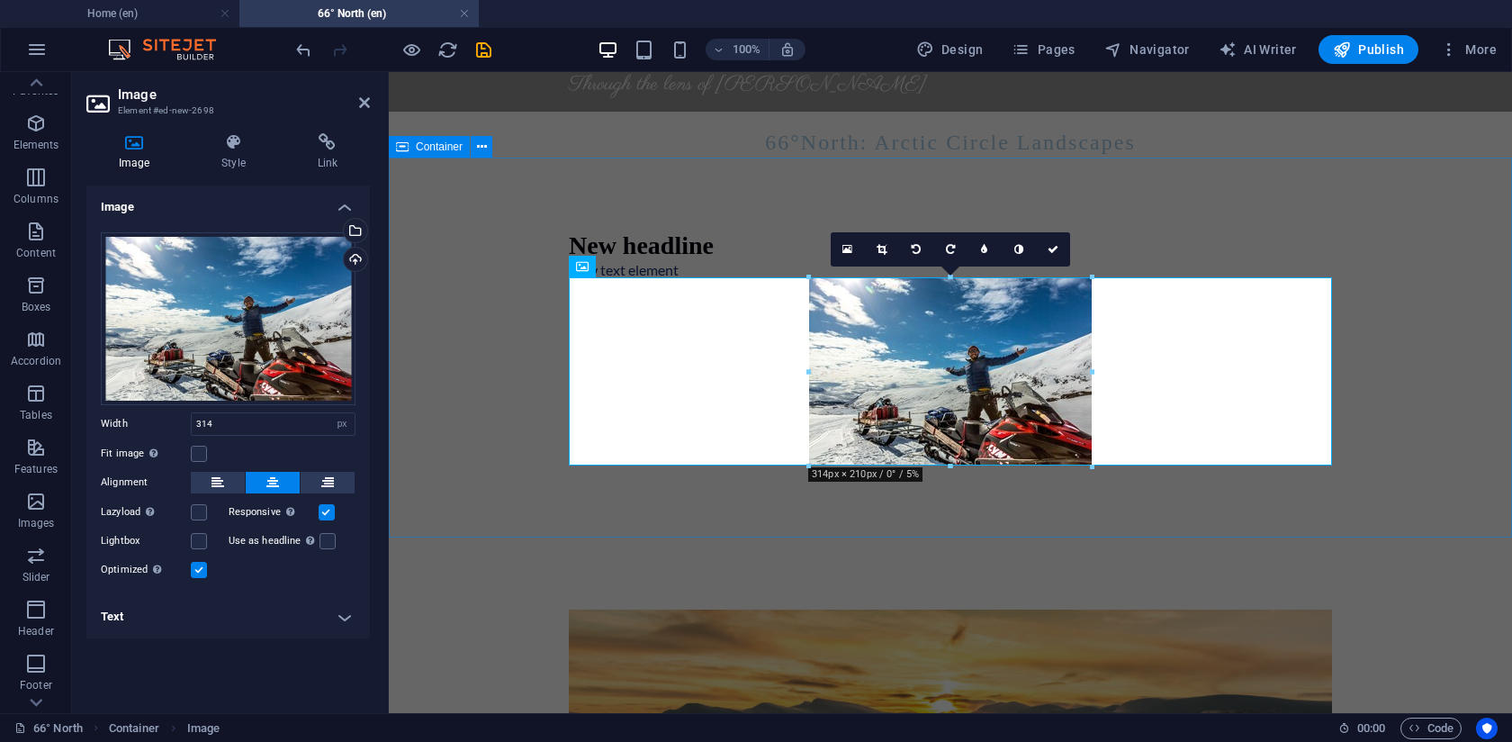
click at [464, 401] on div "New headline New text element" at bounding box center [950, 347] width 1123 height 379
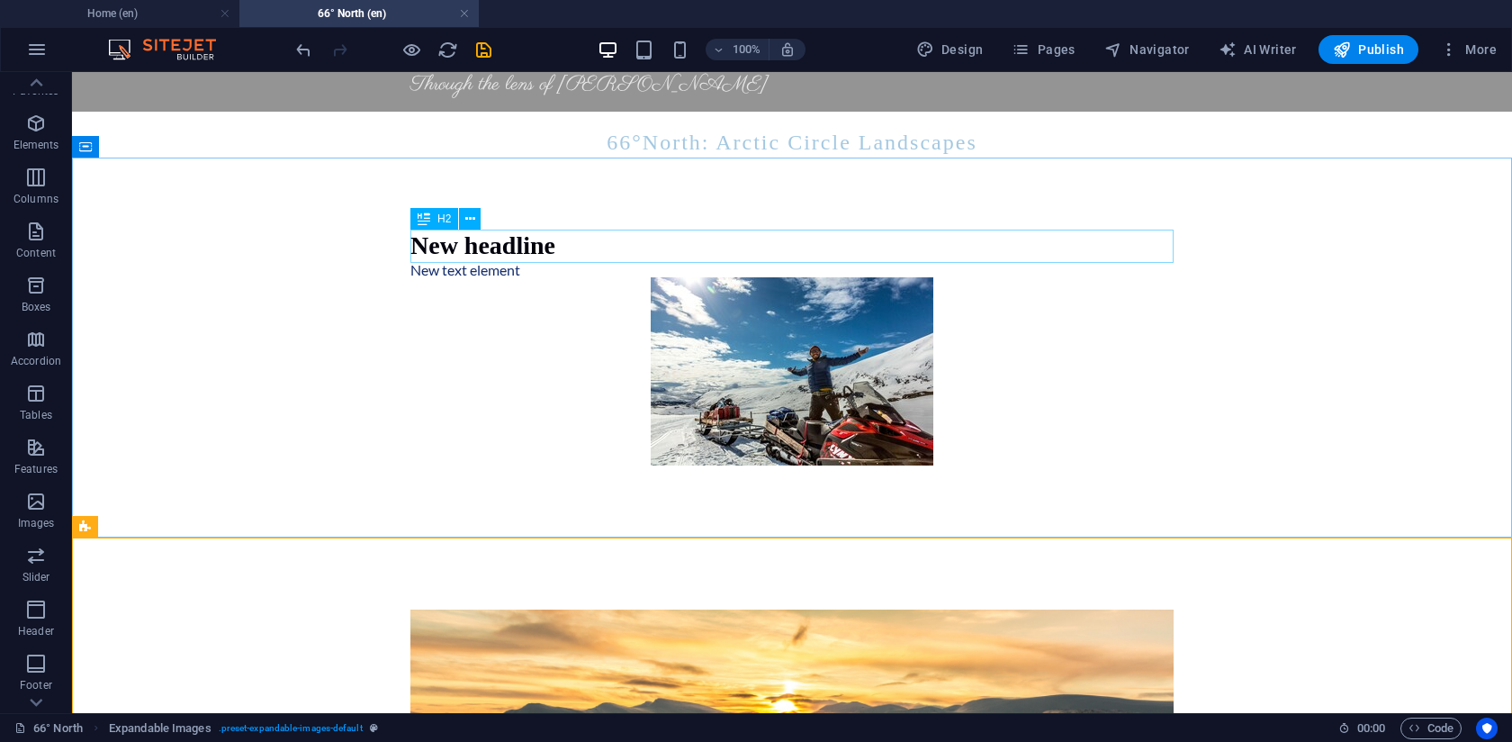
click at [437, 221] on span "H2" at bounding box center [444, 218] width 14 height 11
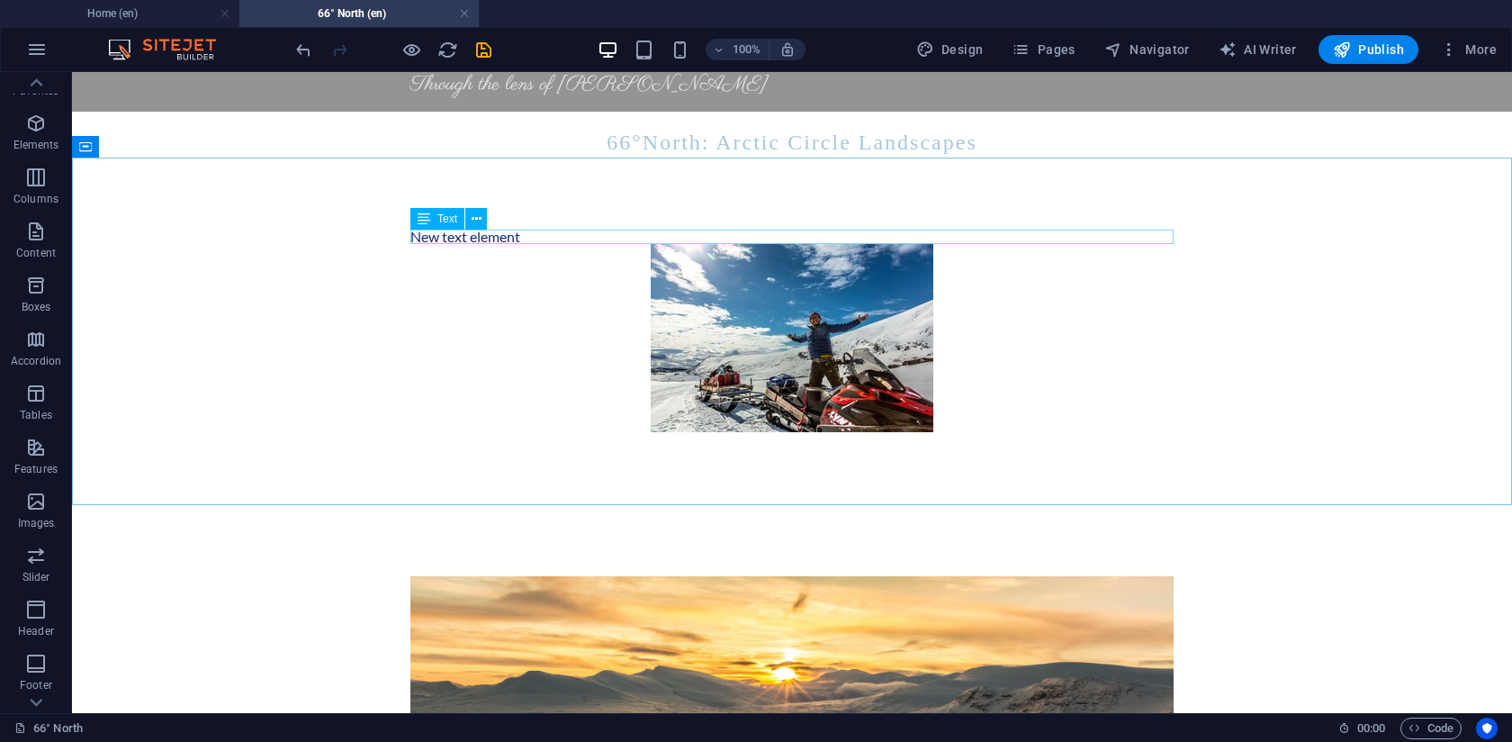
click at [441, 214] on span "Text" at bounding box center [447, 218] width 20 height 11
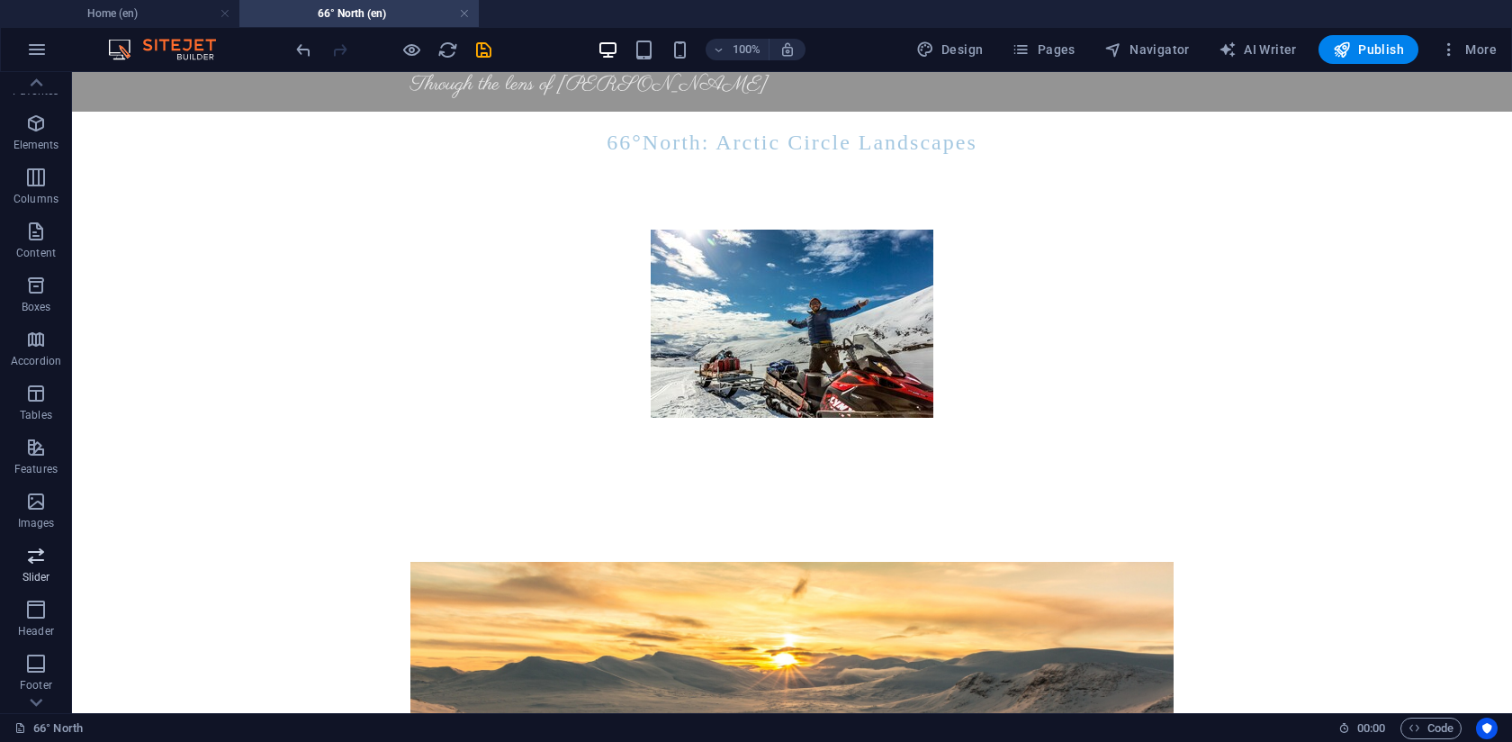
click at [42, 566] on span "Slider" at bounding box center [36, 566] width 72 height 43
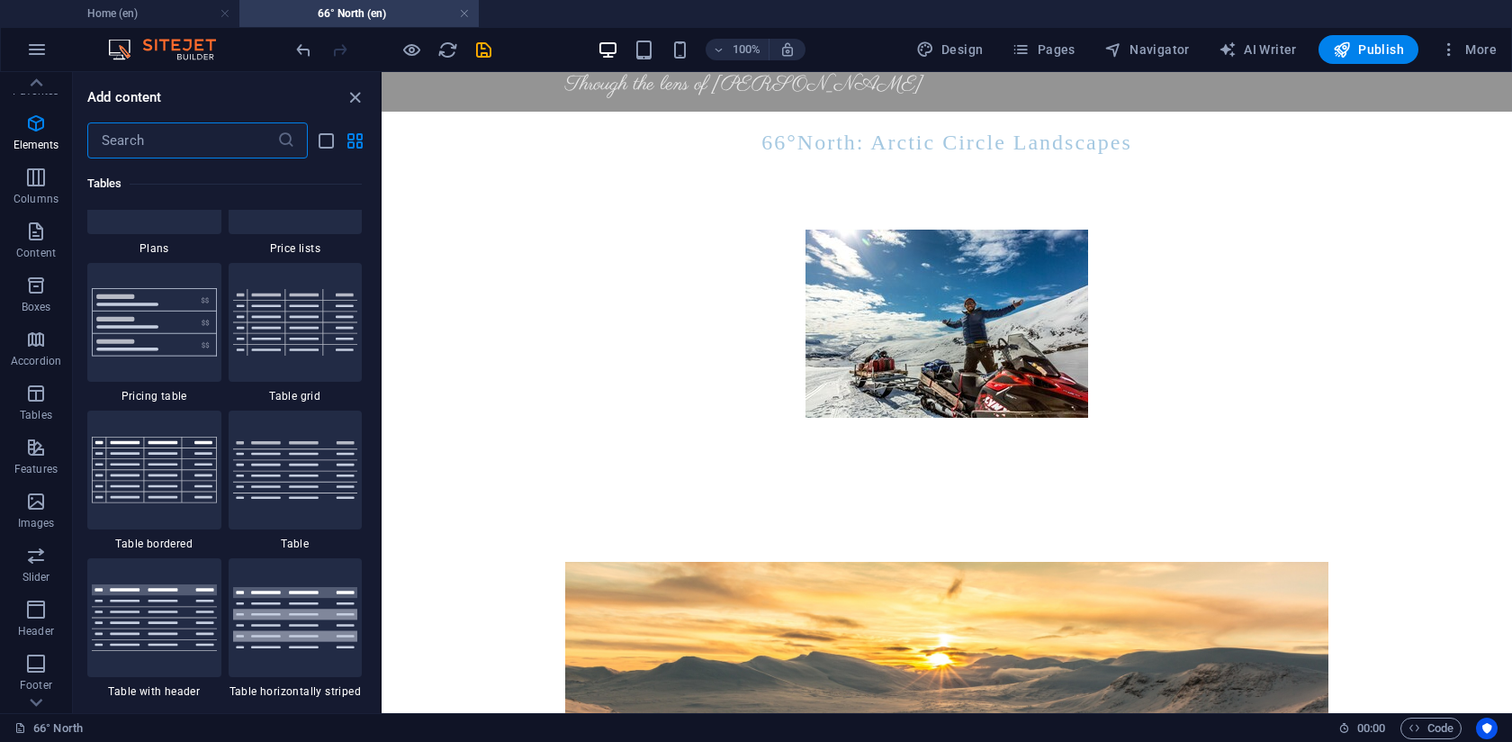
scroll to position [10204, 0]
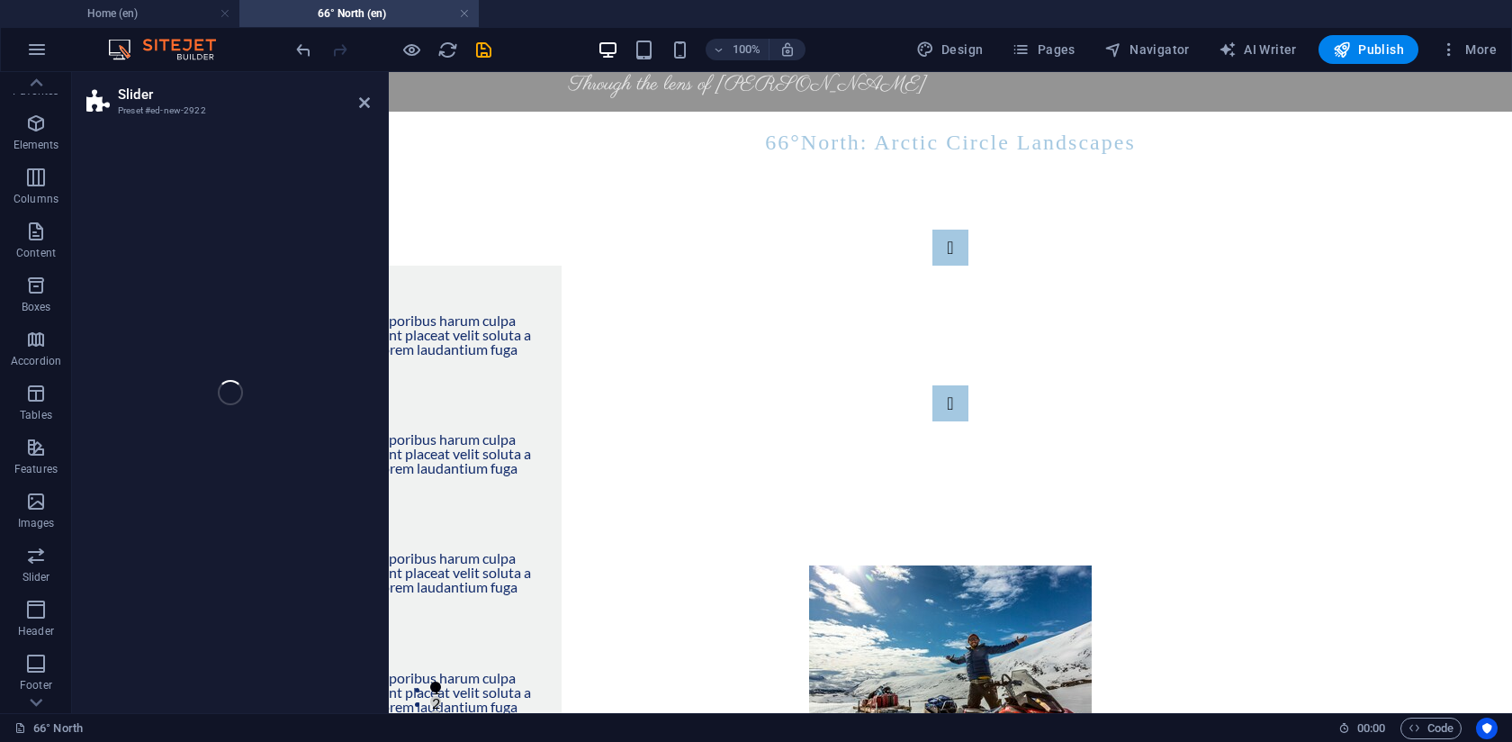
select select "rem"
select select "px"
select select "preset-slider-content-v3-default"
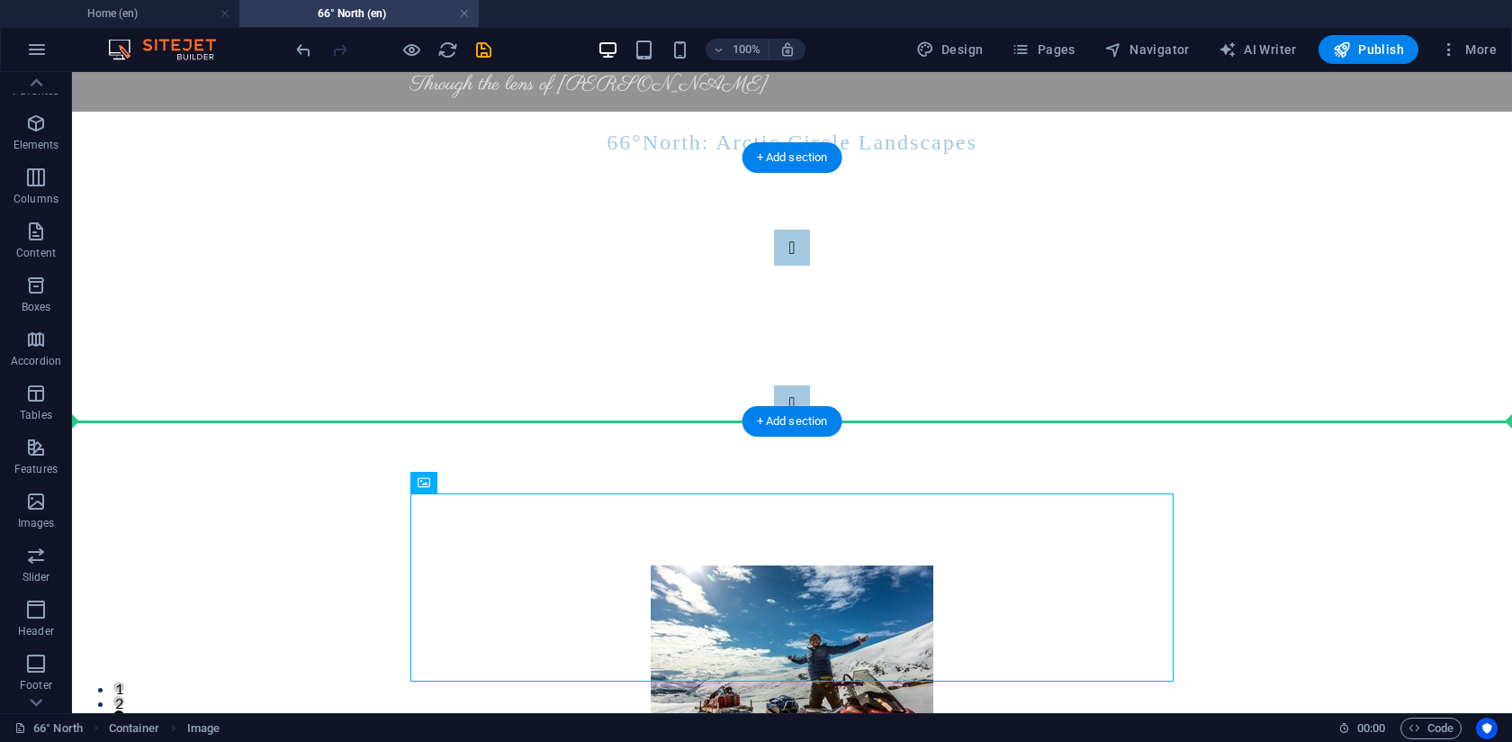
drag, startPoint x: 617, startPoint y: 571, endPoint x: 949, endPoint y: 389, distance: 378.6
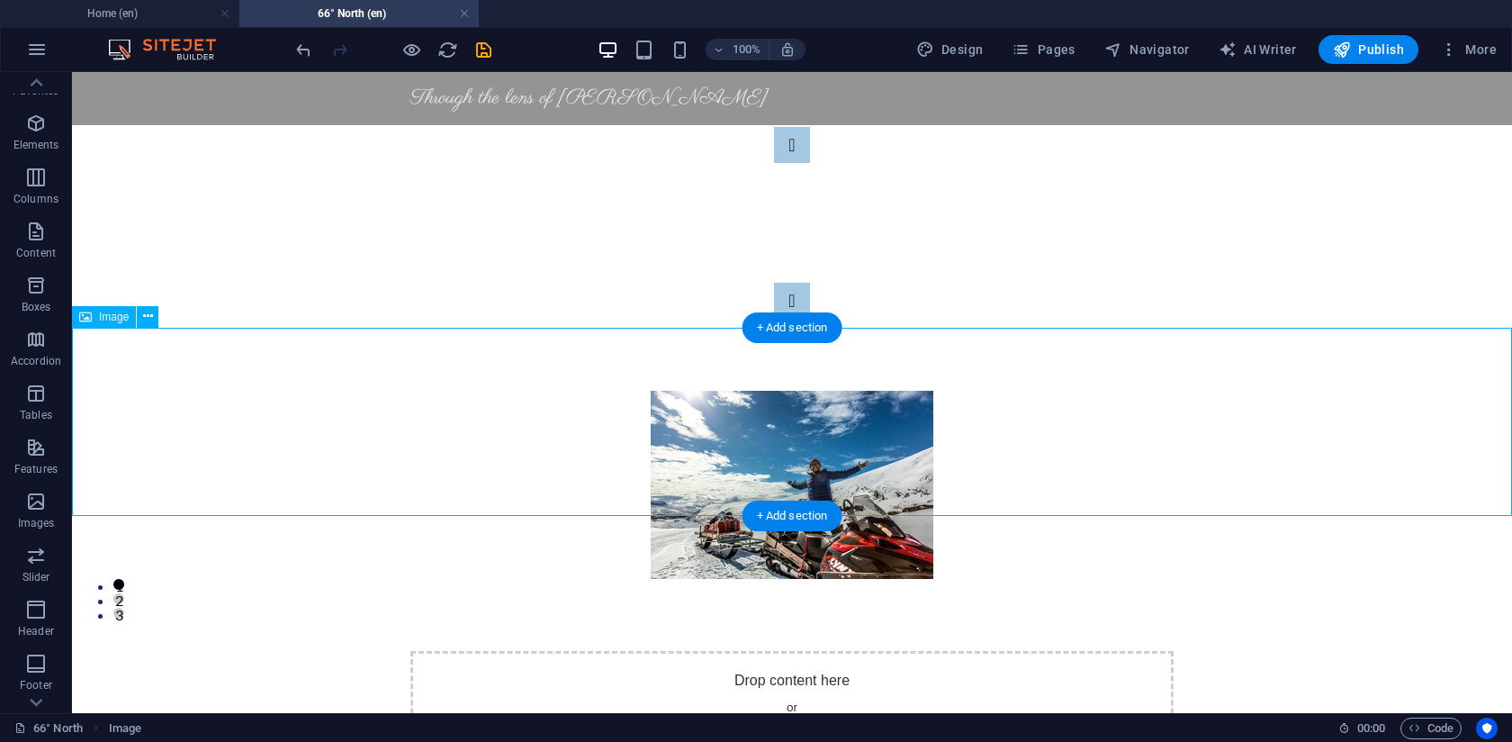
scroll to position [121, 0]
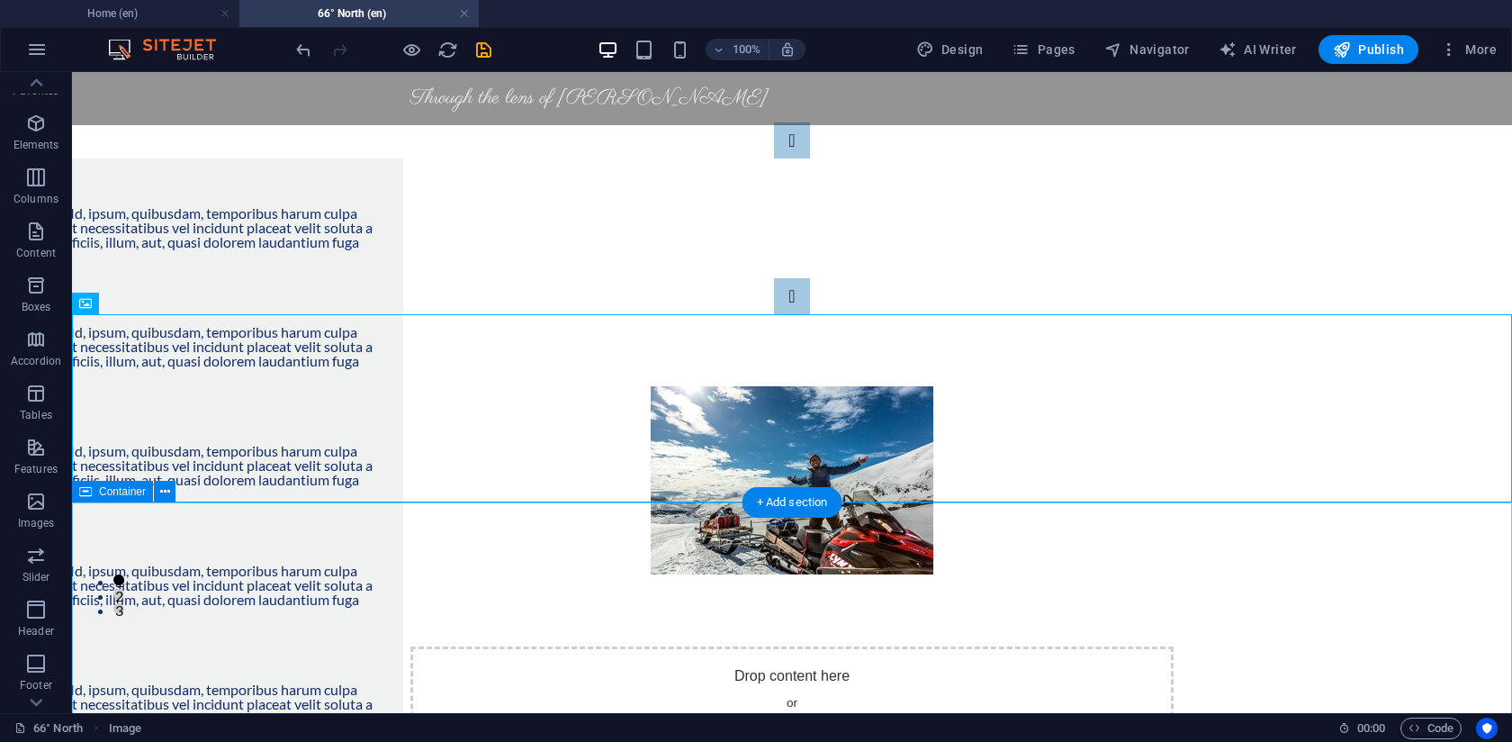
click at [723, 646] on div "Drop content here or Add elements Paste clipboard" at bounding box center [791, 710] width 763 height 128
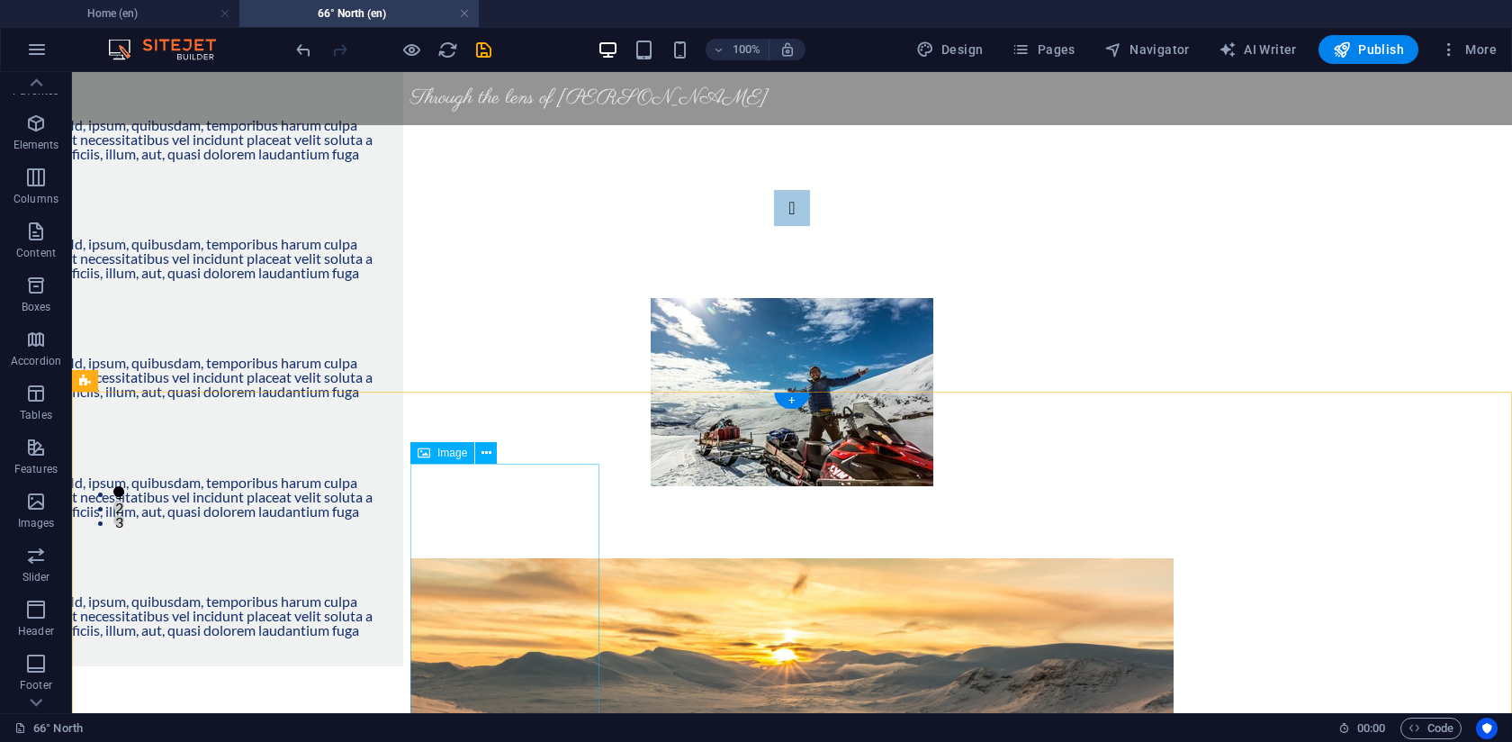
scroll to position [231, 0]
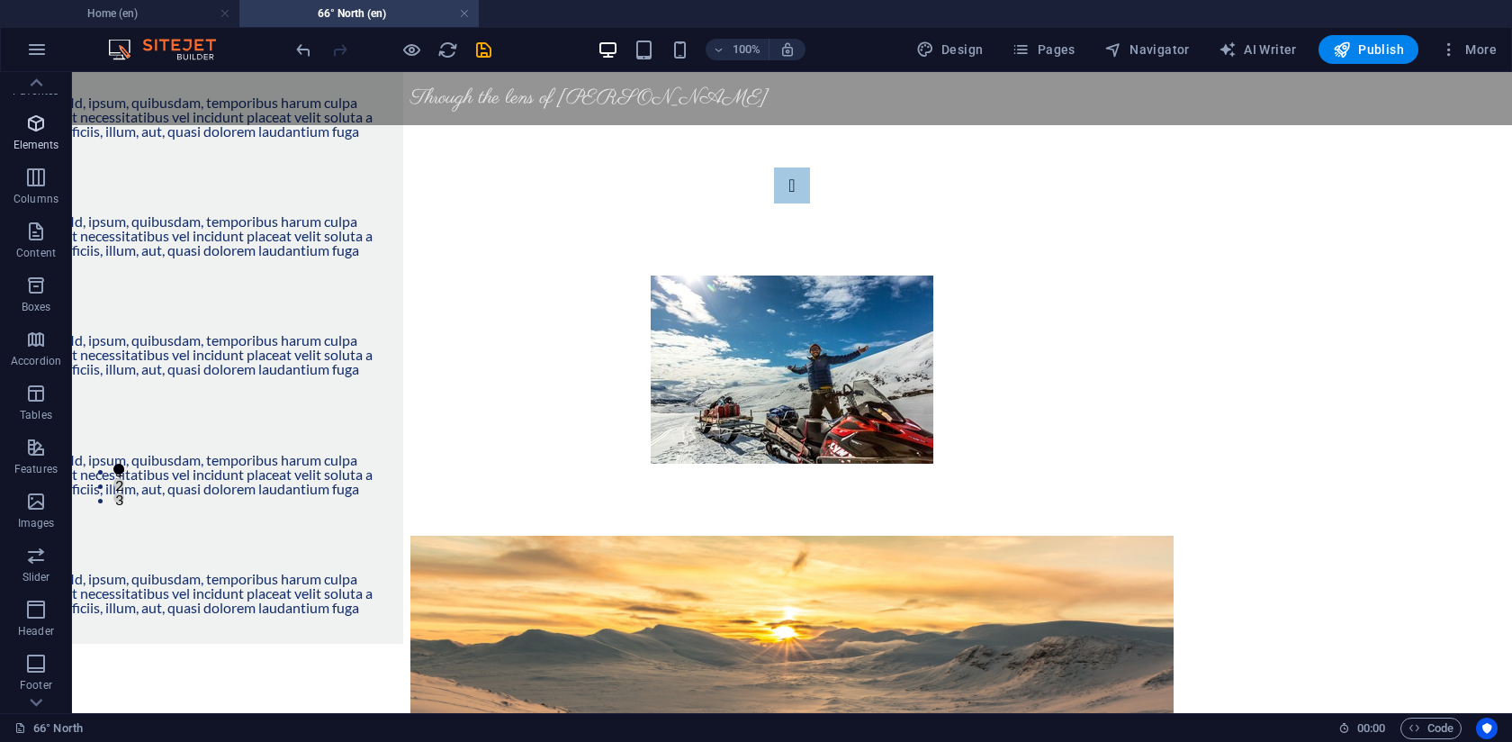
click at [35, 134] on span "Elements" at bounding box center [36, 134] width 72 height 43
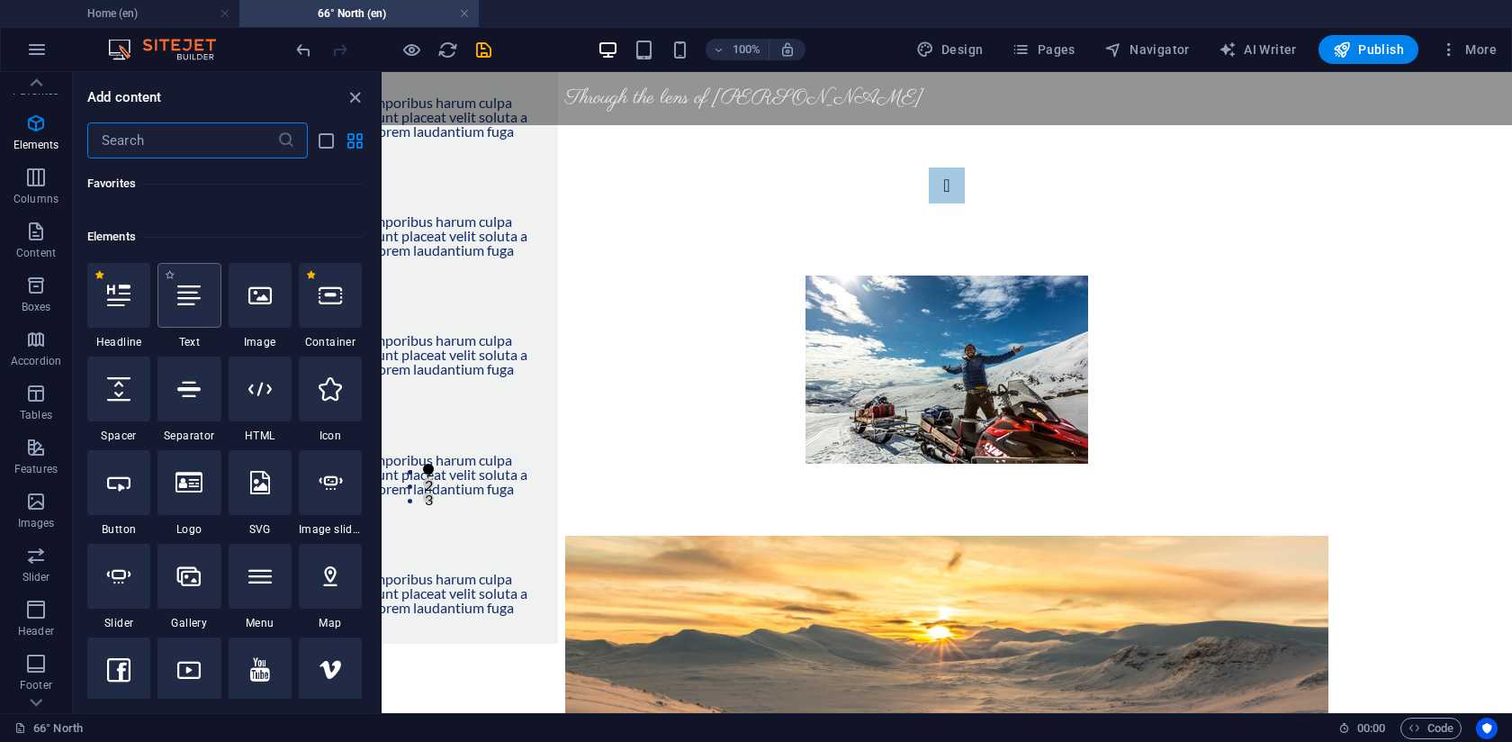
scroll to position [192, 0]
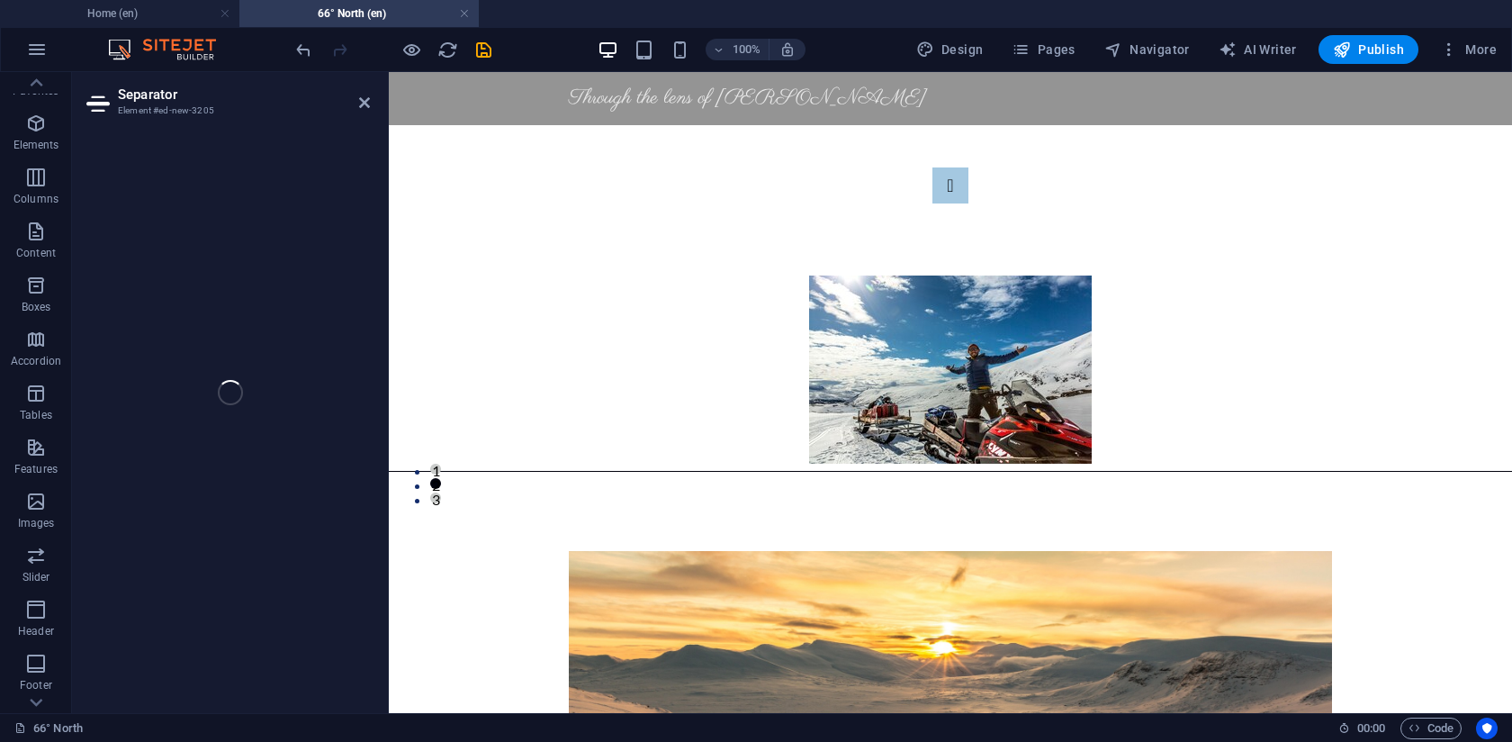
select select "%"
select select "px"
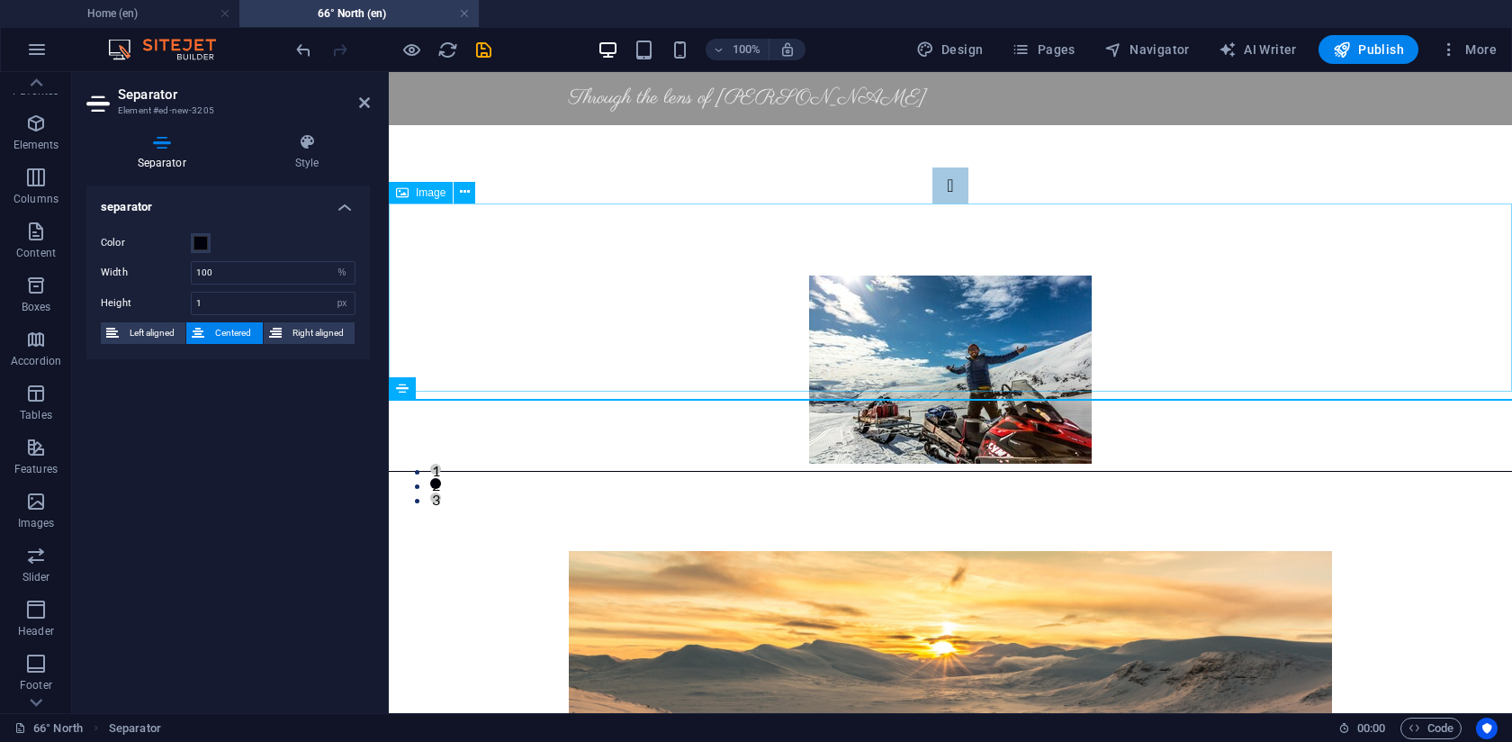
click at [577, 337] on figure at bounding box center [950, 369] width 1123 height 188
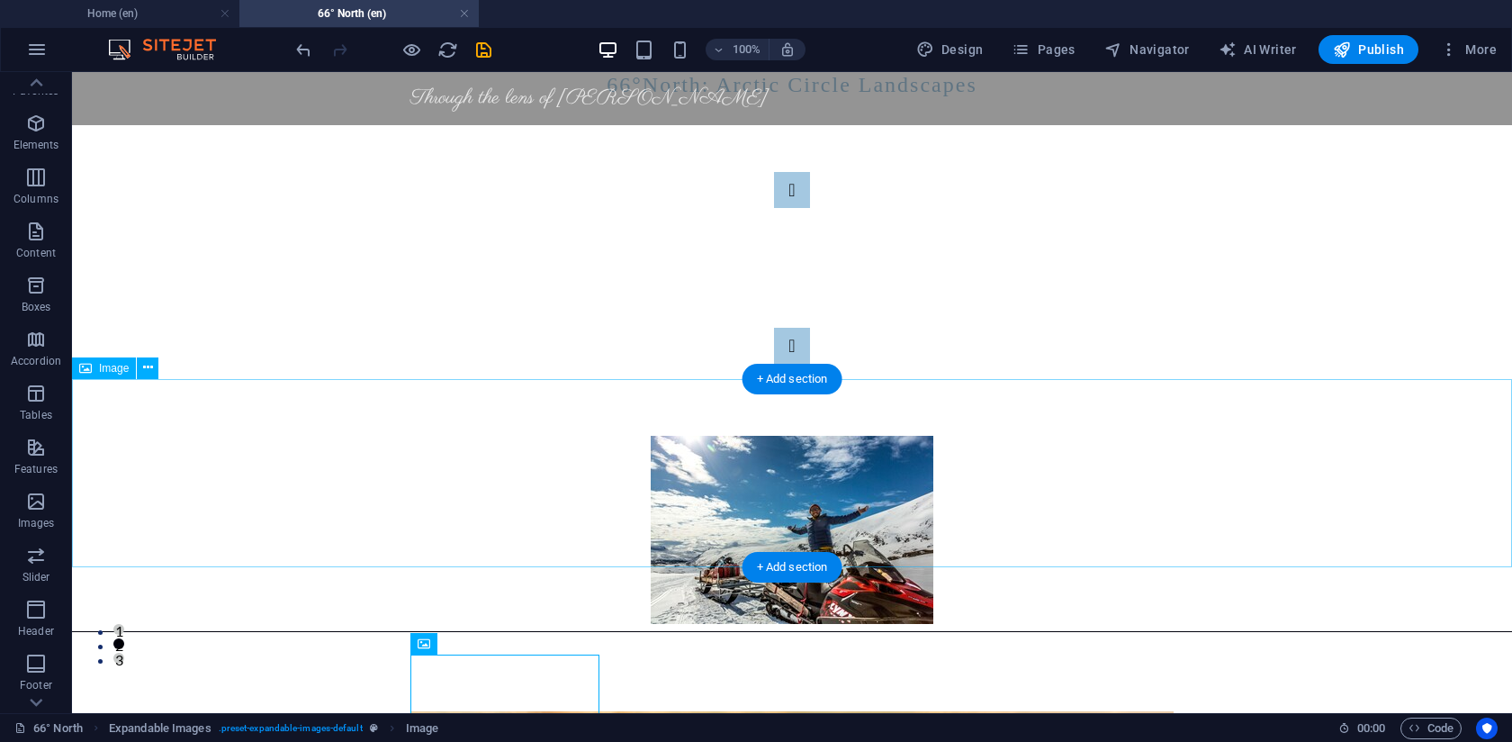
scroll to position [56, 0]
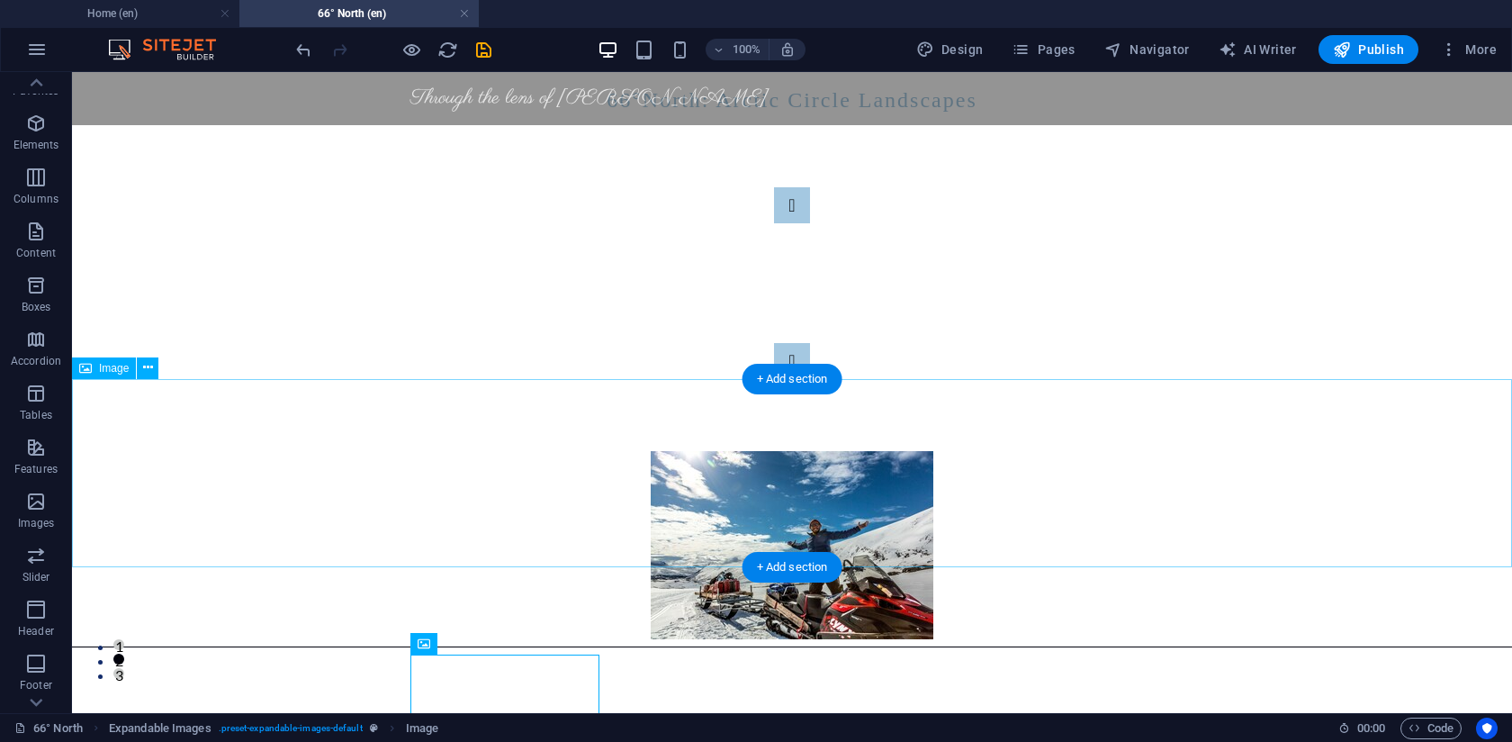
click at [274, 565] on figure at bounding box center [792, 545] width 1440 height 188
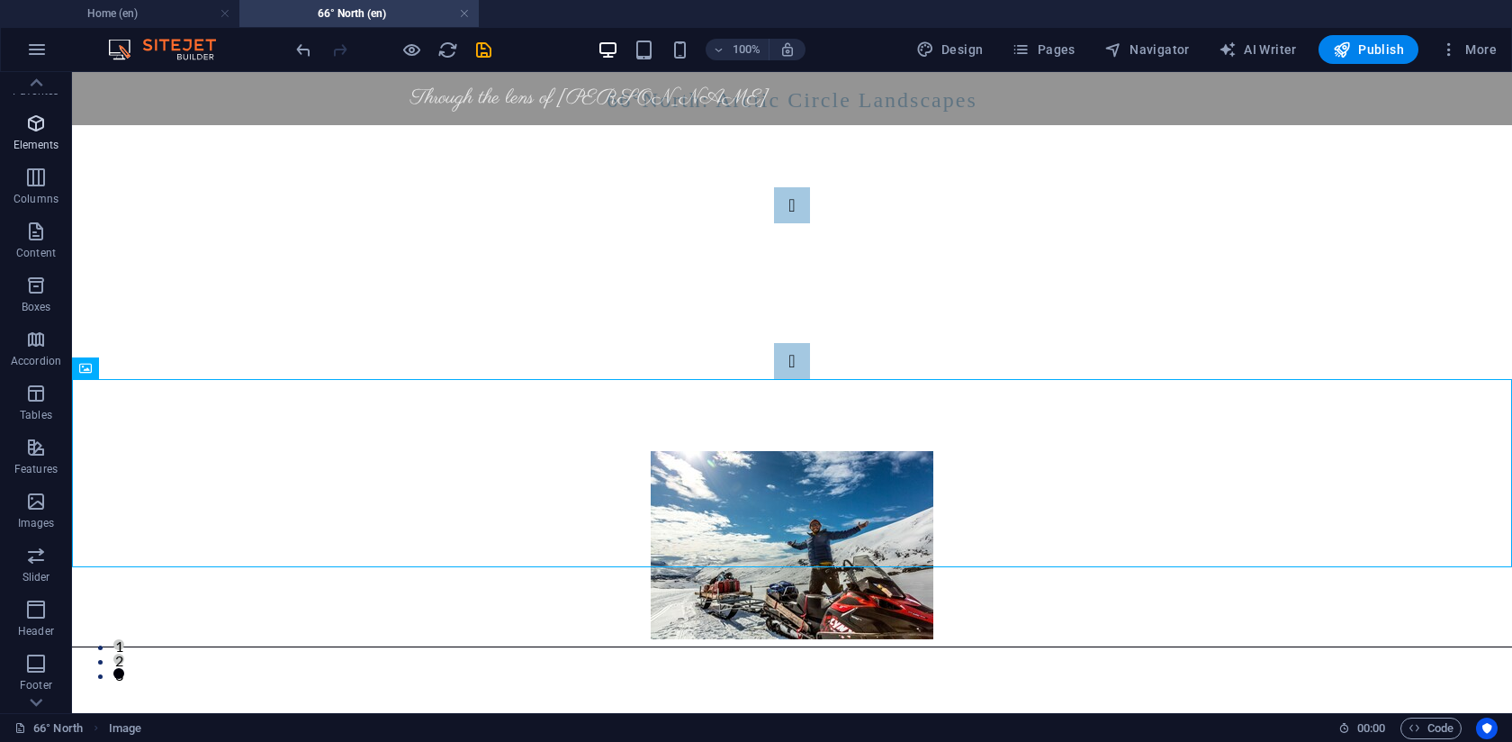
click at [32, 127] on icon "button" at bounding box center [36, 124] width 22 height 22
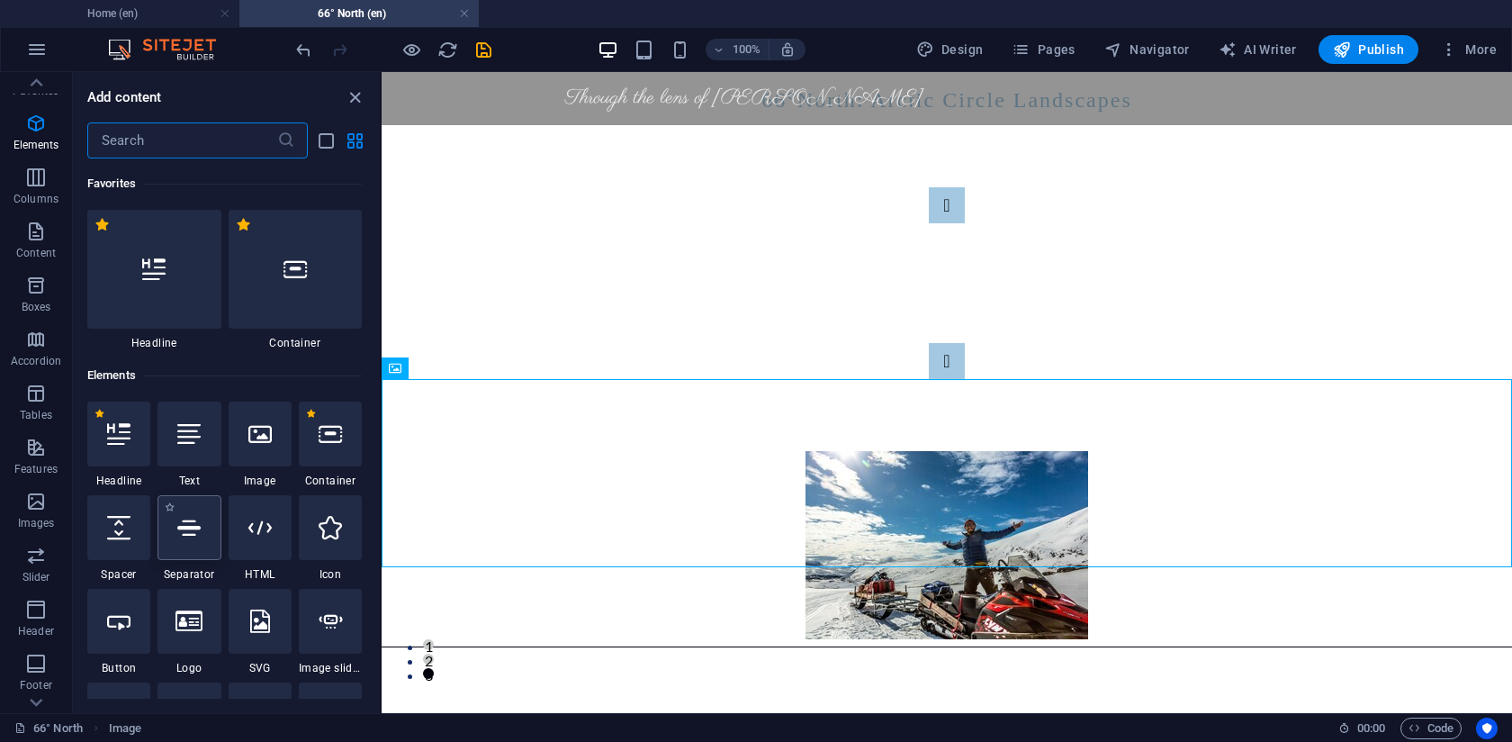
scroll to position [192, 0]
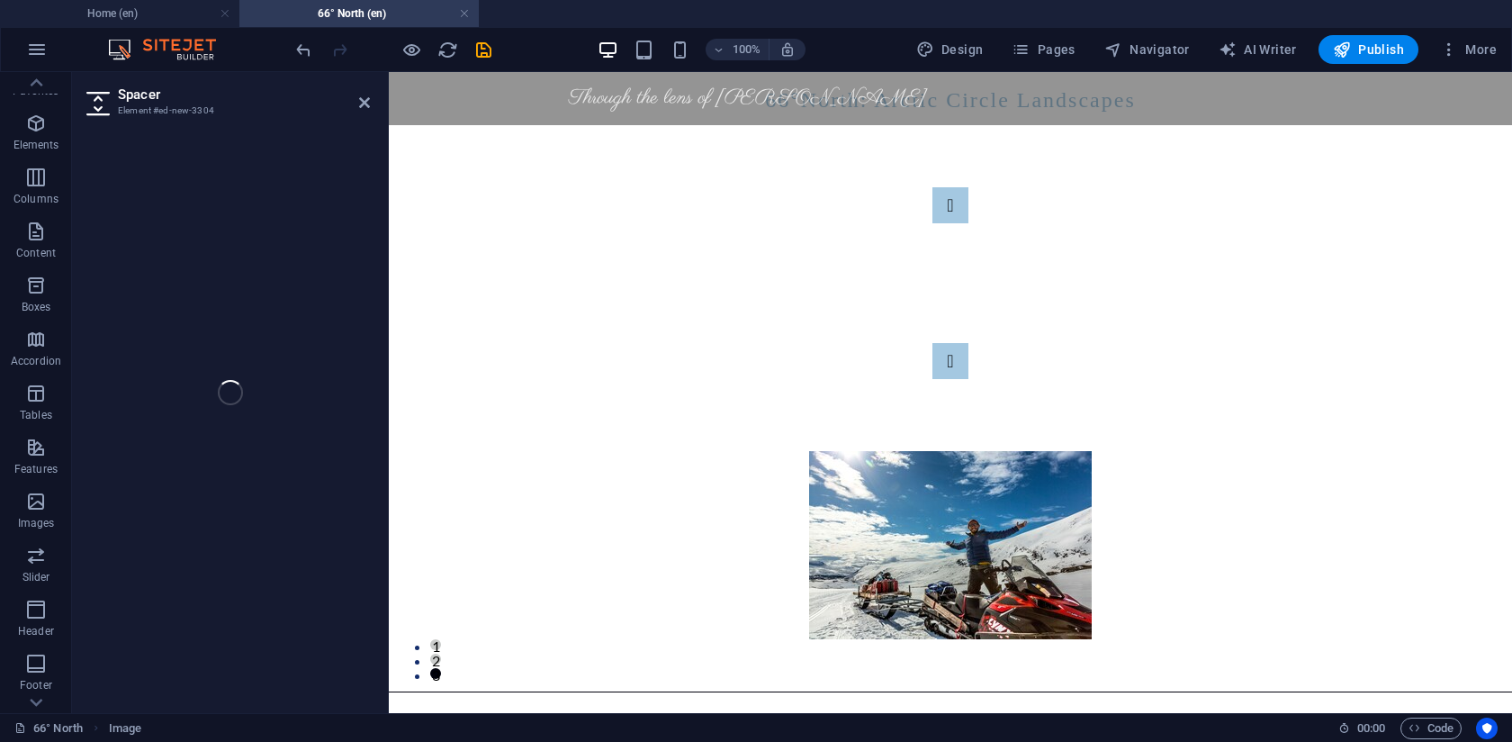
select select "px"
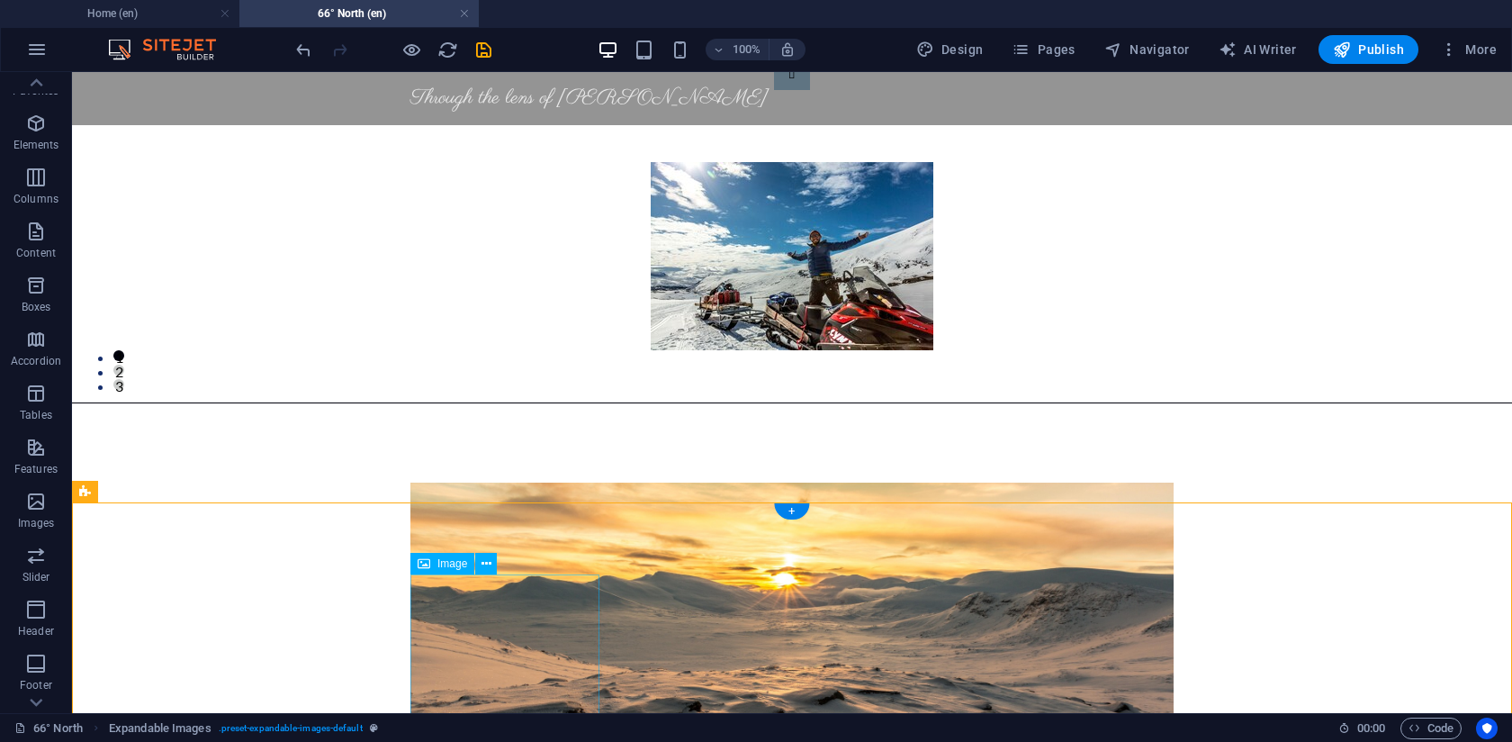
scroll to position [464, 0]
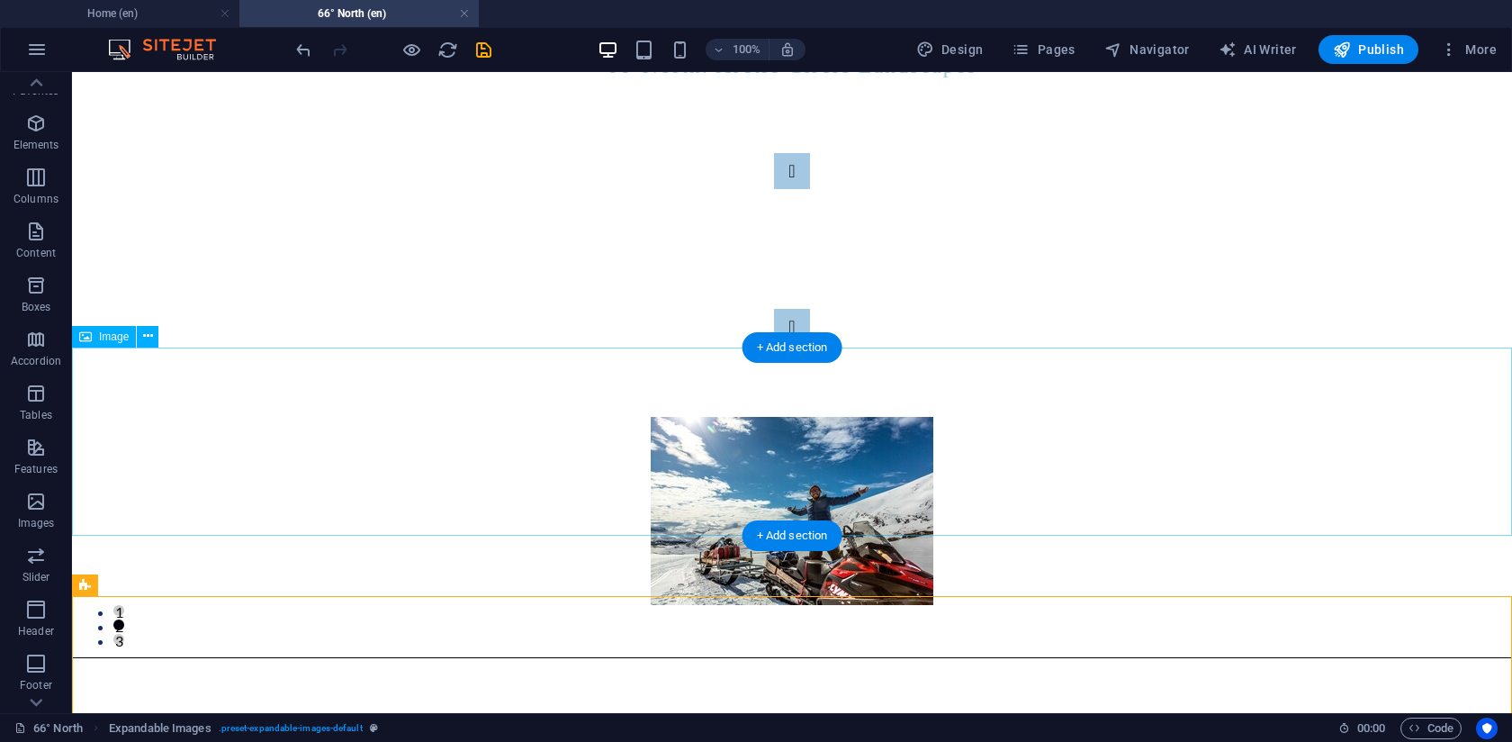
scroll to position [0, 0]
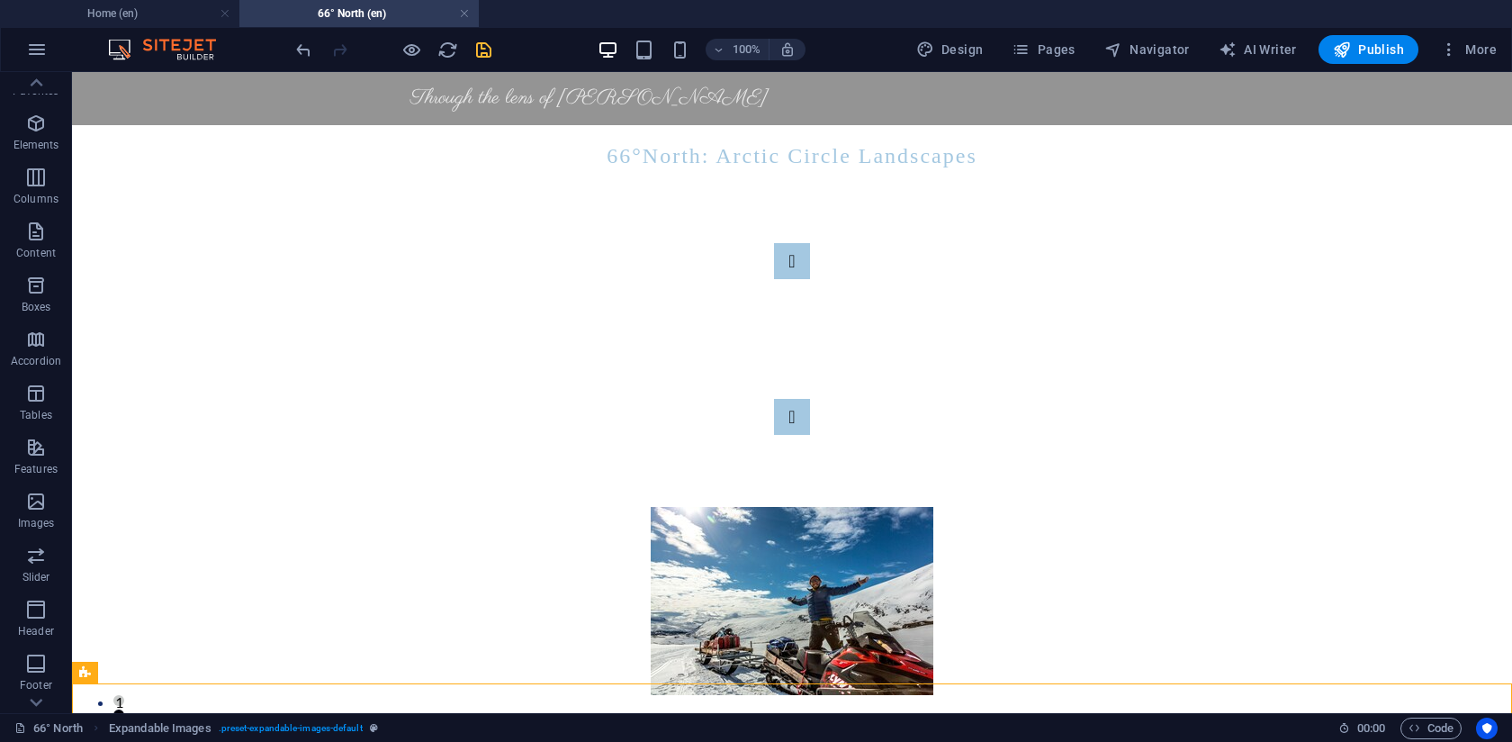
click at [488, 52] on icon "save" at bounding box center [483, 50] width 21 height 21
click at [39, 293] on icon "button" at bounding box center [36, 286] width 22 height 22
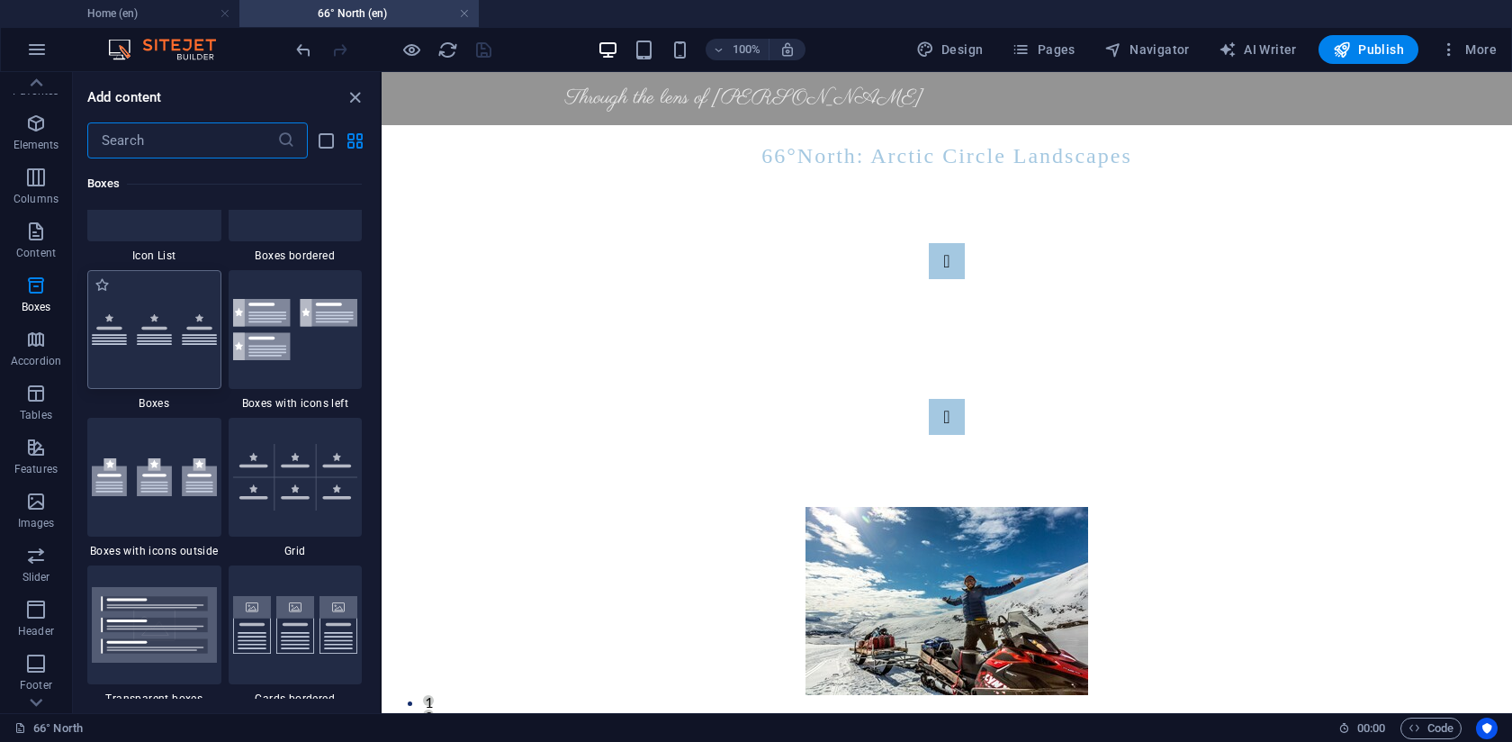
scroll to position [5057, 0]
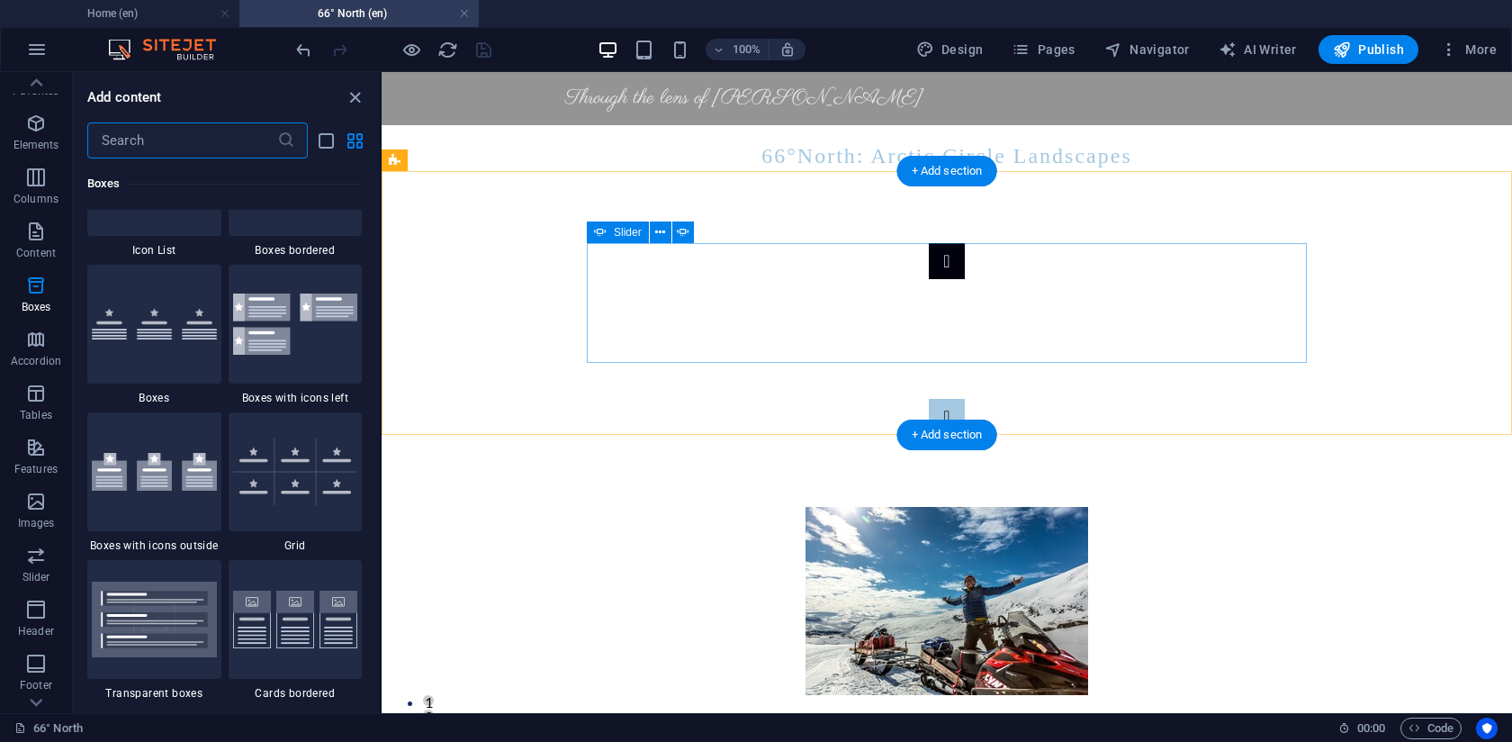
click at [929, 279] on button "Content Slider" at bounding box center [947, 261] width 36 height 36
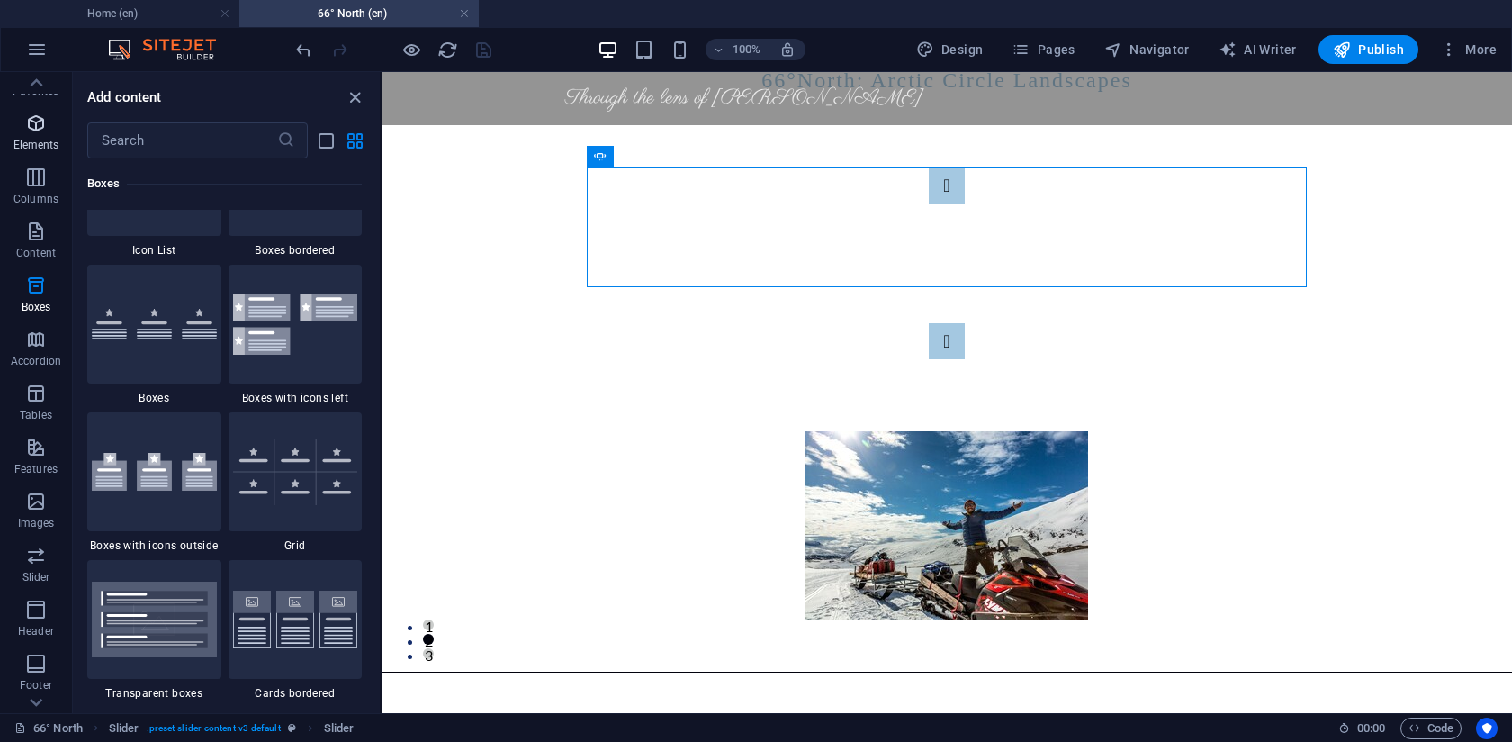
scroll to position [0, 0]
